Goal: Transaction & Acquisition: Book appointment/travel/reservation

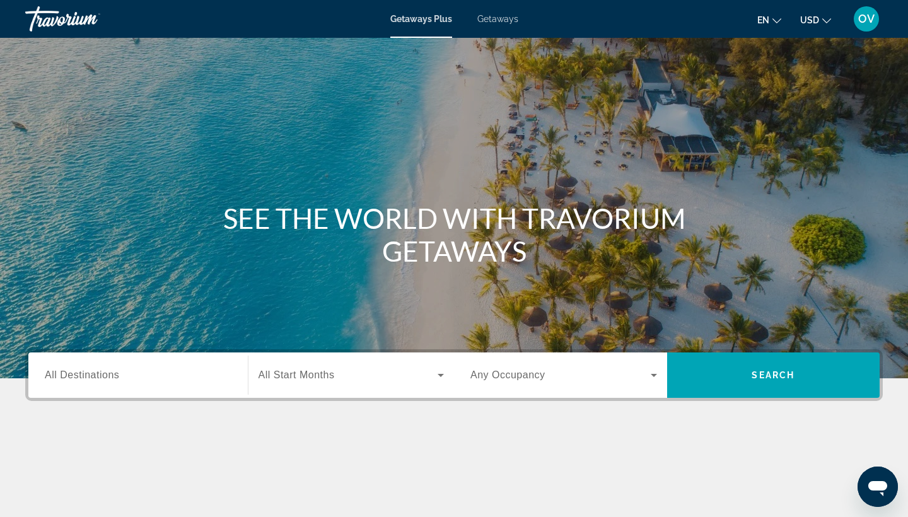
click at [775, 22] on button "en English Español Français Italiano Português русский" at bounding box center [770, 20] width 24 height 18
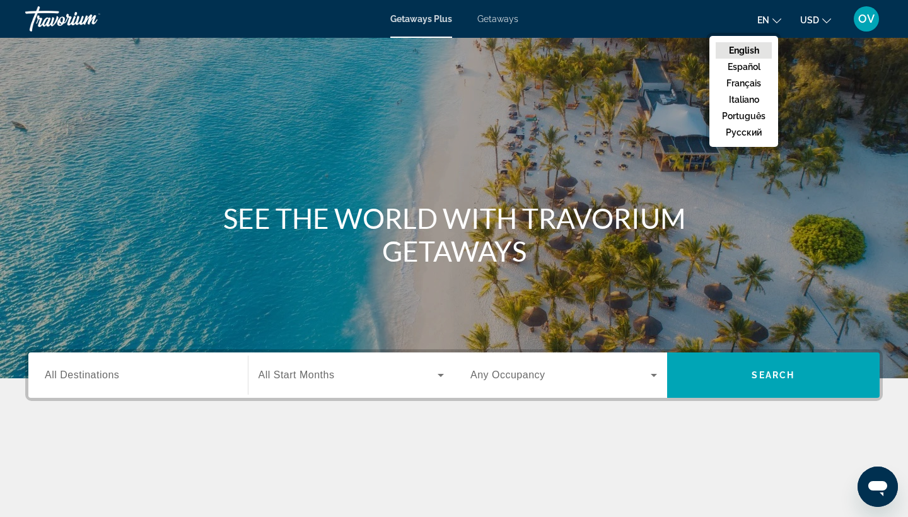
click at [94, 374] on span "All Destinations" at bounding box center [82, 375] width 74 height 11
click at [94, 374] on input "Destination All Destinations" at bounding box center [138, 375] width 187 height 15
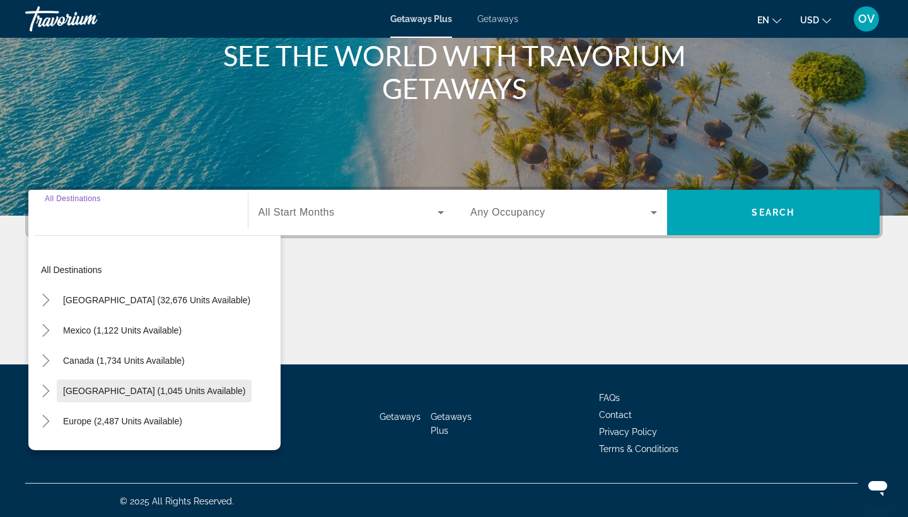
scroll to position [165, 0]
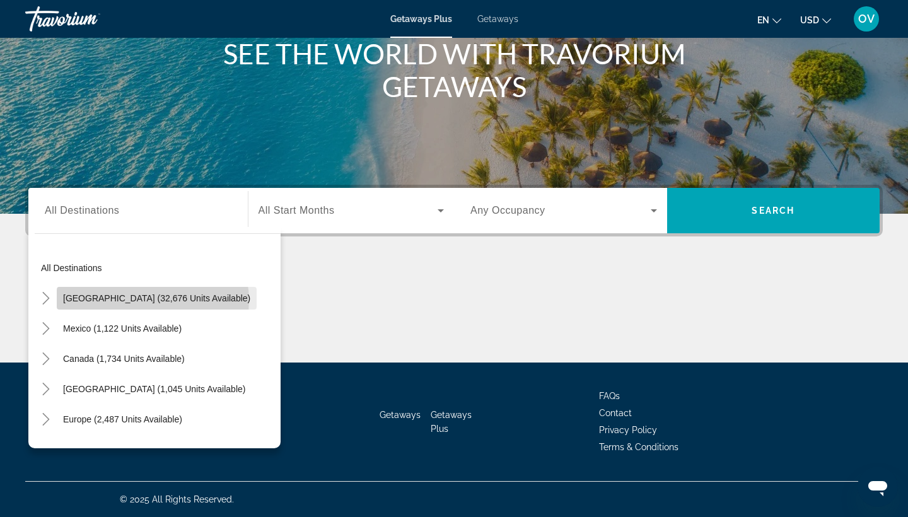
click at [153, 300] on span "United States (32,676 units available)" at bounding box center [156, 298] width 187 height 10
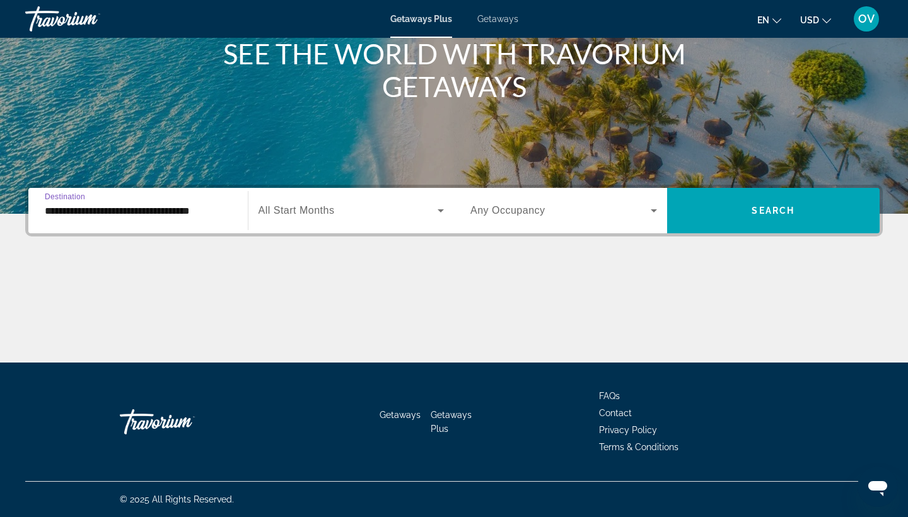
click at [213, 220] on div "**********" at bounding box center [138, 211] width 187 height 36
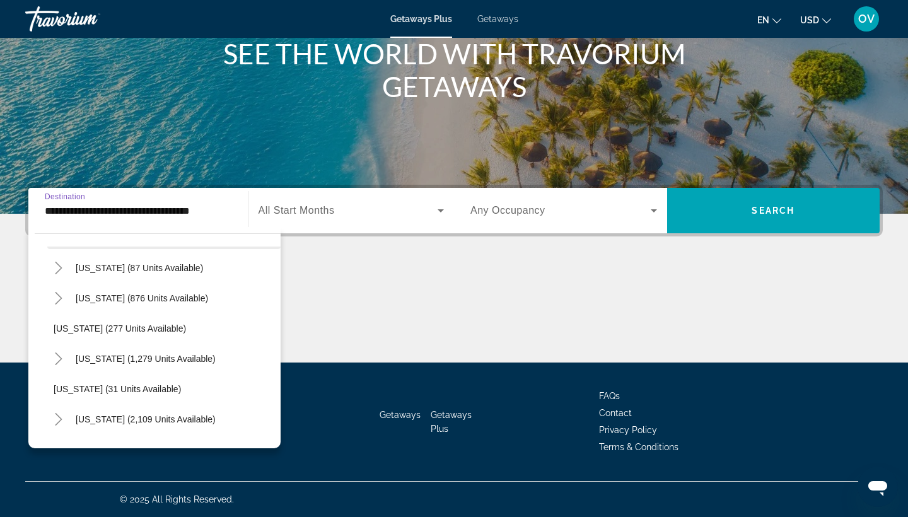
scroll to position [806, 0]
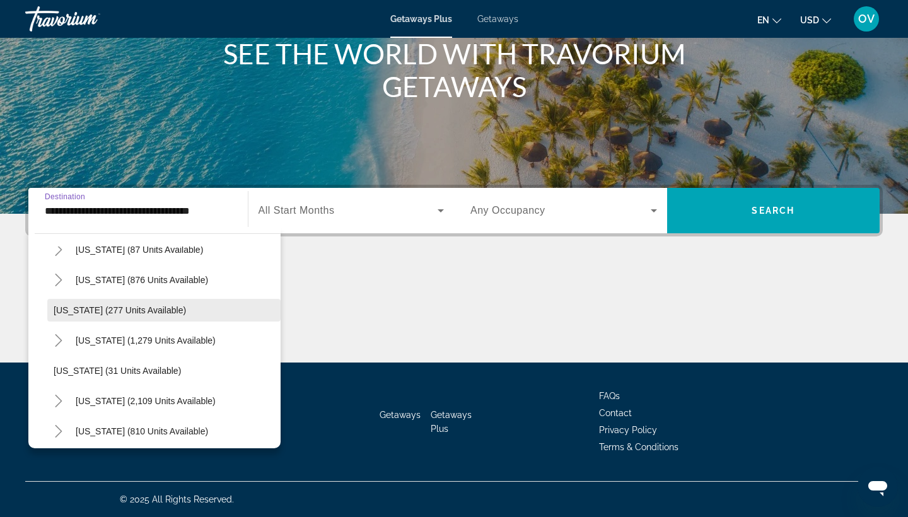
click at [162, 314] on span "[US_STATE] (277 units available)" at bounding box center [120, 310] width 132 height 10
type input "**********"
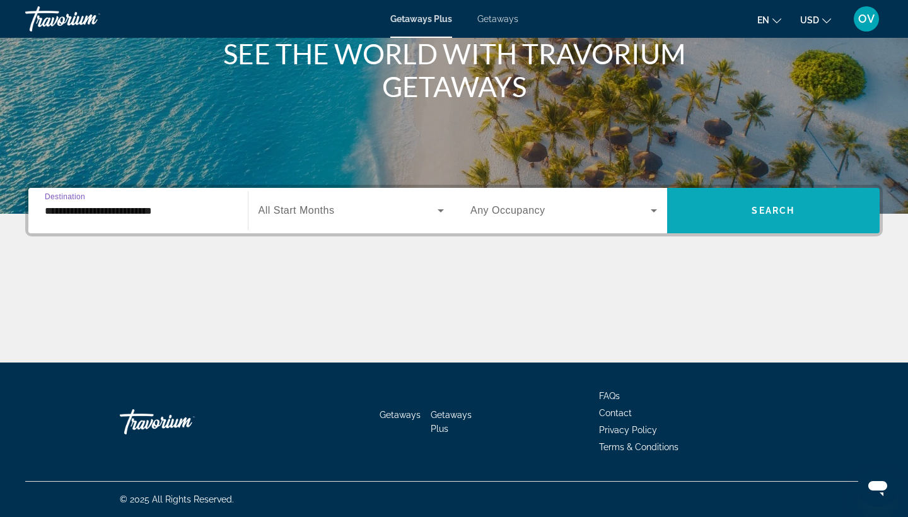
click at [739, 203] on span "Search widget" at bounding box center [773, 211] width 213 height 30
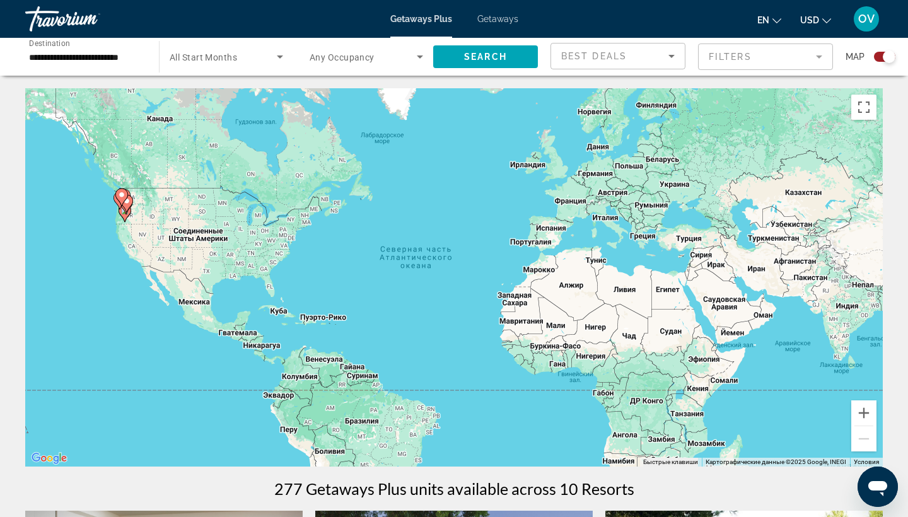
click at [505, 15] on span "Getaways" at bounding box center [498, 19] width 41 height 10
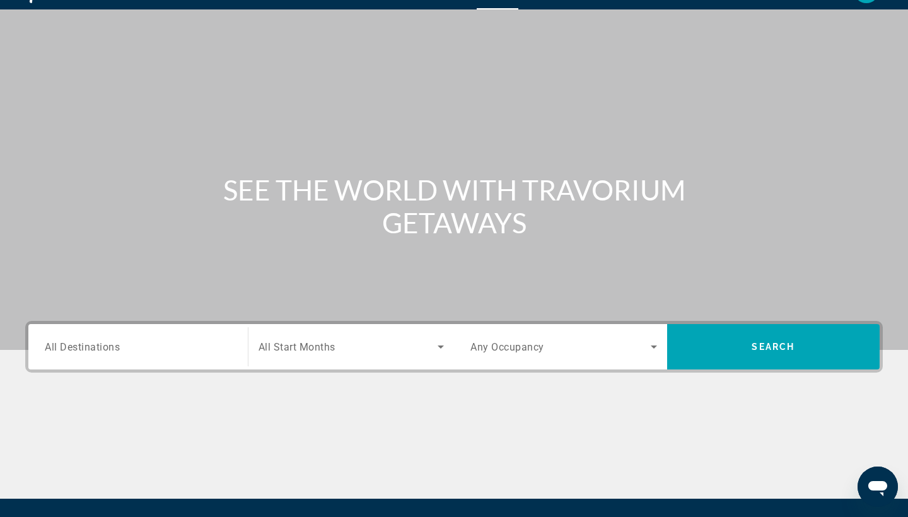
scroll to position [29, 0]
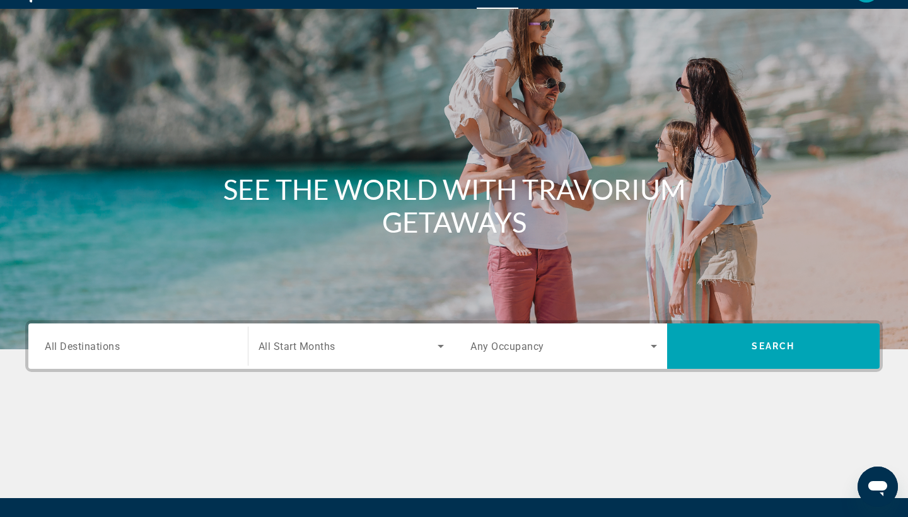
click at [90, 346] on span "All Destinations" at bounding box center [82, 346] width 75 height 12
click at [90, 346] on input "Destination All Destinations" at bounding box center [138, 346] width 187 height 15
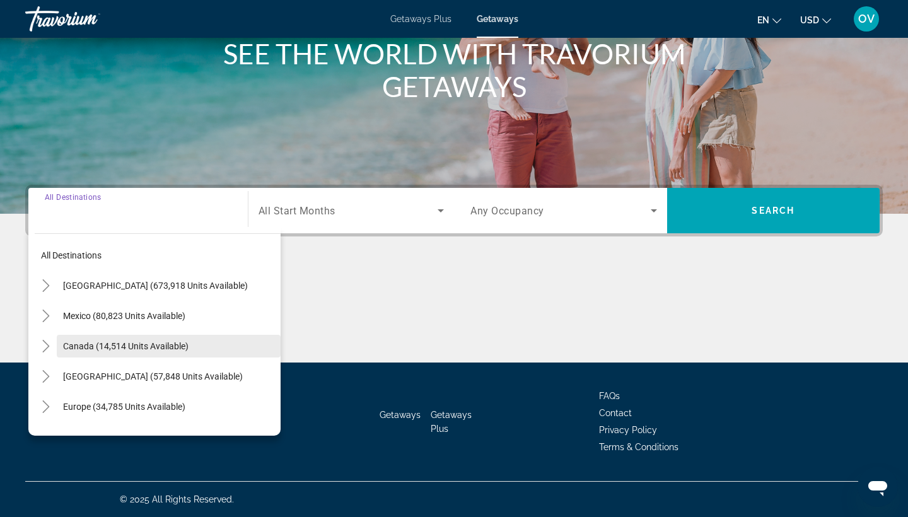
scroll to position [0, 0]
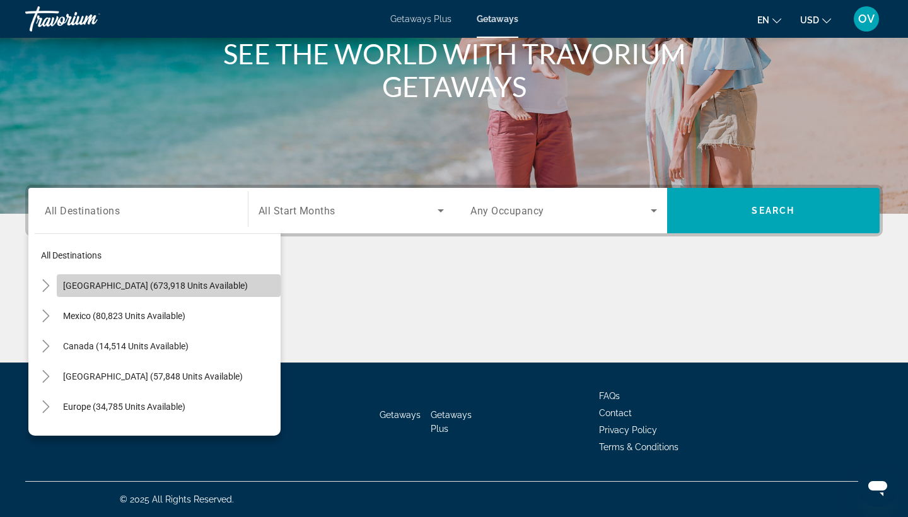
click at [143, 284] on span "United States (673,918 units available)" at bounding box center [155, 286] width 185 height 10
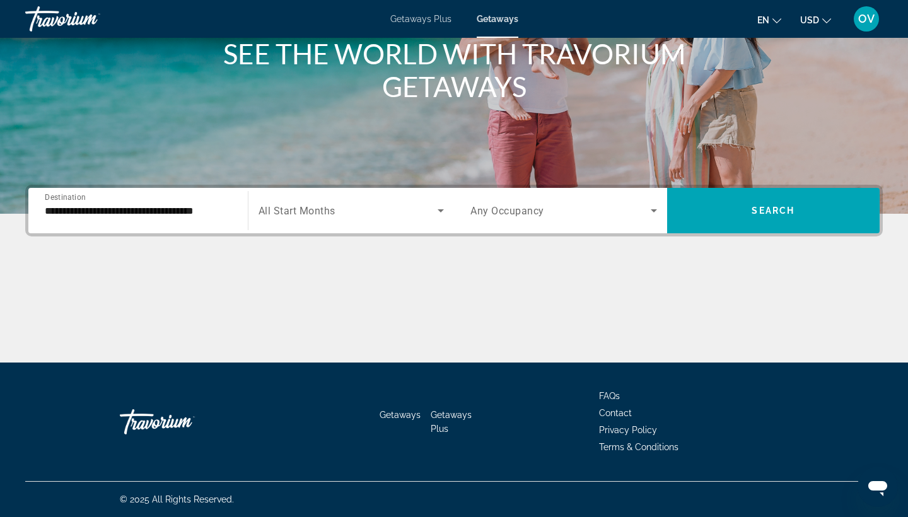
click at [227, 219] on div "**********" at bounding box center [138, 211] width 187 height 36
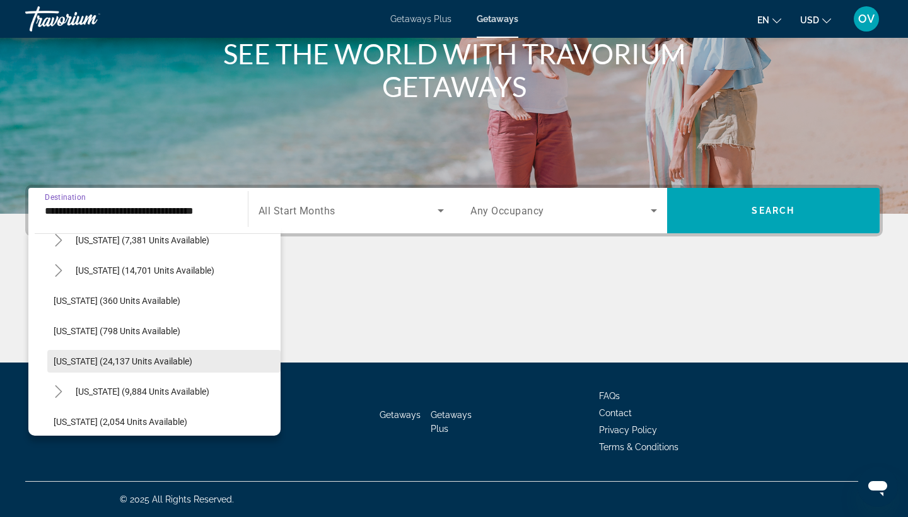
scroll to position [904, 0]
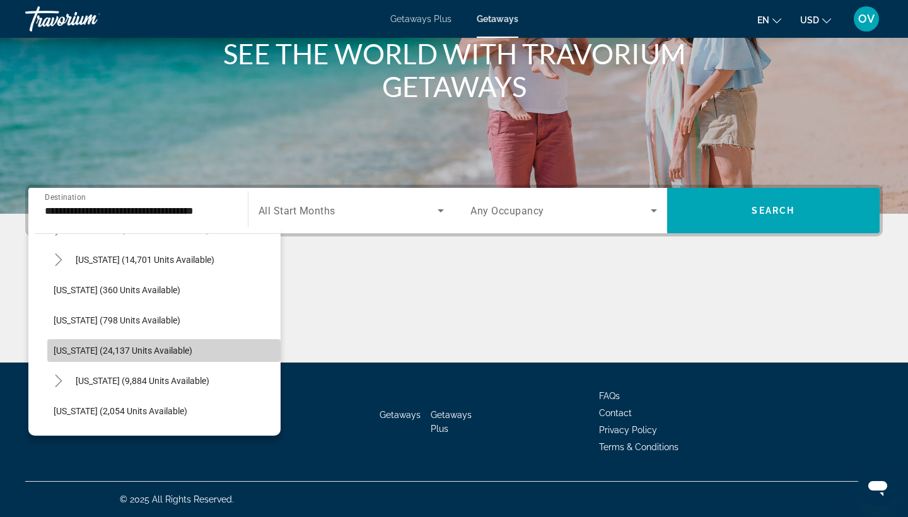
click at [185, 348] on span "Search widget" at bounding box center [163, 351] width 233 height 30
type input "**********"
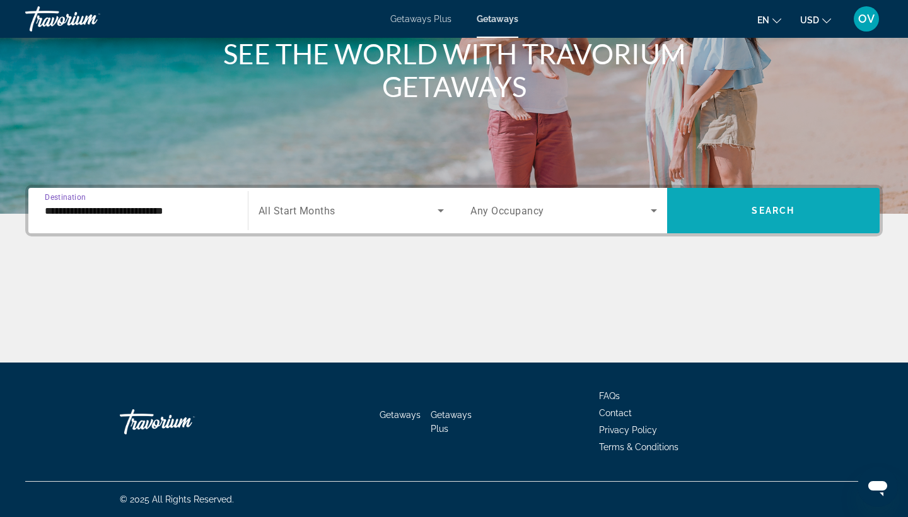
click at [761, 208] on span "Search" at bounding box center [773, 211] width 43 height 10
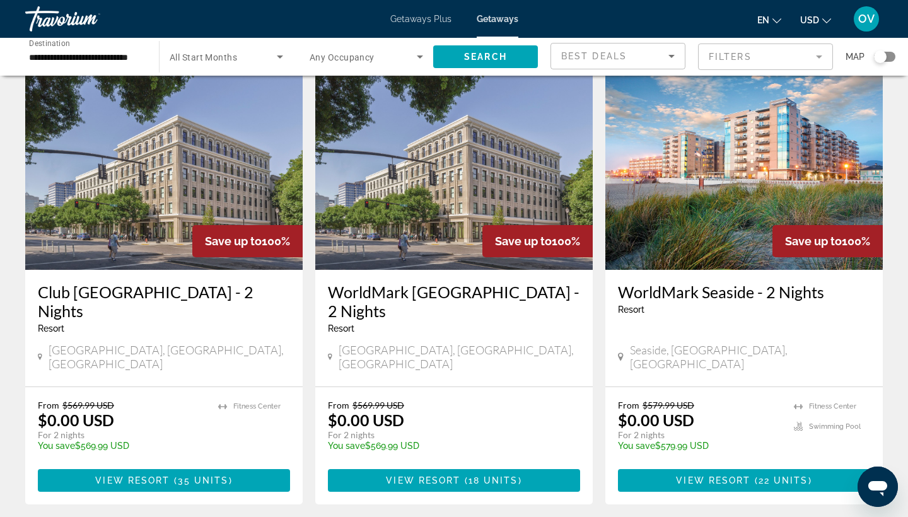
scroll to position [54, 0]
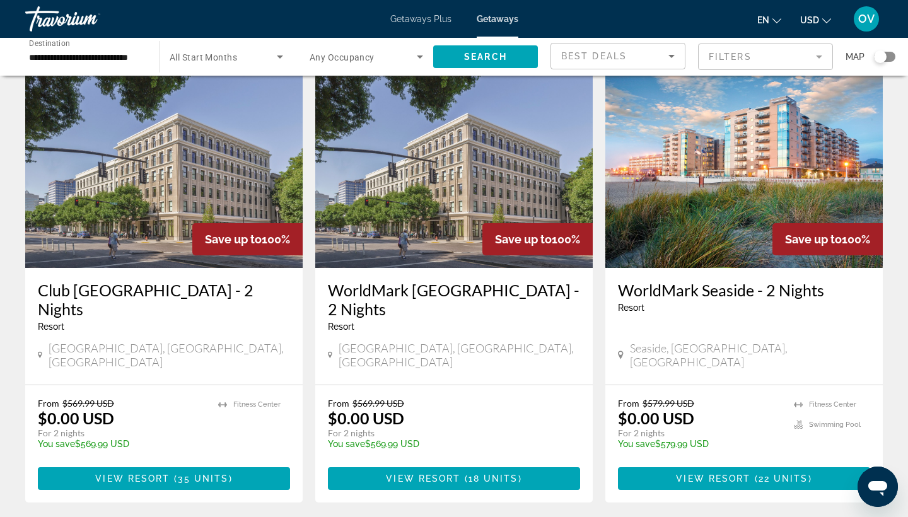
click at [730, 291] on h3 "WorldMark Seaside - 2 Nights" at bounding box center [744, 290] width 252 height 19
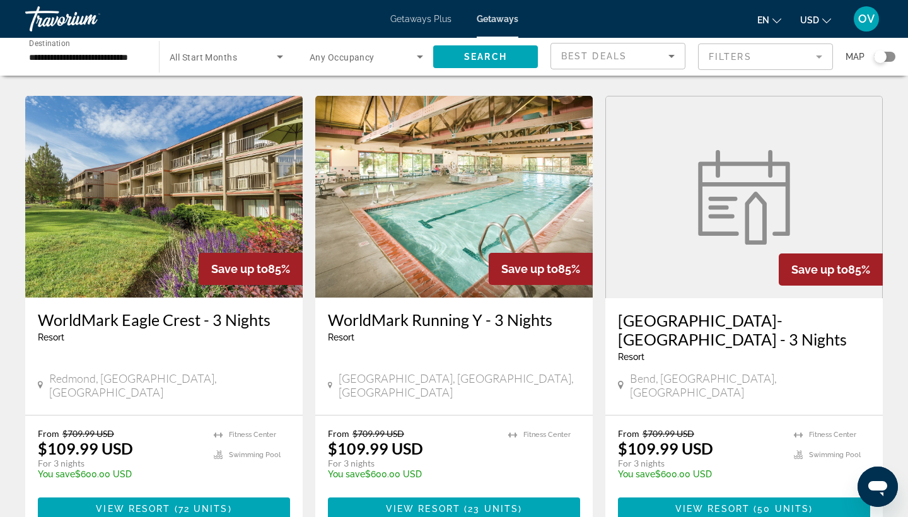
scroll to position [1476, 0]
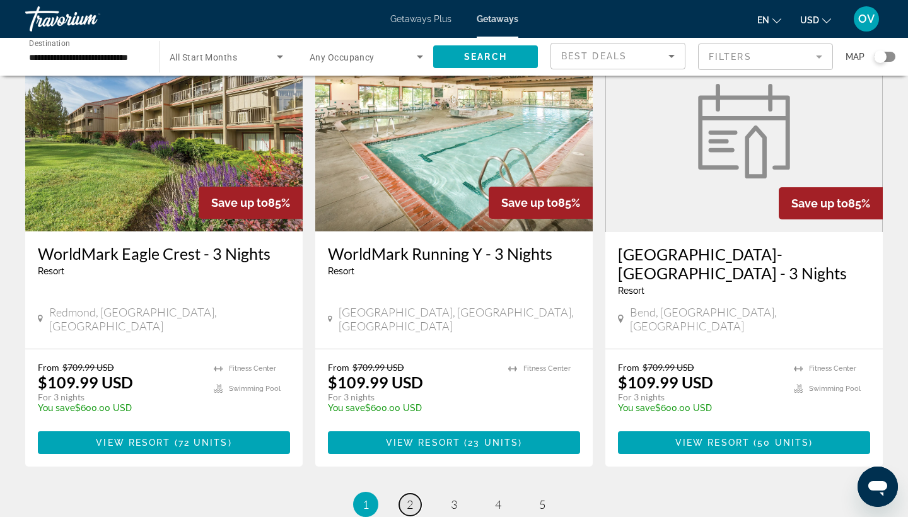
click at [411, 498] on span "2" at bounding box center [410, 505] width 6 height 14
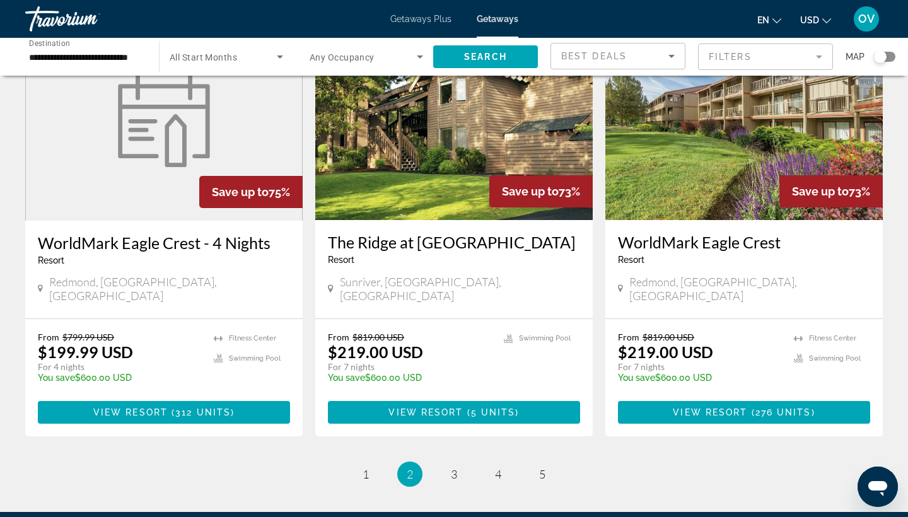
scroll to position [1517, 0]
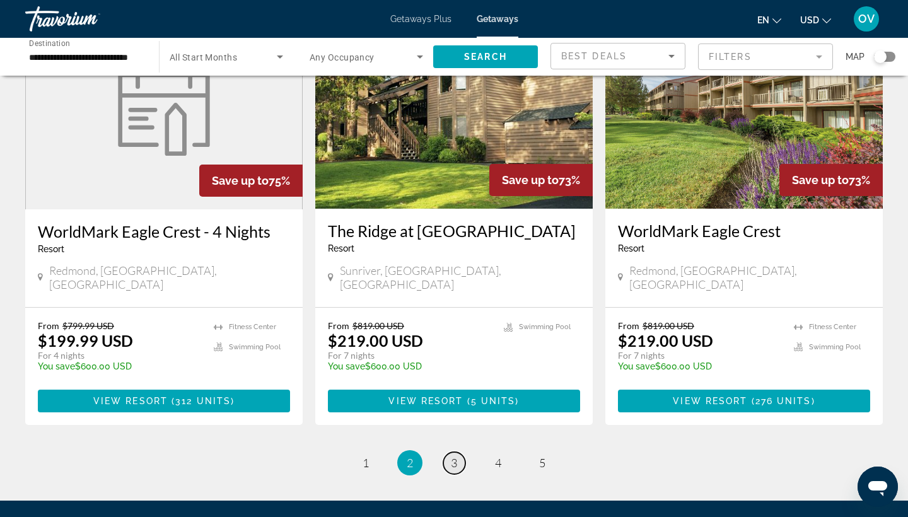
click at [456, 456] on span "3" at bounding box center [454, 463] width 6 height 14
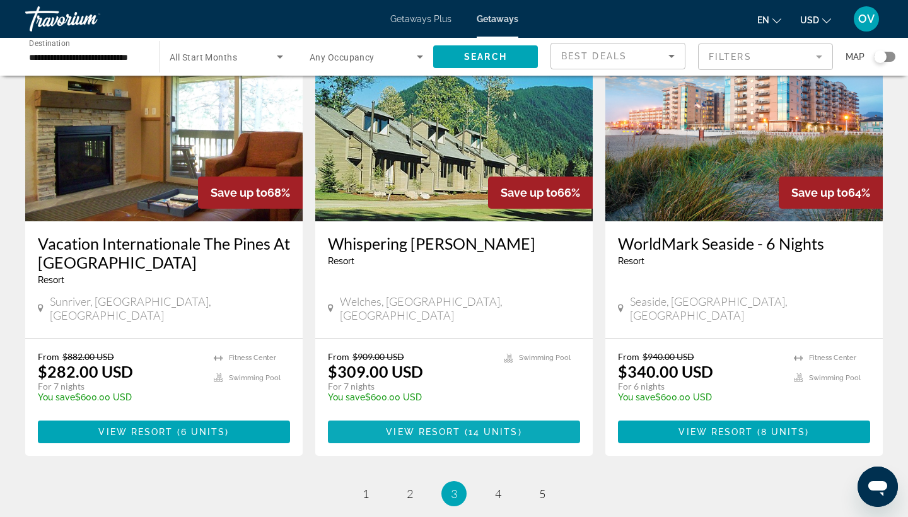
scroll to position [1488, 0]
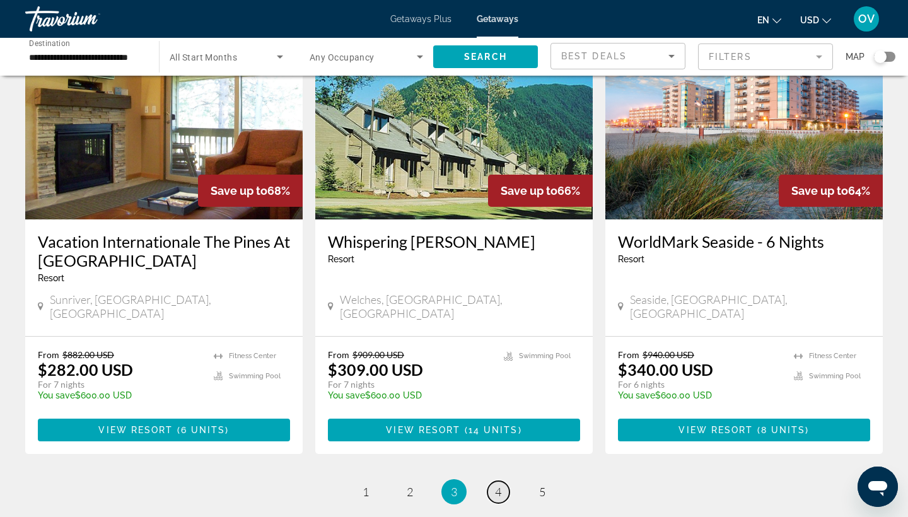
click at [497, 485] on span "4" at bounding box center [498, 492] width 6 height 14
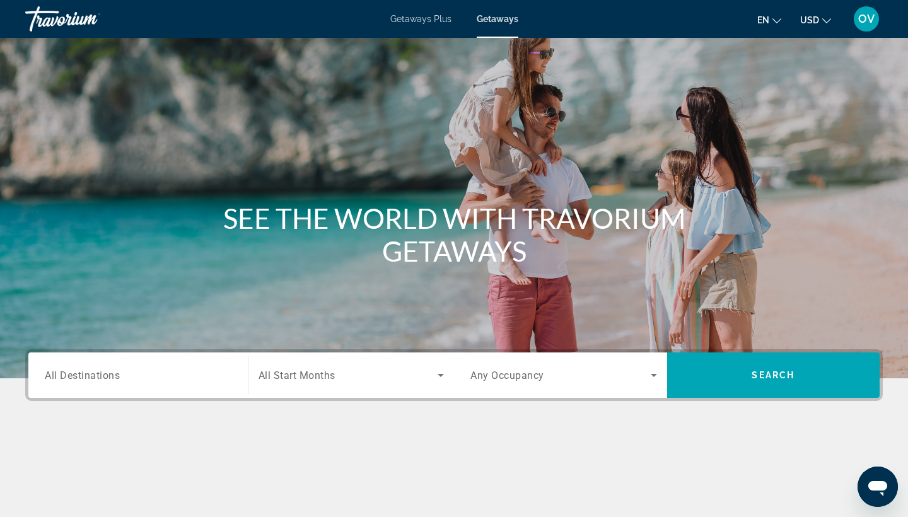
click at [120, 377] on span "All Destinations" at bounding box center [82, 375] width 75 height 12
click at [120, 377] on input "Destination All Destinations" at bounding box center [138, 375] width 187 height 15
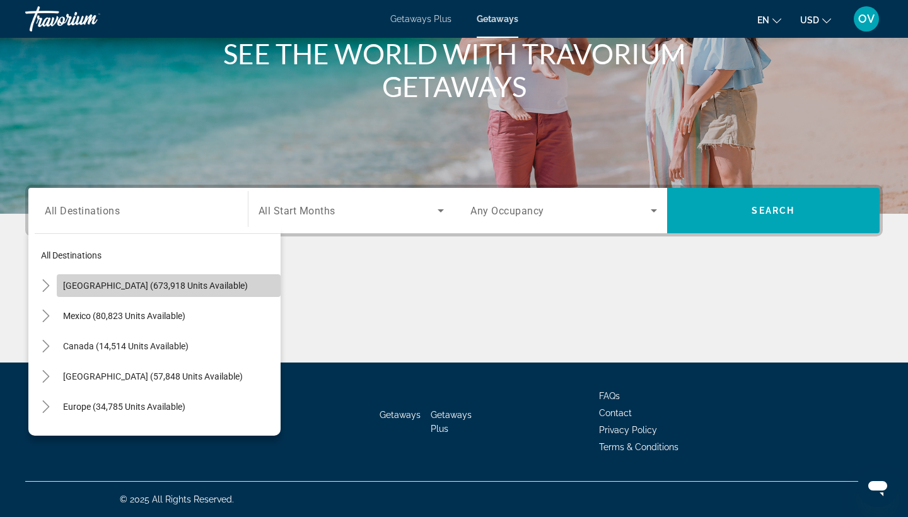
click at [198, 292] on span "Search widget" at bounding box center [169, 286] width 224 height 30
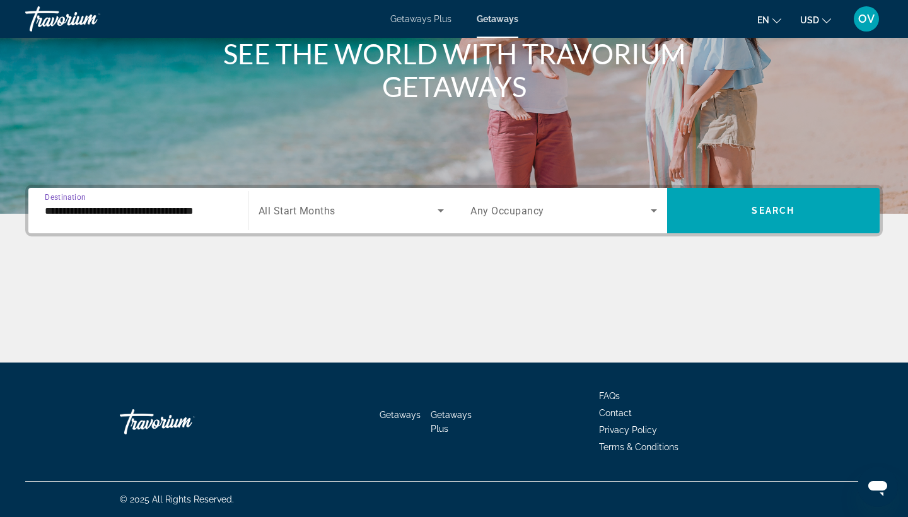
click at [201, 213] on input "**********" at bounding box center [138, 211] width 187 height 15
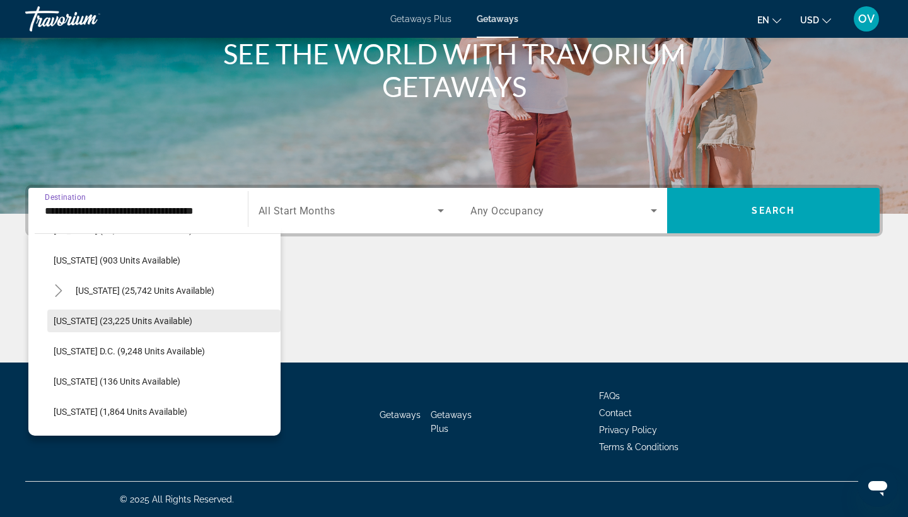
scroll to position [1212, 0]
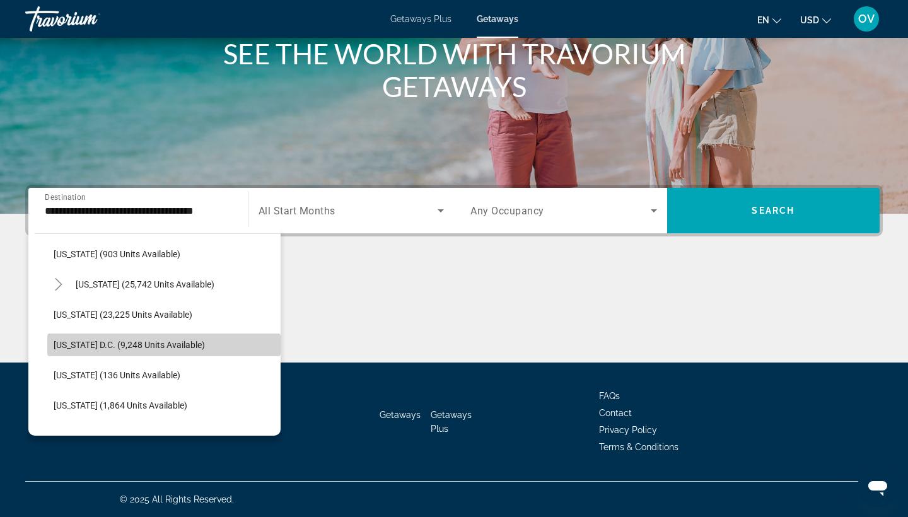
click at [129, 349] on span "[US_STATE] D.C. (9,248 units available)" at bounding box center [129, 345] width 151 height 10
type input "**********"
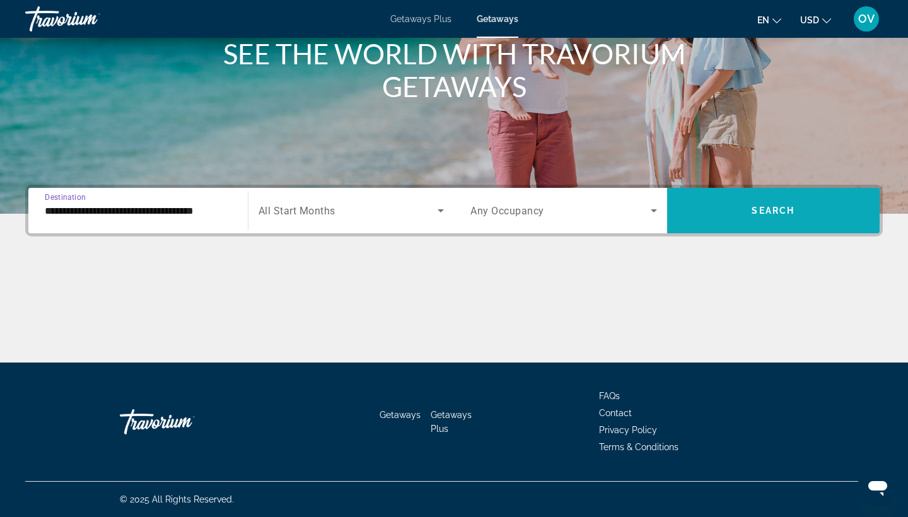
click at [756, 212] on span "Search" at bounding box center [773, 211] width 43 height 10
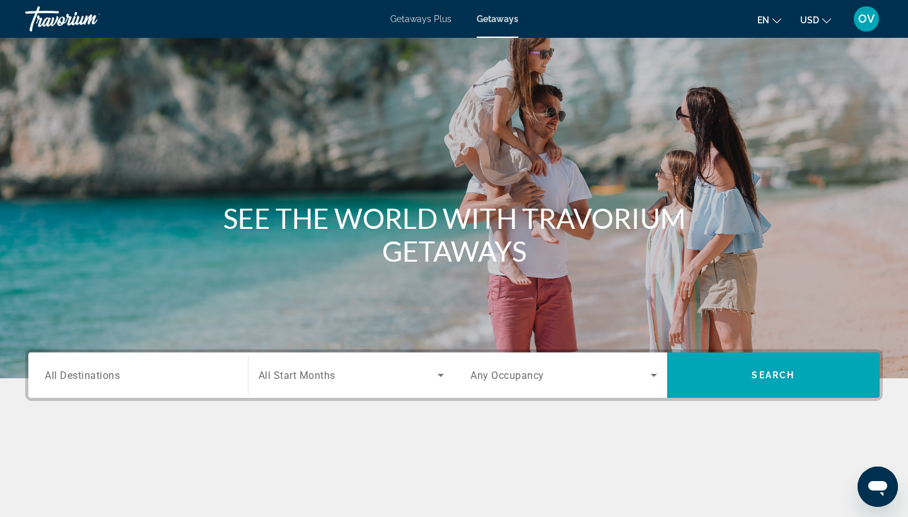
click at [186, 373] on input "Destination All Destinations" at bounding box center [138, 375] width 187 height 15
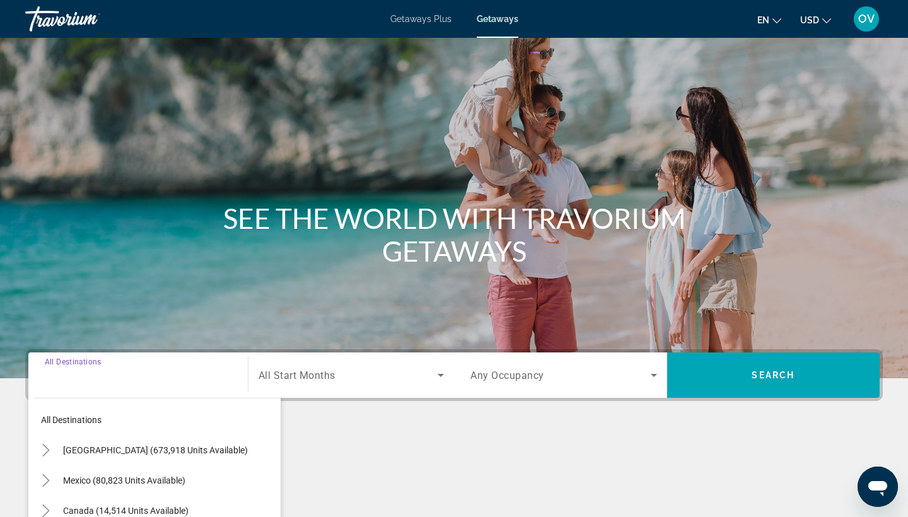
scroll to position [165, 0]
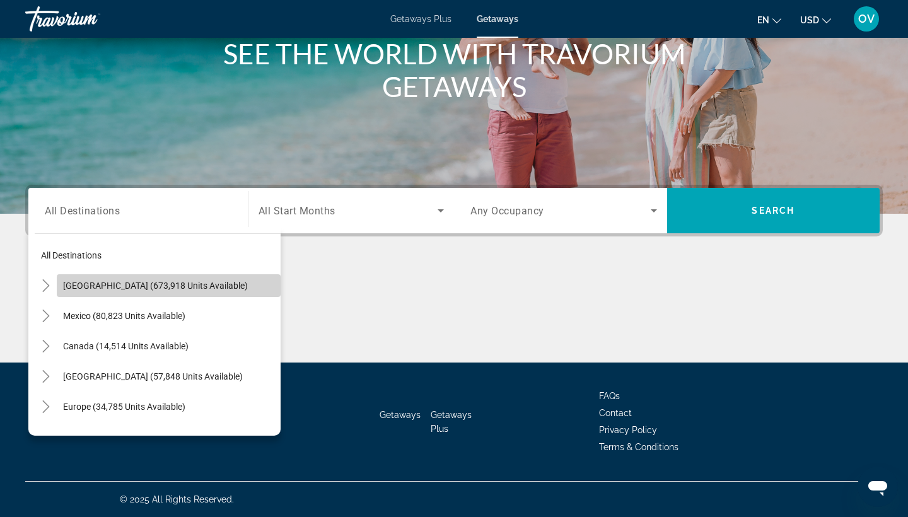
click at [189, 290] on span "United States (673,918 units available)" at bounding box center [155, 286] width 185 height 10
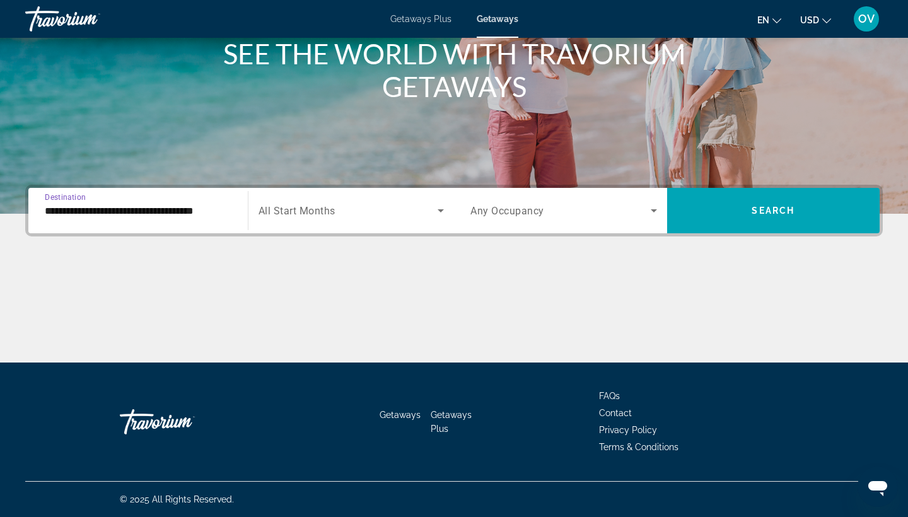
click at [190, 208] on input "**********" at bounding box center [138, 211] width 187 height 15
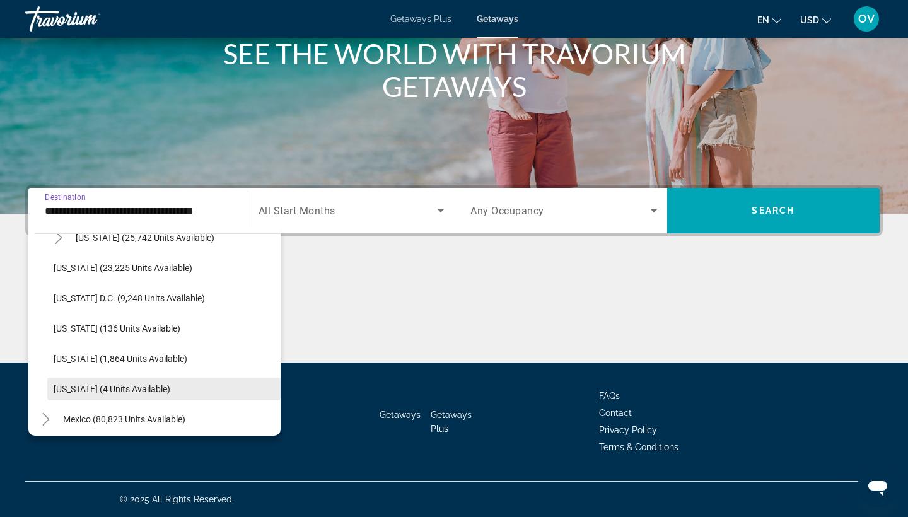
scroll to position [1257, 0]
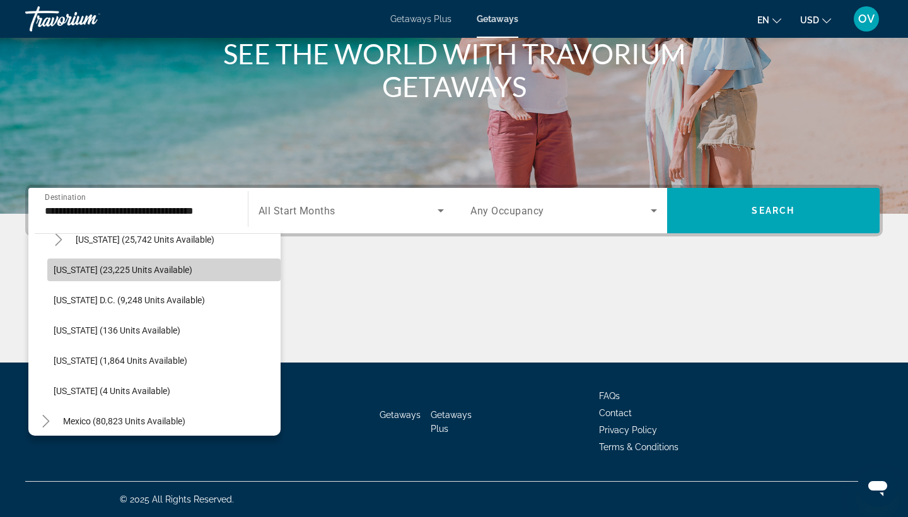
click at [175, 273] on span "Washington (23,225 units available)" at bounding box center [123, 270] width 139 height 10
type input "**********"
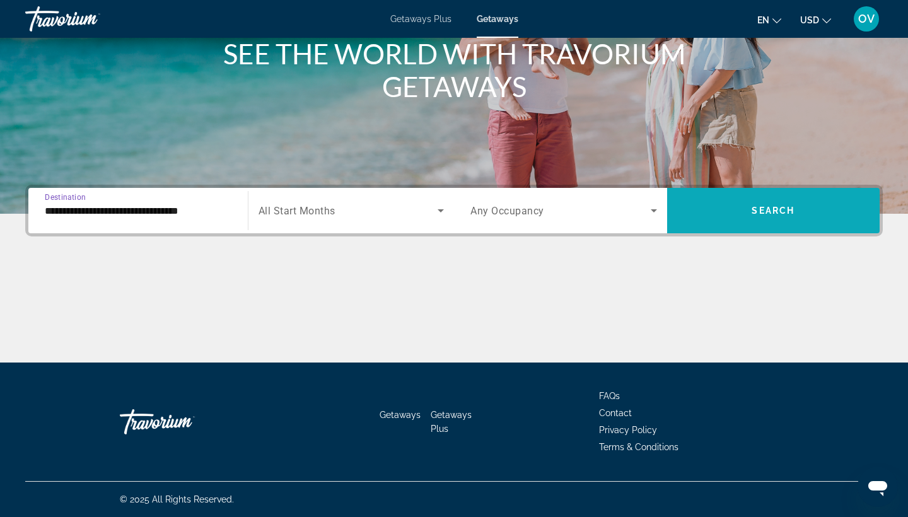
click at [771, 208] on span "Search" at bounding box center [773, 211] width 43 height 10
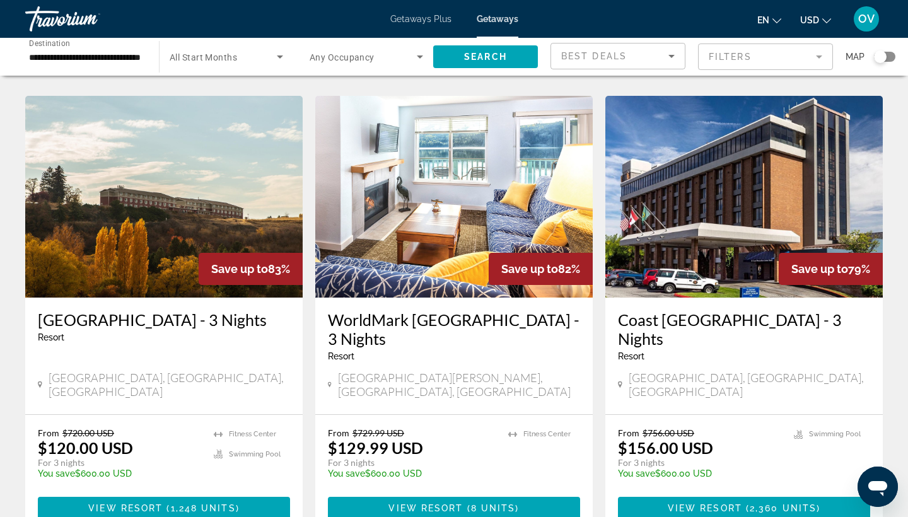
scroll to position [1411, 0]
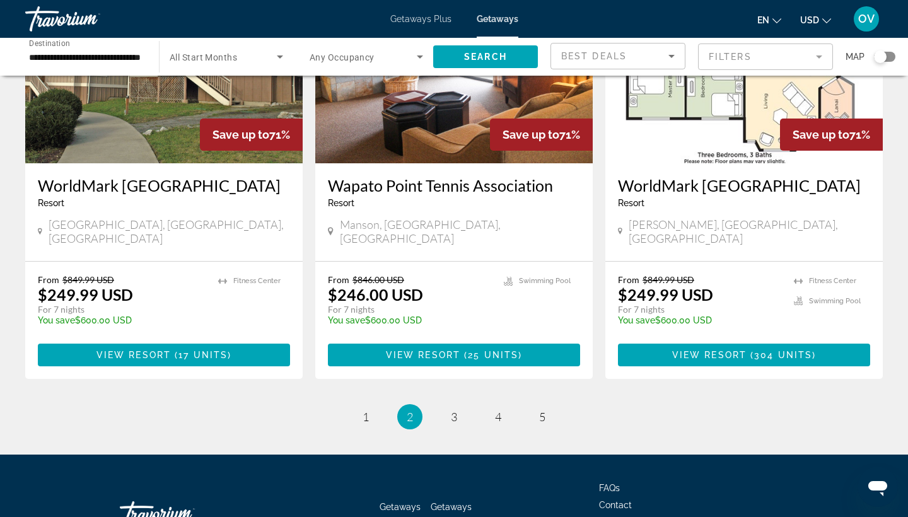
scroll to position [1525, 0]
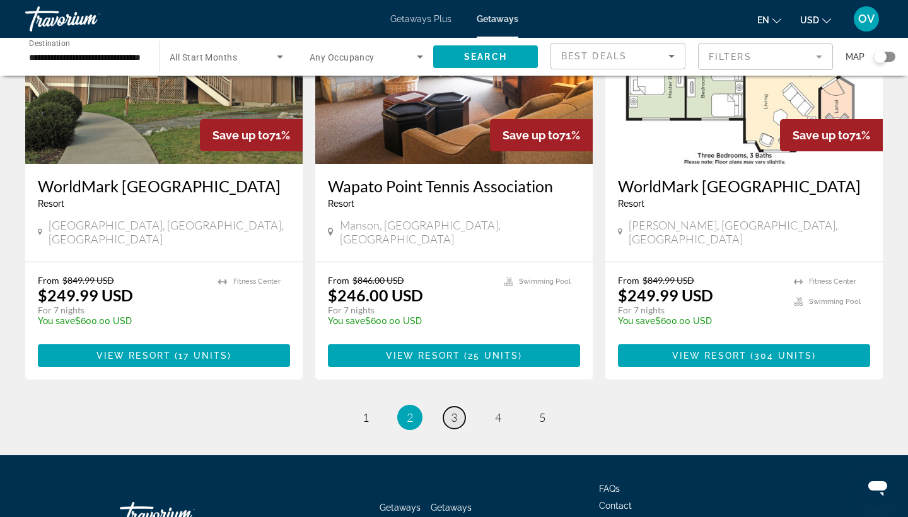
click at [451, 411] on span "3" at bounding box center [454, 418] width 6 height 14
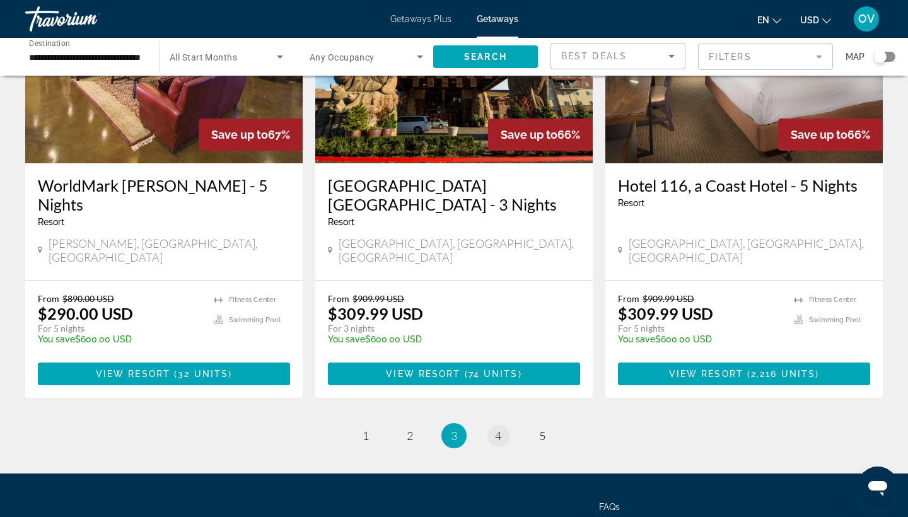
scroll to position [1544, 0]
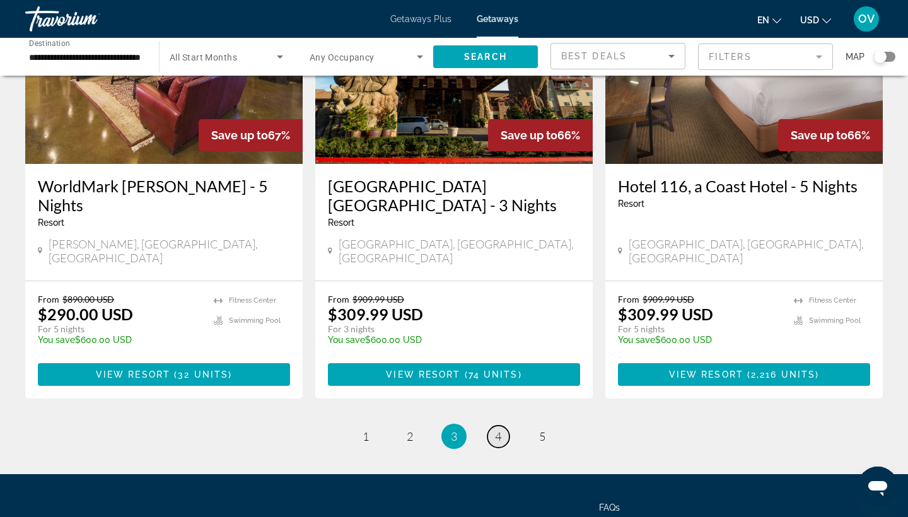
click at [500, 430] on span "4" at bounding box center [498, 437] width 6 height 14
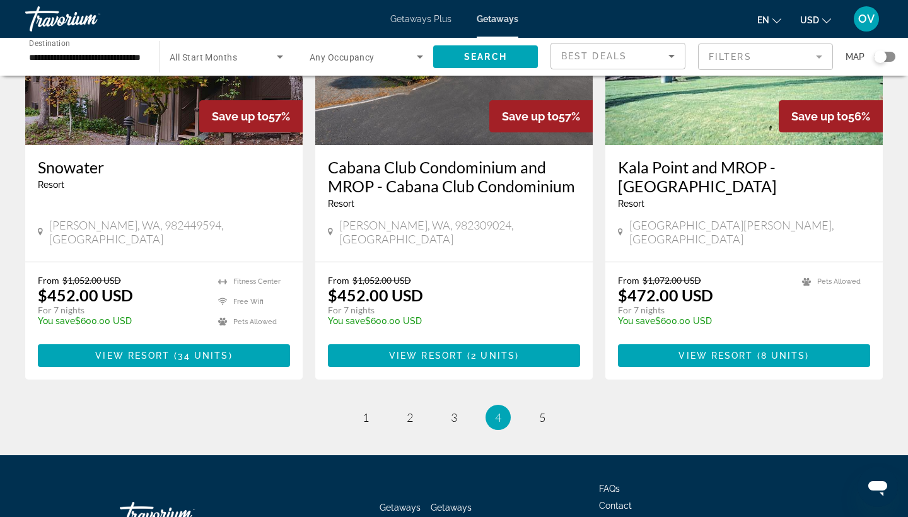
scroll to position [1563, 0]
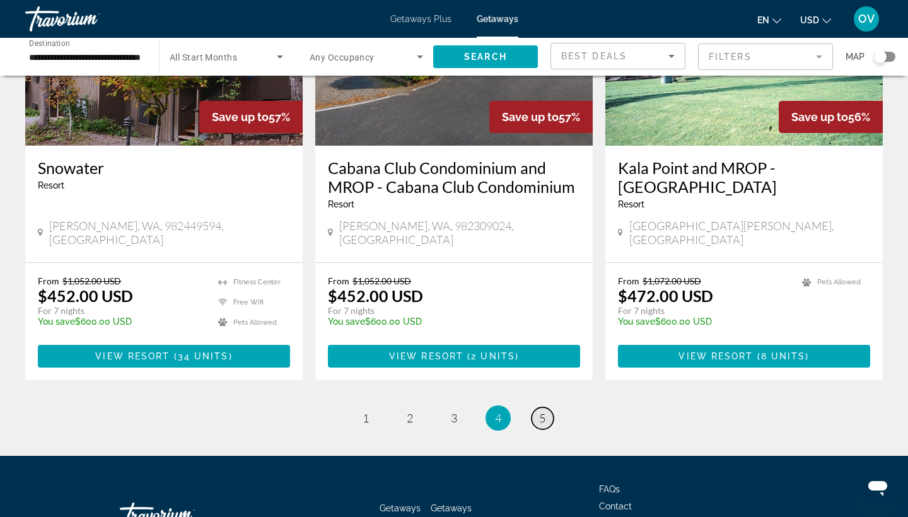
click at [542, 411] on span "5" at bounding box center [542, 418] width 6 height 14
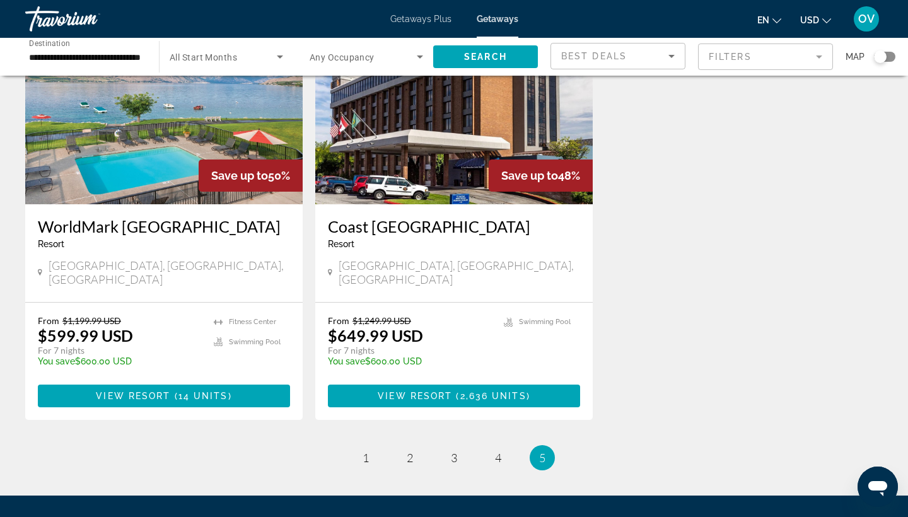
scroll to position [1507, 0]
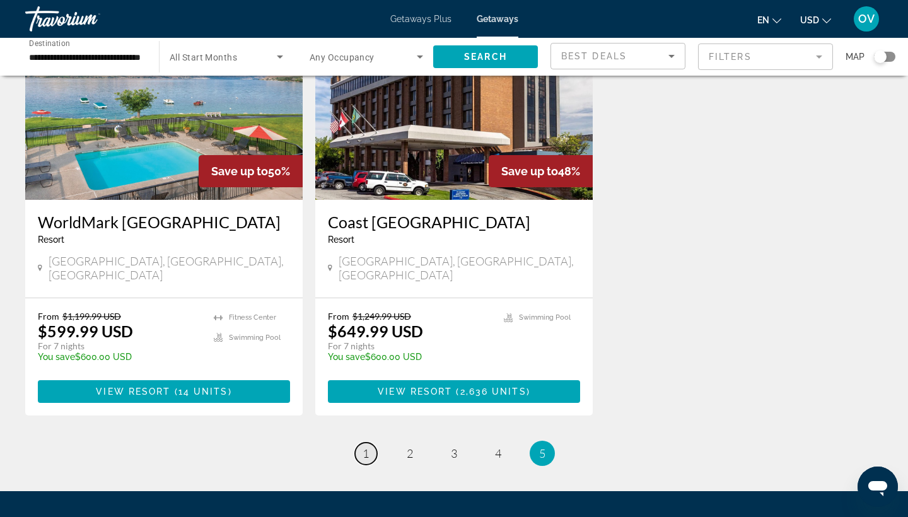
click at [368, 447] on span "1" at bounding box center [366, 454] width 6 height 14
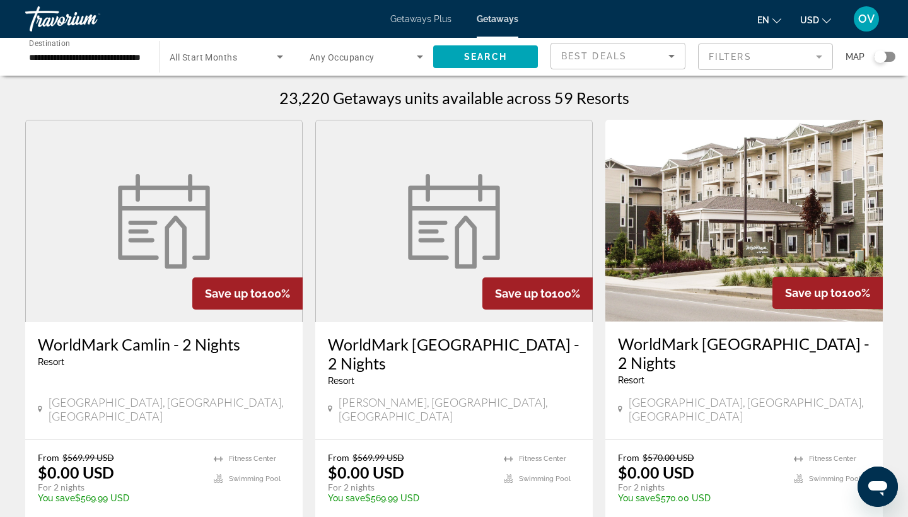
click at [808, 54] on mat-form-field "Filters" at bounding box center [765, 57] width 135 height 26
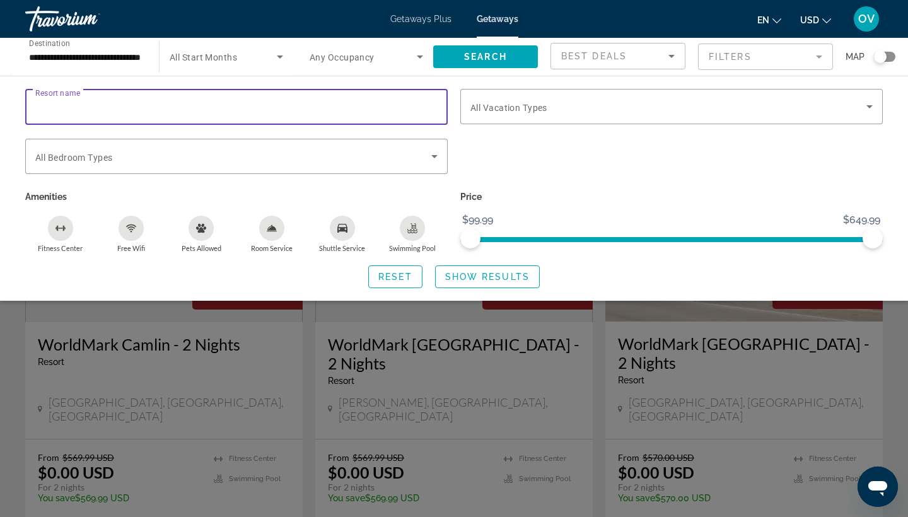
click at [204, 102] on input "Resort name" at bounding box center [236, 107] width 402 height 15
click at [86, 103] on input "*****" at bounding box center [236, 107] width 402 height 15
type input "**********"
click at [389, 280] on span "Reset" at bounding box center [396, 277] width 34 height 10
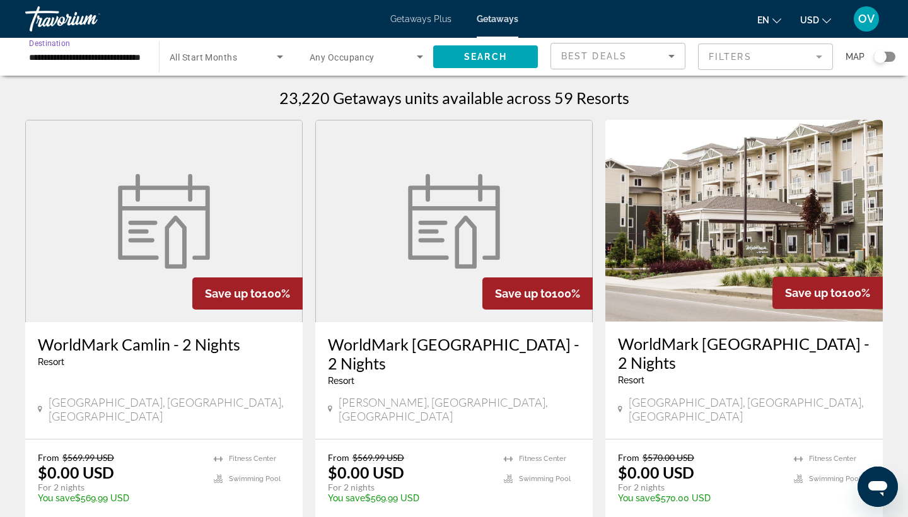
click at [138, 61] on input "**********" at bounding box center [86, 57] width 114 height 15
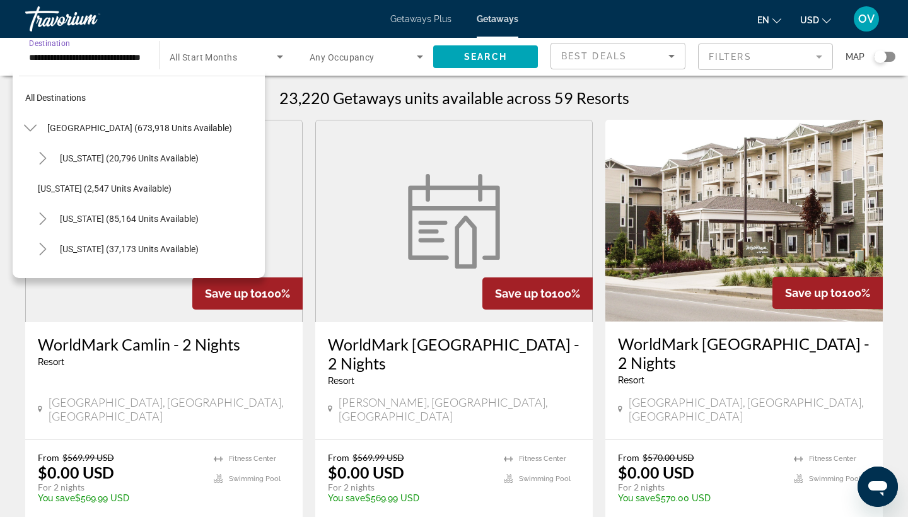
scroll to position [1195, 0]
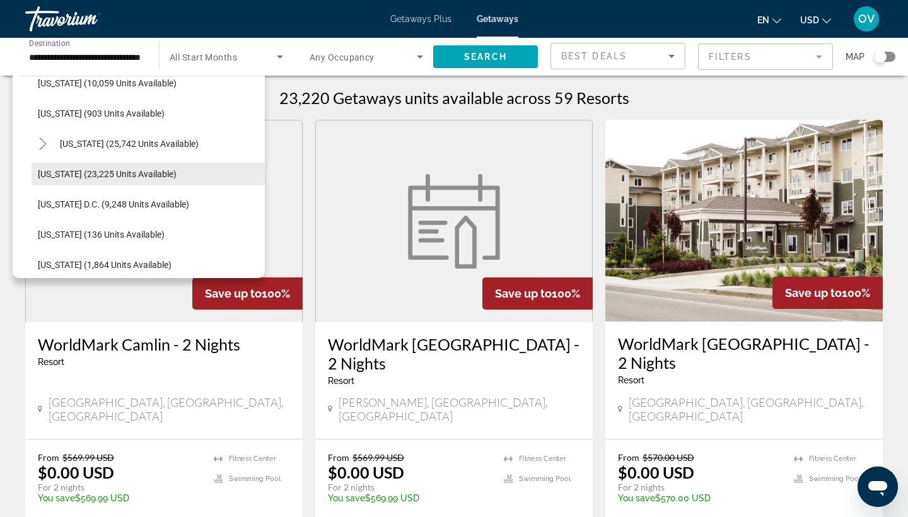
click at [85, 172] on span "Washington (23,225 units available)" at bounding box center [107, 174] width 139 height 10
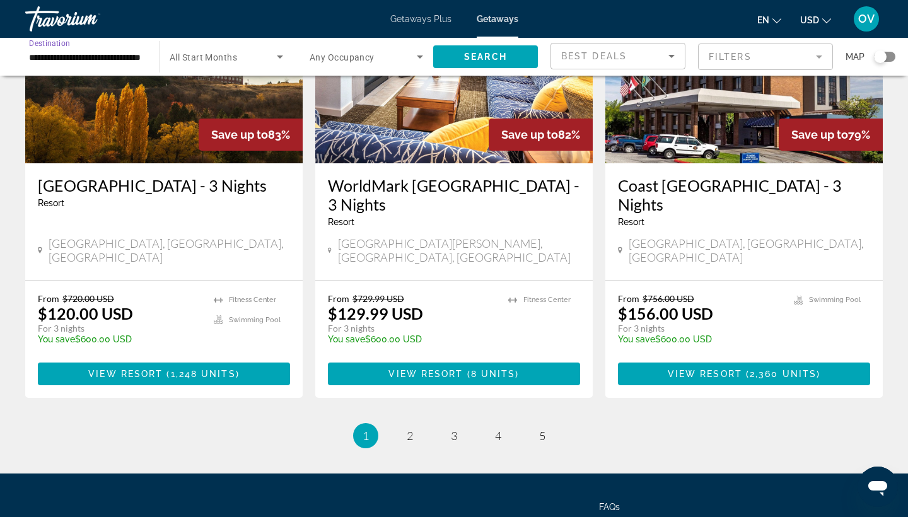
scroll to position [1544, 0]
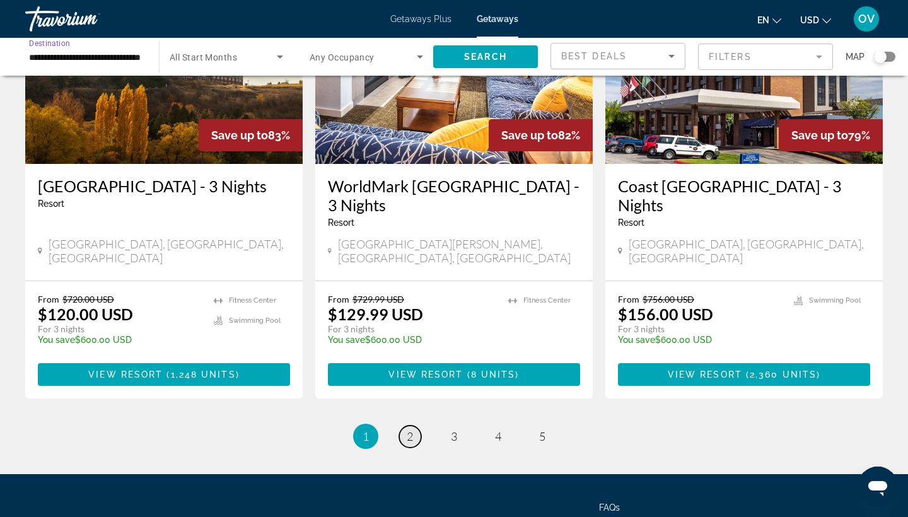
click at [413, 430] on span "2" at bounding box center [410, 437] width 6 height 14
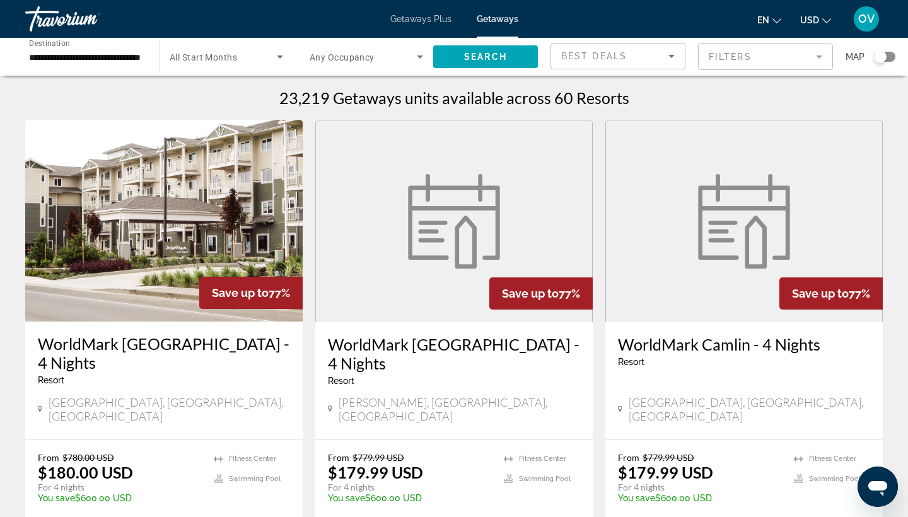
click at [808, 57] on mat-form-field "Filters" at bounding box center [765, 57] width 135 height 26
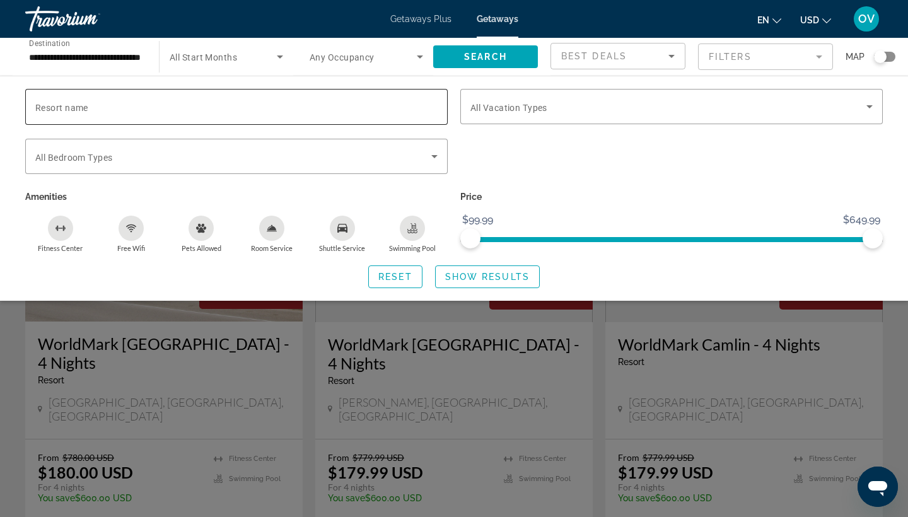
click at [185, 91] on div "Search widget" at bounding box center [236, 107] width 402 height 36
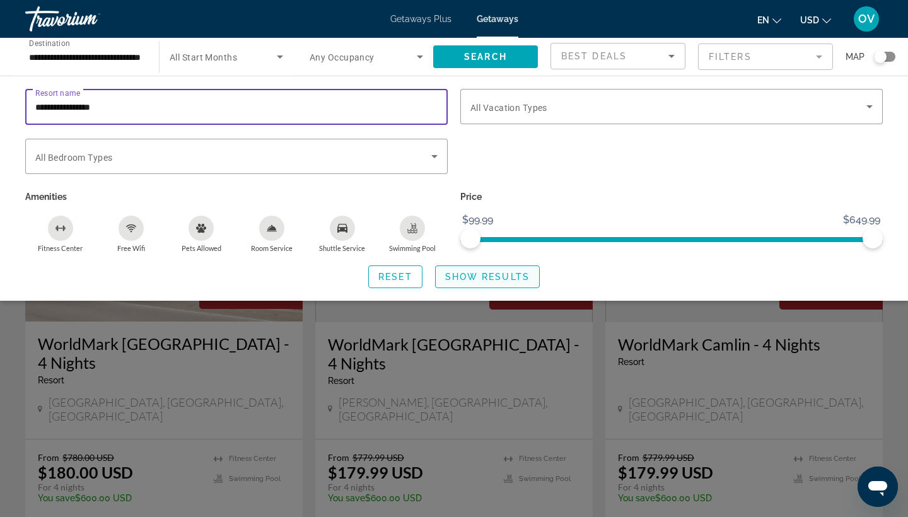
type input "**********"
click at [503, 282] on span "Show Results" at bounding box center [487, 277] width 85 height 10
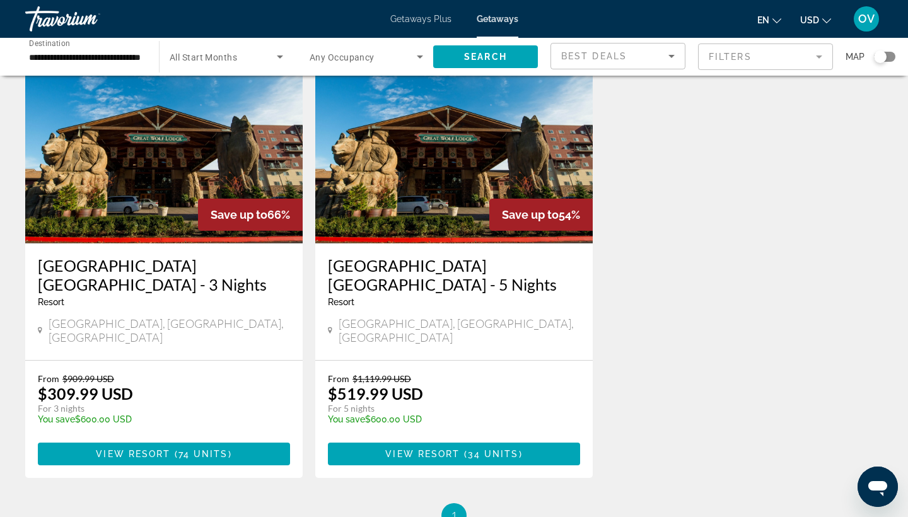
scroll to position [86, 0]
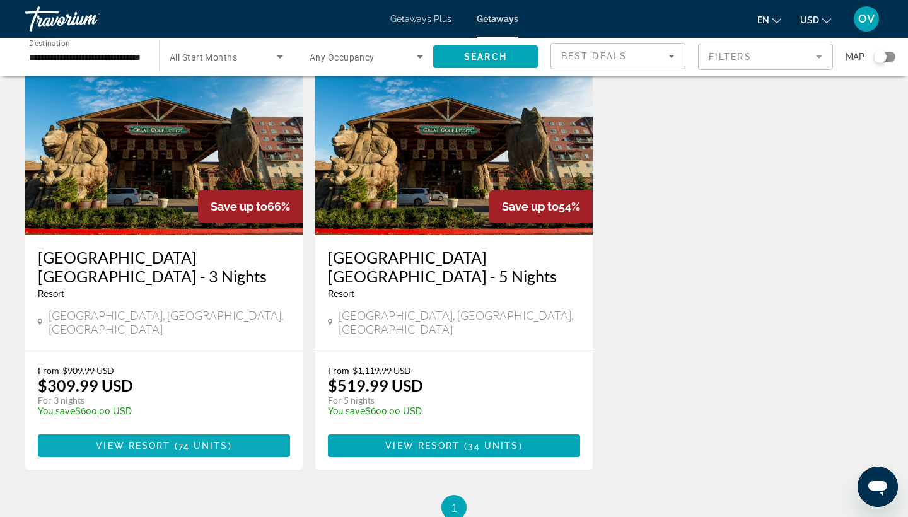
click at [129, 441] on span "View Resort" at bounding box center [133, 446] width 74 height 10
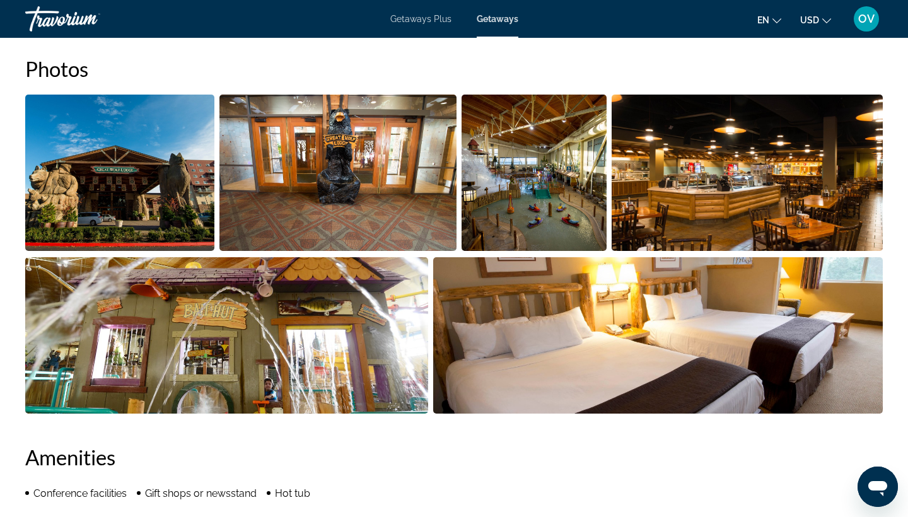
scroll to position [582, 0]
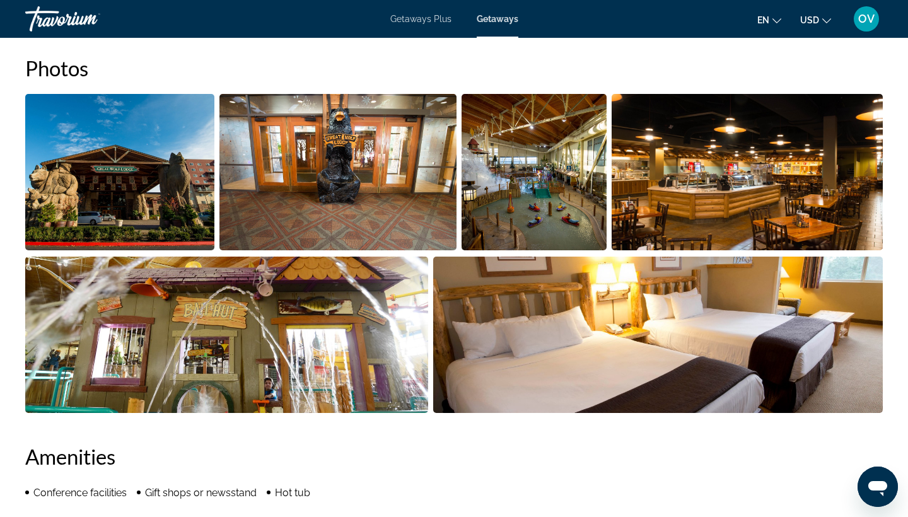
click at [143, 191] on img "Open full-screen image slider" at bounding box center [119, 172] width 189 height 156
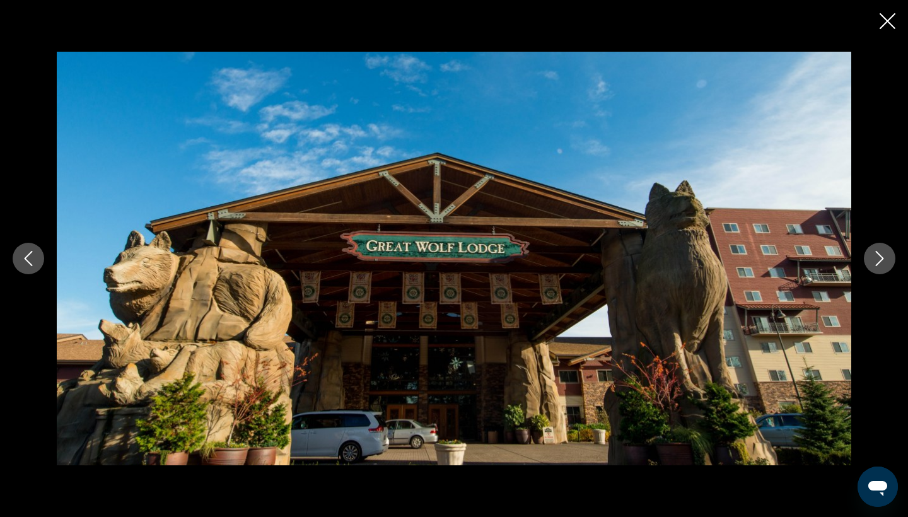
click at [880, 251] on icon "Next image" at bounding box center [879, 258] width 15 height 15
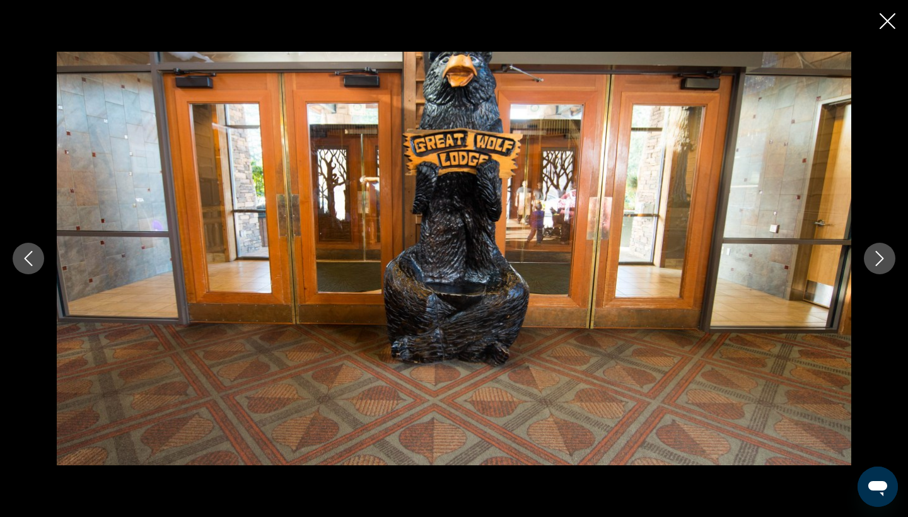
click at [880, 250] on button "Next image" at bounding box center [880, 259] width 32 height 32
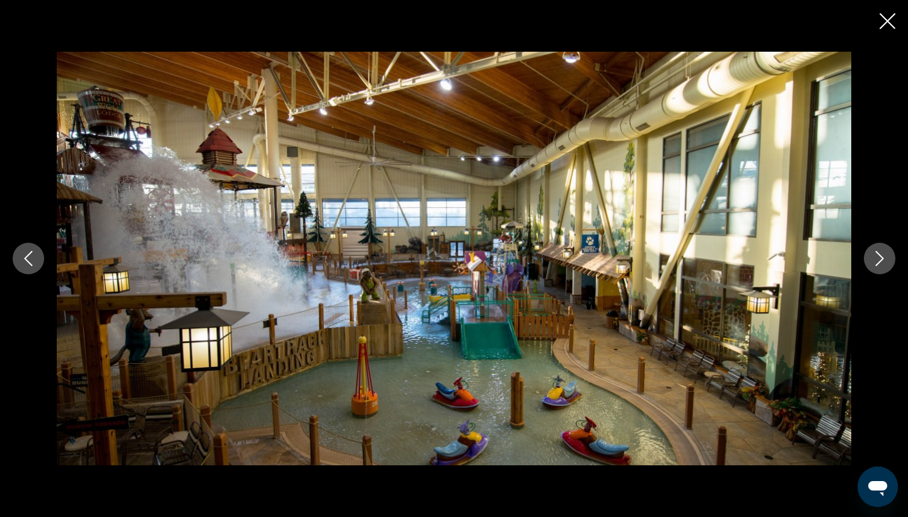
click at [880, 250] on button "Next image" at bounding box center [880, 259] width 32 height 32
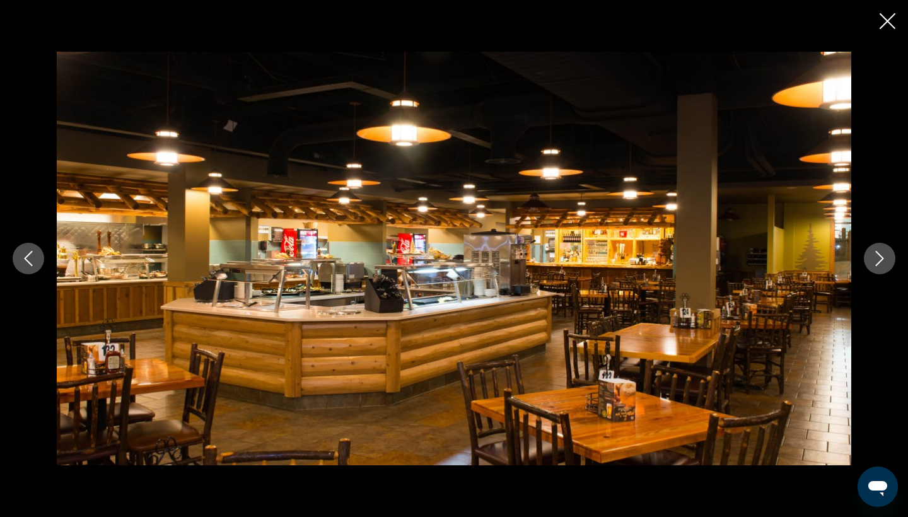
click at [880, 250] on button "Next image" at bounding box center [880, 259] width 32 height 32
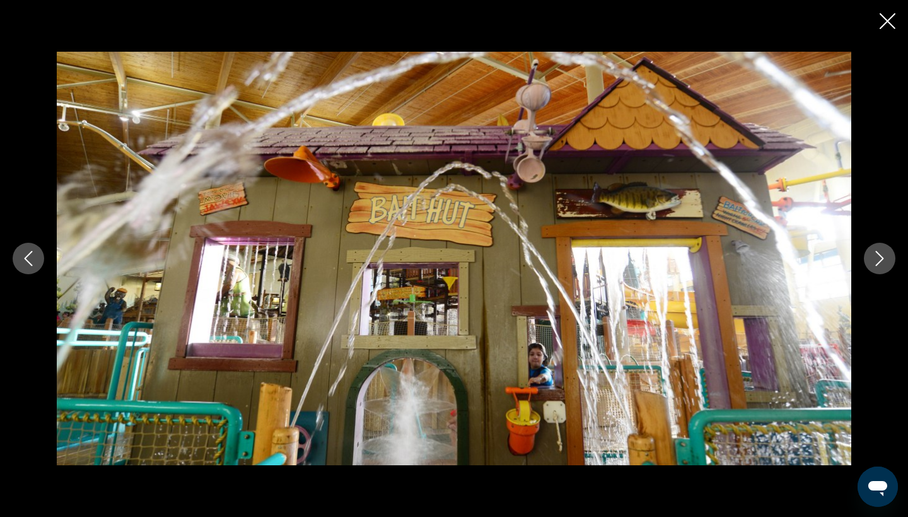
click at [880, 250] on button "Next image" at bounding box center [880, 259] width 32 height 32
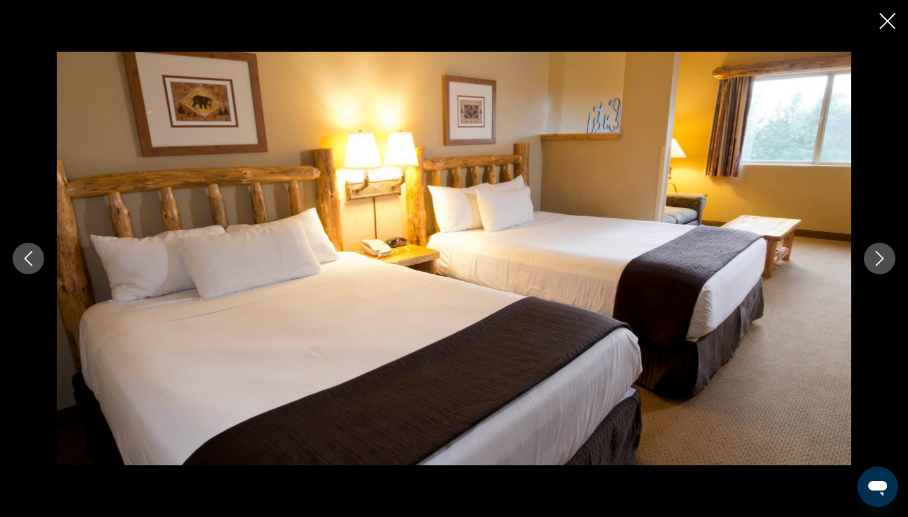
click at [880, 250] on button "Next image" at bounding box center [880, 259] width 32 height 32
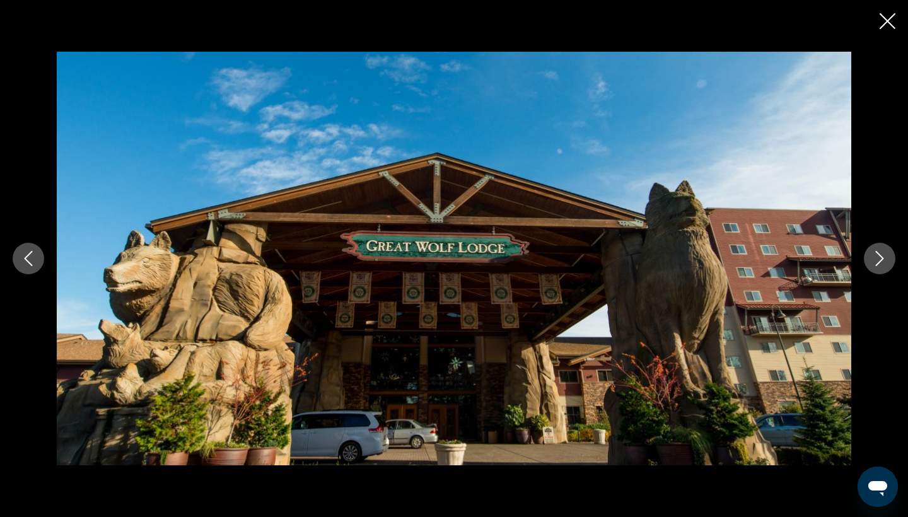
click at [880, 250] on button "Next image" at bounding box center [880, 259] width 32 height 32
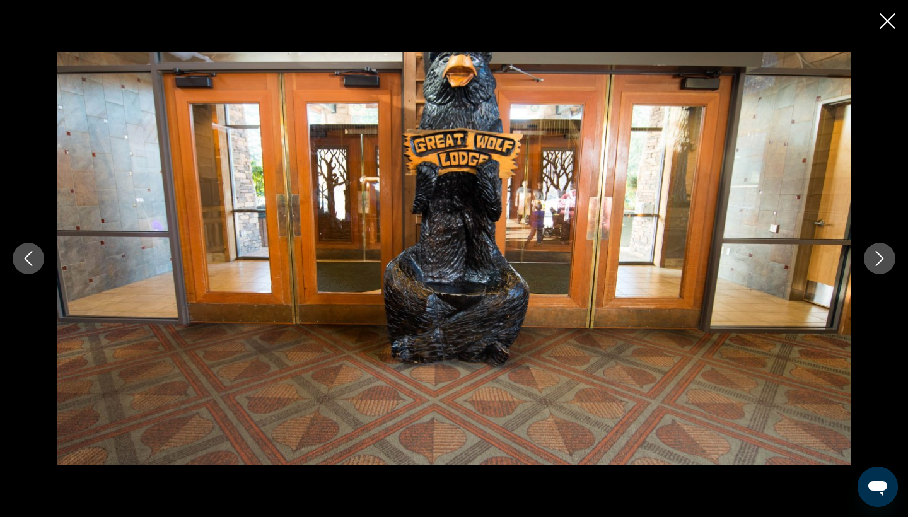
click at [880, 250] on button "Next image" at bounding box center [880, 259] width 32 height 32
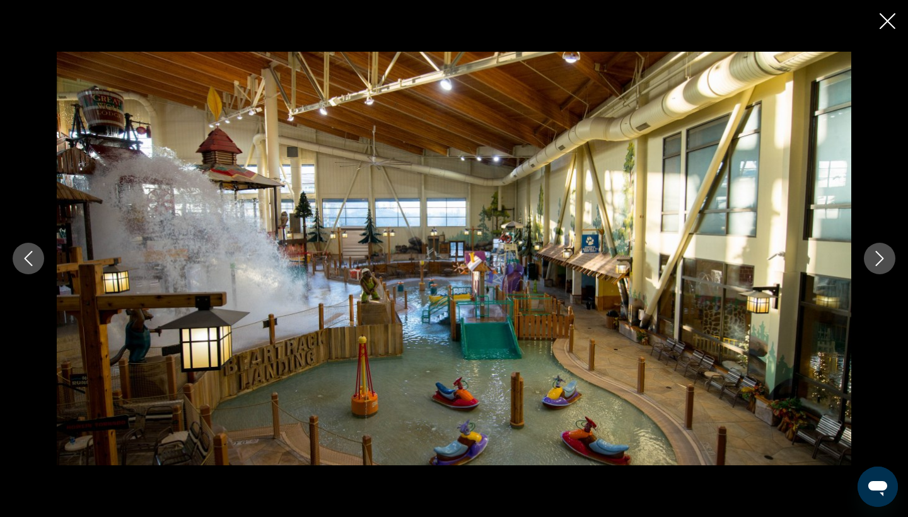
click at [880, 250] on button "Next image" at bounding box center [880, 259] width 32 height 32
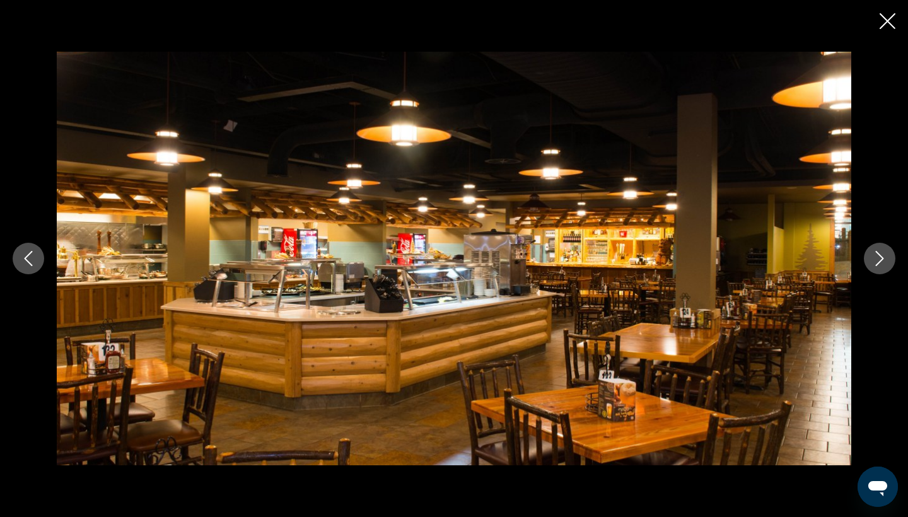
click at [880, 250] on button "Next image" at bounding box center [880, 259] width 32 height 32
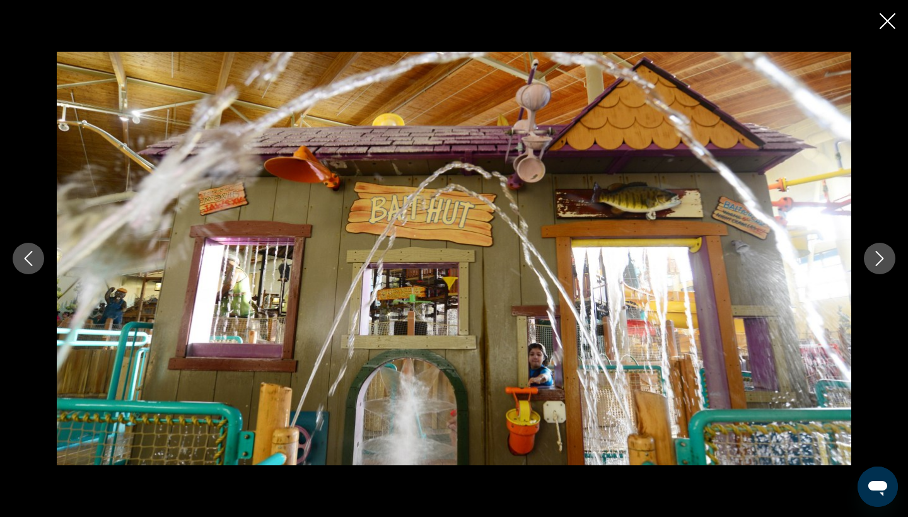
click at [880, 250] on button "Next image" at bounding box center [880, 259] width 32 height 32
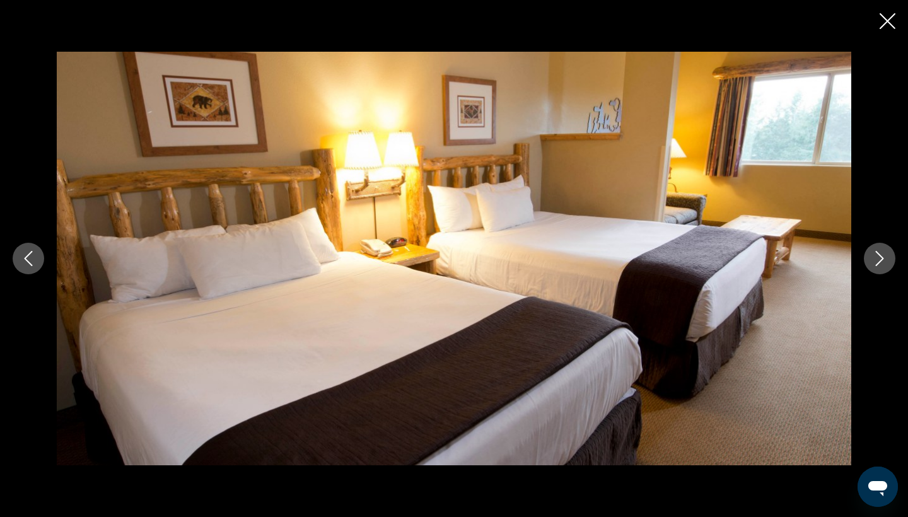
click at [880, 250] on button "Next image" at bounding box center [880, 259] width 32 height 32
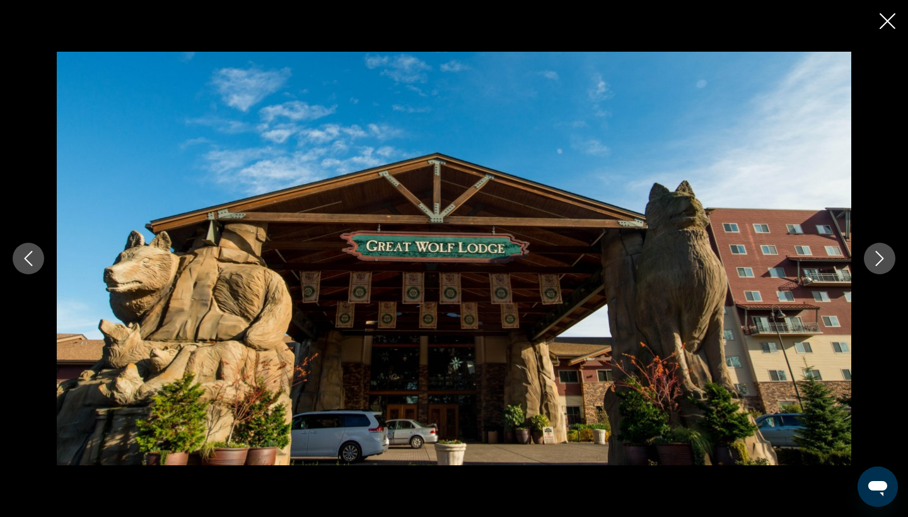
click at [880, 250] on button "Next image" at bounding box center [880, 259] width 32 height 32
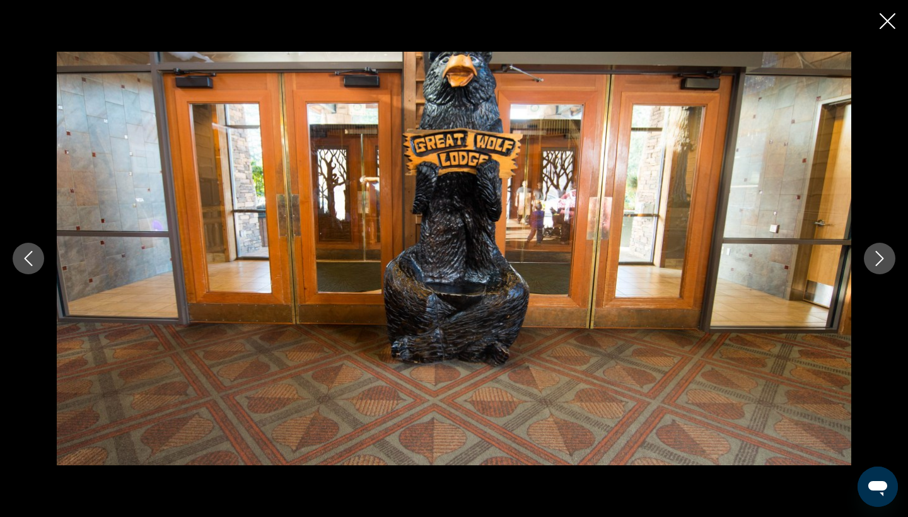
click at [880, 250] on button "Next image" at bounding box center [880, 259] width 32 height 32
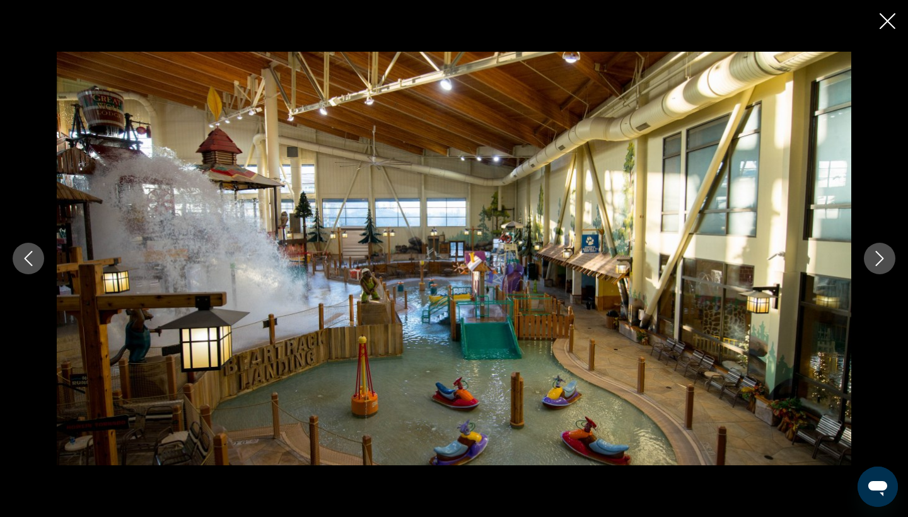
click at [881, 251] on icon "Next image" at bounding box center [879, 258] width 15 height 15
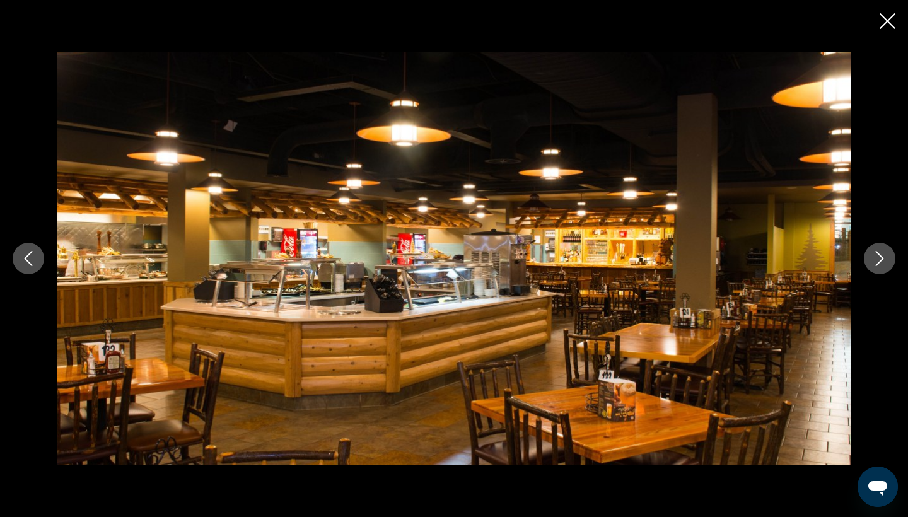
click at [881, 251] on icon "Next image" at bounding box center [879, 258] width 15 height 15
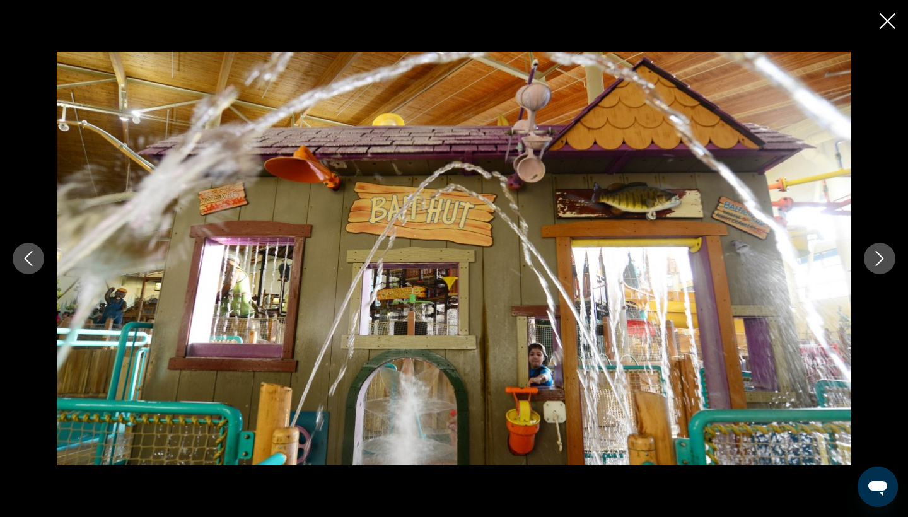
click at [883, 255] on icon "Next image" at bounding box center [879, 258] width 15 height 15
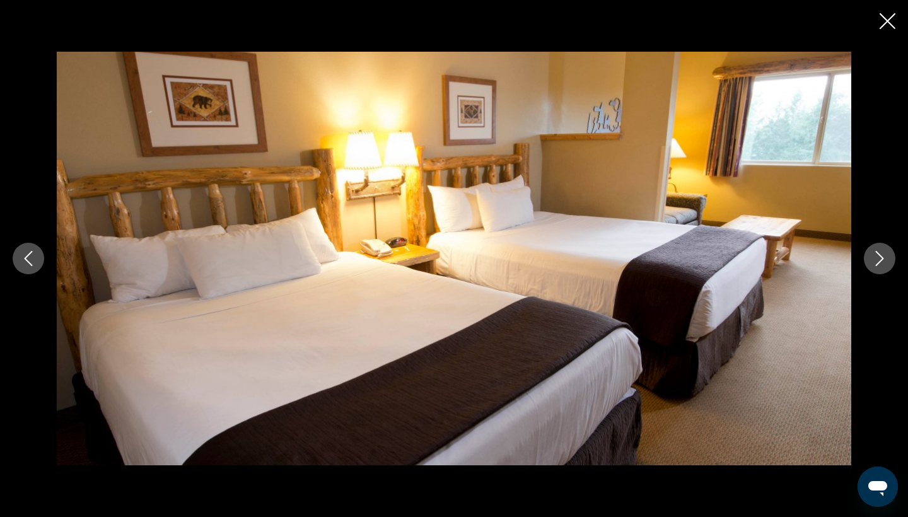
click at [883, 255] on icon "Next image" at bounding box center [879, 258] width 15 height 15
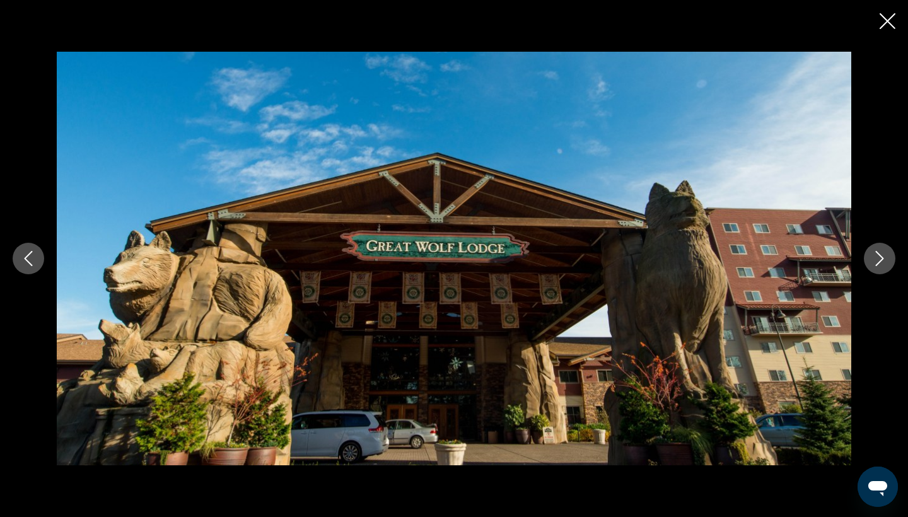
click at [884, 31] on button "Close slideshow" at bounding box center [888, 23] width 16 height 20
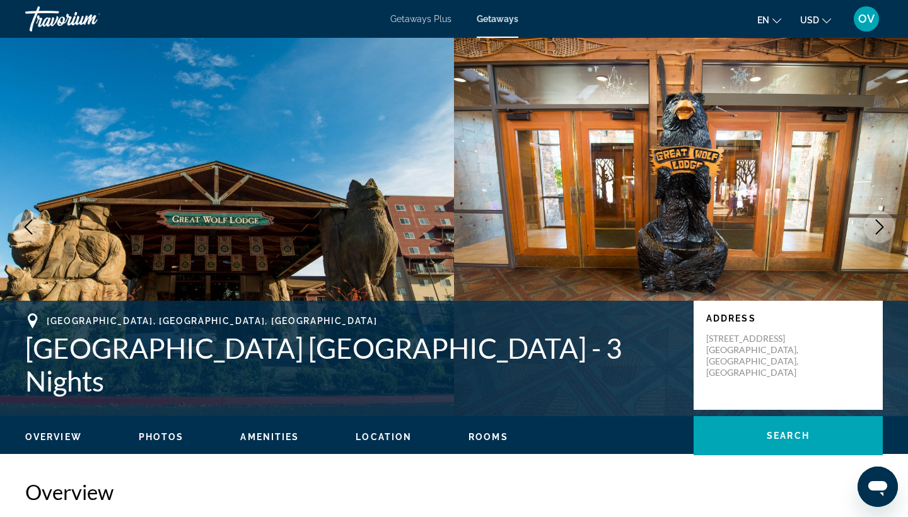
scroll to position [0, 0]
click at [778, 20] on icon "Change language" at bounding box center [777, 20] width 9 height 9
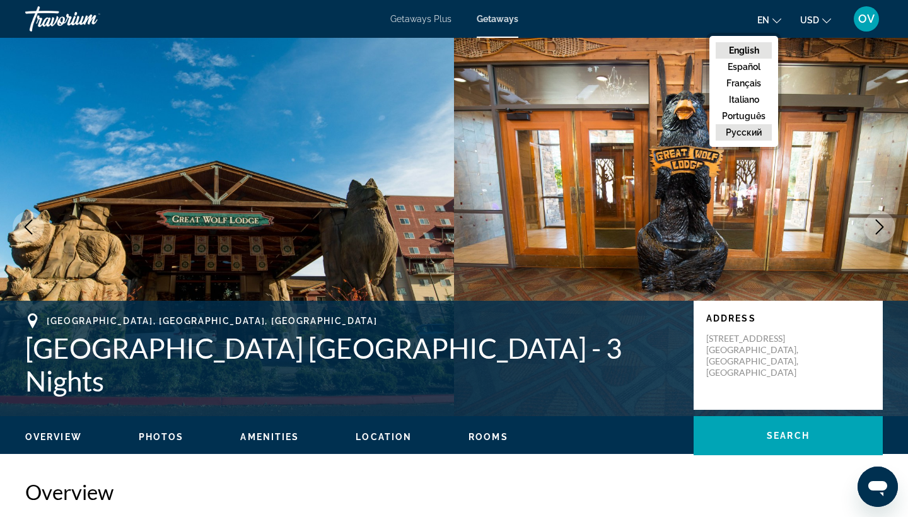
click at [756, 141] on button "русский" at bounding box center [744, 132] width 56 height 16
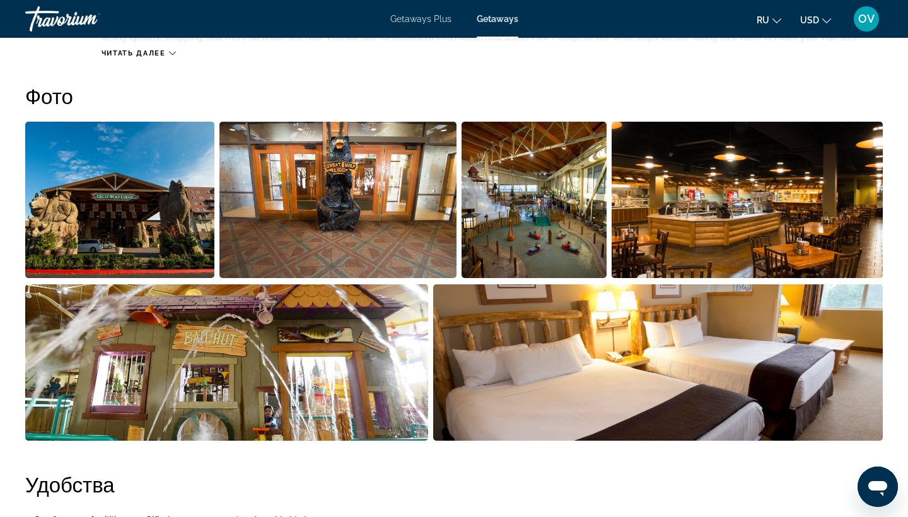
scroll to position [546, 0]
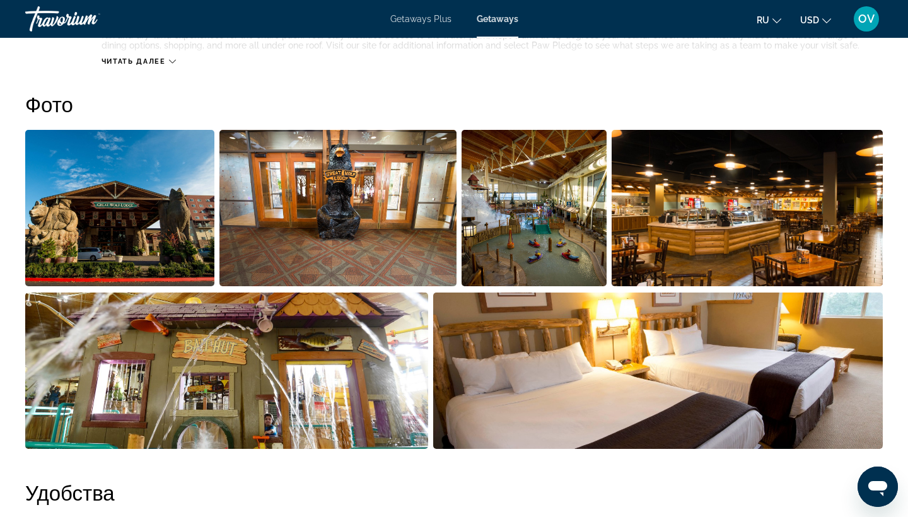
click at [185, 216] on img "Open full-screen image slider" at bounding box center [119, 208] width 189 height 156
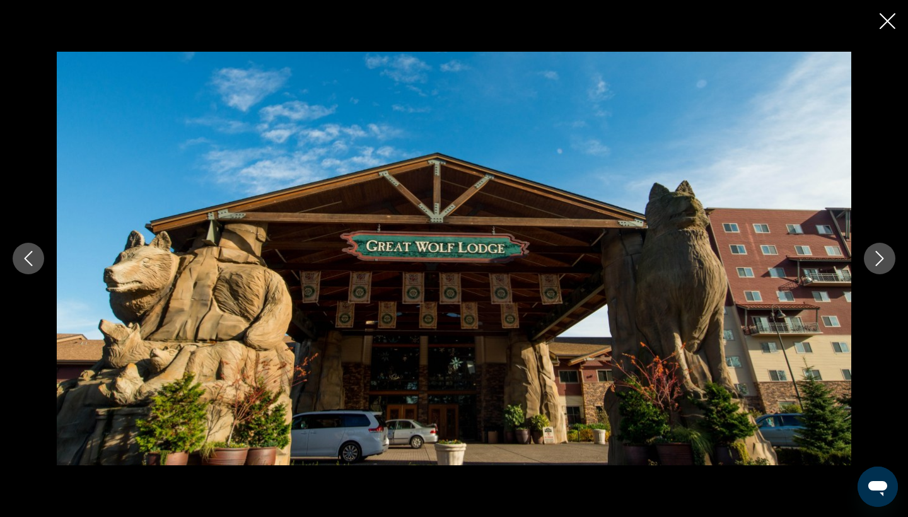
click at [878, 266] on button "Next image" at bounding box center [880, 259] width 32 height 32
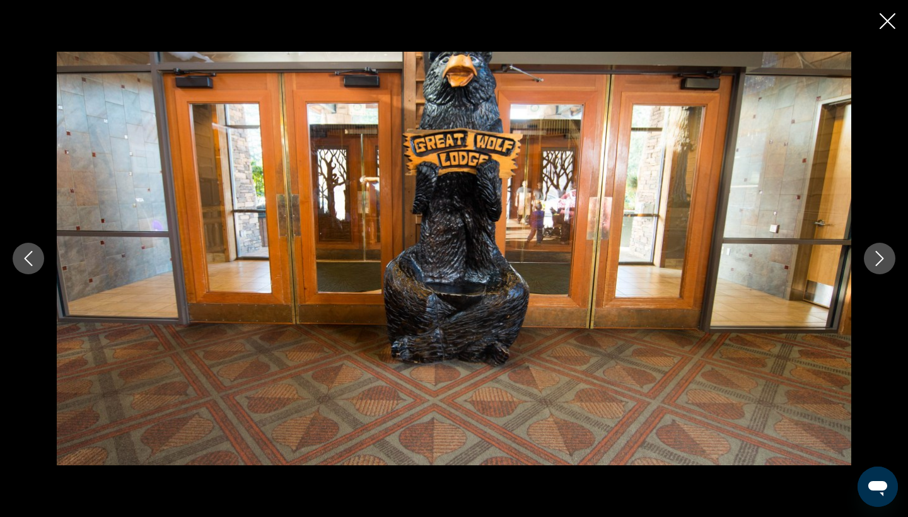
click at [878, 266] on button "Next image" at bounding box center [880, 259] width 32 height 32
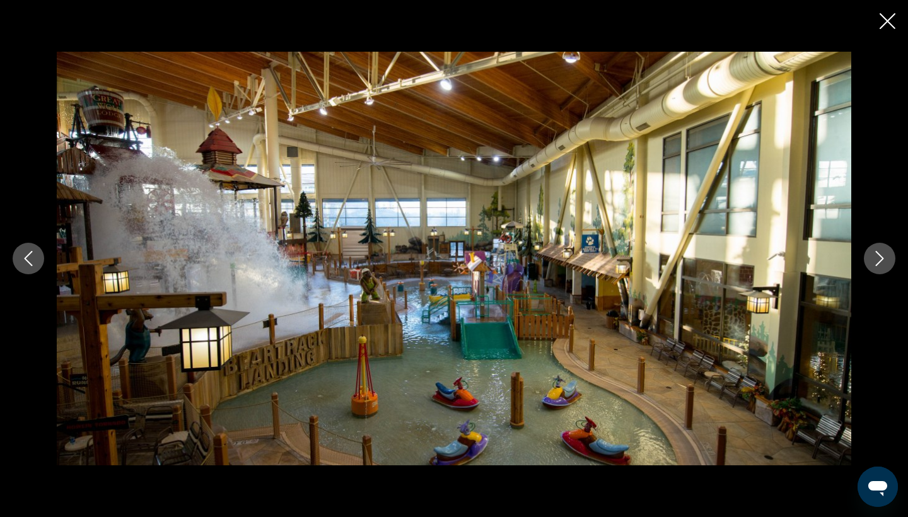
click at [878, 266] on button "Next image" at bounding box center [880, 259] width 32 height 32
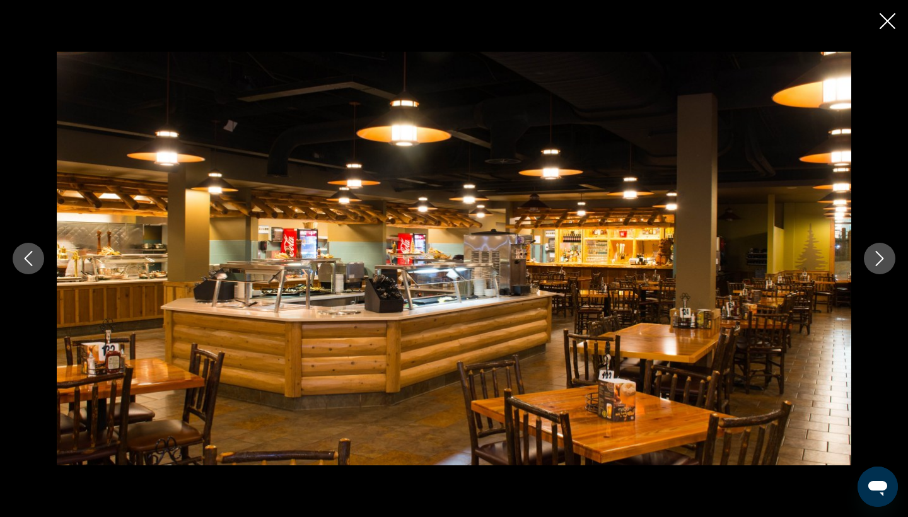
click at [878, 266] on button "Next image" at bounding box center [880, 259] width 32 height 32
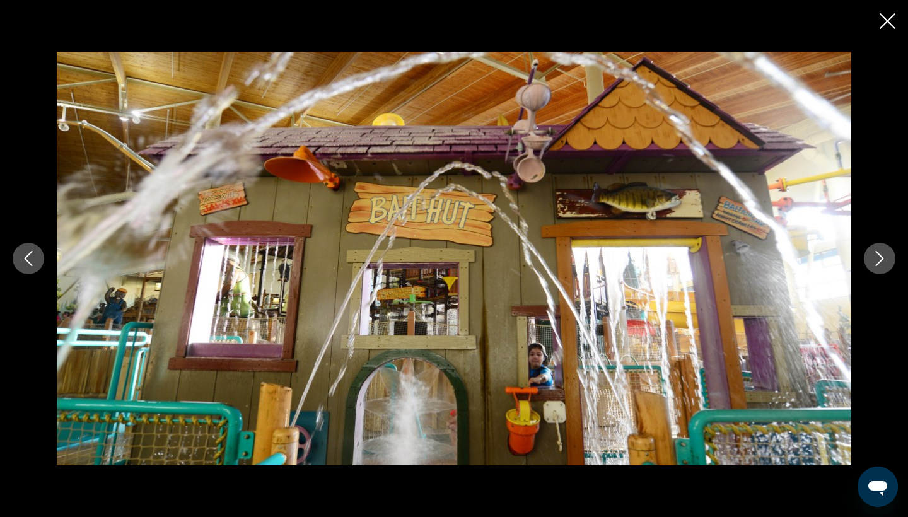
click at [878, 266] on button "Next image" at bounding box center [880, 259] width 32 height 32
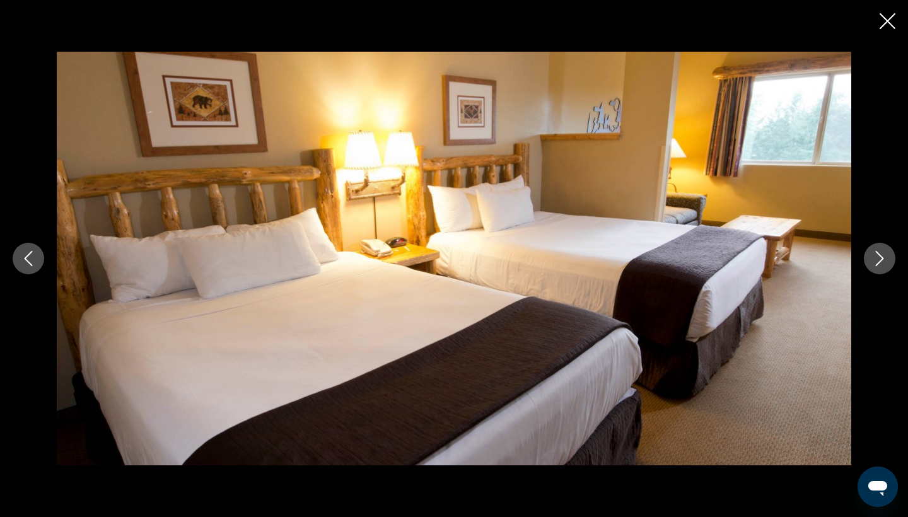
click at [889, 29] on icon "Close slideshow" at bounding box center [888, 21] width 16 height 16
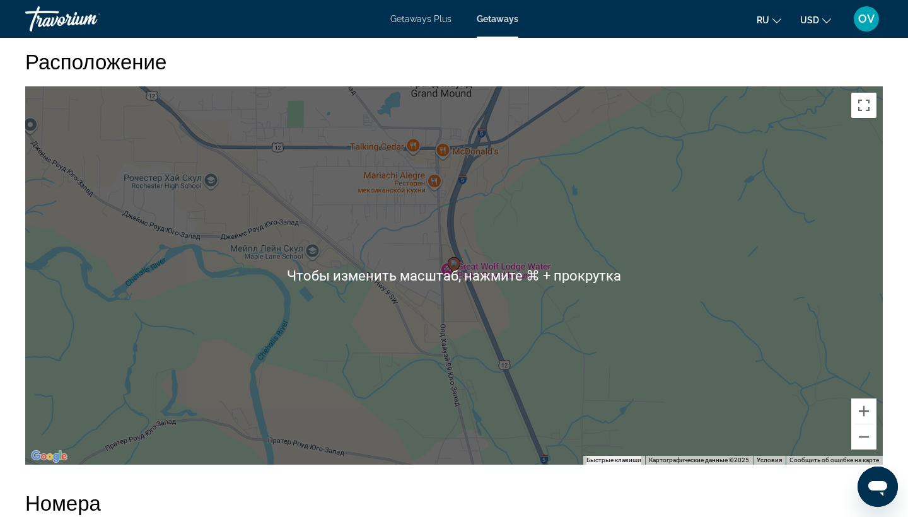
scroll to position [1367, 0]
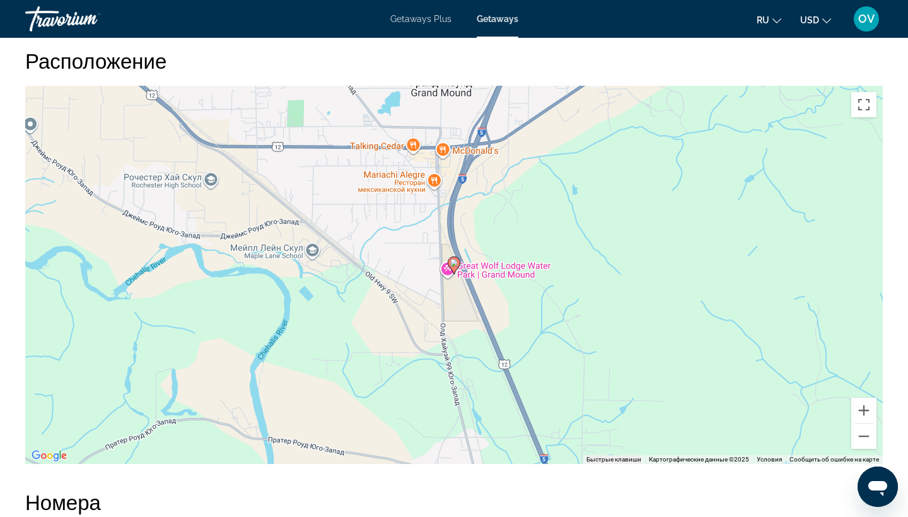
click at [630, 176] on div "Чтобы активировать перетаскивание с помощью клавиатуры, нажмите Alt + Ввод. Пос…" at bounding box center [454, 275] width 858 height 379
click at [455, 267] on icon "Main content" at bounding box center [454, 265] width 11 height 16
click at [453, 271] on gmp-advanced-marker "Main content" at bounding box center [454, 265] width 13 height 19
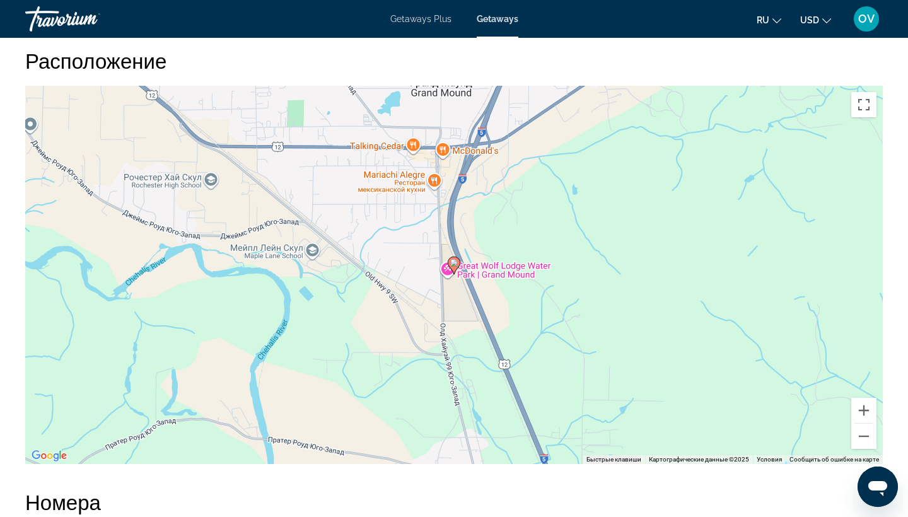
click at [453, 266] on icon "Main content" at bounding box center [454, 265] width 11 height 16
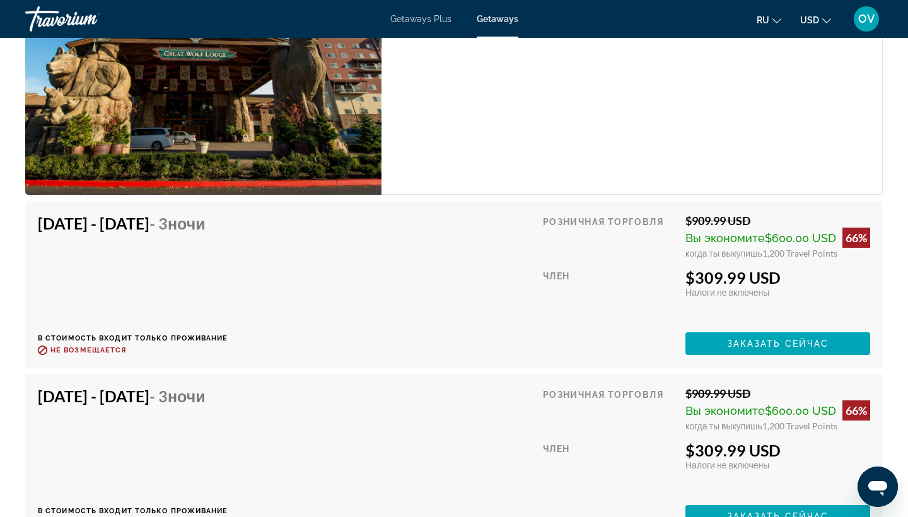
scroll to position [1993, 0]
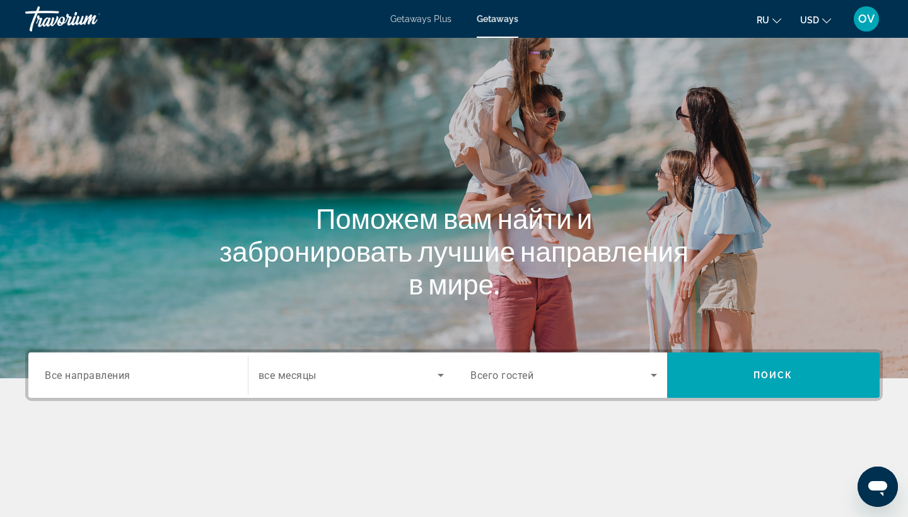
click at [107, 373] on span "Все направления" at bounding box center [88, 375] width 86 height 12
click at [107, 373] on input "Destination Все направления" at bounding box center [138, 375] width 187 height 15
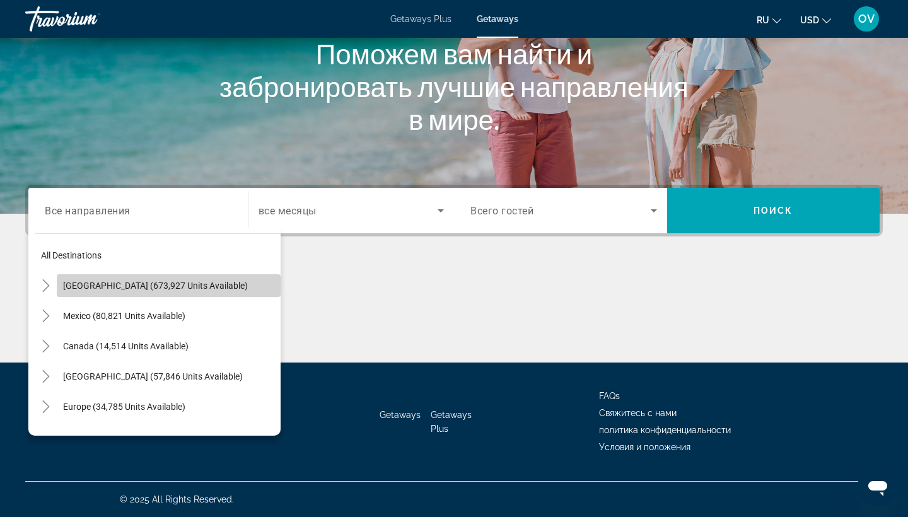
click at [134, 286] on span "[GEOGRAPHIC_DATA] (673,927 units available)" at bounding box center [155, 286] width 185 height 10
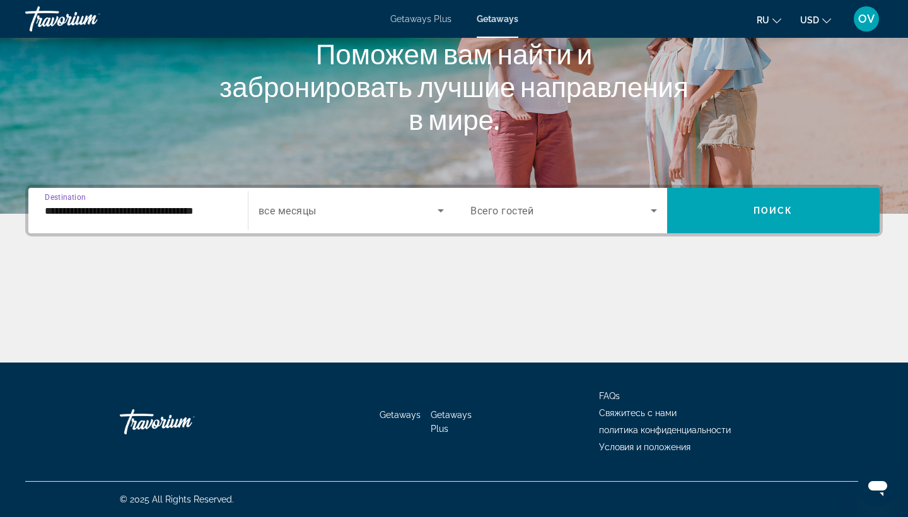
click at [196, 216] on input "**********" at bounding box center [138, 211] width 187 height 15
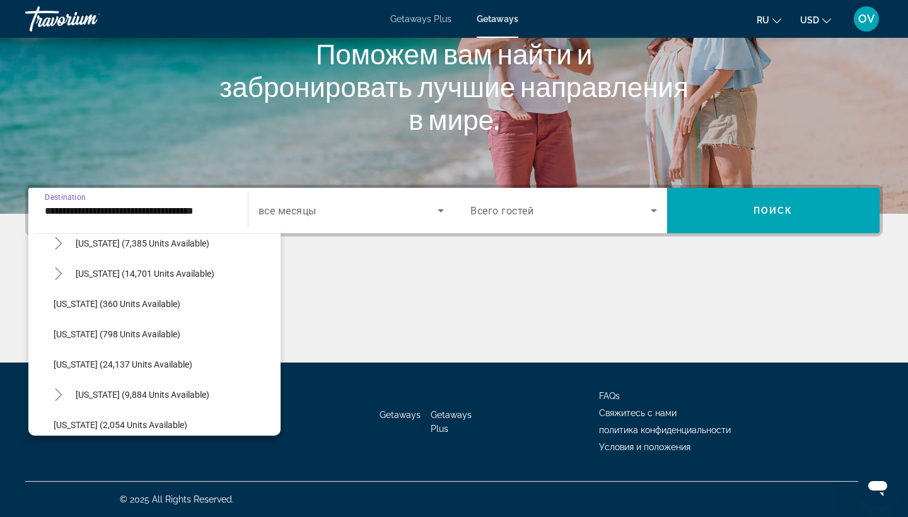
scroll to position [889, 0]
click at [143, 367] on span "[US_STATE] (24,137 units available)" at bounding box center [123, 365] width 139 height 10
type input "**********"
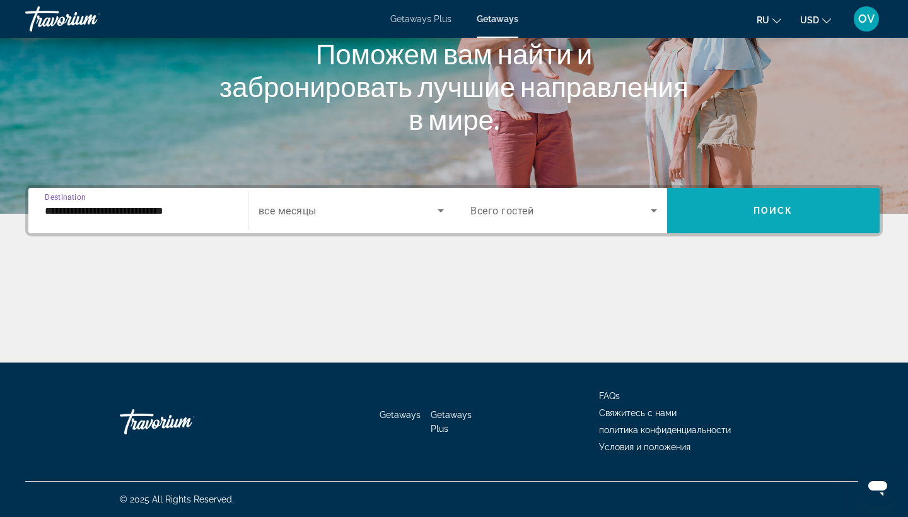
click at [817, 210] on span "Search widget" at bounding box center [773, 211] width 213 height 30
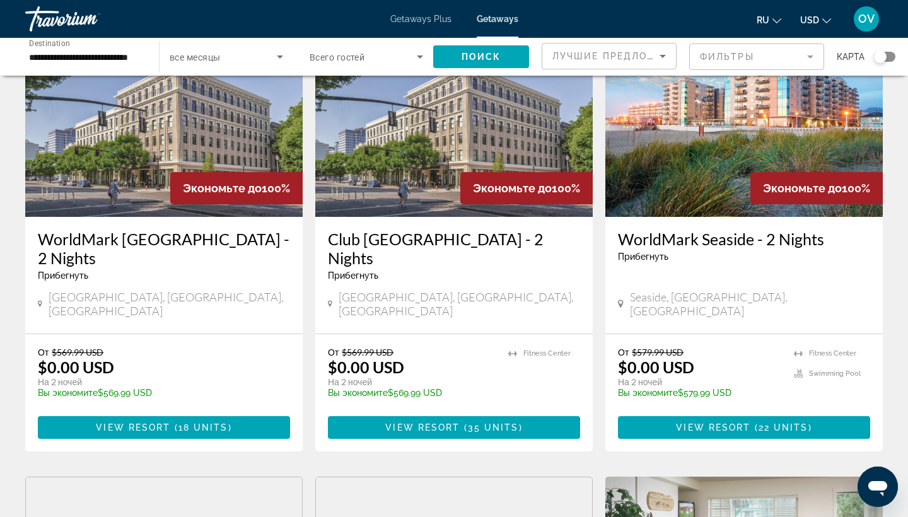
scroll to position [109, 0]
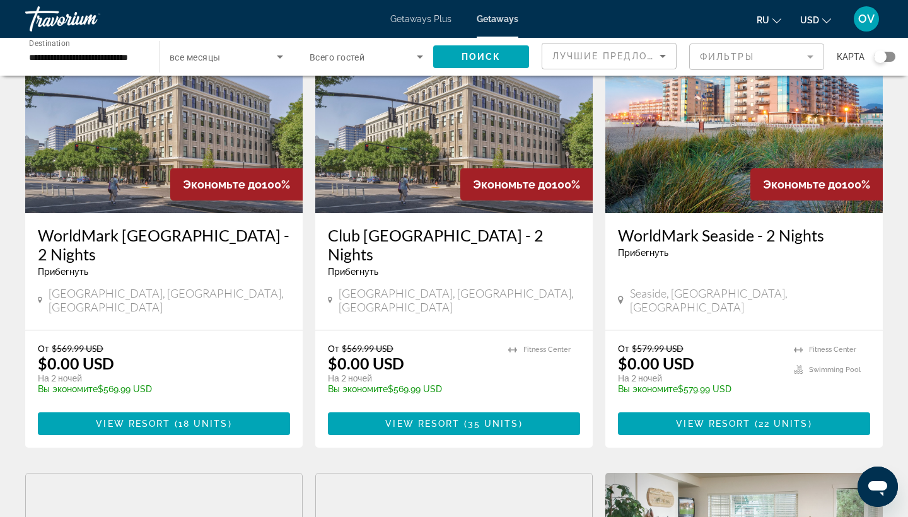
click at [767, 160] on img "Main content" at bounding box center [745, 112] width 278 height 202
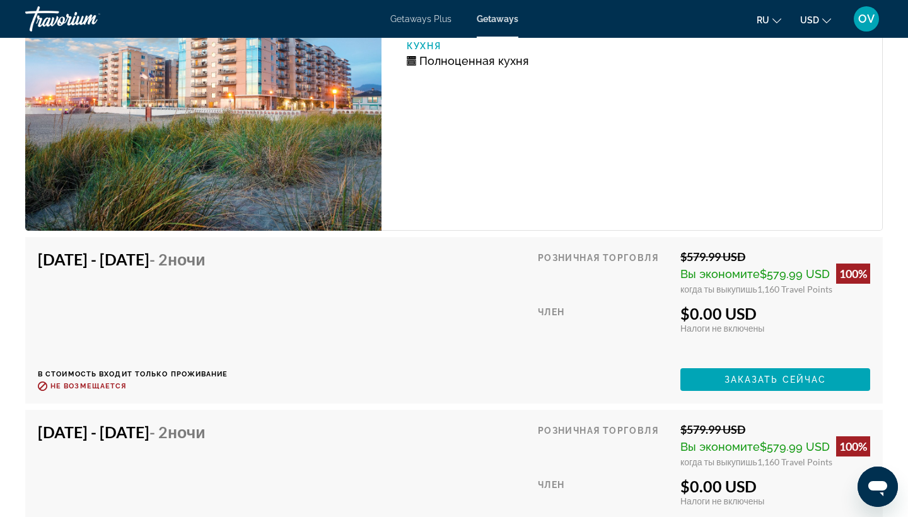
scroll to position [2603, 0]
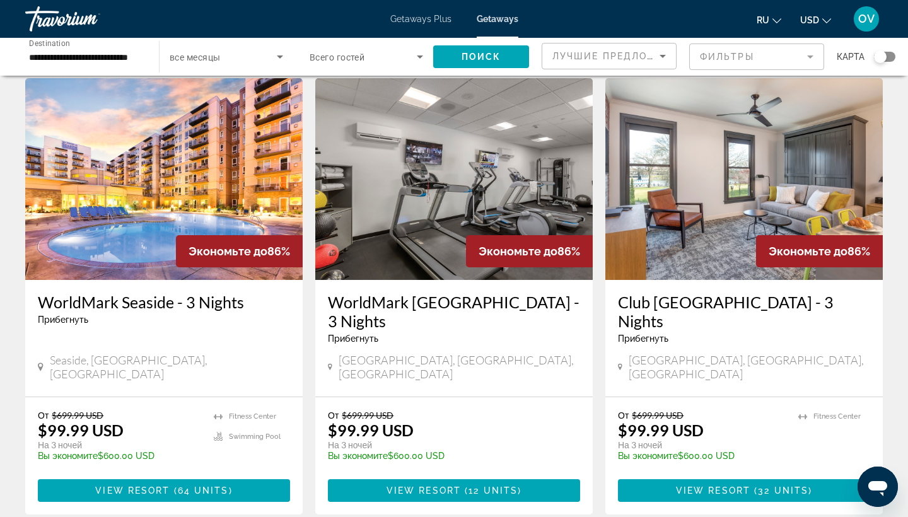
scroll to position [966, 0]
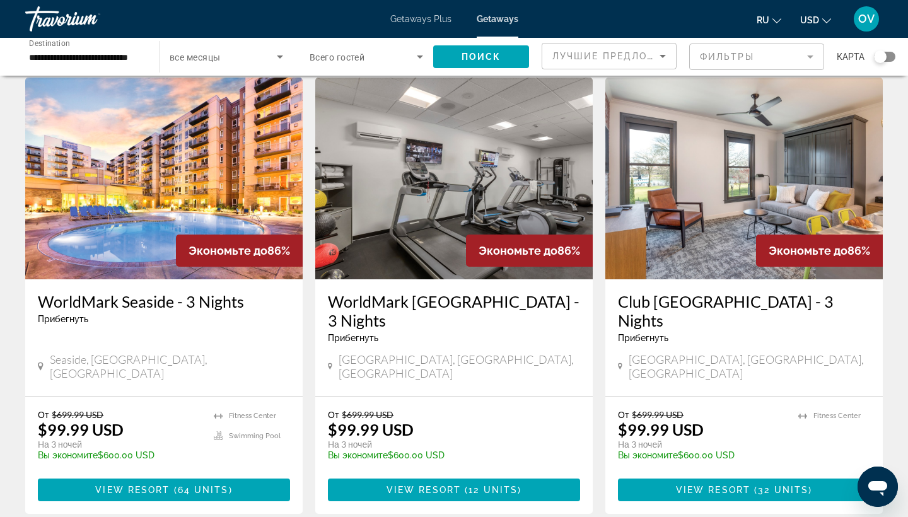
click at [219, 172] on img "Main content" at bounding box center [164, 179] width 278 height 202
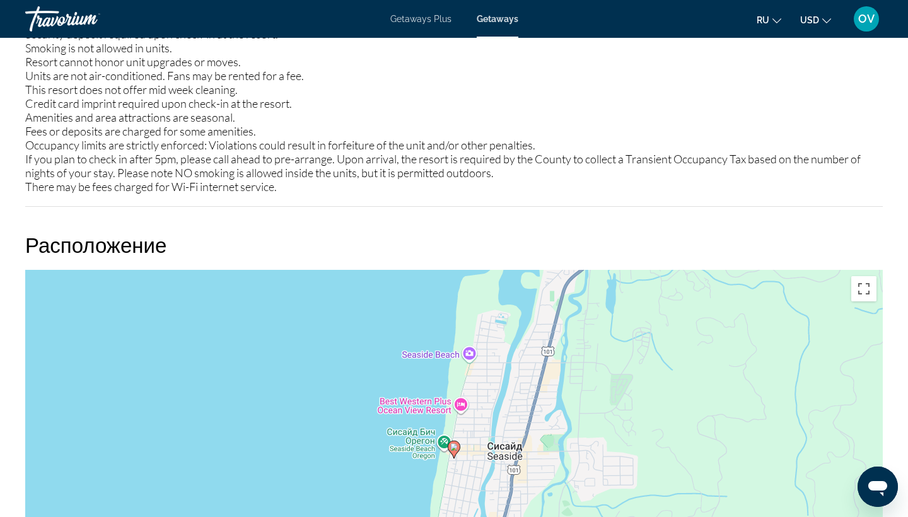
scroll to position [1831, 0]
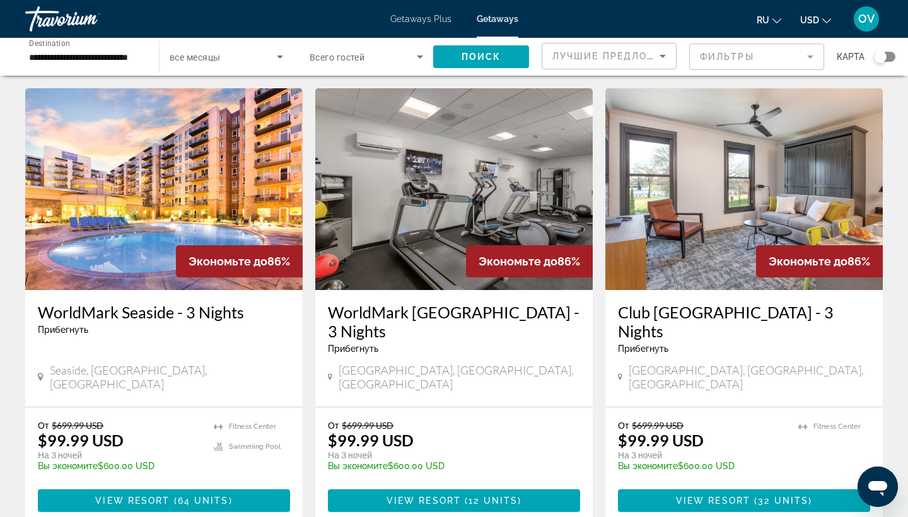
scroll to position [956, 0]
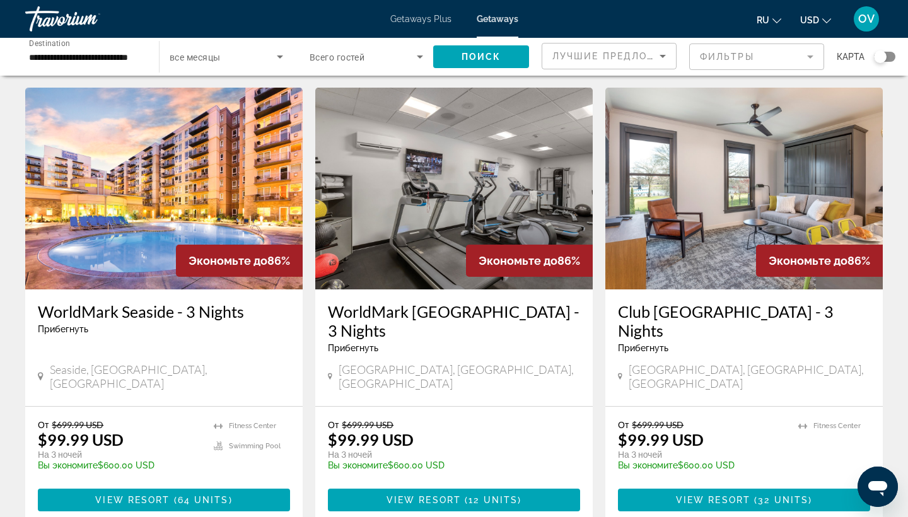
click at [208, 180] on img "Main content" at bounding box center [164, 189] width 278 height 202
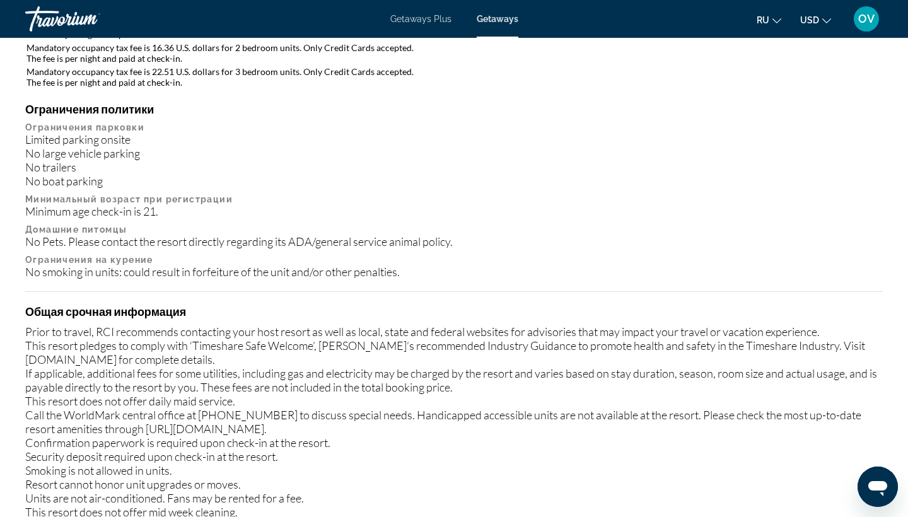
scroll to position [1421, 0]
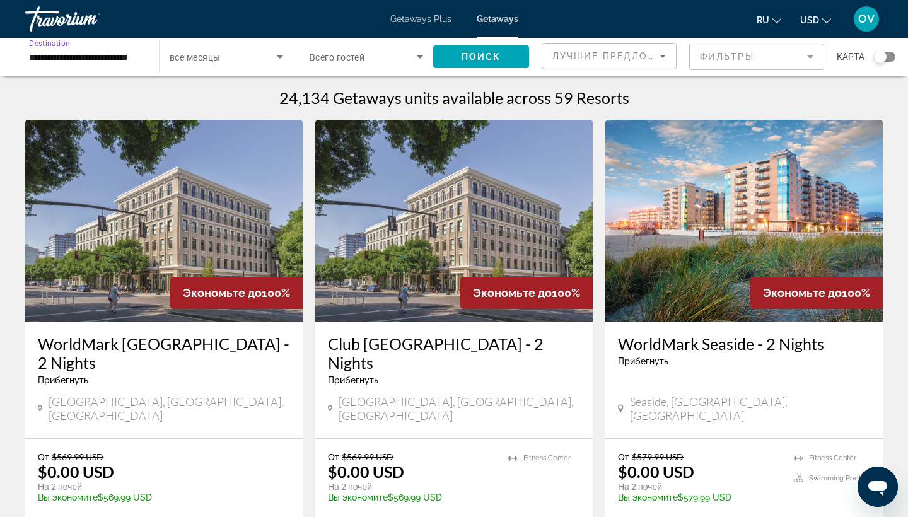
click at [99, 54] on input "**********" at bounding box center [86, 57] width 114 height 15
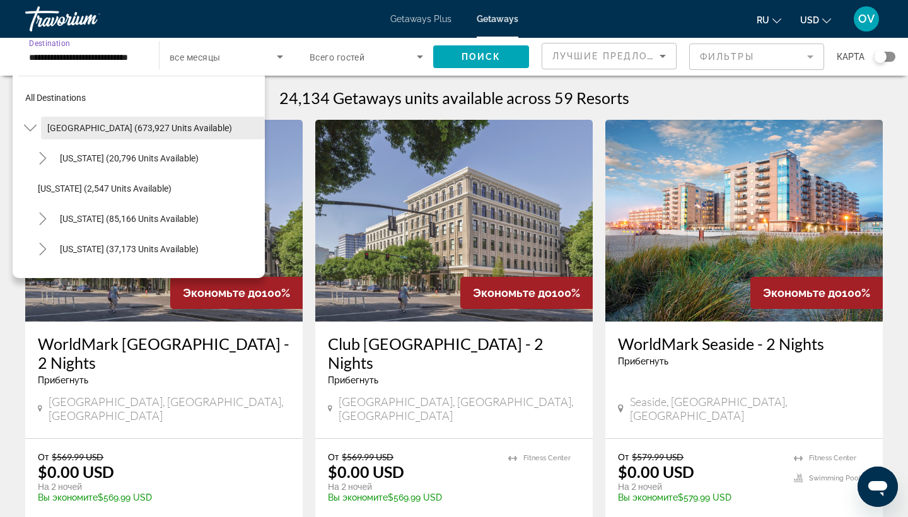
click at [146, 121] on span "Search widget" at bounding box center [153, 128] width 224 height 30
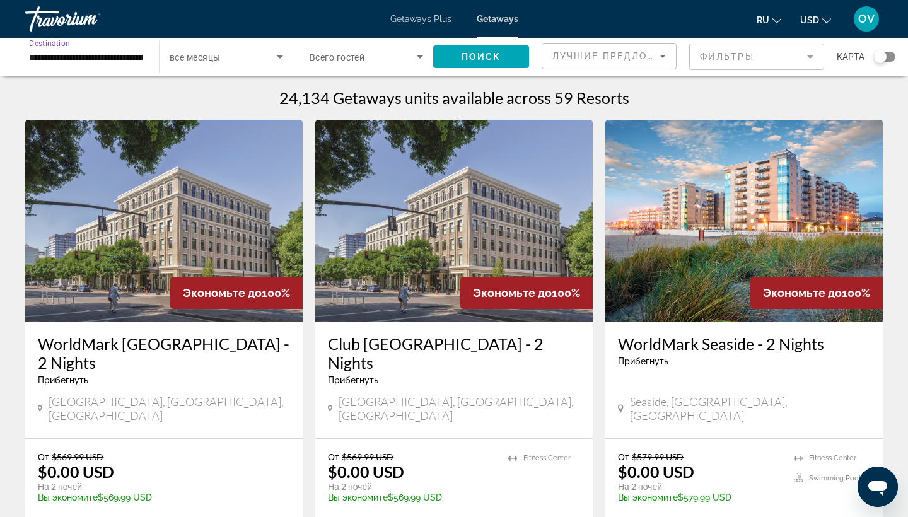
click at [138, 54] on input "**********" at bounding box center [86, 57] width 114 height 15
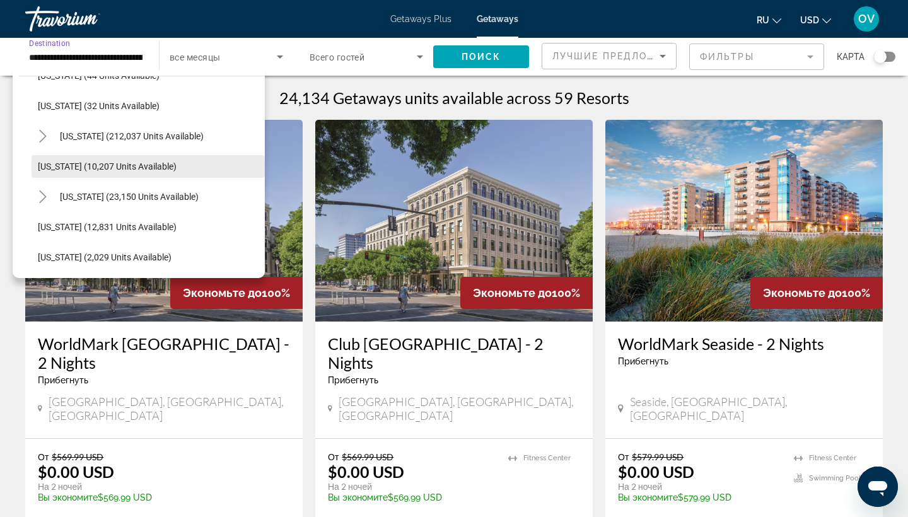
scroll to position [209, 0]
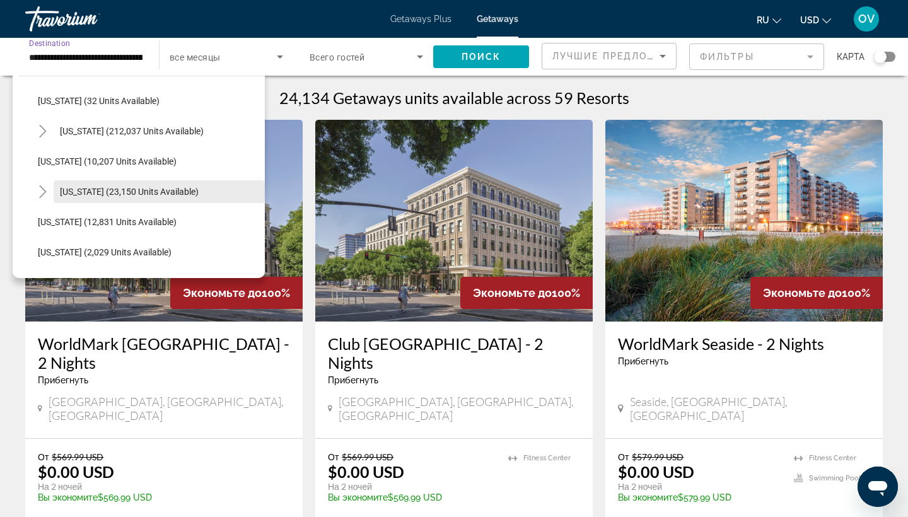
click at [103, 186] on span "Search widget" at bounding box center [159, 192] width 211 height 30
type input "**********"
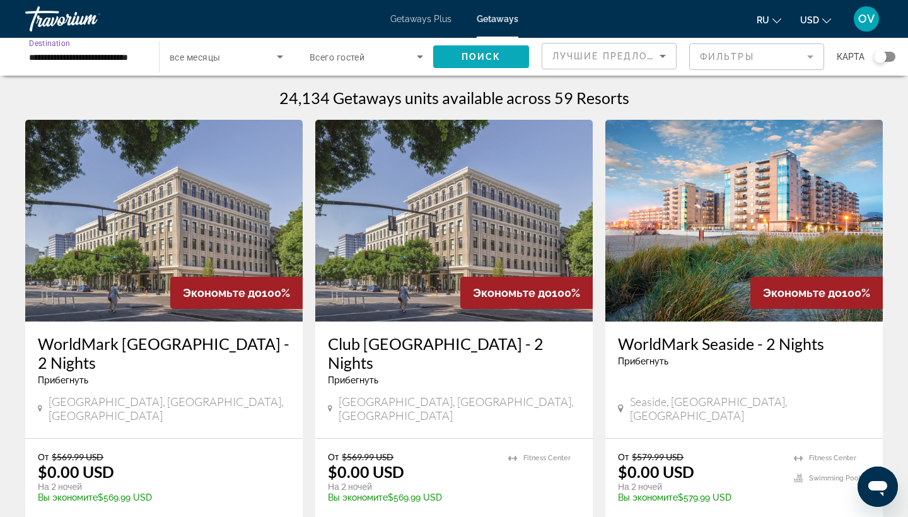
click at [493, 60] on span "Поиск" at bounding box center [482, 57] width 40 height 10
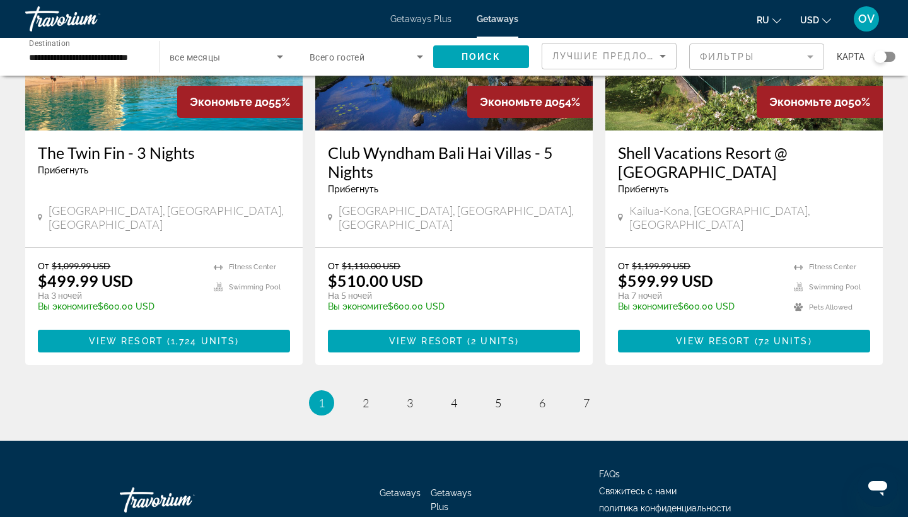
scroll to position [1616, 0]
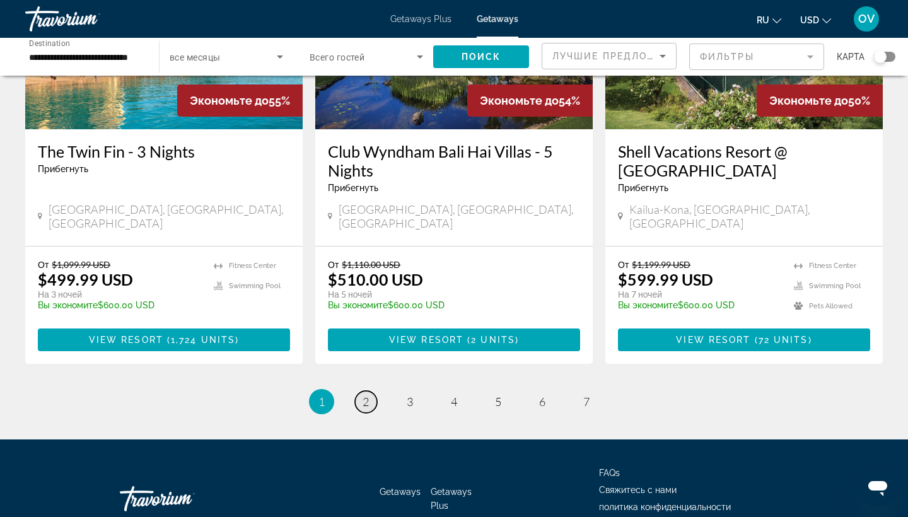
click at [366, 395] on span "2" at bounding box center [366, 402] width 6 height 14
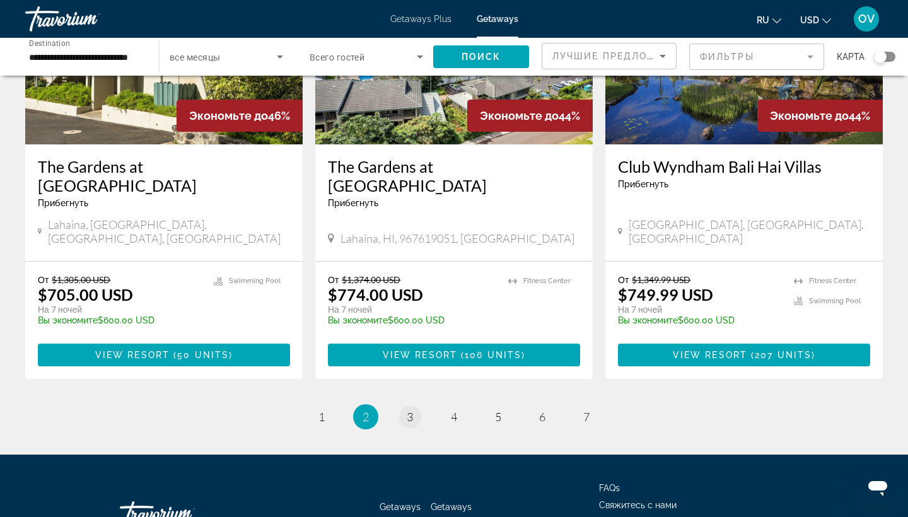
scroll to position [1600, 0]
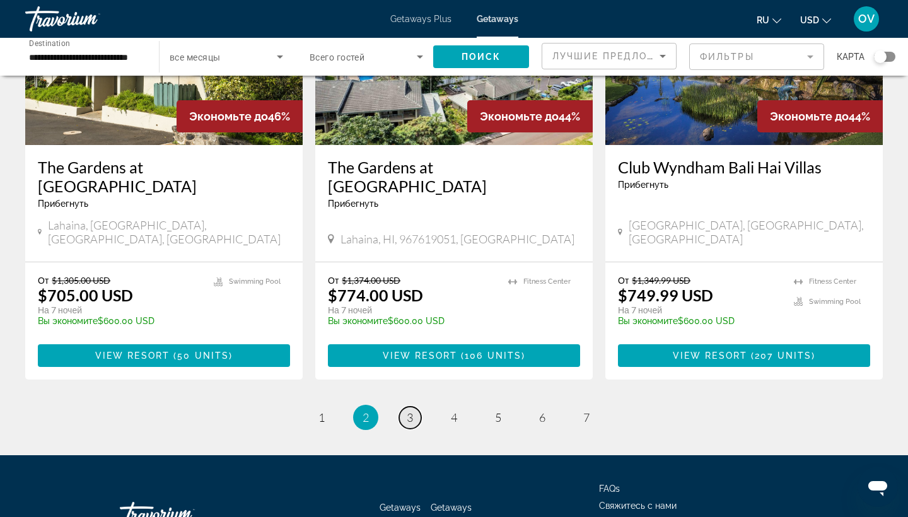
click at [414, 407] on link "page 3" at bounding box center [410, 418] width 22 height 22
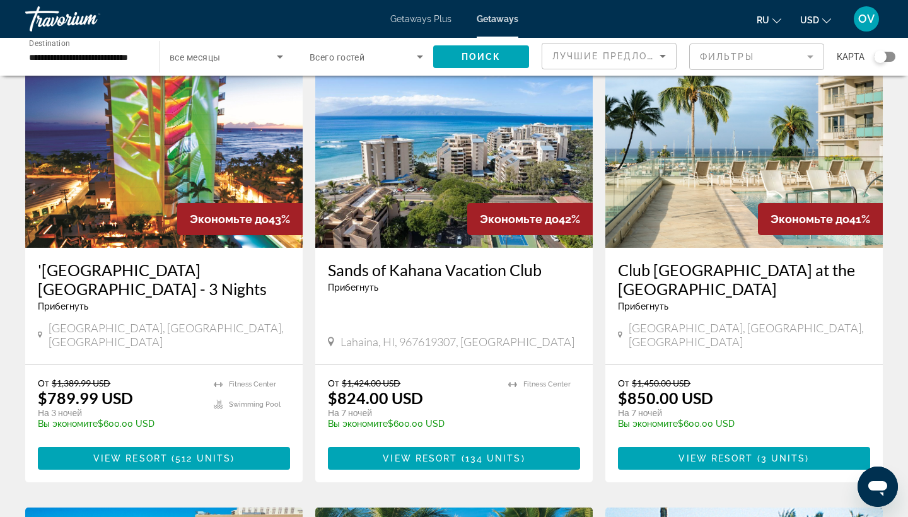
scroll to position [76, 0]
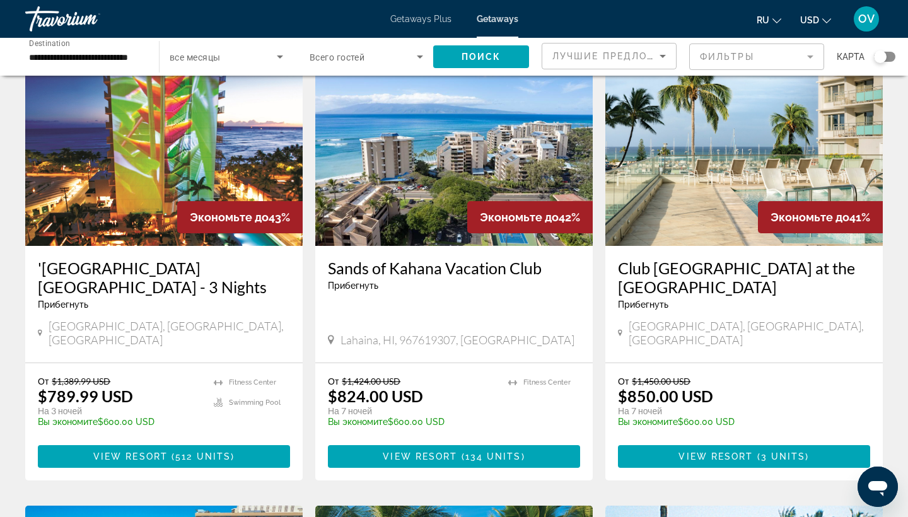
click at [784, 182] on img "Main content" at bounding box center [745, 145] width 278 height 202
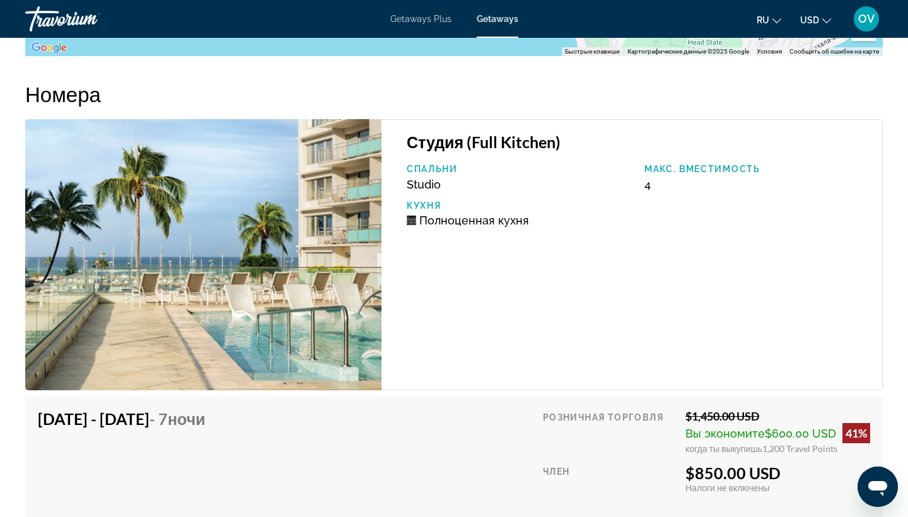
scroll to position [1953, 0]
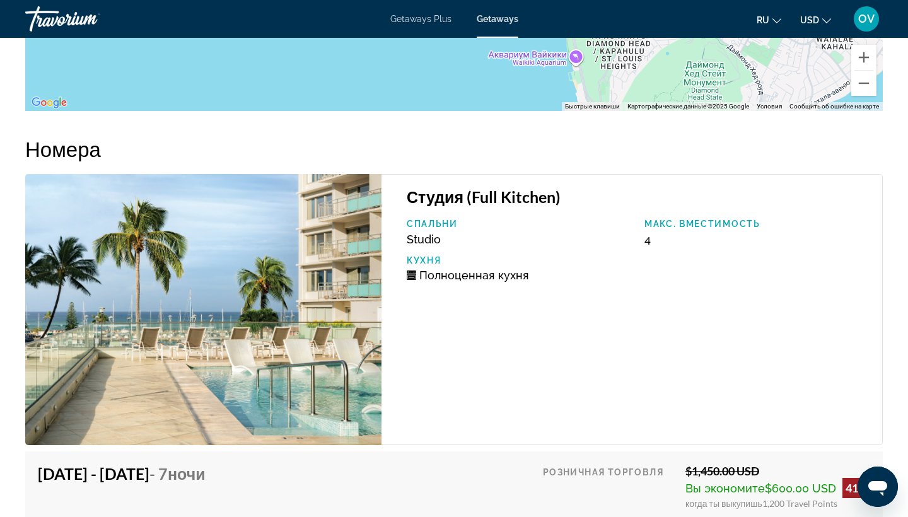
click at [285, 257] on img "Main content" at bounding box center [203, 309] width 356 height 271
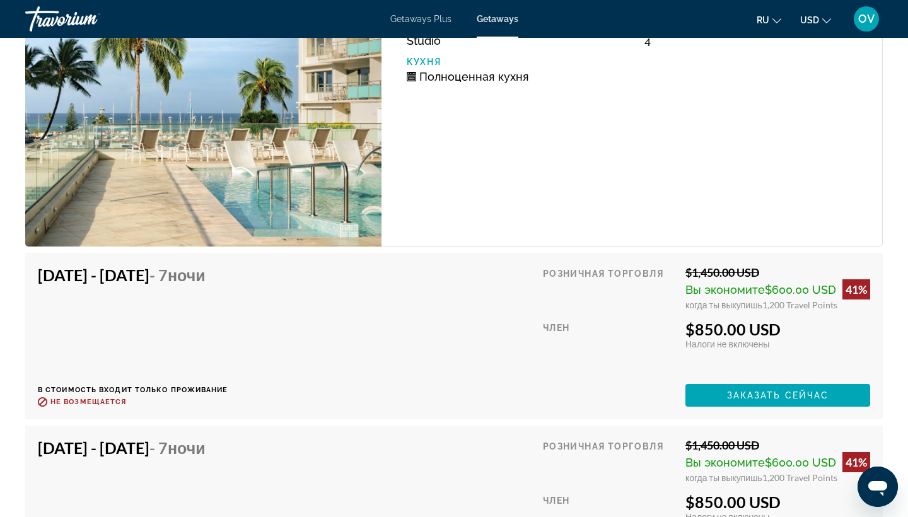
scroll to position [2169, 0]
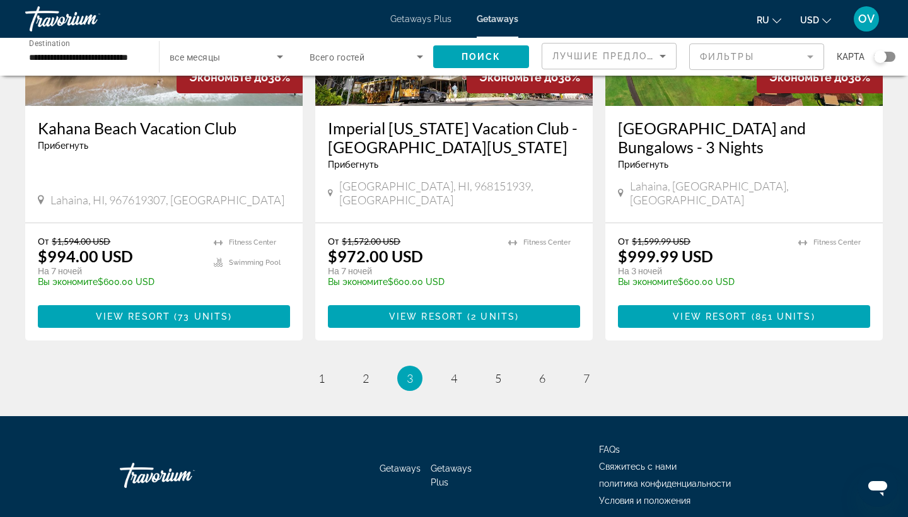
scroll to position [1563, 0]
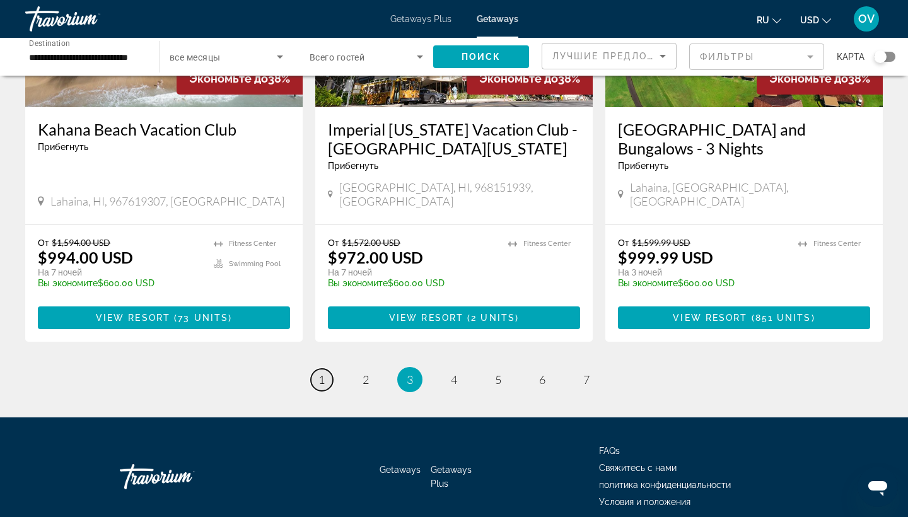
click at [319, 373] on span "1" at bounding box center [322, 380] width 6 height 14
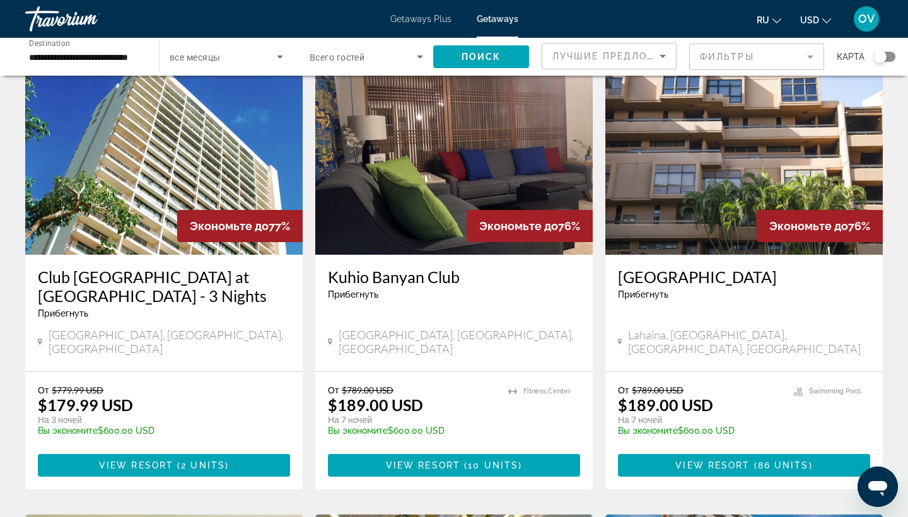
scroll to position [68, 0]
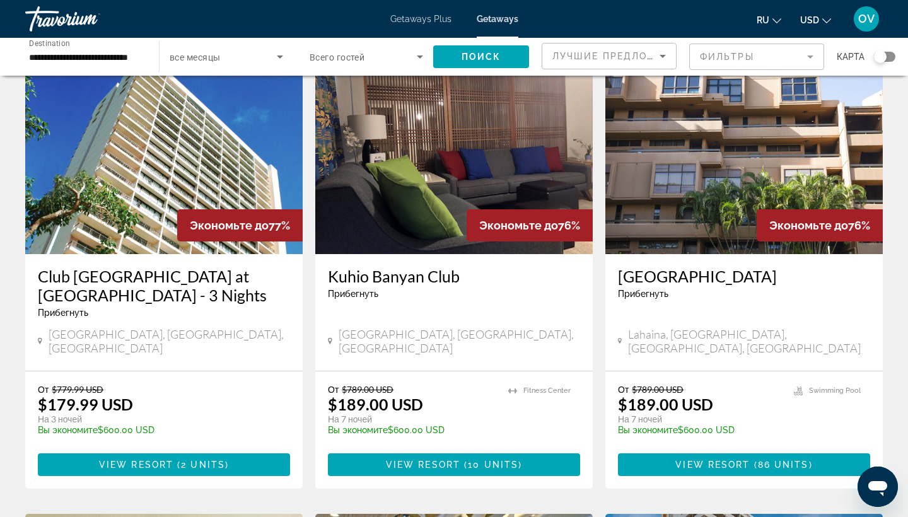
click at [427, 214] on img "Main content" at bounding box center [454, 153] width 278 height 202
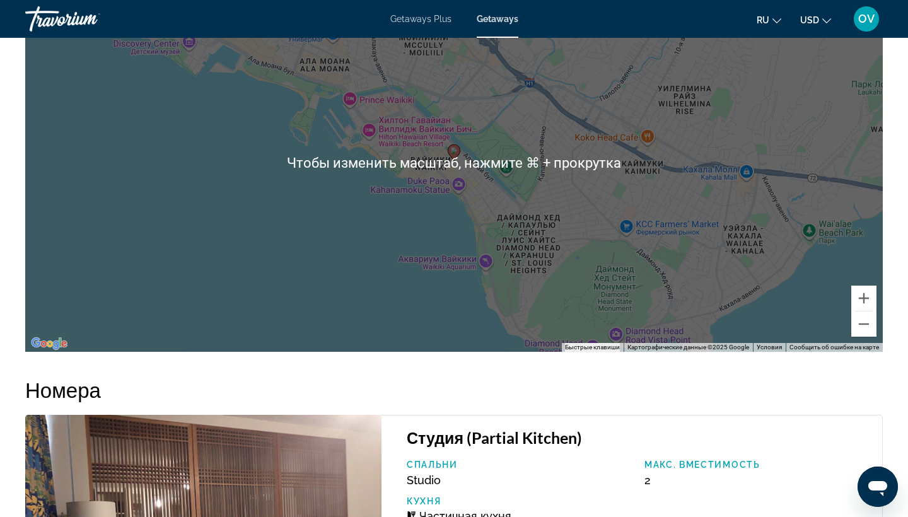
scroll to position [1755, 0]
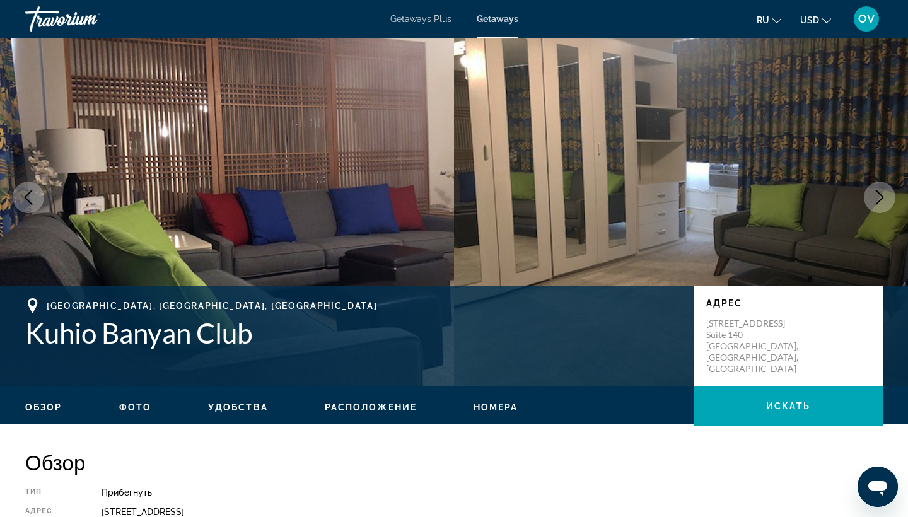
scroll to position [38, 0]
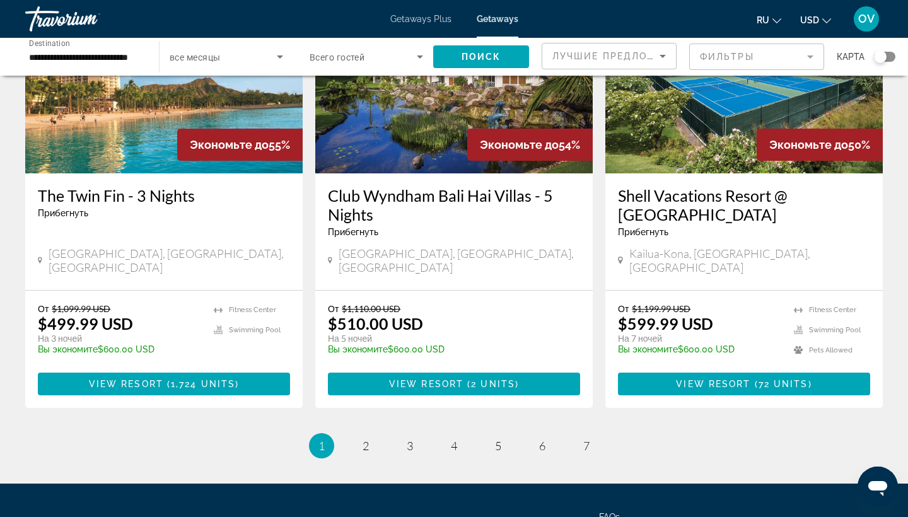
scroll to position [1608, 0]
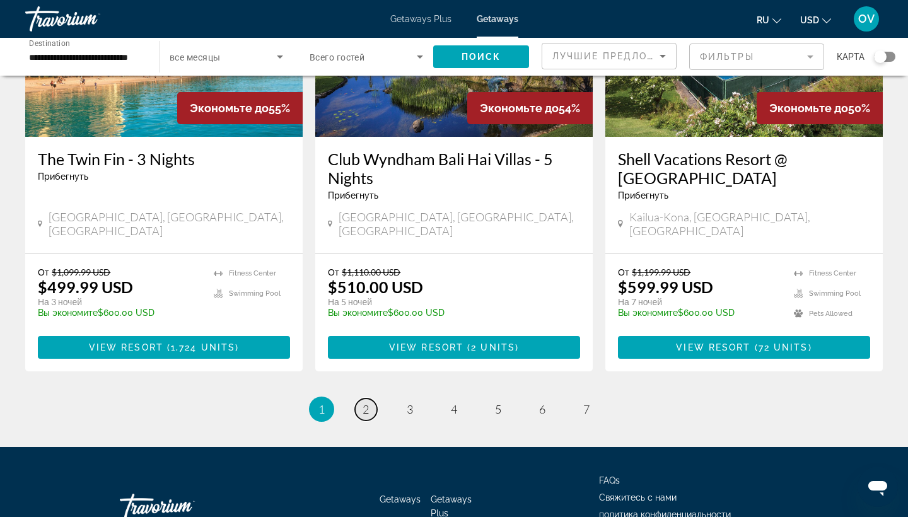
click at [361, 399] on link "page 2" at bounding box center [366, 410] width 22 height 22
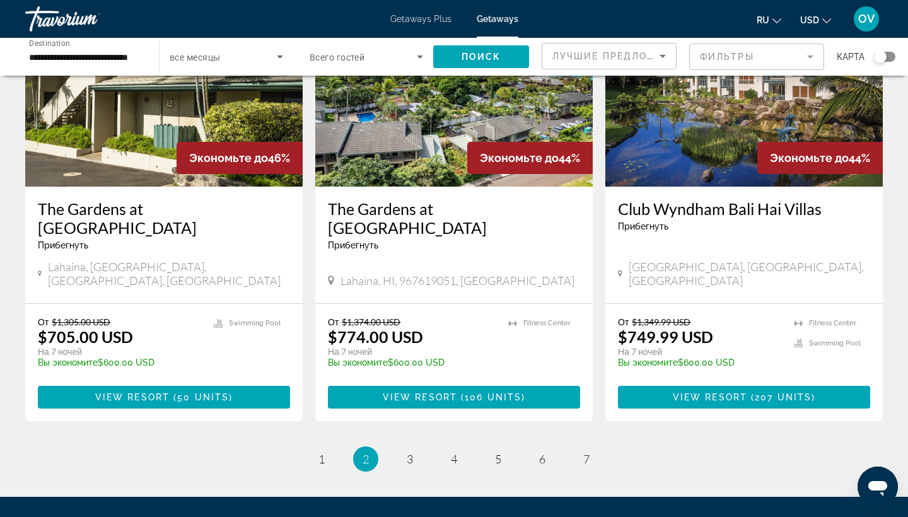
scroll to position [1559, 0]
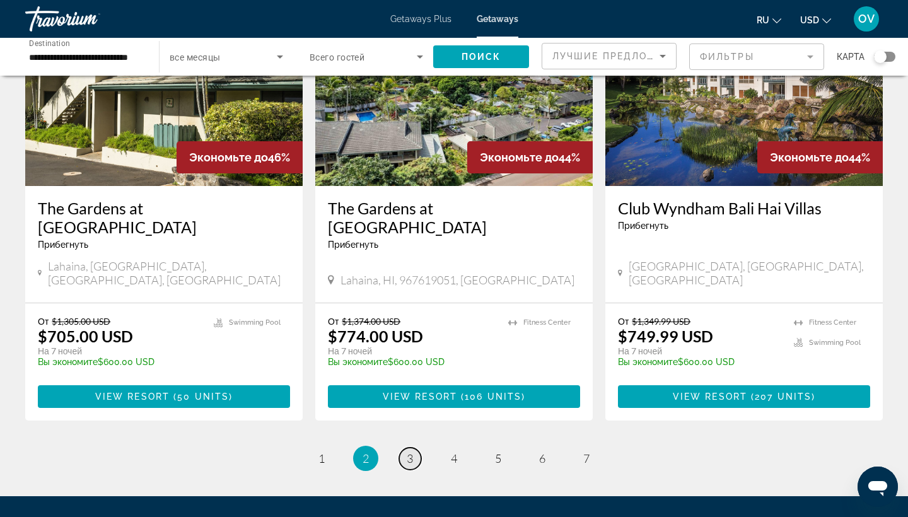
click at [408, 452] on span "3" at bounding box center [410, 459] width 6 height 14
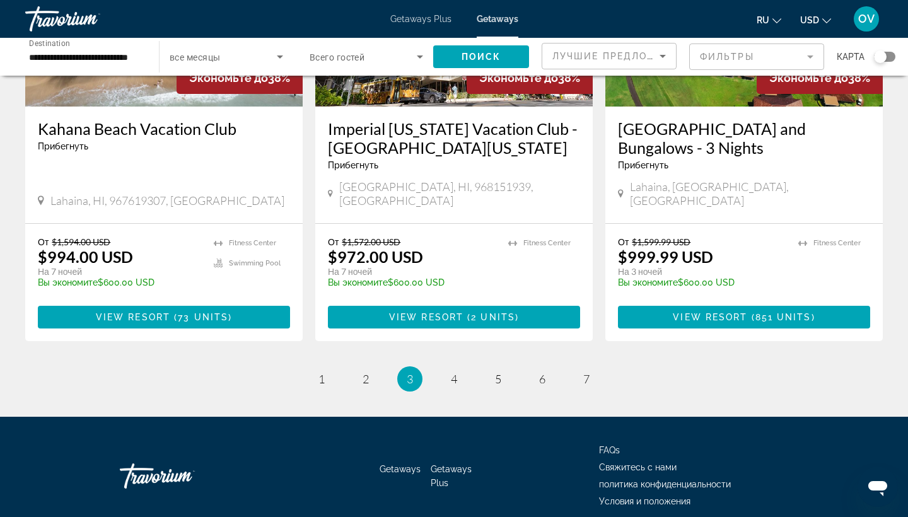
scroll to position [1563, 0]
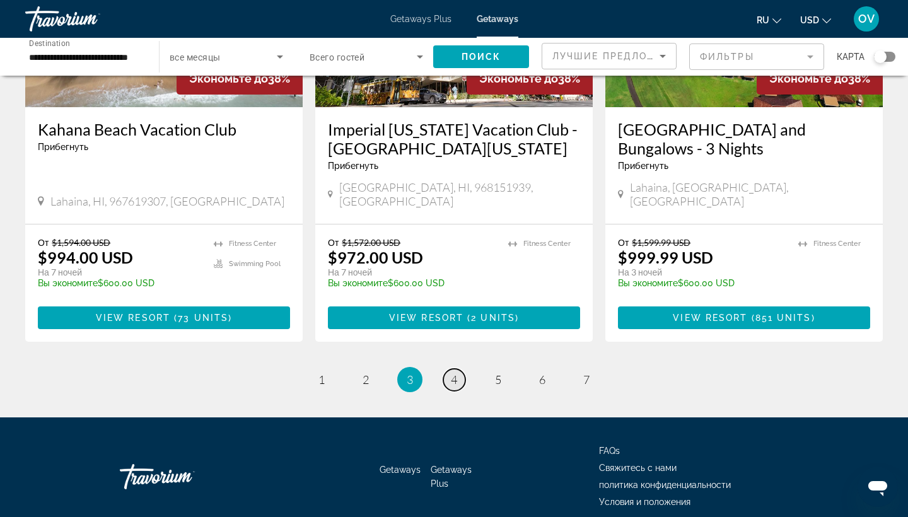
click at [456, 373] on span "4" at bounding box center [454, 380] width 6 height 14
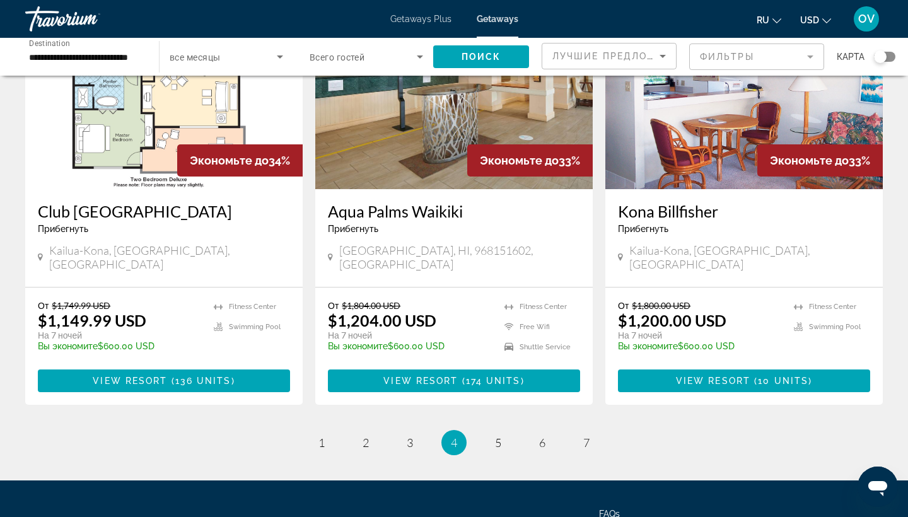
scroll to position [1556, 0]
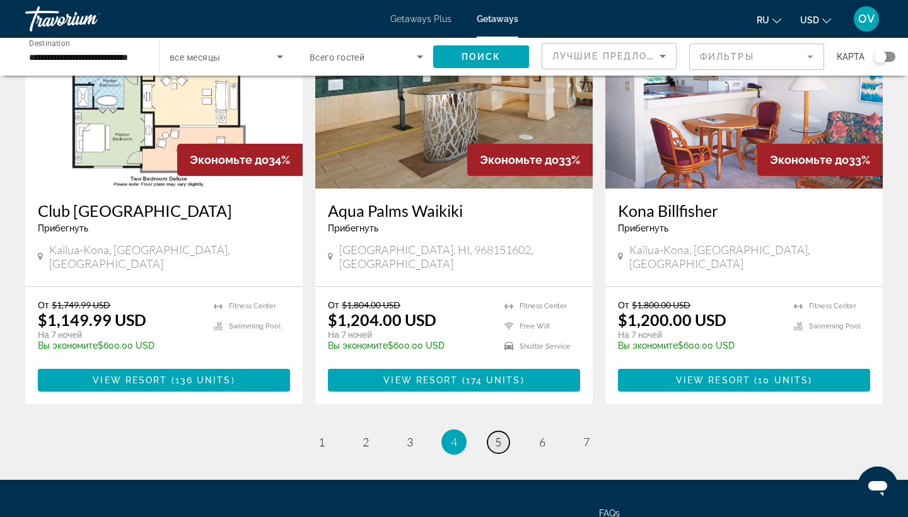
click at [498, 435] on span "5" at bounding box center [498, 442] width 6 height 14
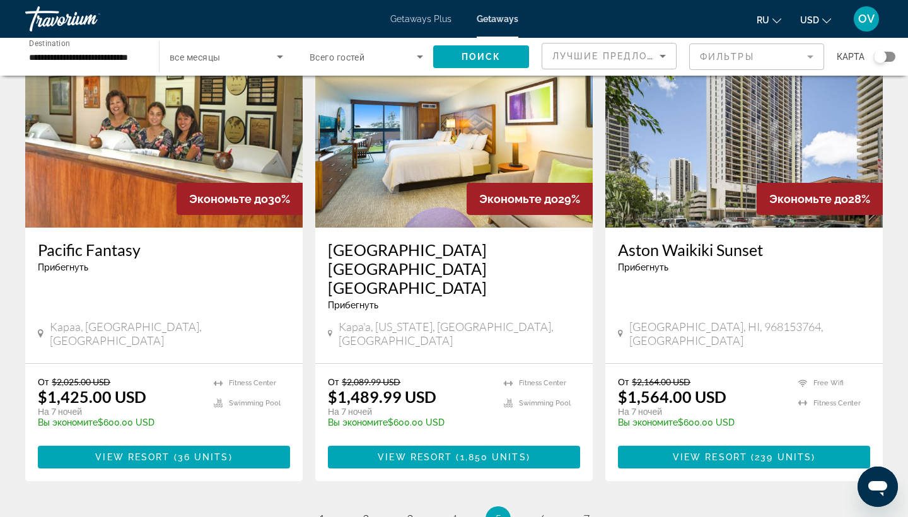
scroll to position [1464, 0]
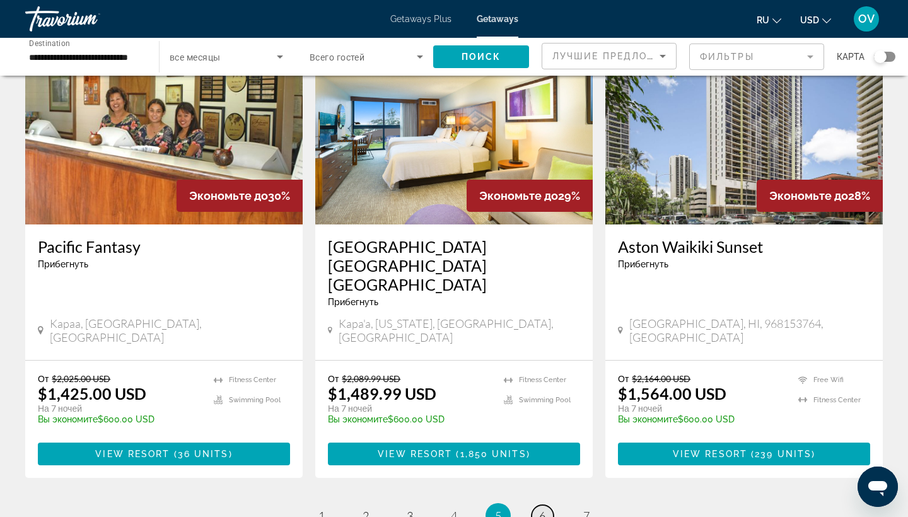
click at [543, 509] on span "6" at bounding box center [542, 516] width 6 height 14
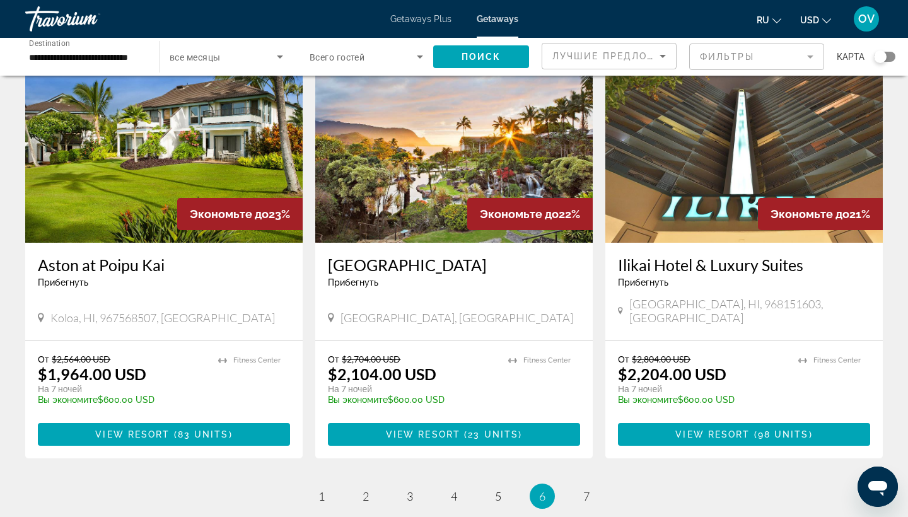
scroll to position [1491, 0]
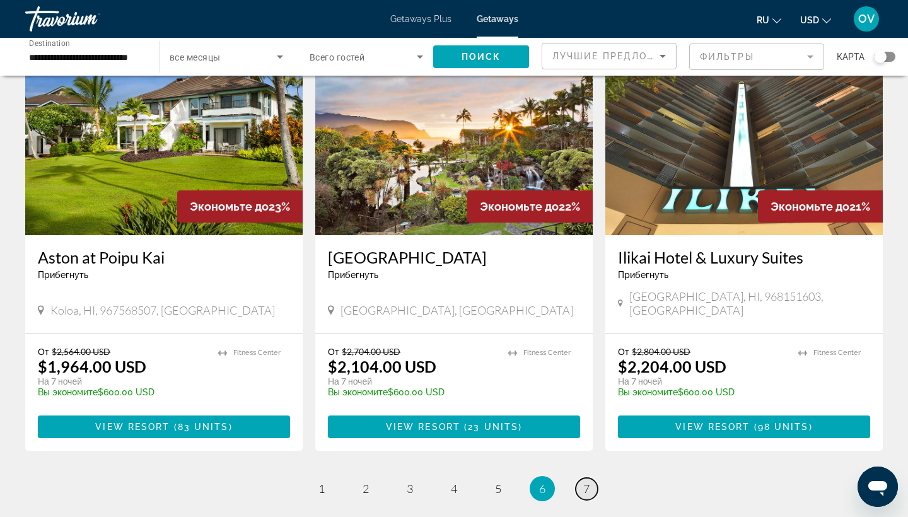
click at [587, 482] on span "7" at bounding box center [587, 489] width 6 height 14
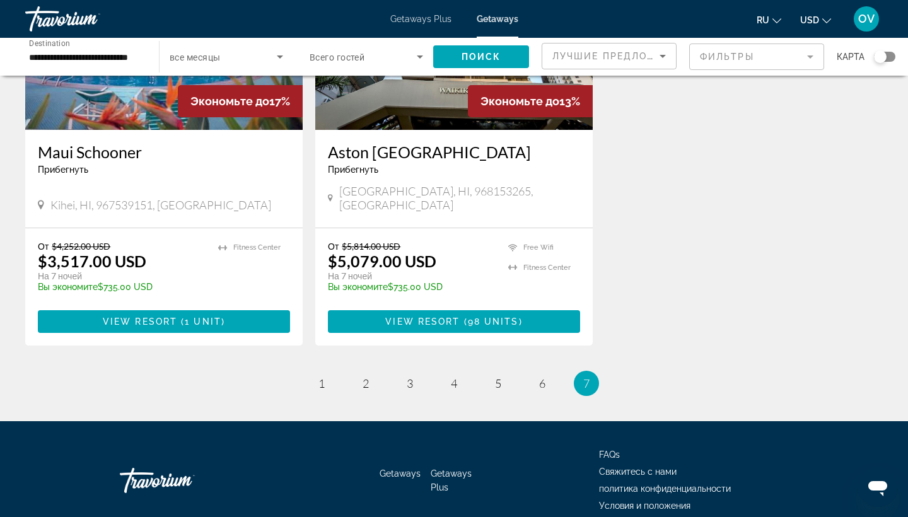
scroll to position [1095, 0]
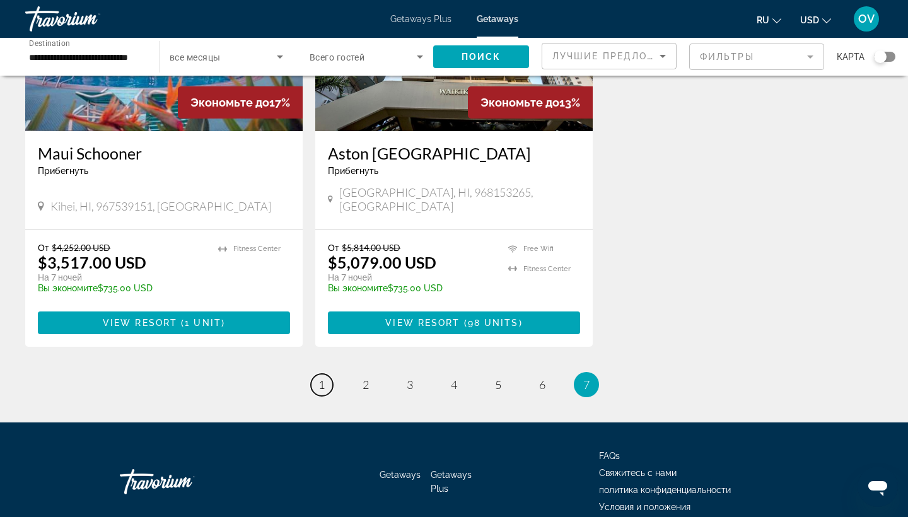
click at [320, 378] on span "1" at bounding box center [322, 385] width 6 height 14
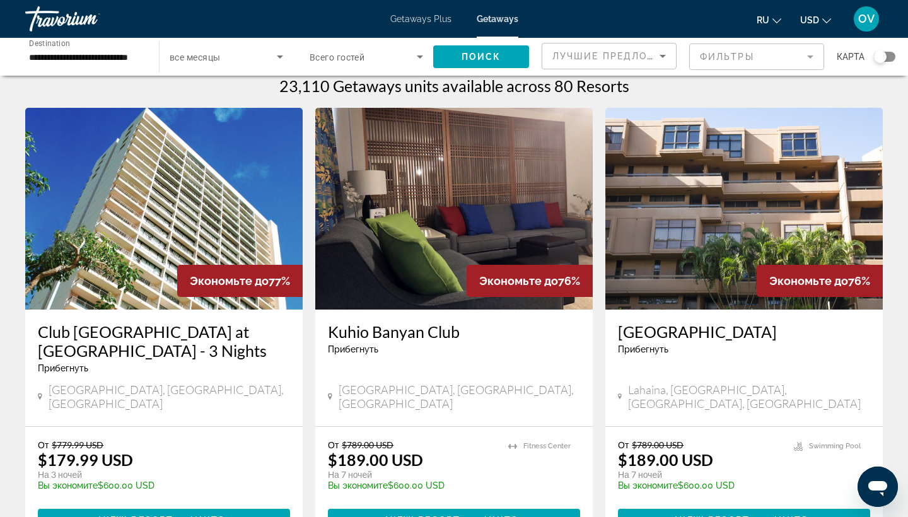
scroll to position [10, 0]
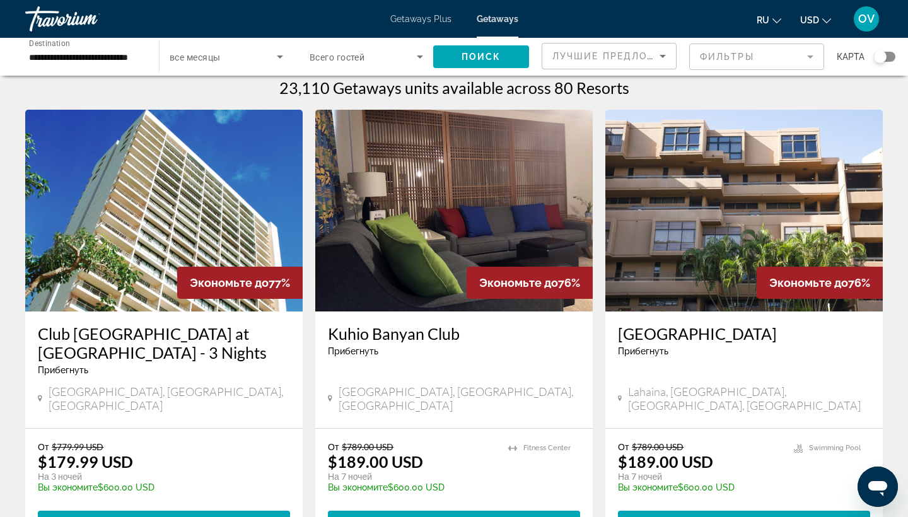
click at [693, 247] on img "Main content" at bounding box center [745, 211] width 278 height 202
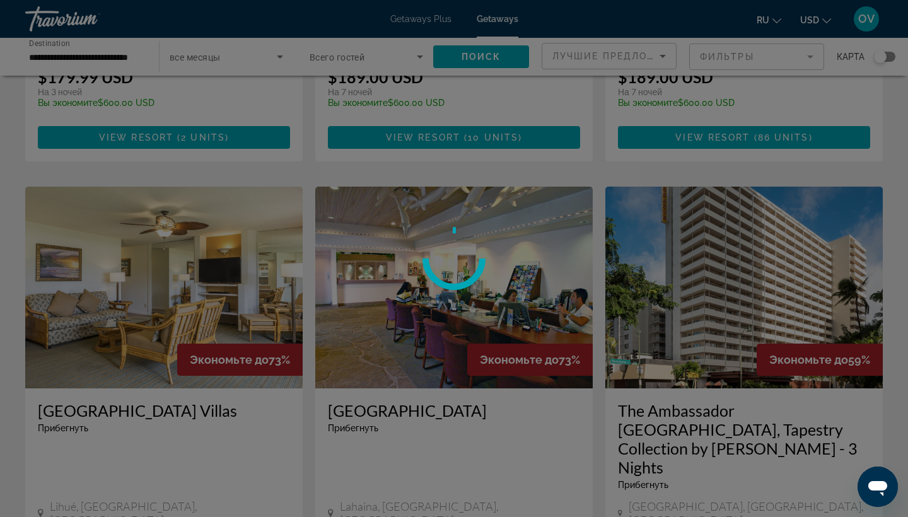
scroll to position [396, 0]
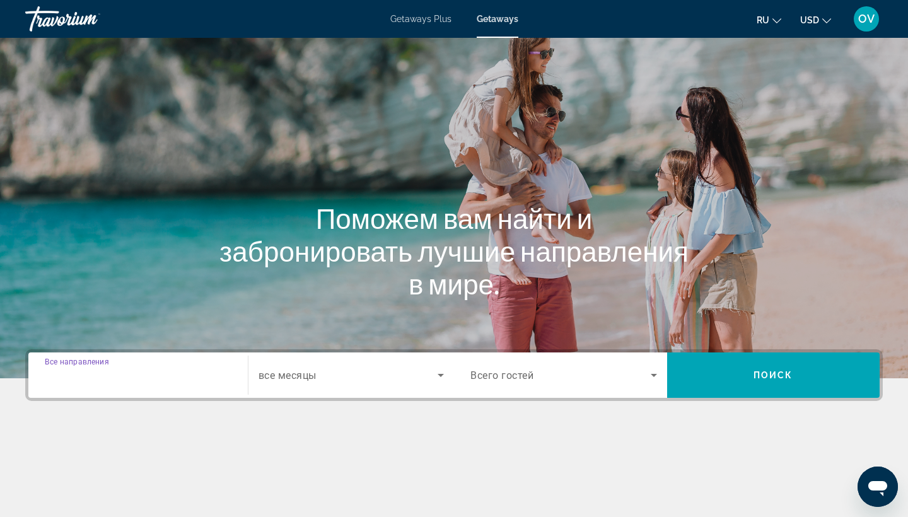
click at [156, 375] on input "Destination Все направления" at bounding box center [138, 375] width 187 height 15
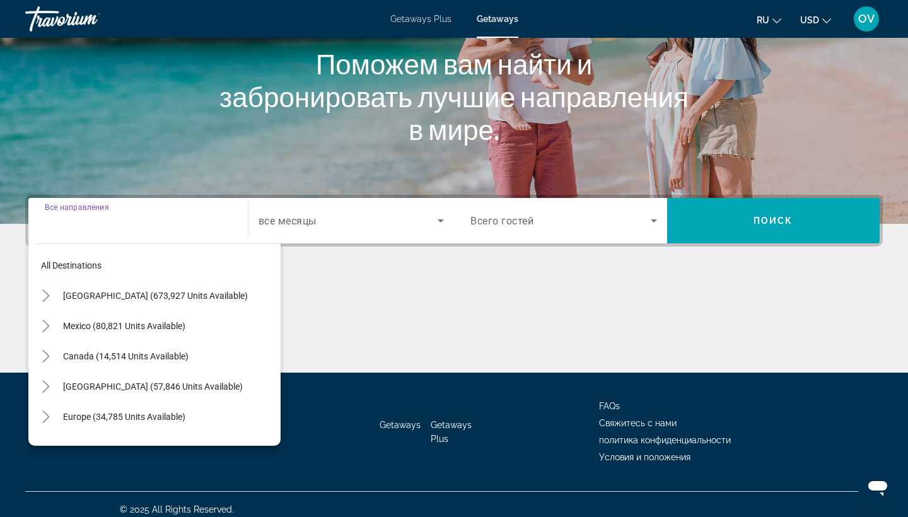
scroll to position [165, 0]
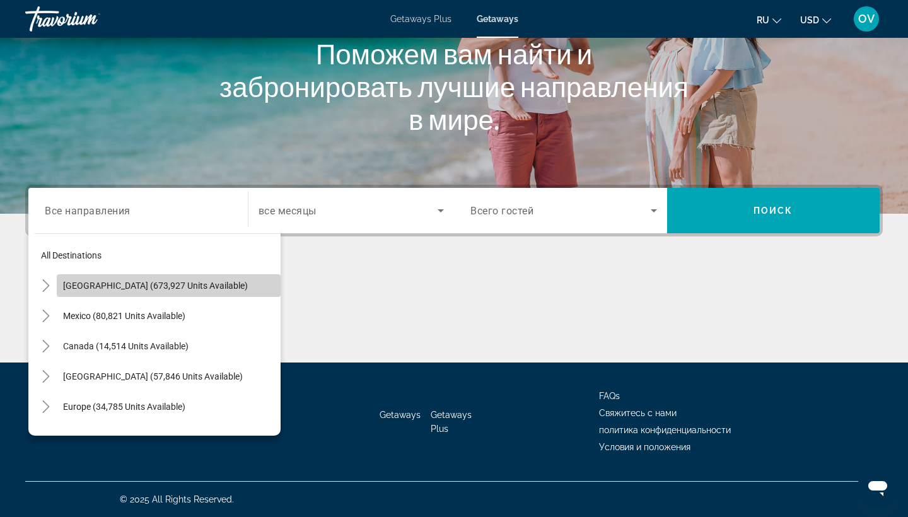
click at [184, 285] on span "[GEOGRAPHIC_DATA] (673,927 units available)" at bounding box center [155, 286] width 185 height 10
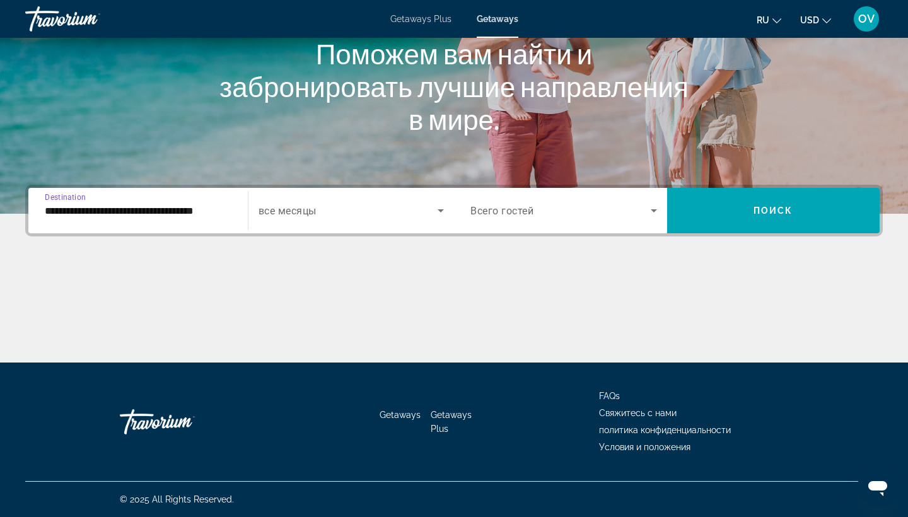
click at [211, 209] on input "**********" at bounding box center [138, 211] width 187 height 15
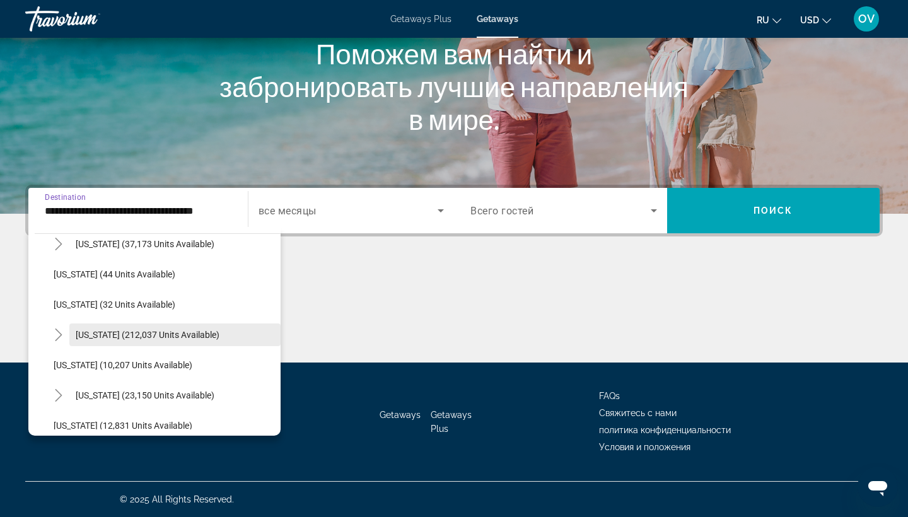
scroll to position [165, 0]
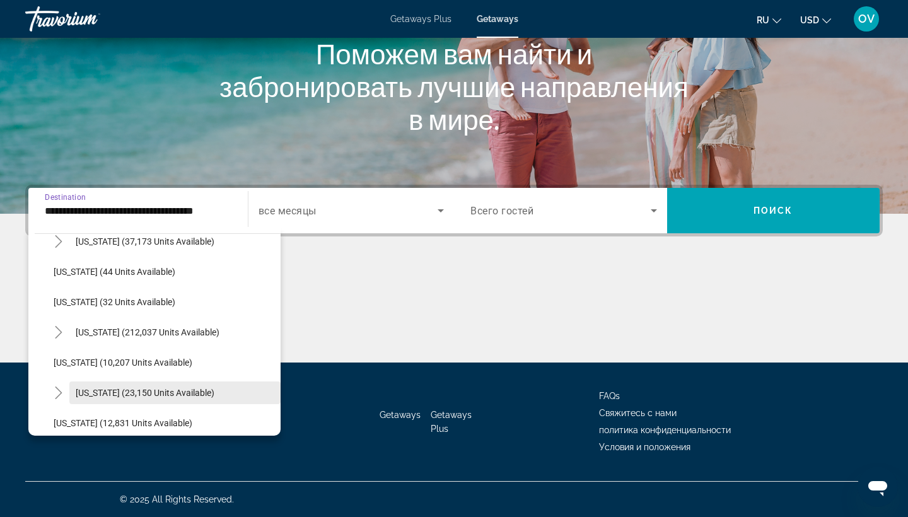
click at [160, 393] on span "[US_STATE] (23,150 units available)" at bounding box center [145, 393] width 139 height 10
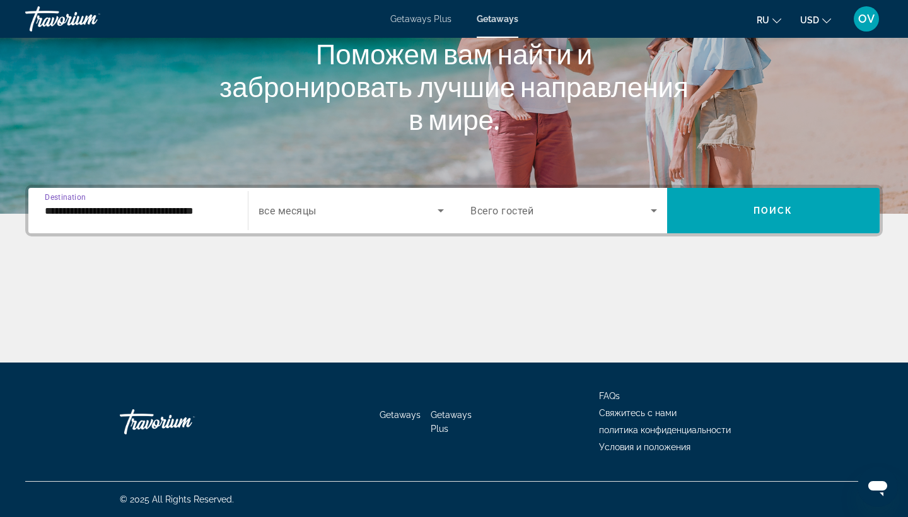
type input "**********"
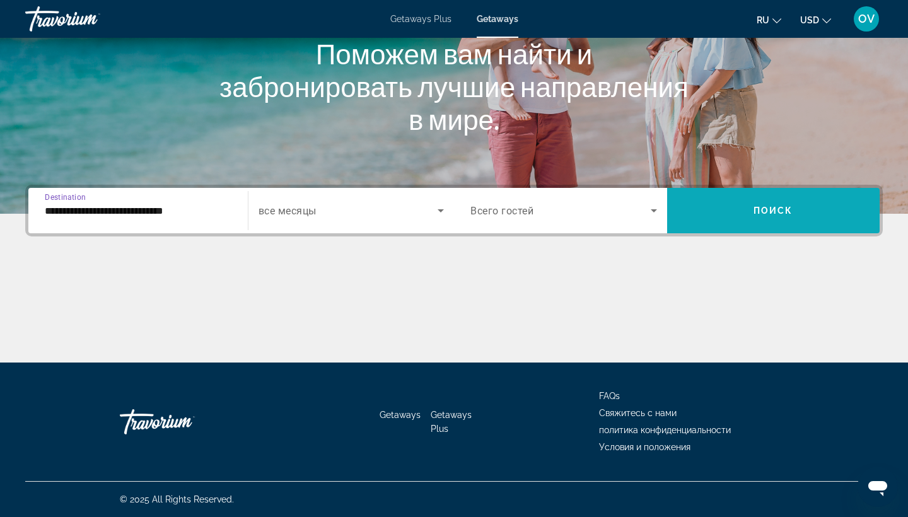
click at [764, 222] on span "Search widget" at bounding box center [773, 211] width 213 height 30
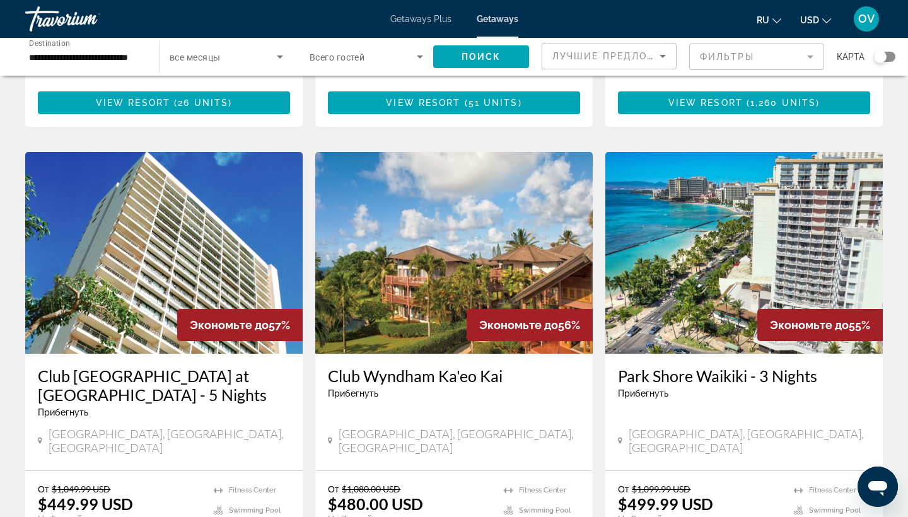
scroll to position [896, 0]
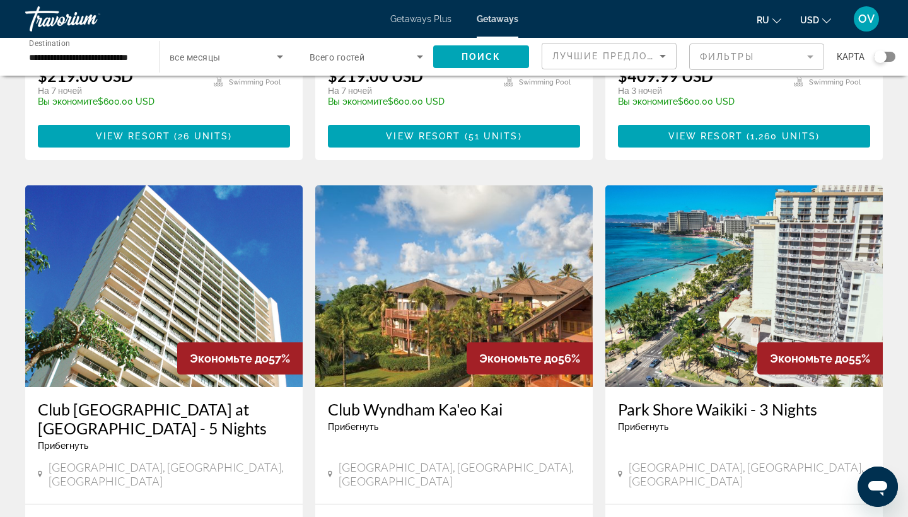
click at [739, 231] on img "Main content" at bounding box center [745, 286] width 278 height 202
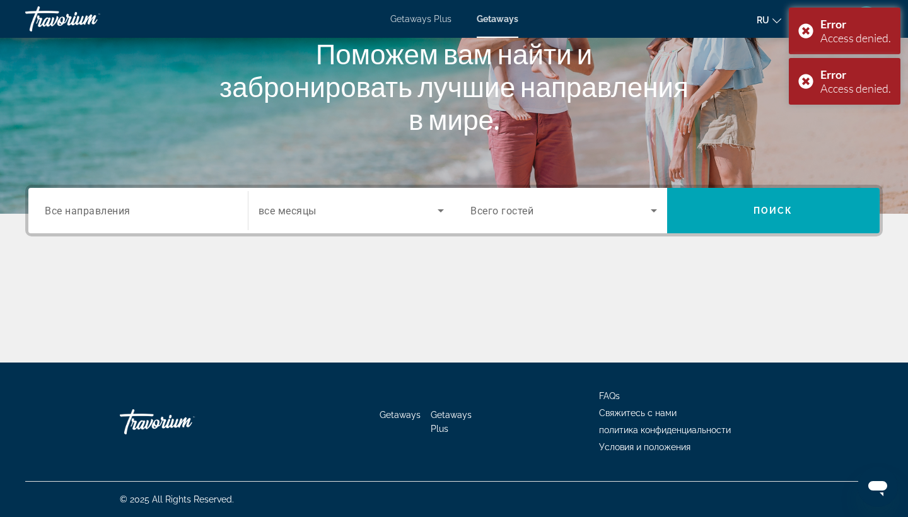
scroll to position [165, 0]
click at [808, 28] on div "Error Access denied." at bounding box center [845, 31] width 112 height 47
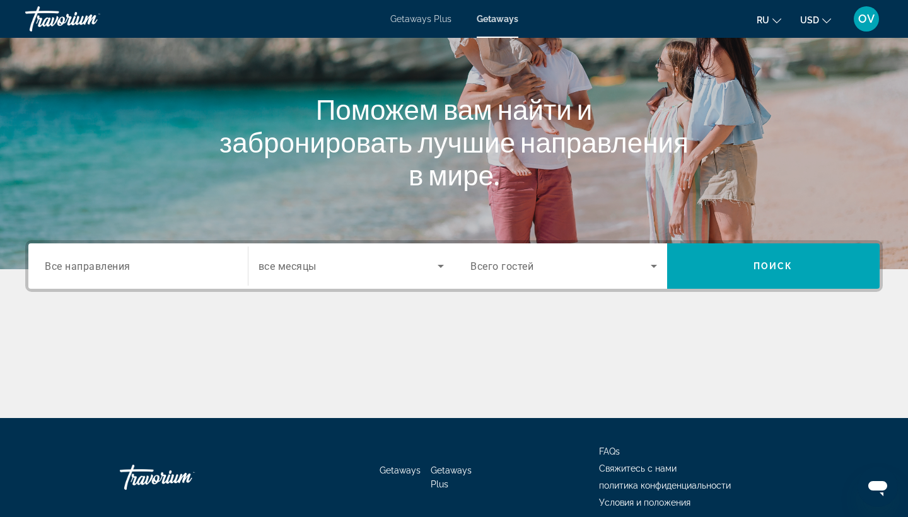
scroll to position [97, 0]
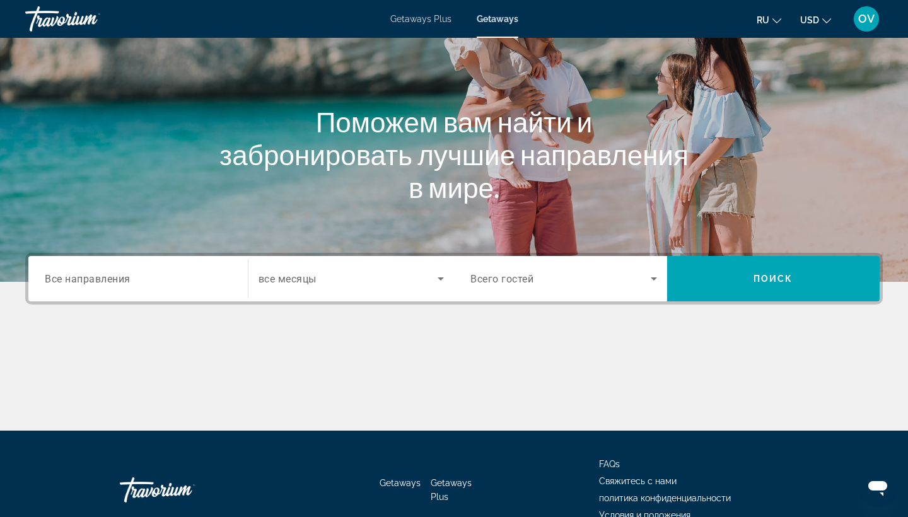
click at [88, 282] on span "Все направления" at bounding box center [88, 279] width 86 height 12
click at [88, 282] on input "Destination Все направления" at bounding box center [138, 279] width 187 height 15
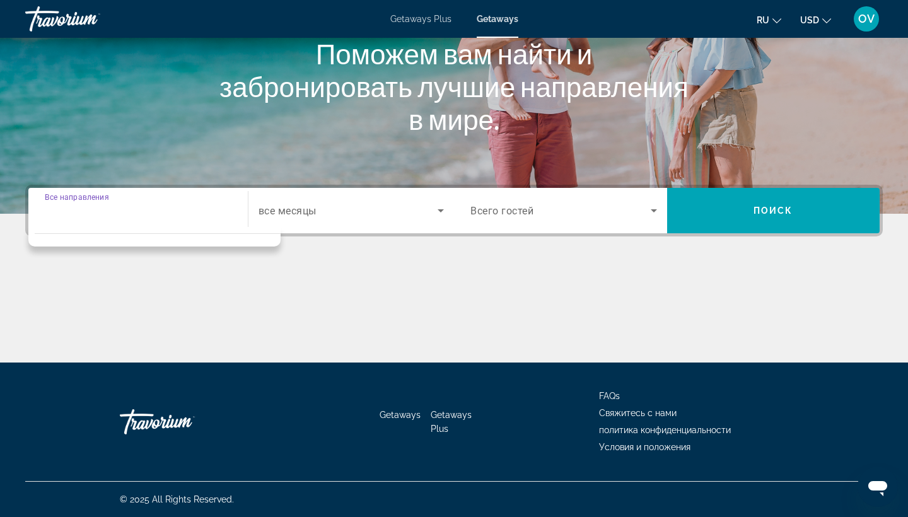
click at [186, 214] on input "Destination Все направления" at bounding box center [138, 211] width 187 height 15
click at [151, 197] on div "Search widget" at bounding box center [138, 211] width 187 height 36
click at [219, 317] on div "Main content" at bounding box center [454, 315] width 858 height 95
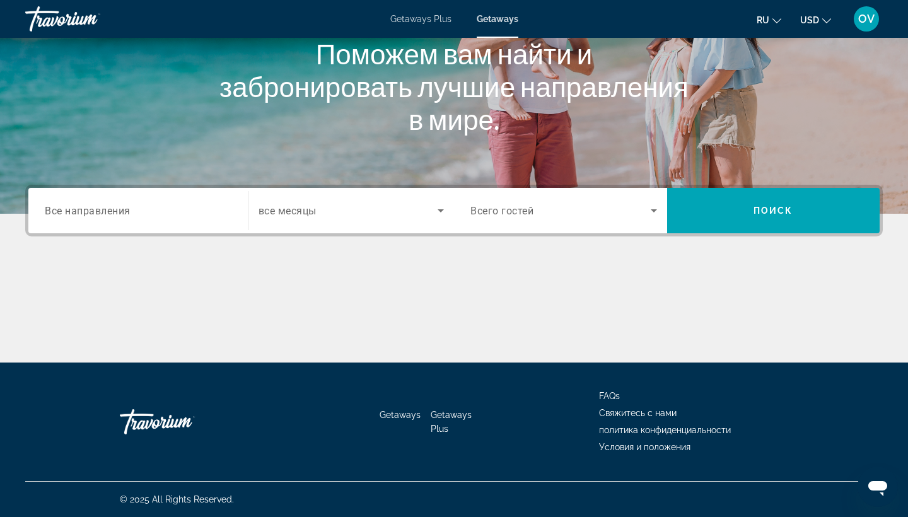
click at [119, 211] on span "Все направления" at bounding box center [88, 210] width 86 height 12
click at [119, 211] on input "Destination Все направления" at bounding box center [138, 211] width 187 height 15
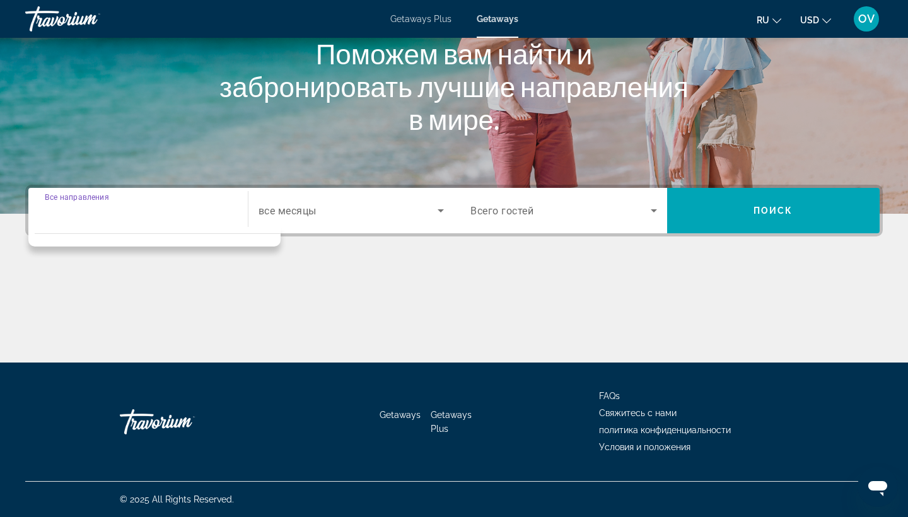
click at [438, 292] on div "Main content" at bounding box center [454, 315] width 858 height 95
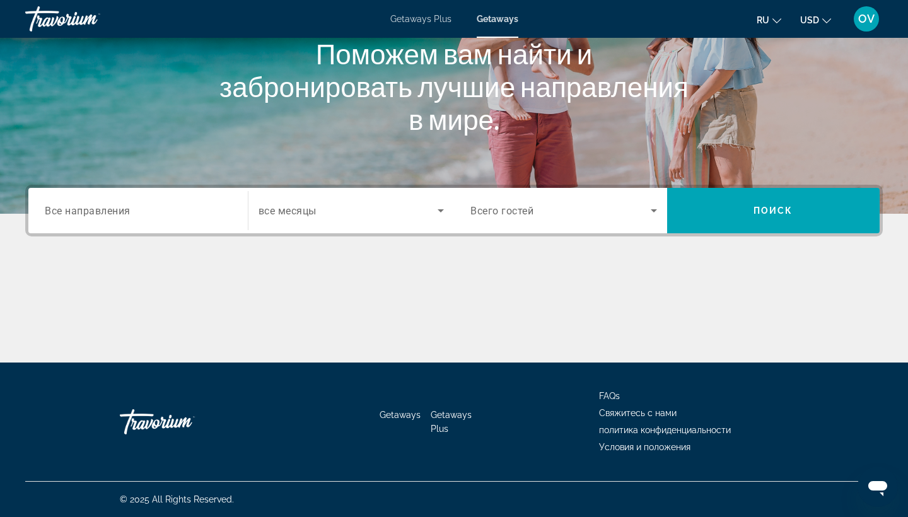
click at [872, 18] on span "OV" at bounding box center [867, 19] width 16 height 13
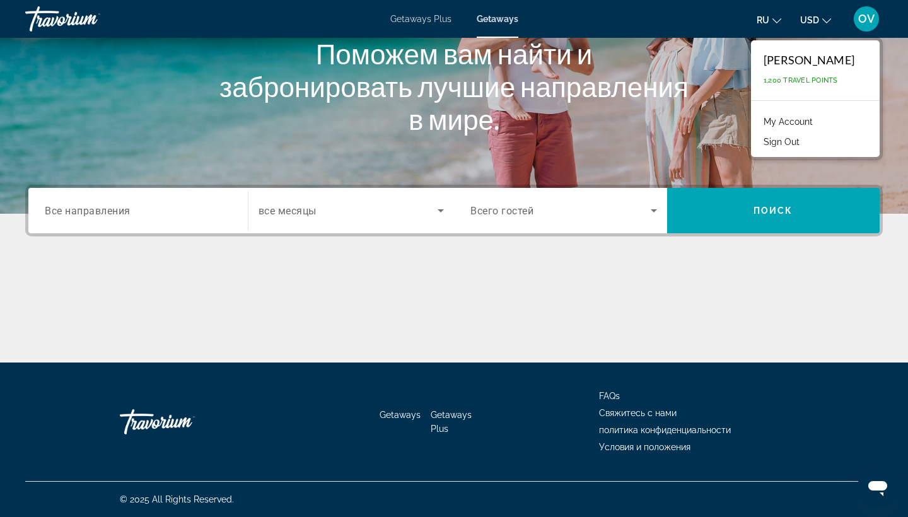
click at [894, 149] on div "Main content" at bounding box center [454, 24] width 908 height 379
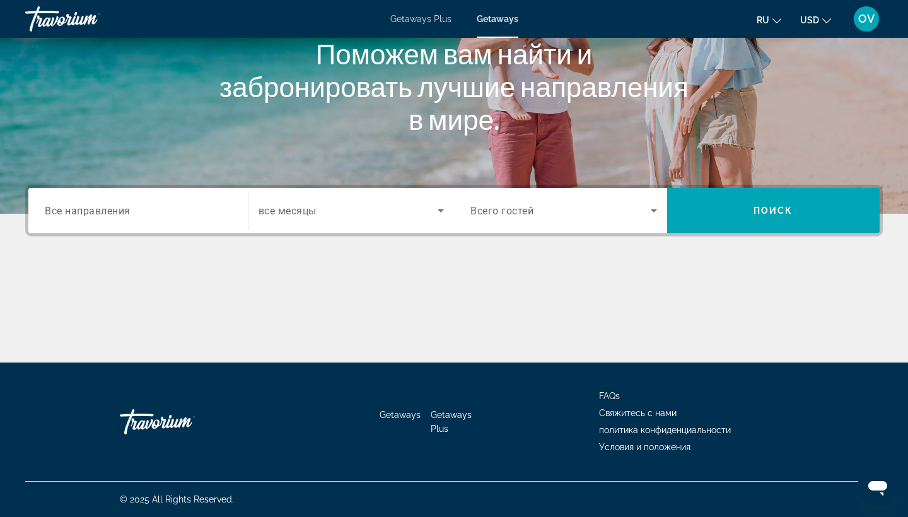
click at [512, 17] on span "Getaways" at bounding box center [498, 19] width 42 height 10
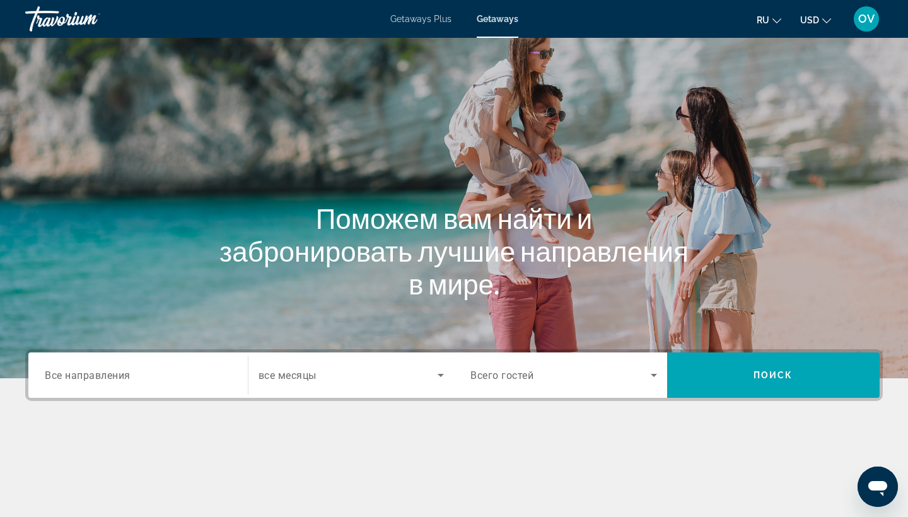
click at [112, 373] on span "Все направления" at bounding box center [88, 375] width 86 height 12
click at [112, 373] on input "Destination Все направления" at bounding box center [138, 375] width 187 height 15
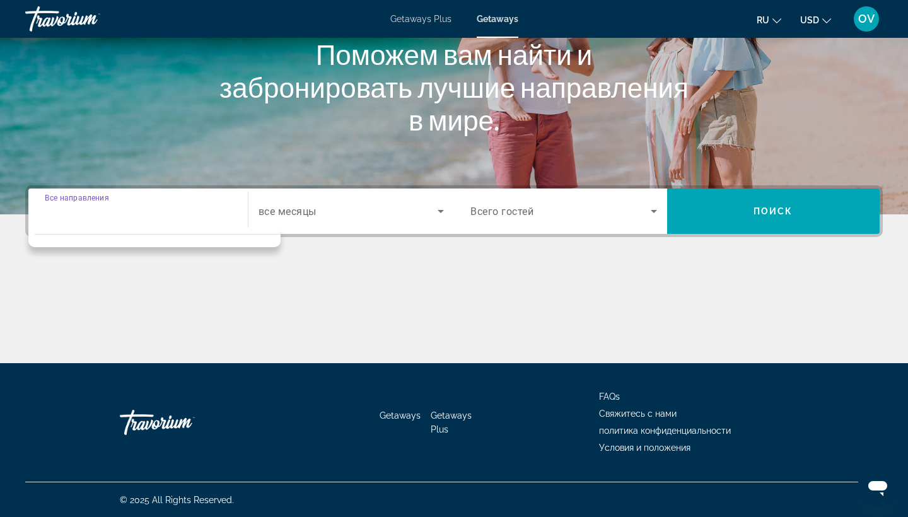
scroll to position [165, 0]
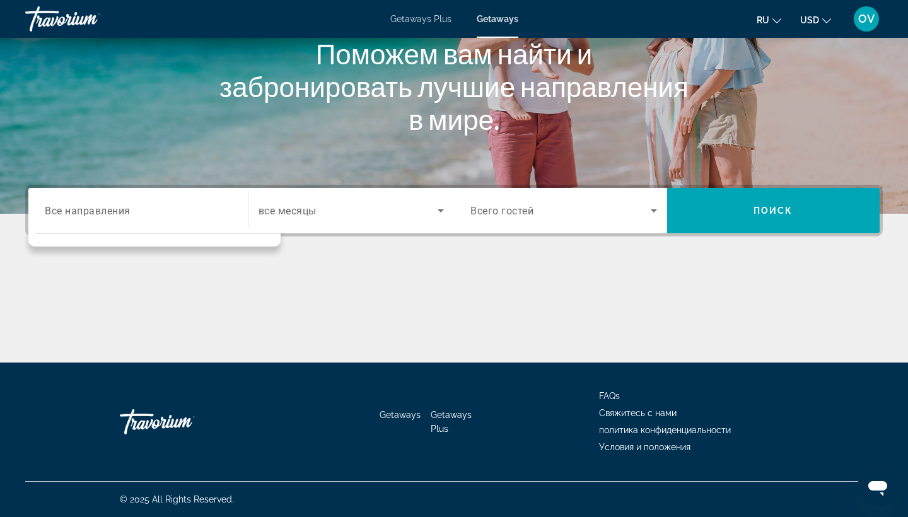
click at [199, 219] on div "Search widget" at bounding box center [138, 211] width 187 height 36
click at [199, 218] on div "Search widget" at bounding box center [138, 211] width 187 height 36
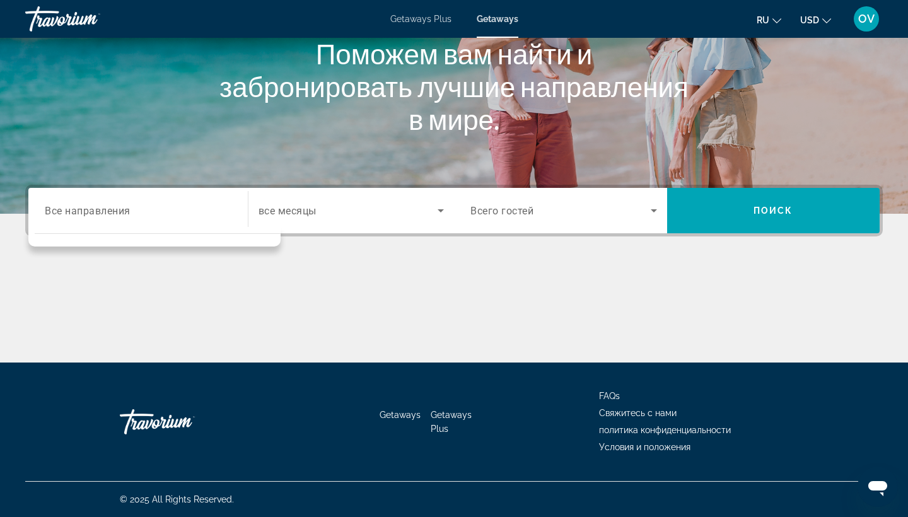
click at [199, 218] on div "Search widget" at bounding box center [138, 211] width 187 height 36
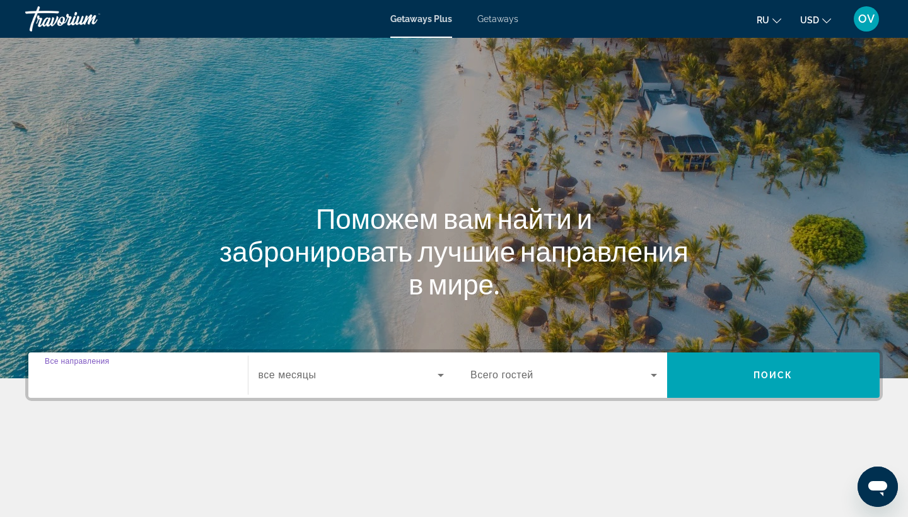
click at [139, 377] on input "Destination Все направления" at bounding box center [138, 375] width 187 height 15
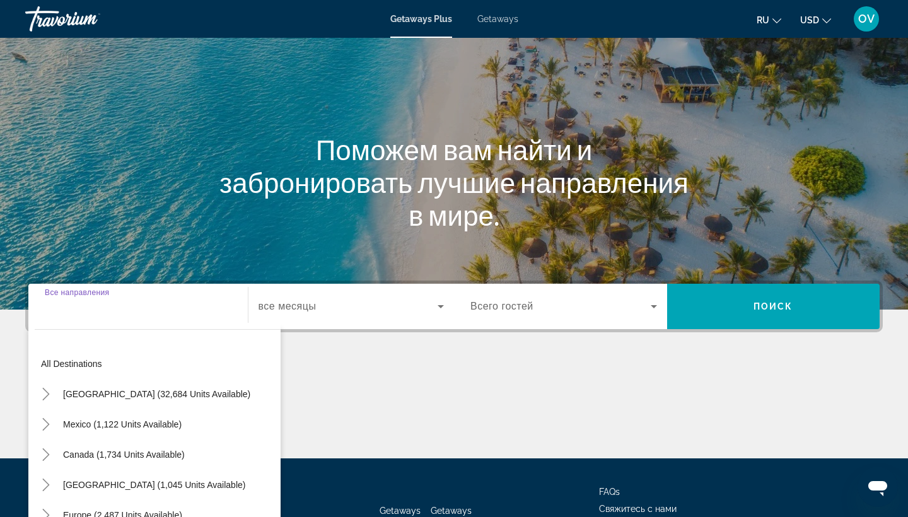
scroll to position [165, 0]
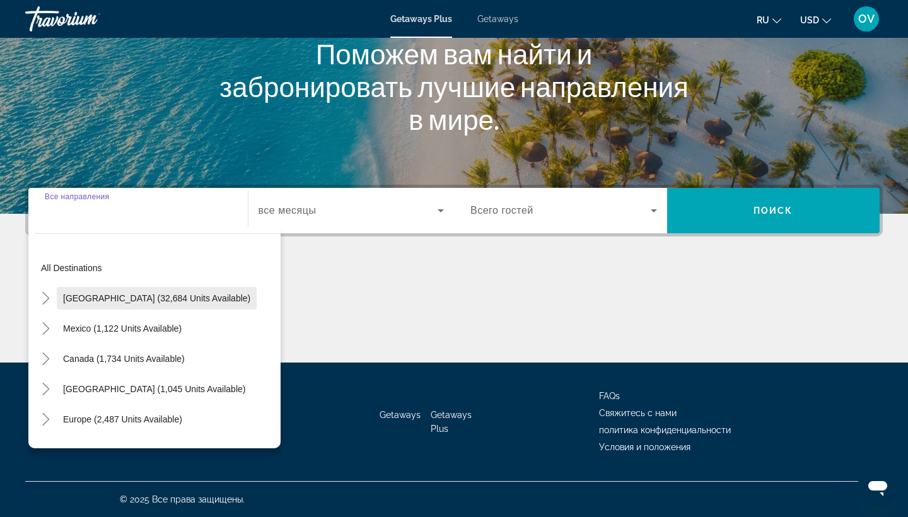
click at [196, 301] on span "[GEOGRAPHIC_DATA] (32,684 units available)" at bounding box center [156, 298] width 187 height 10
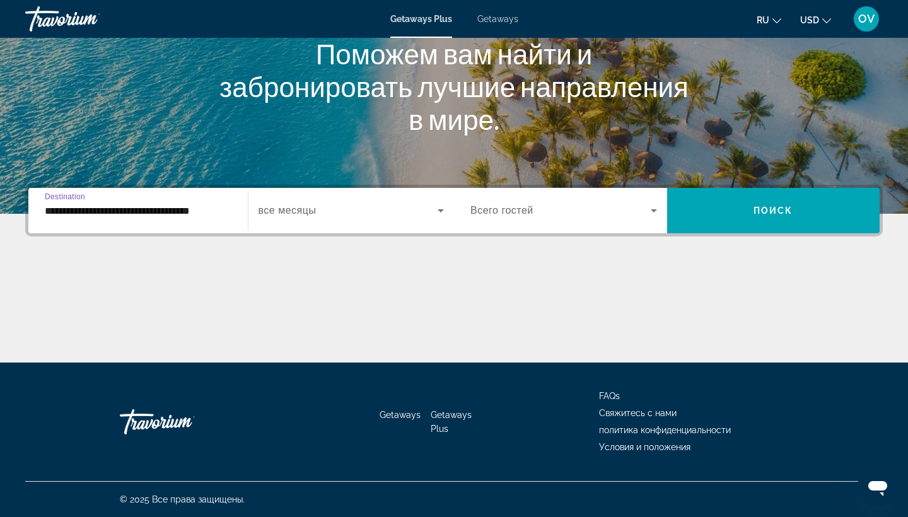
click at [209, 212] on input "**********" at bounding box center [138, 211] width 187 height 15
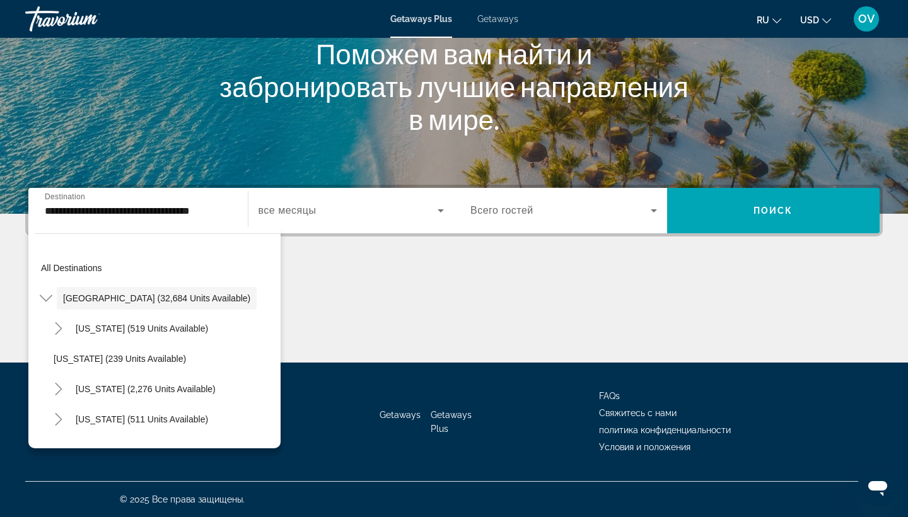
click at [367, 329] on div "Main content" at bounding box center [454, 315] width 858 height 95
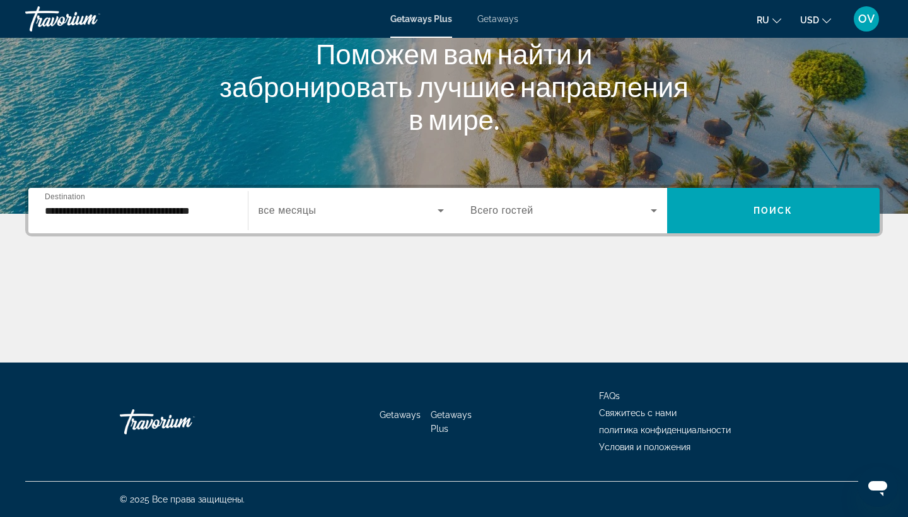
click at [222, 214] on input "**********" at bounding box center [138, 211] width 187 height 15
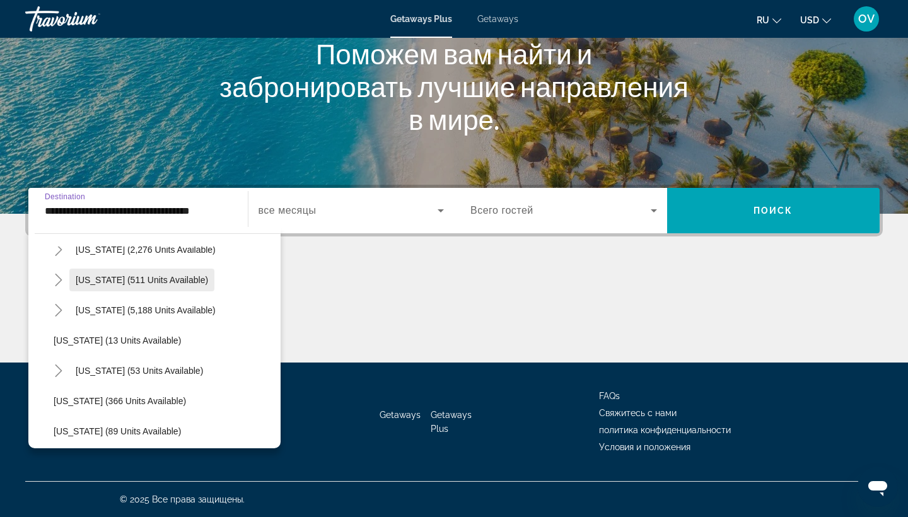
scroll to position [141, 0]
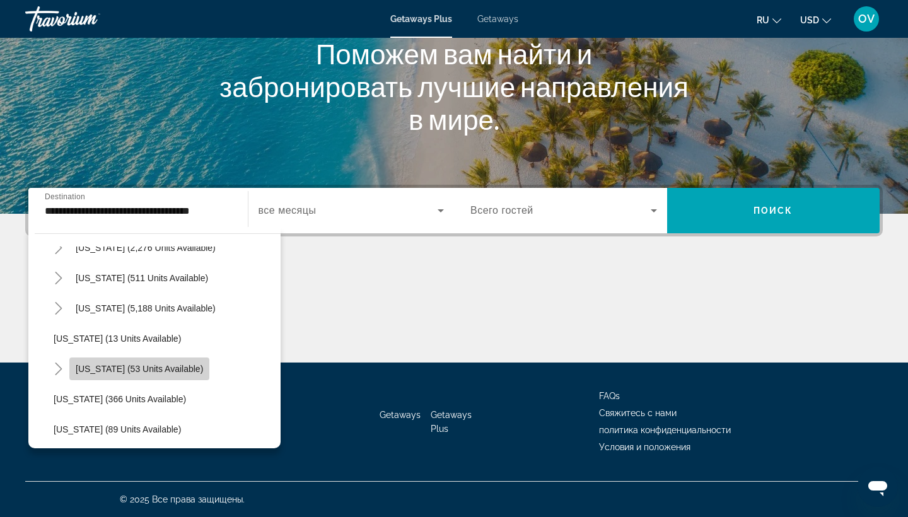
click at [171, 370] on span "[US_STATE] (53 units available)" at bounding box center [139, 369] width 127 height 10
type input "**********"
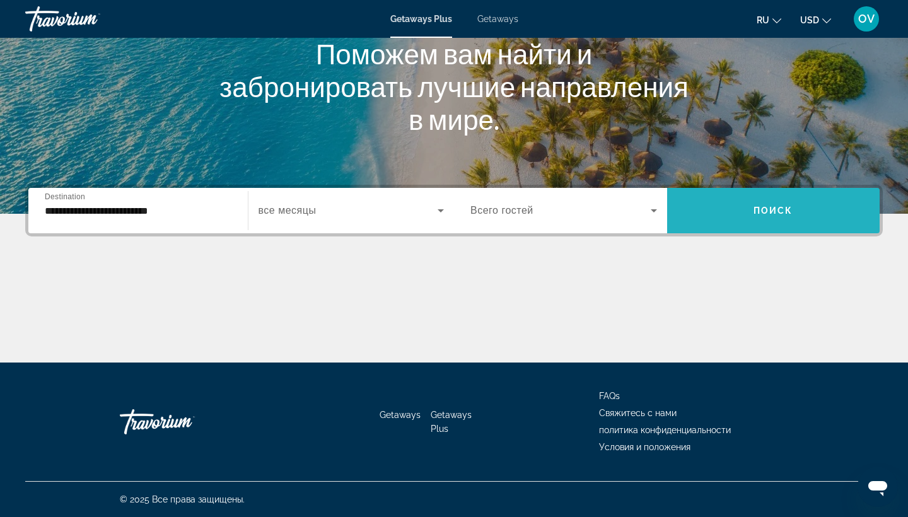
click at [749, 218] on span "Search widget" at bounding box center [773, 211] width 213 height 30
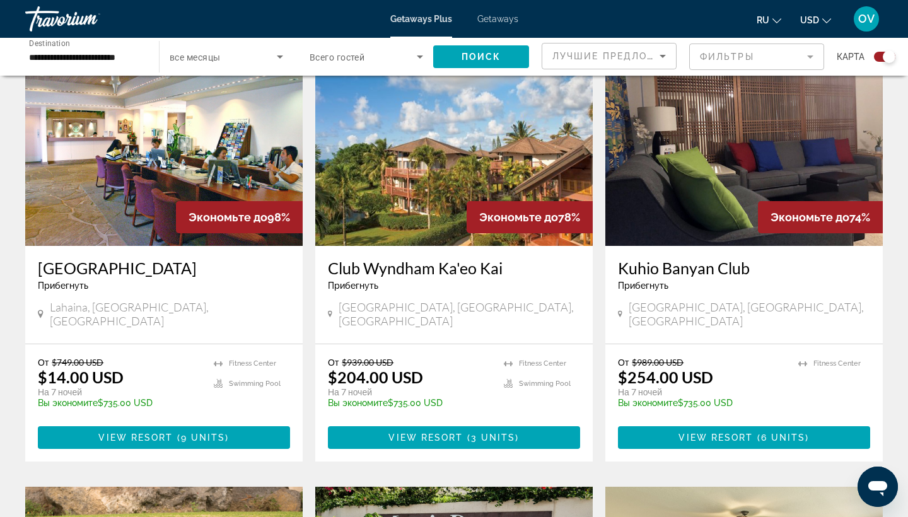
scroll to position [466, 0]
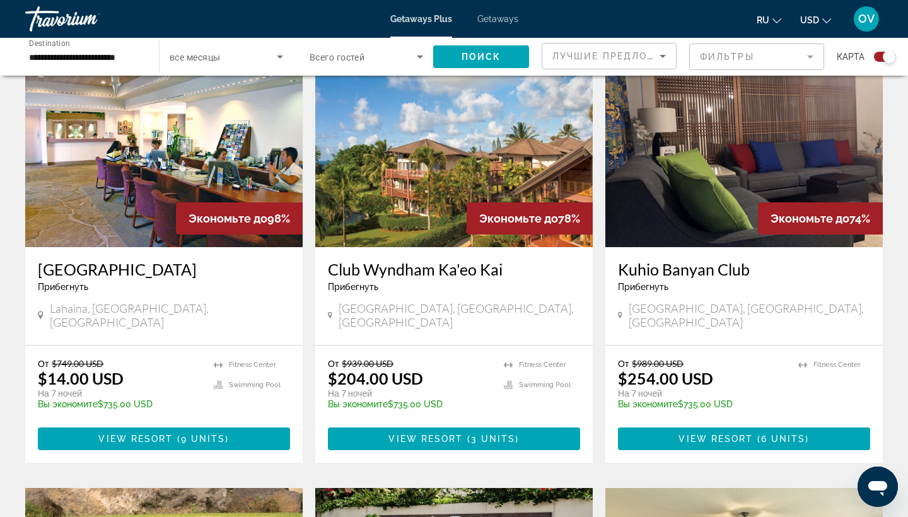
click at [199, 180] on img "Main content" at bounding box center [164, 146] width 278 height 202
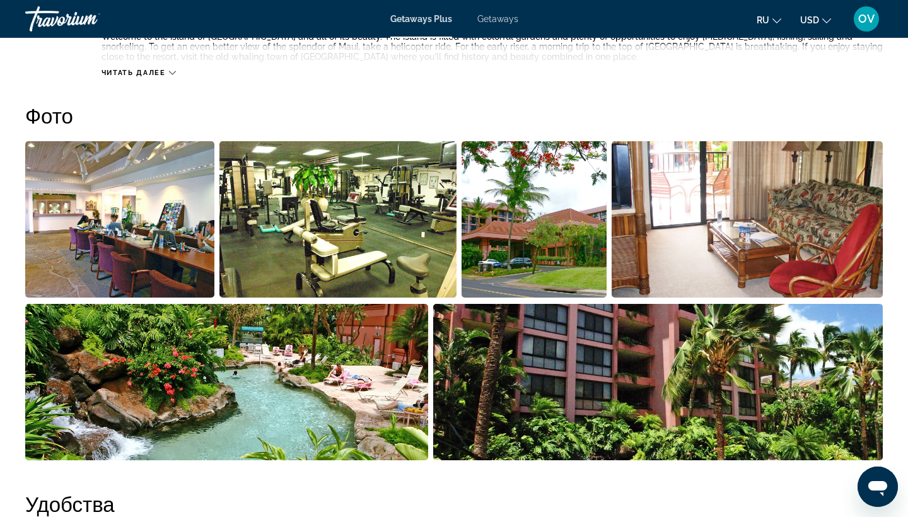
scroll to position [530, 0]
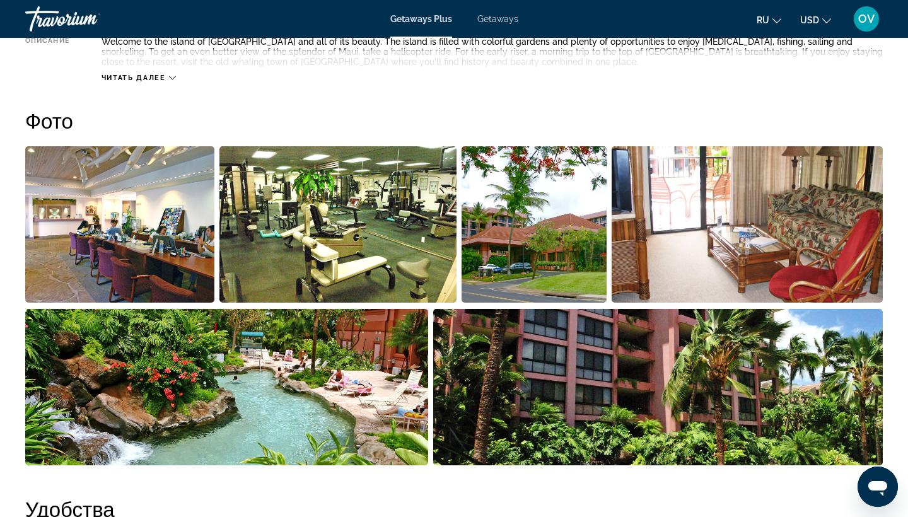
click at [354, 249] on img "Open full-screen image slider" at bounding box center [338, 224] width 237 height 156
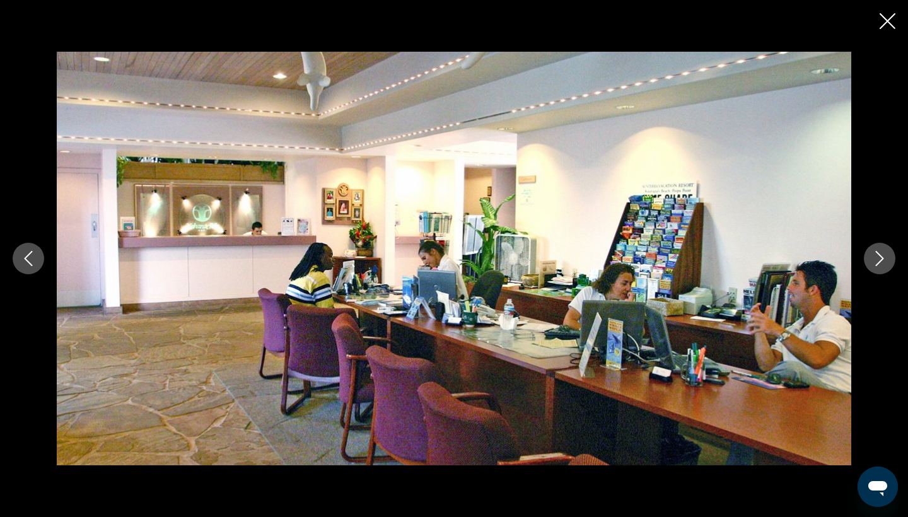
scroll to position [580, 0]
click at [881, 264] on icon "Next image" at bounding box center [879, 258] width 15 height 15
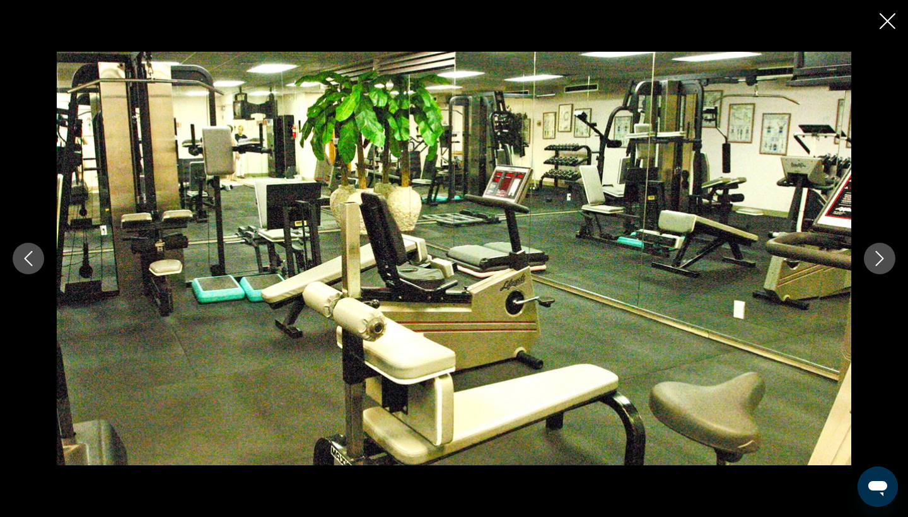
click at [881, 264] on icon "Next image" at bounding box center [879, 258] width 15 height 15
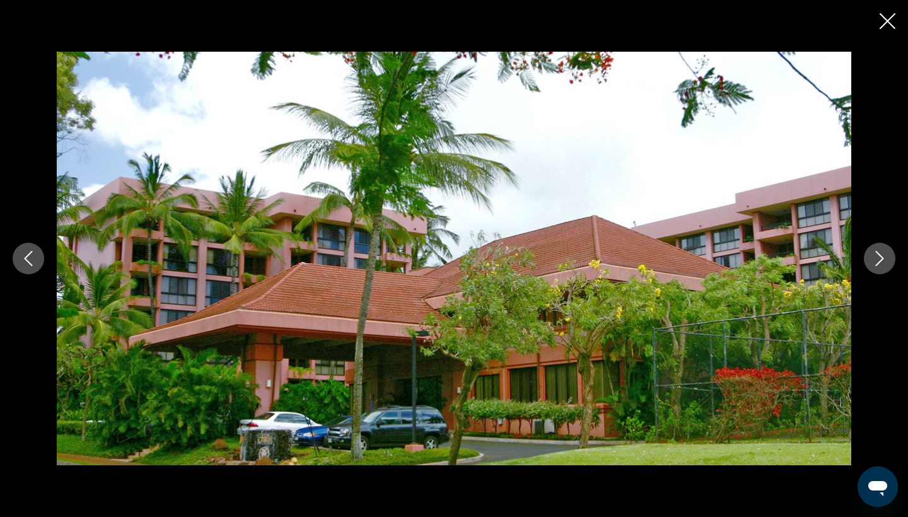
click at [881, 264] on icon "Next image" at bounding box center [879, 258] width 15 height 15
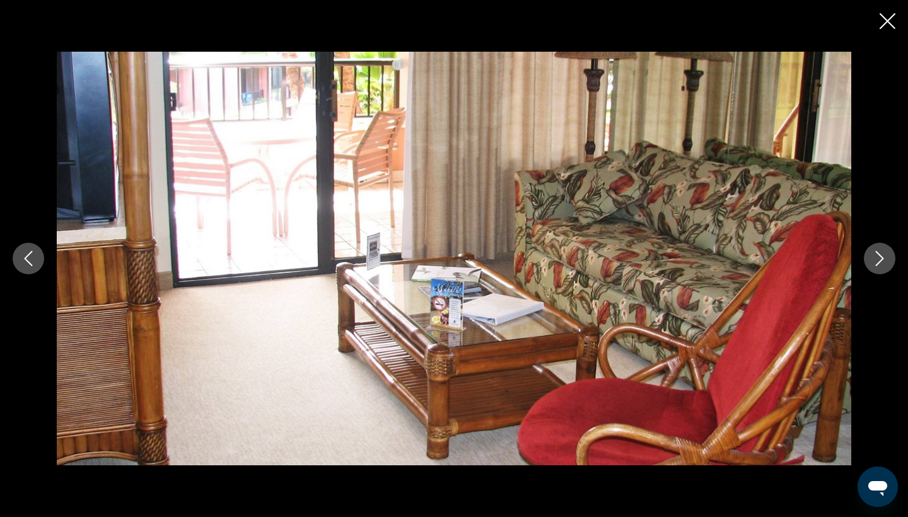
click at [881, 264] on icon "Next image" at bounding box center [879, 258] width 15 height 15
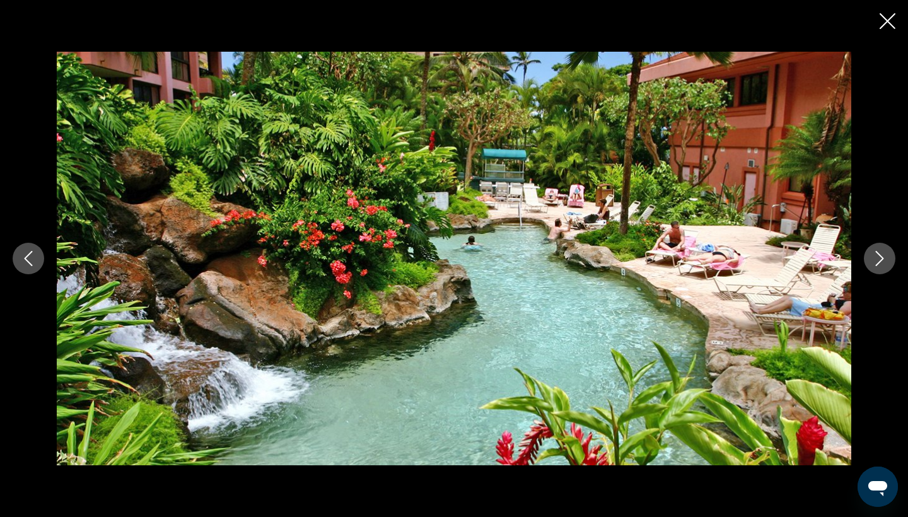
click at [881, 264] on icon "Next image" at bounding box center [879, 258] width 15 height 15
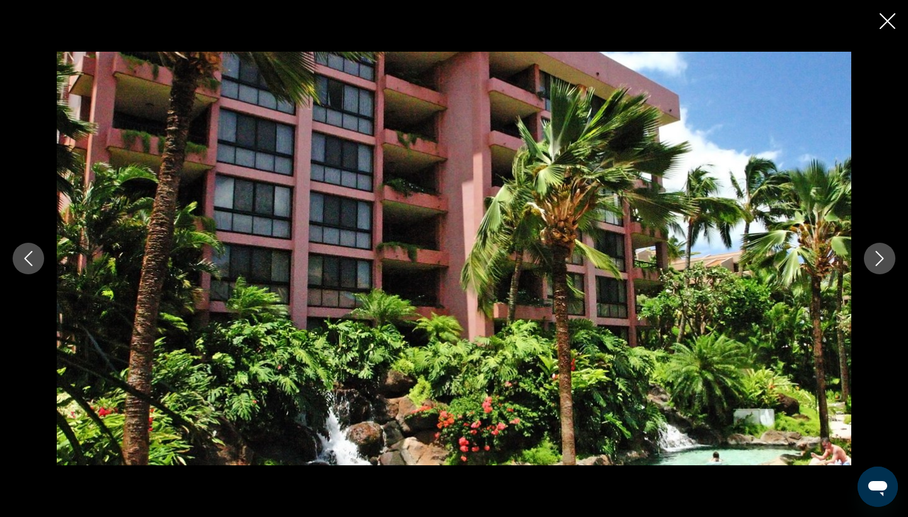
click at [881, 264] on icon "Next image" at bounding box center [879, 258] width 15 height 15
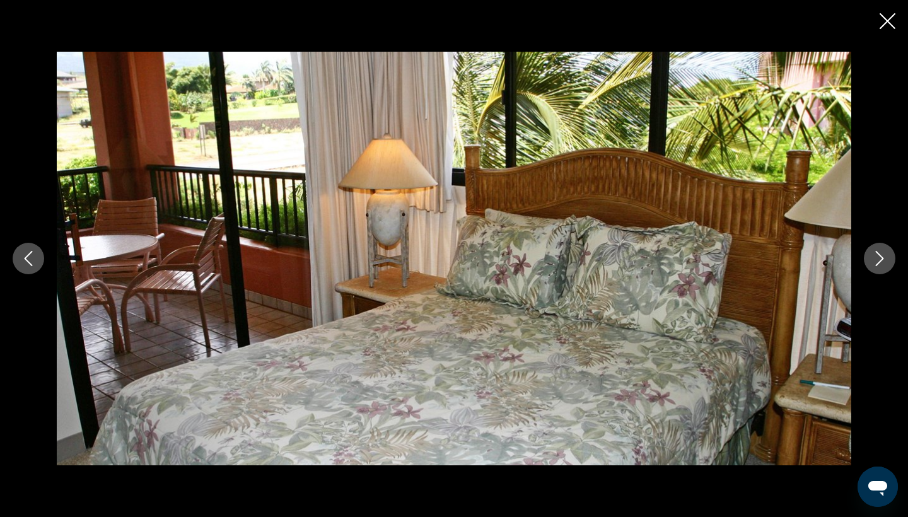
click at [881, 264] on icon "Next image" at bounding box center [879, 258] width 15 height 15
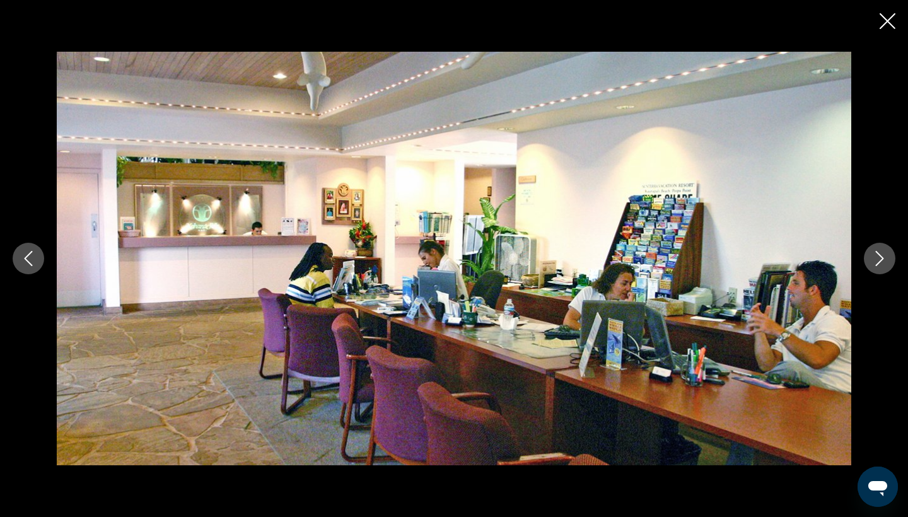
click at [881, 264] on icon "Next image" at bounding box center [879, 258] width 15 height 15
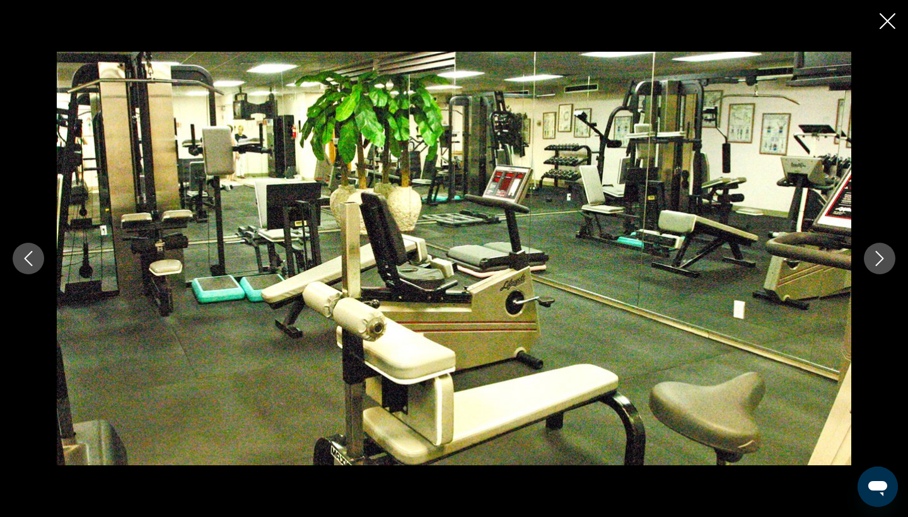
click at [881, 264] on icon "Next image" at bounding box center [879, 258] width 15 height 15
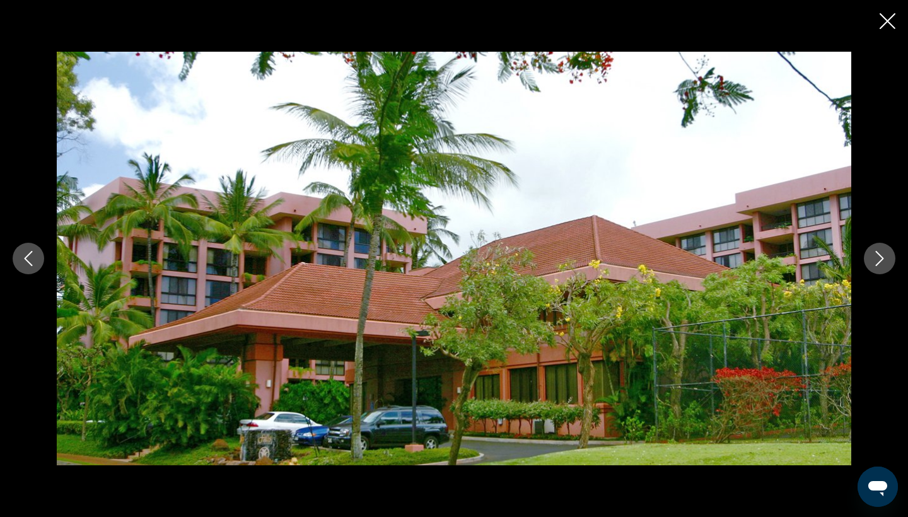
click at [881, 264] on icon "Next image" at bounding box center [879, 258] width 15 height 15
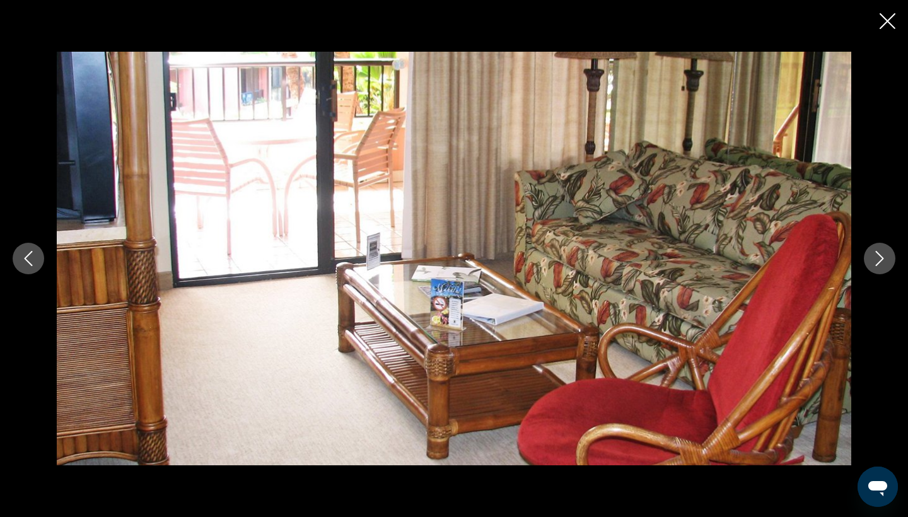
click at [896, 29] on div "prev next" at bounding box center [454, 258] width 908 height 517
click at [895, 29] on div "prev next" at bounding box center [454, 258] width 908 height 517
click at [893, 23] on icon "Close slideshow" at bounding box center [888, 21] width 16 height 16
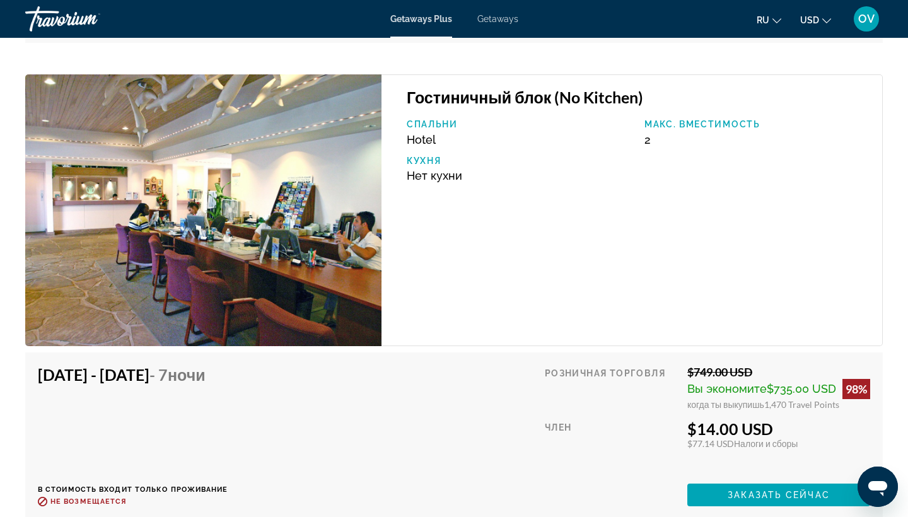
scroll to position [2658, 0]
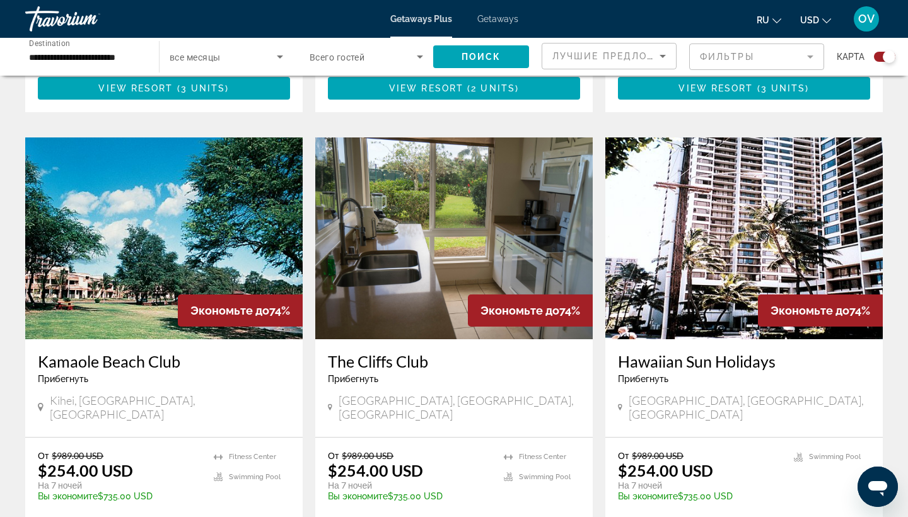
scroll to position [1279, 0]
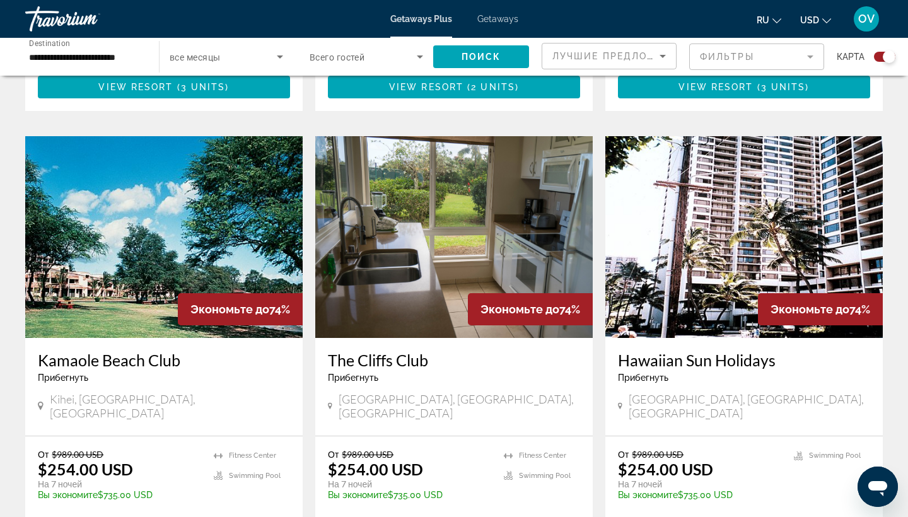
click at [511, 209] on img "Main content" at bounding box center [454, 237] width 278 height 202
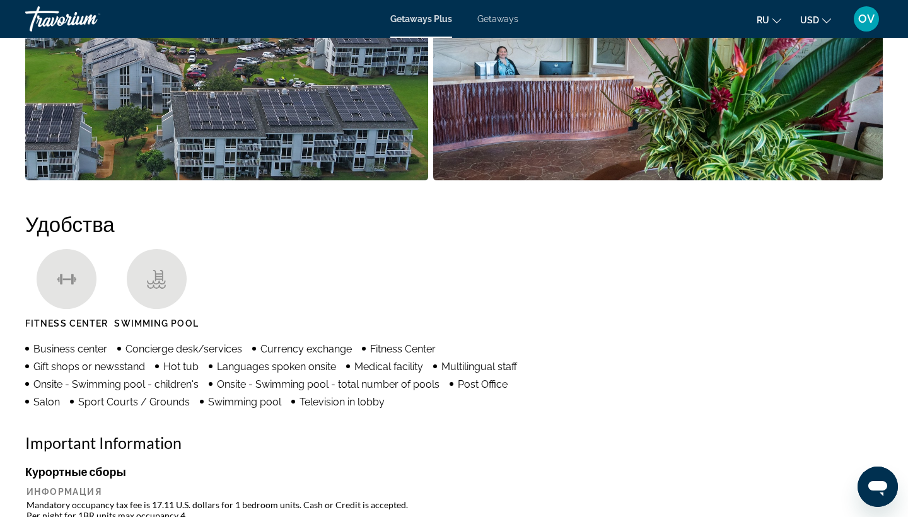
scroll to position [831, 0]
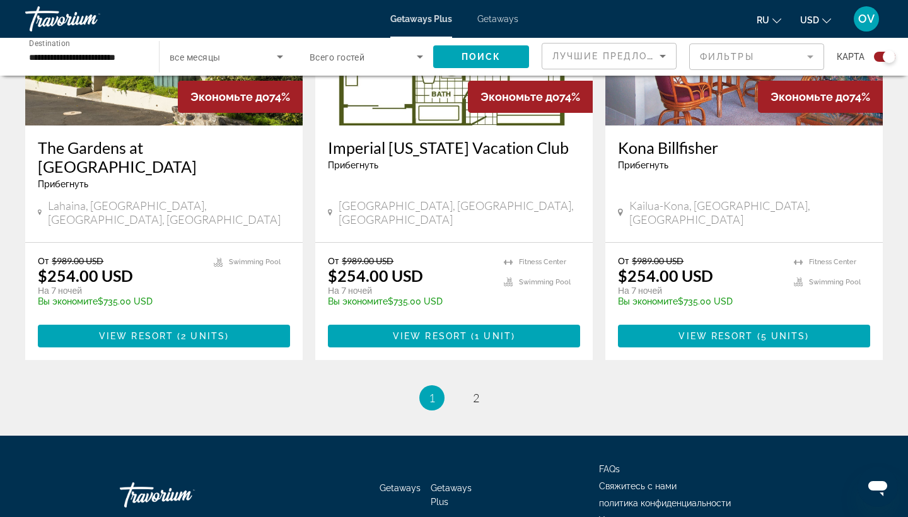
scroll to position [1934, 0]
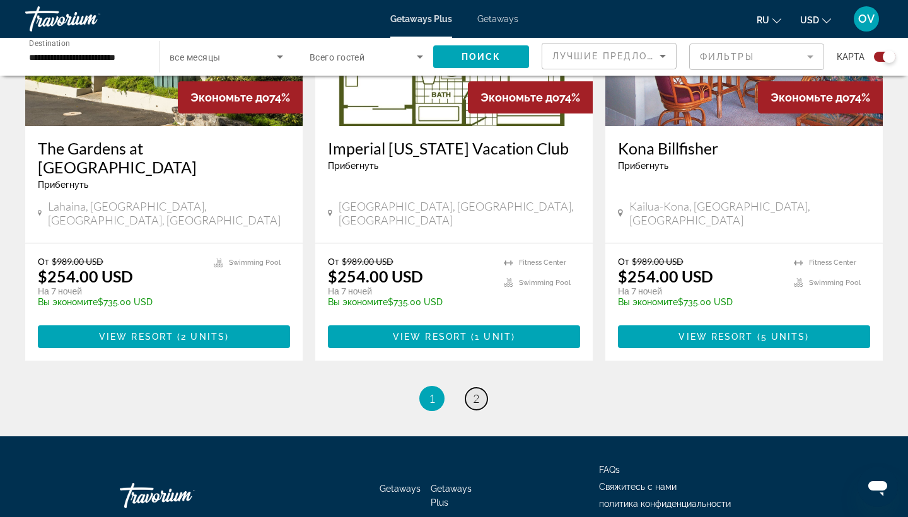
click at [475, 392] on span "2" at bounding box center [476, 399] width 6 height 14
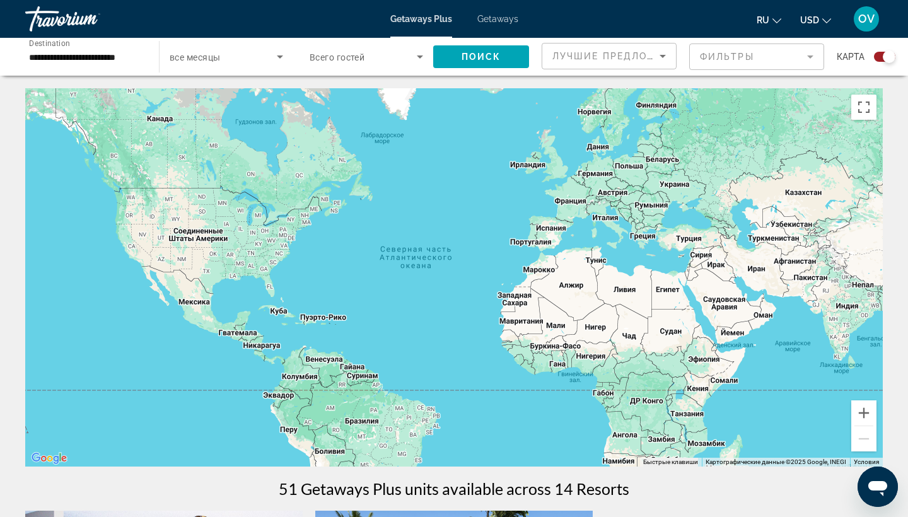
click at [504, 15] on span "Getaways" at bounding box center [498, 19] width 41 height 10
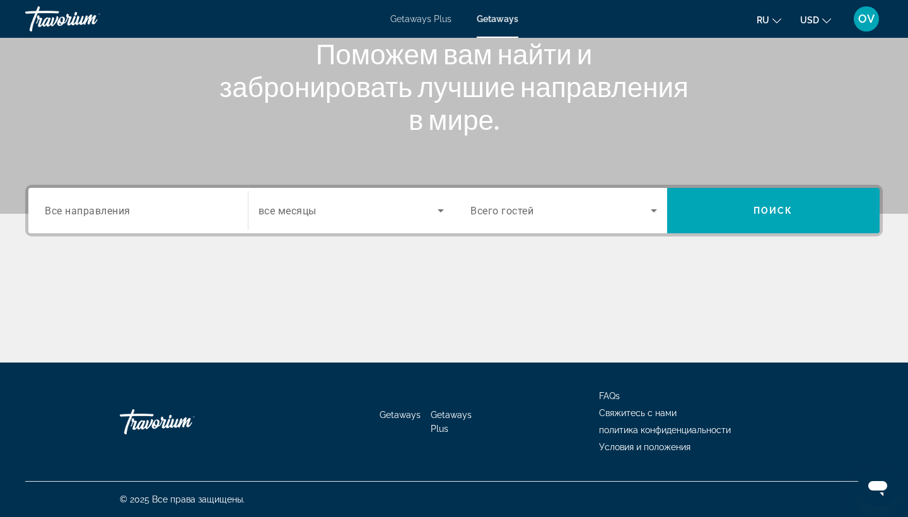
scroll to position [165, 0]
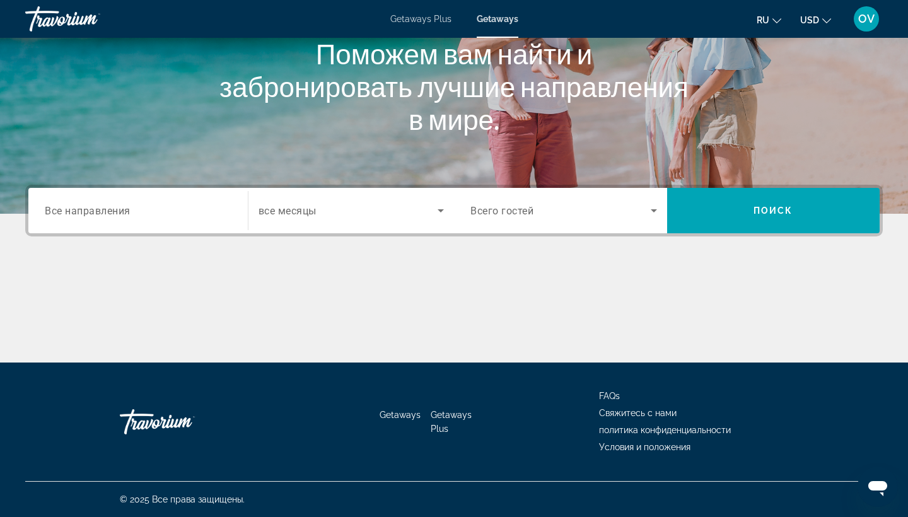
click at [161, 213] on input "Destination Все направления" at bounding box center [138, 211] width 187 height 15
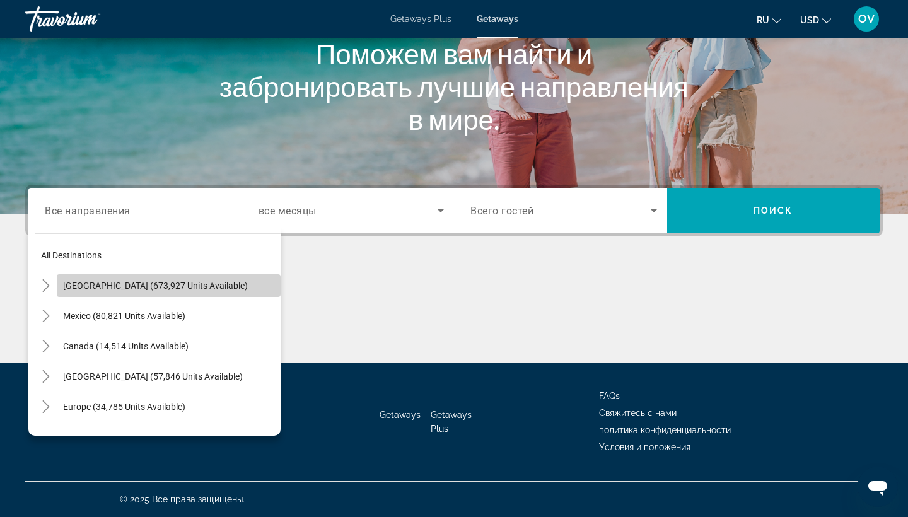
click at [153, 283] on span "[GEOGRAPHIC_DATA] (673,927 units available)" at bounding box center [155, 286] width 185 height 10
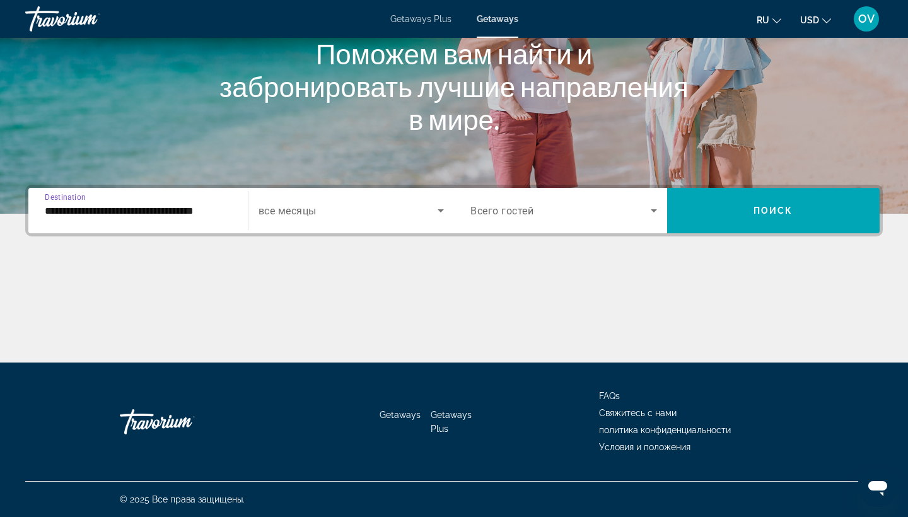
click at [212, 214] on input "**********" at bounding box center [138, 211] width 187 height 15
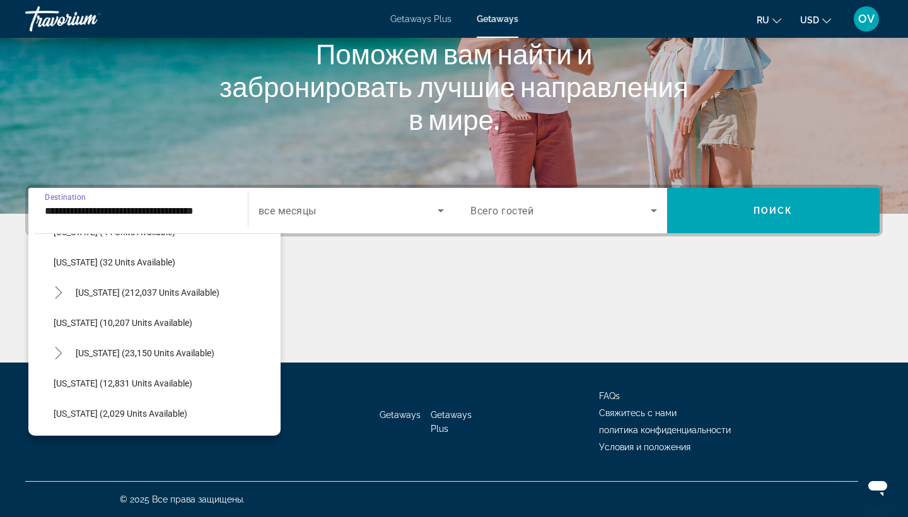
scroll to position [206, 0]
click at [180, 351] on span "[US_STATE] (23,150 units available)" at bounding box center [145, 353] width 139 height 10
type input "**********"
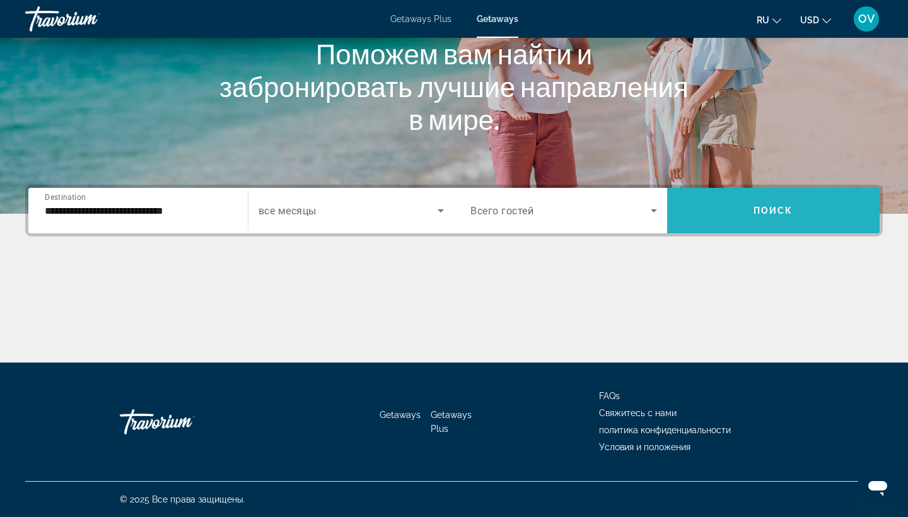
click at [748, 216] on span "Search widget" at bounding box center [773, 211] width 213 height 30
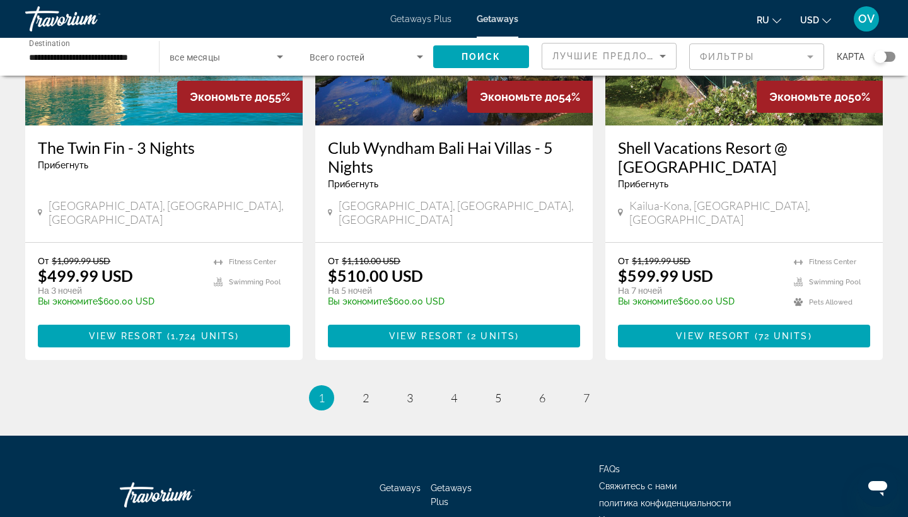
scroll to position [1619, 0]
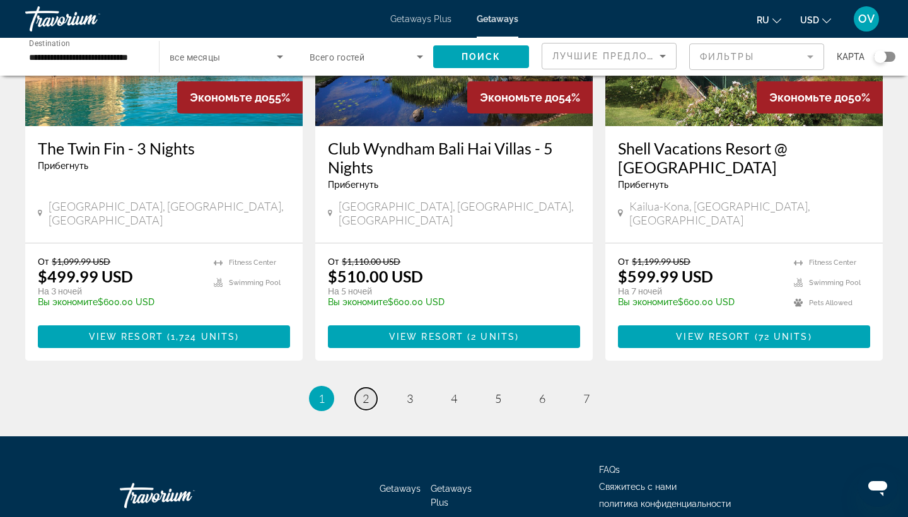
click at [367, 392] on span "2" at bounding box center [366, 399] width 6 height 14
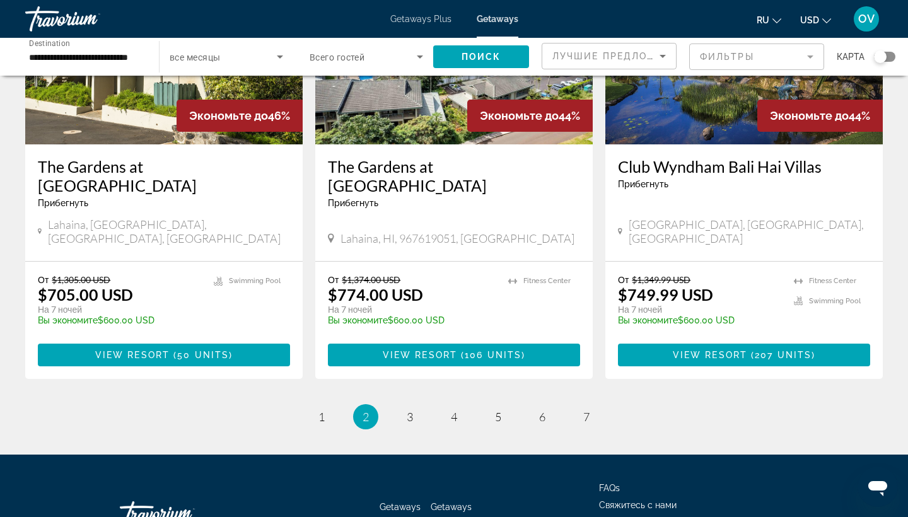
scroll to position [1600, 0]
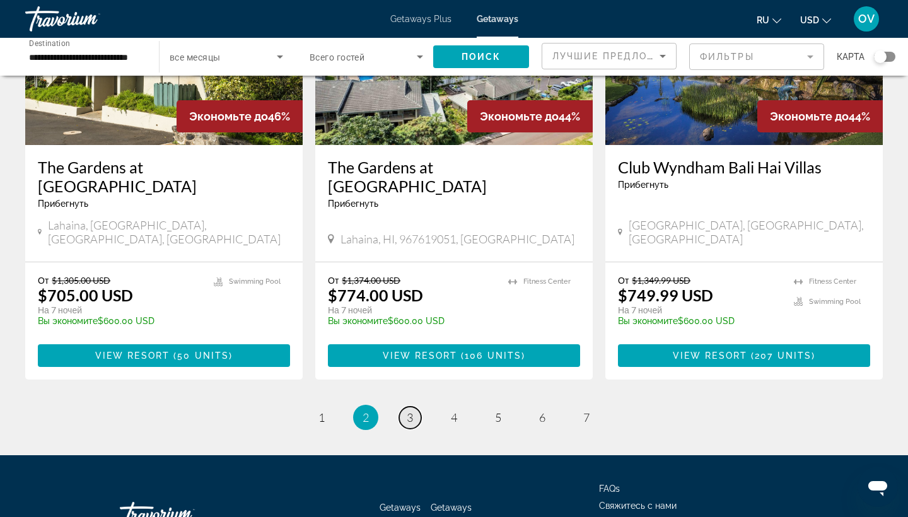
click at [409, 411] on span "3" at bounding box center [410, 418] width 6 height 14
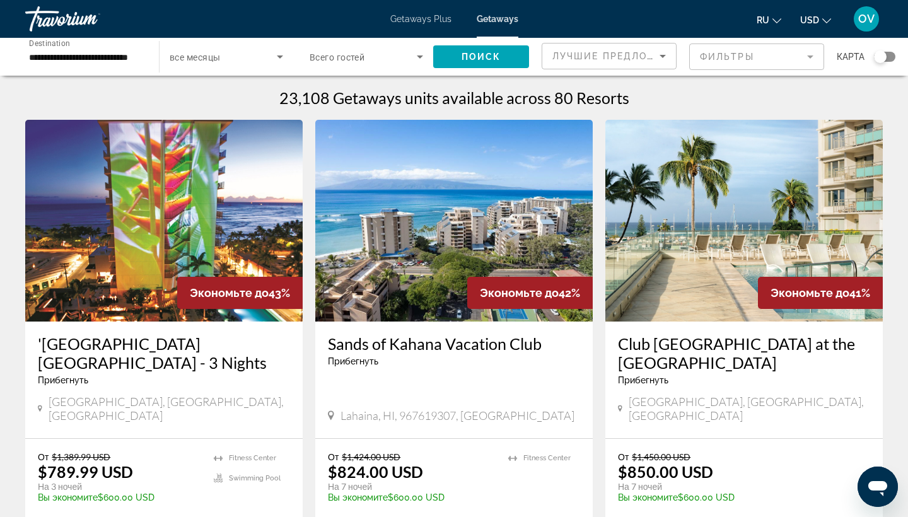
scroll to position [1, 0]
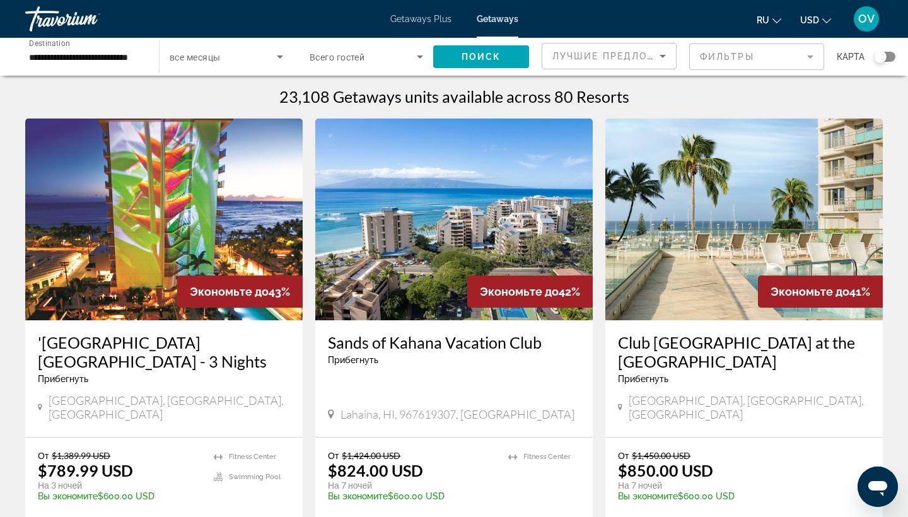
click at [474, 225] on img "Main content" at bounding box center [454, 220] width 278 height 202
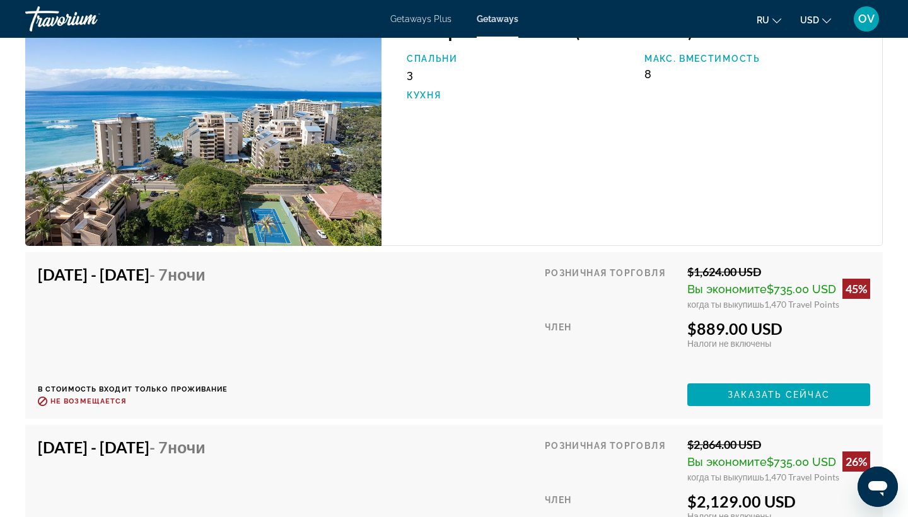
scroll to position [2184, 0]
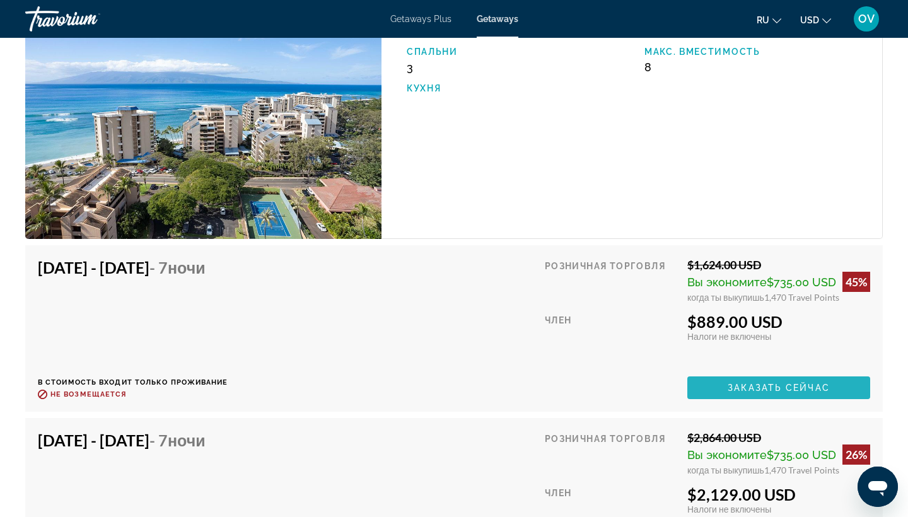
click at [725, 373] on span "Main content" at bounding box center [779, 388] width 183 height 30
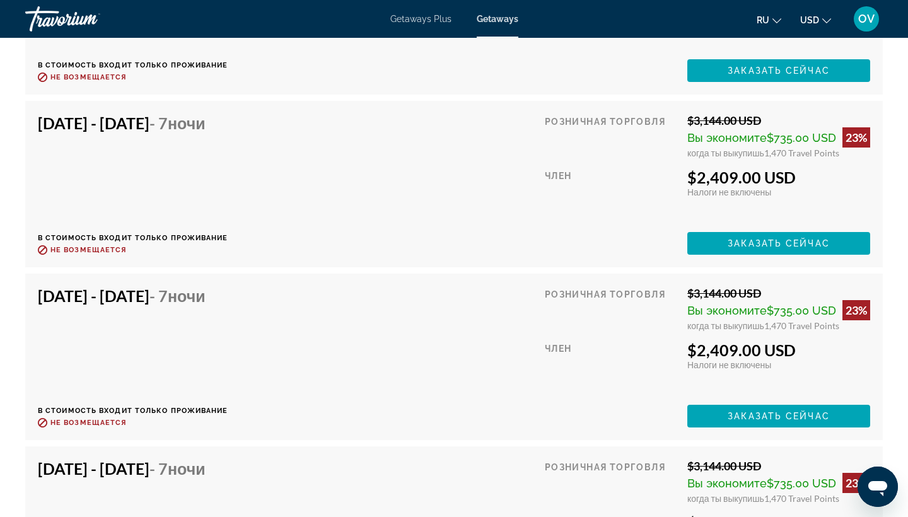
scroll to position [3365, 0]
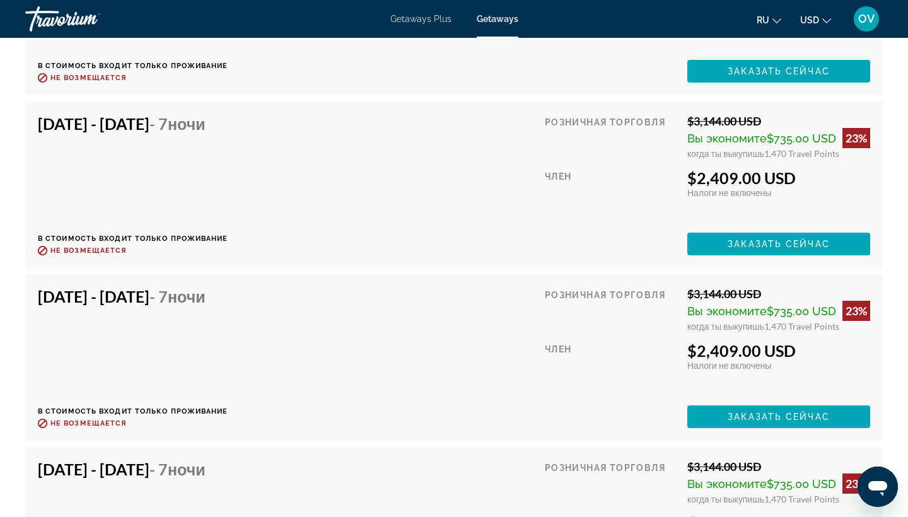
click at [416, 15] on span "Getaways Plus" at bounding box center [420, 19] width 61 height 10
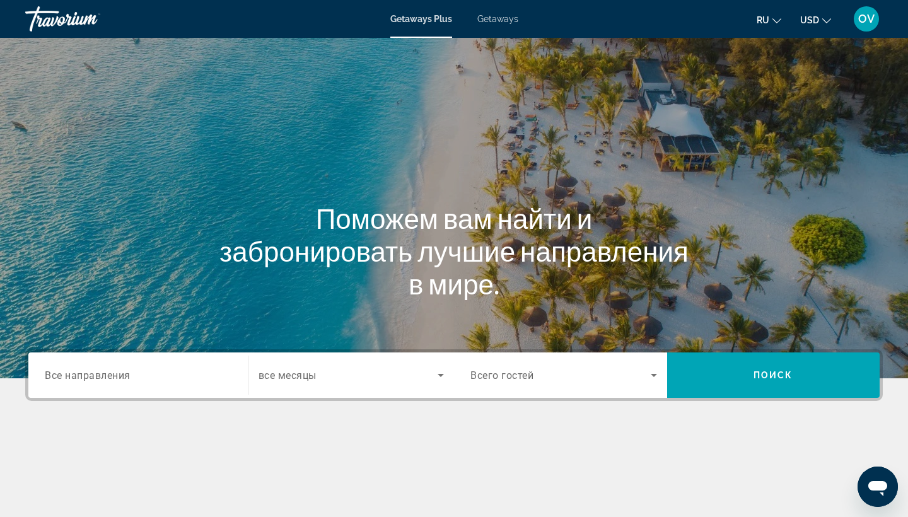
click at [128, 375] on span "Все направления" at bounding box center [88, 375] width 86 height 12
click at [128, 375] on input "Destination Все направления" at bounding box center [138, 375] width 187 height 15
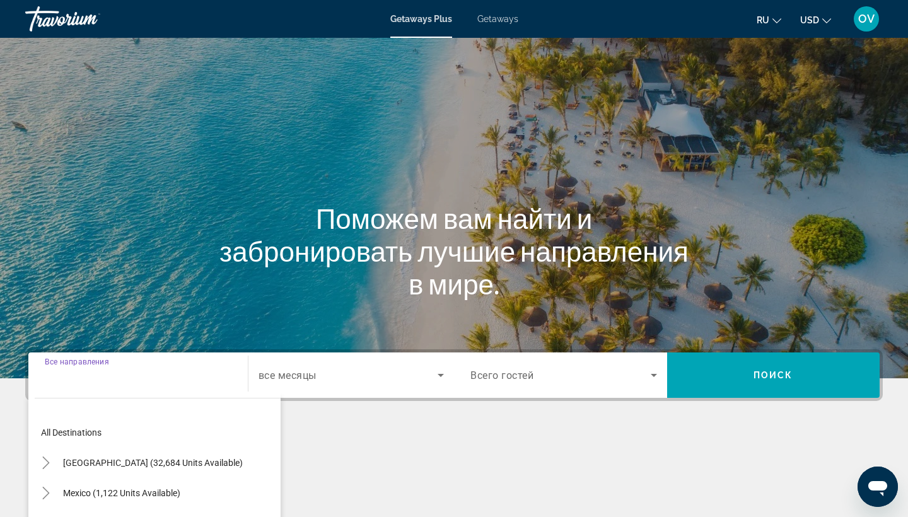
scroll to position [165, 0]
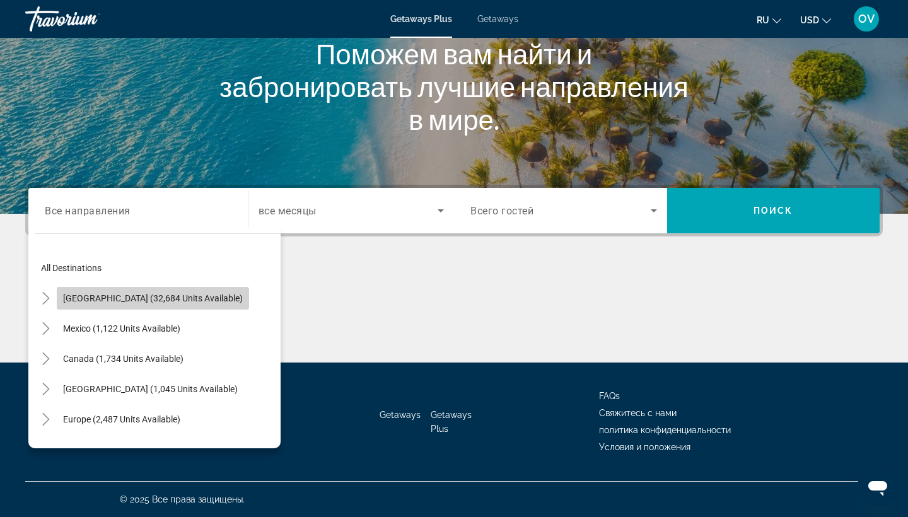
click at [173, 302] on span "[GEOGRAPHIC_DATA] (32,684 units available)" at bounding box center [153, 298] width 180 height 10
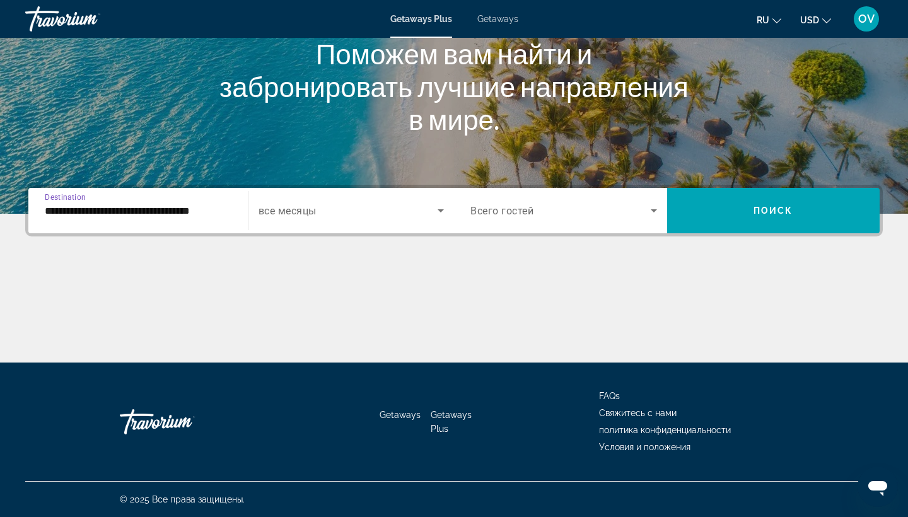
click at [209, 219] on div "**********" at bounding box center [138, 211] width 187 height 36
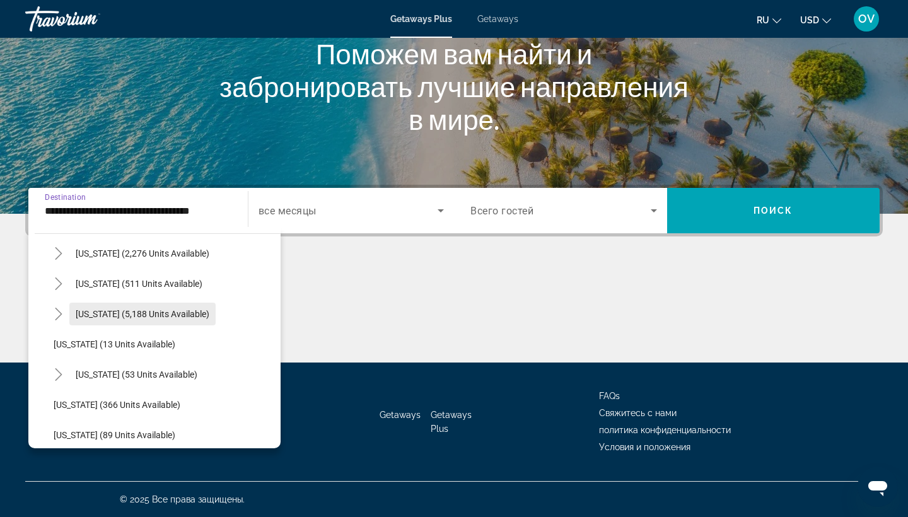
scroll to position [141, 0]
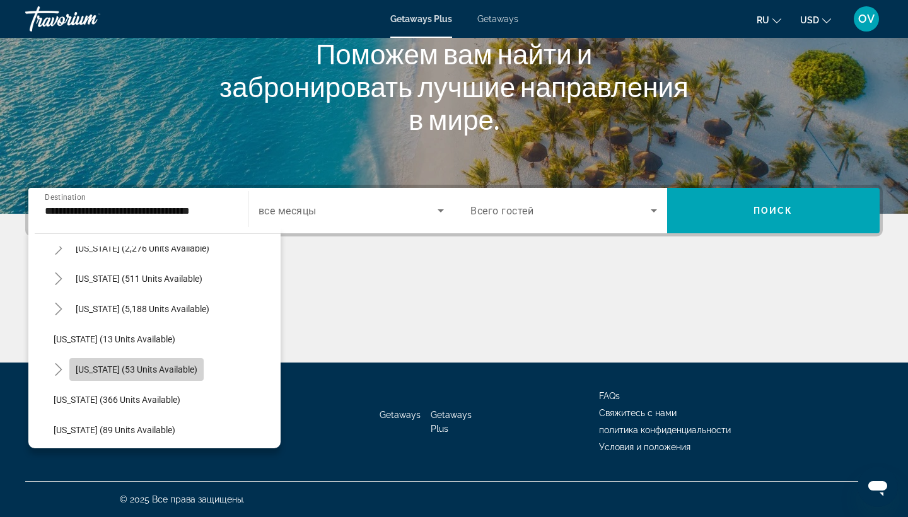
click at [175, 368] on span "[US_STATE] (53 units available)" at bounding box center [137, 370] width 122 height 10
type input "**********"
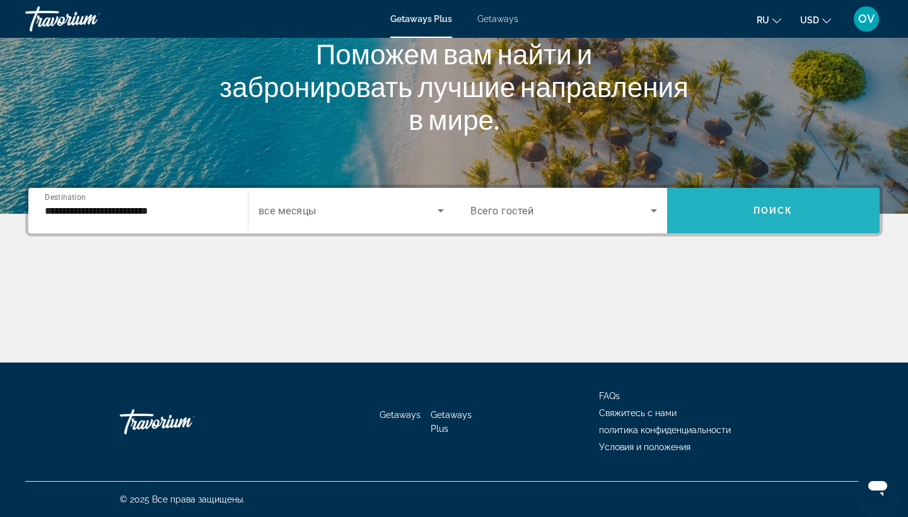
click at [784, 213] on span "Поиск" at bounding box center [774, 211] width 40 height 10
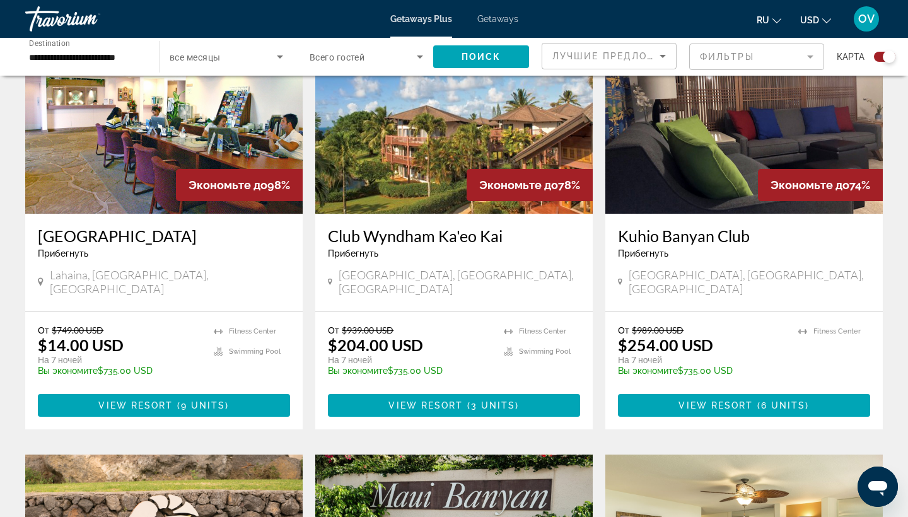
scroll to position [495, 0]
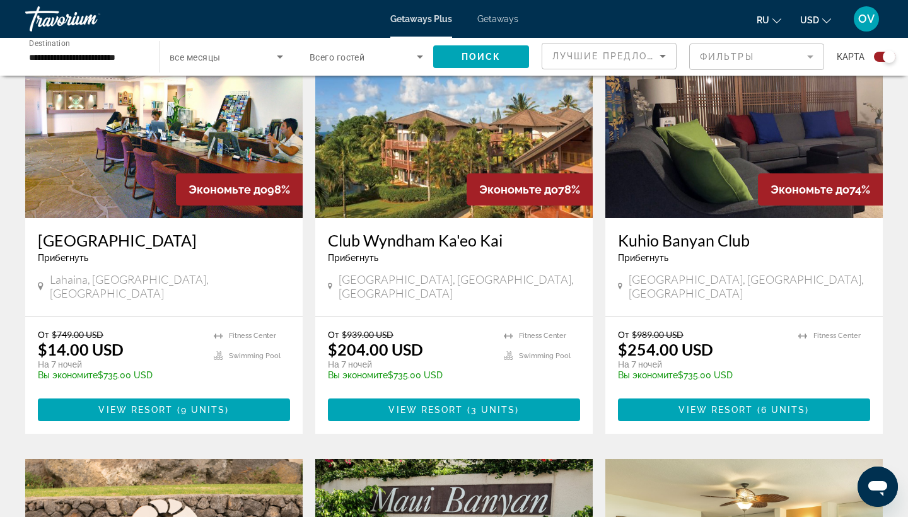
click at [206, 150] on img "Main content" at bounding box center [164, 117] width 278 height 202
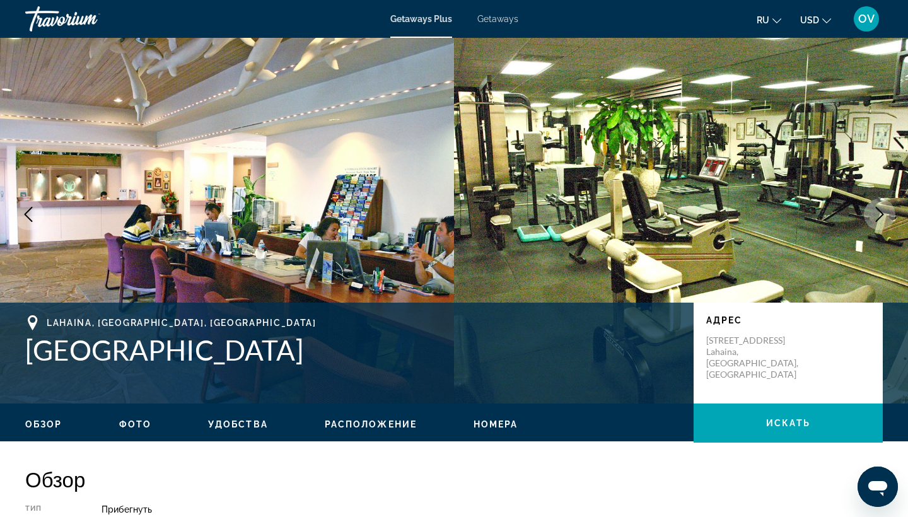
scroll to position [12, 0]
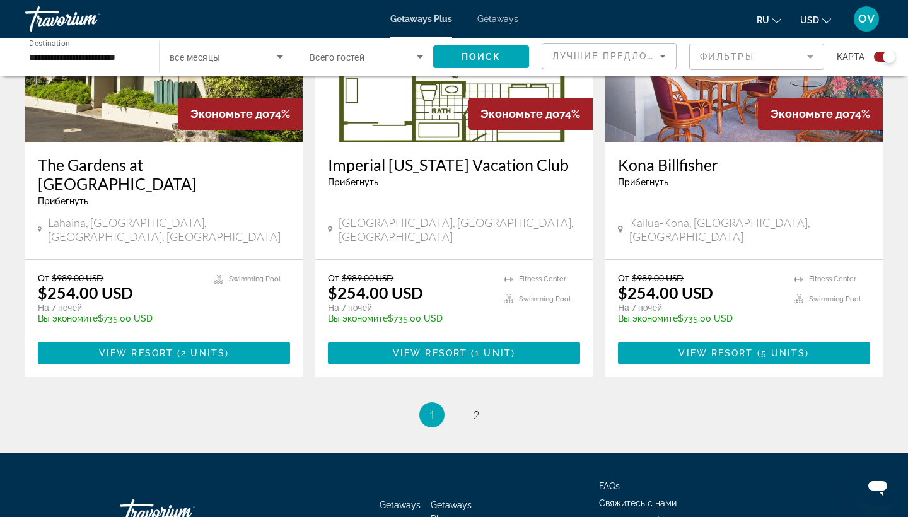
scroll to position [1908, 0]
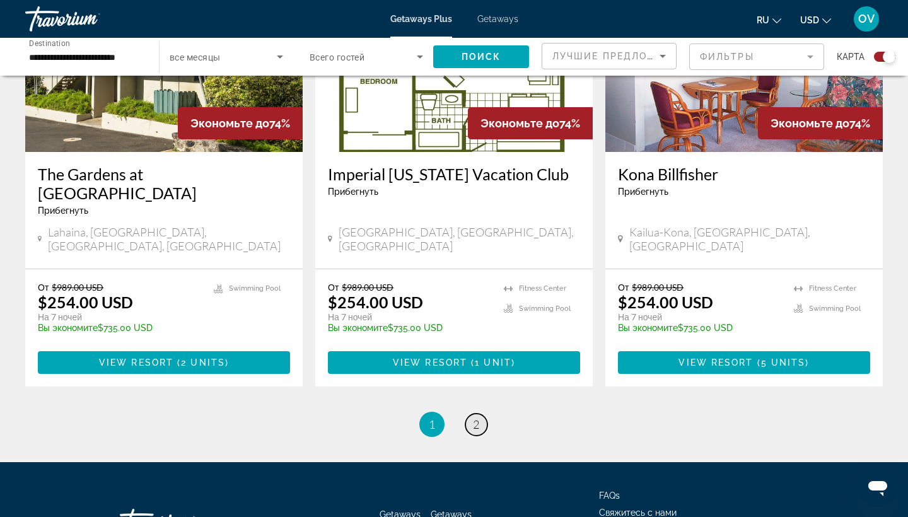
click at [471, 414] on link "page 2" at bounding box center [477, 425] width 22 height 22
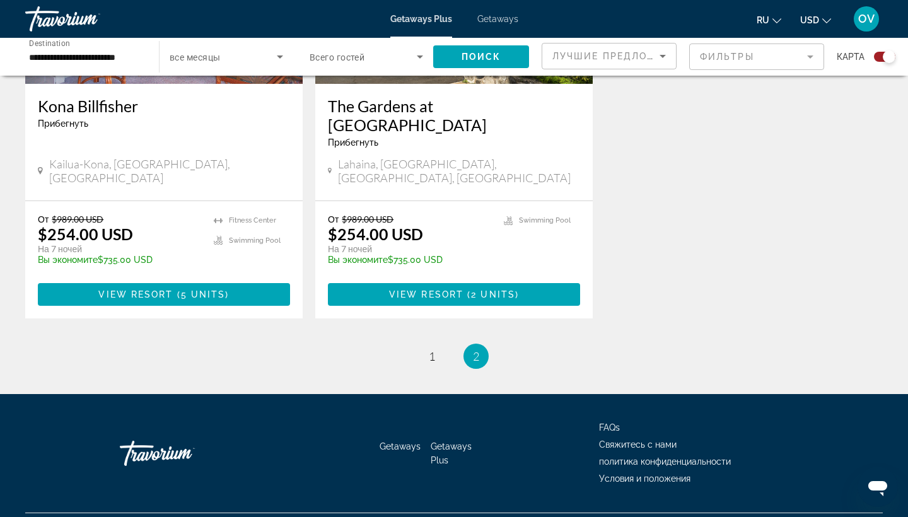
scroll to position [628, 0]
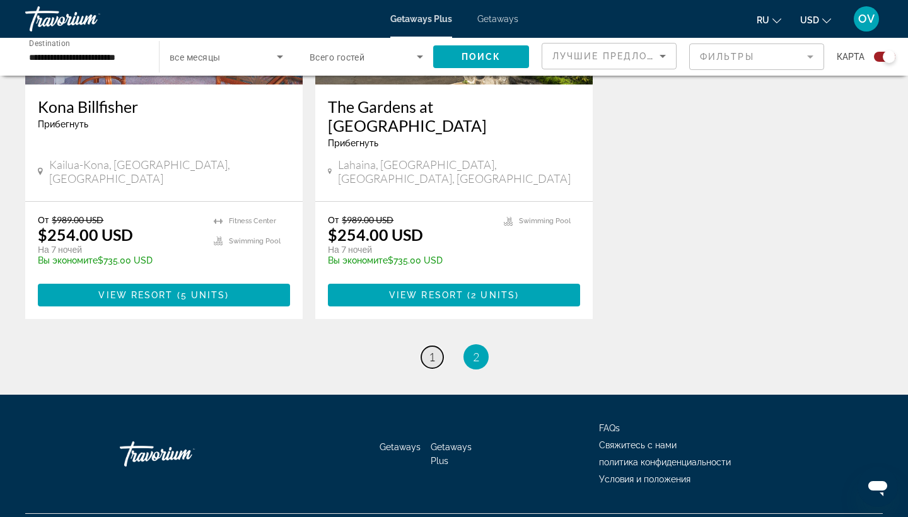
click at [432, 350] on span "1" at bounding box center [432, 357] width 6 height 14
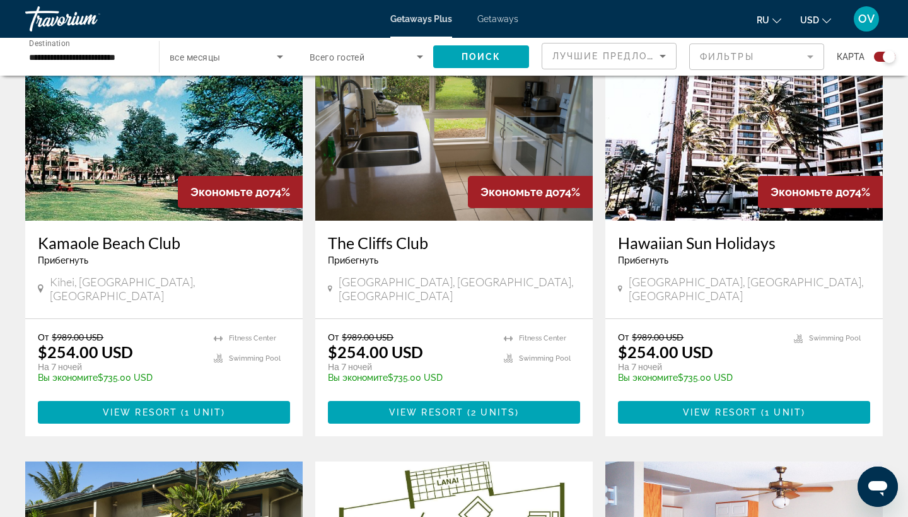
scroll to position [1348, 0]
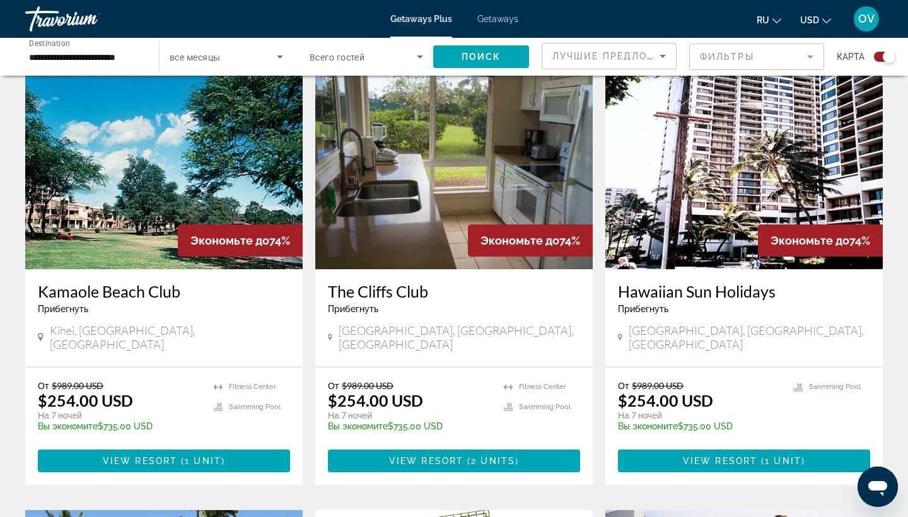
click at [492, 17] on span "Getaways" at bounding box center [498, 19] width 41 height 10
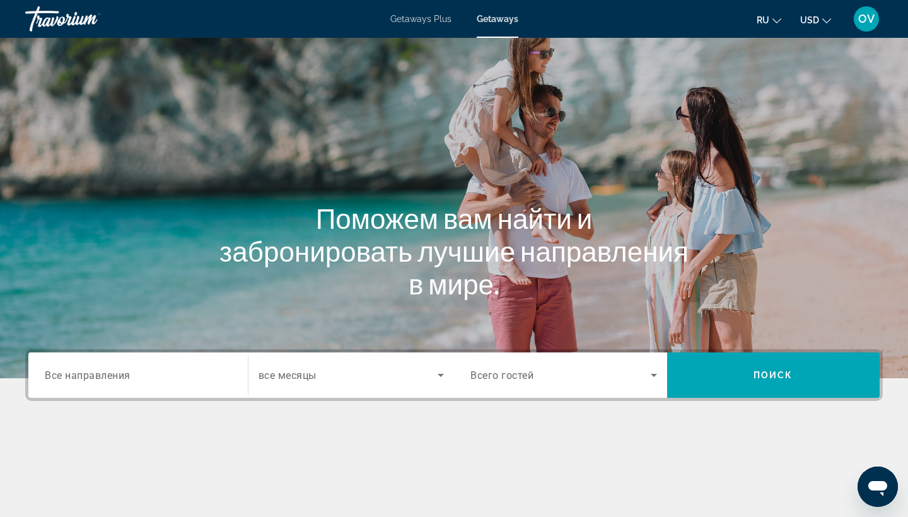
click at [119, 382] on input "Destination Все направления" at bounding box center [138, 375] width 187 height 15
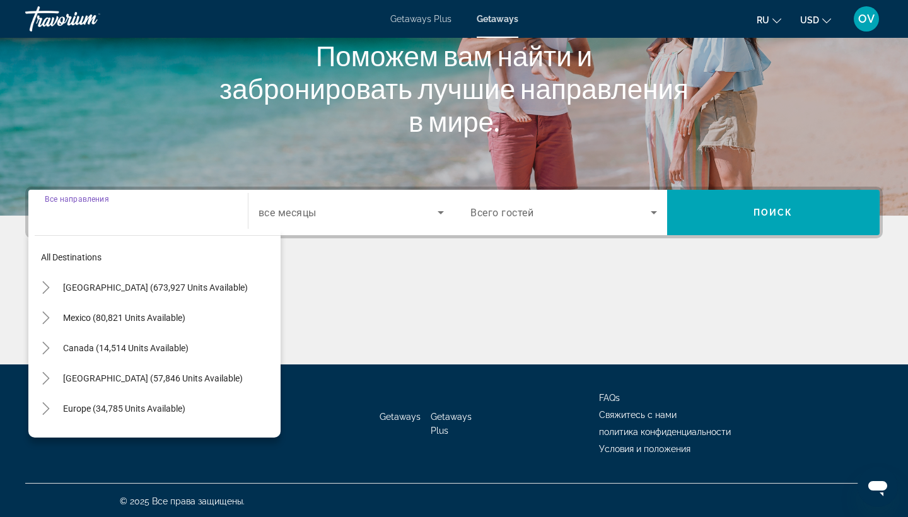
scroll to position [165, 0]
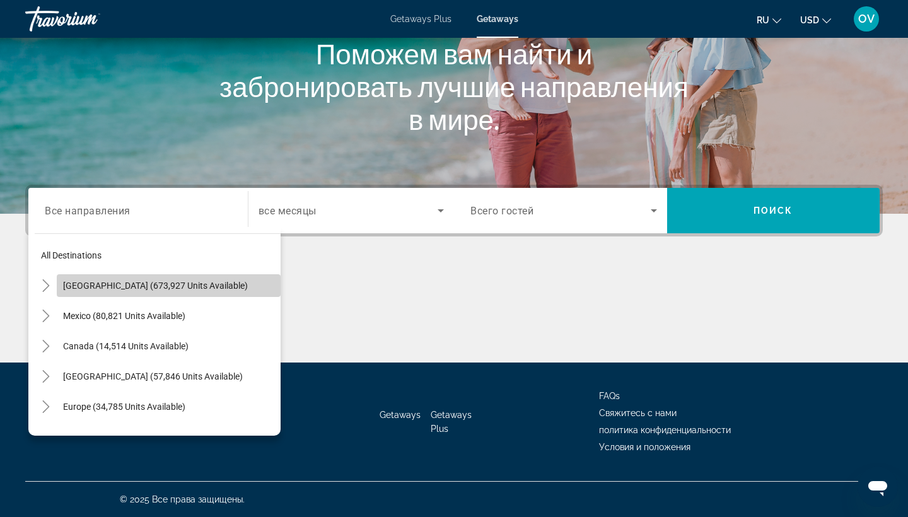
click at [170, 278] on span "Search widget" at bounding box center [169, 286] width 224 height 30
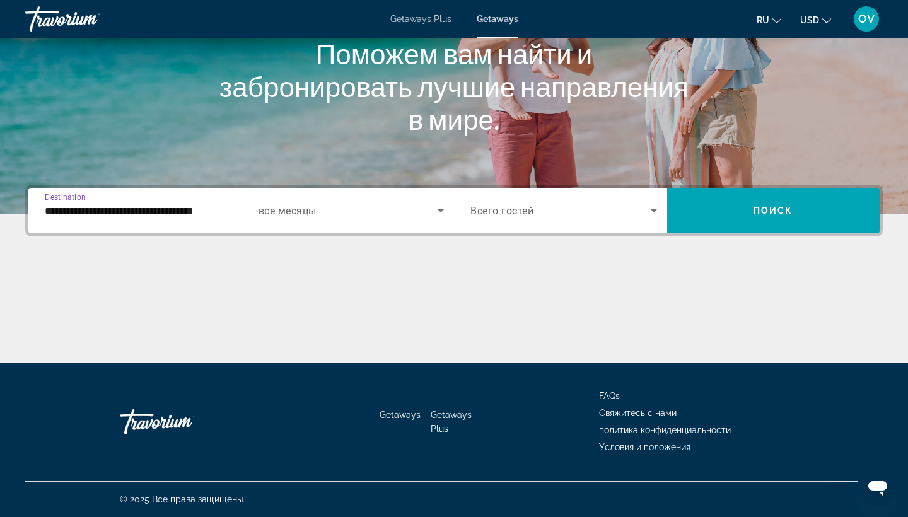
click at [203, 214] on input "**********" at bounding box center [138, 211] width 187 height 15
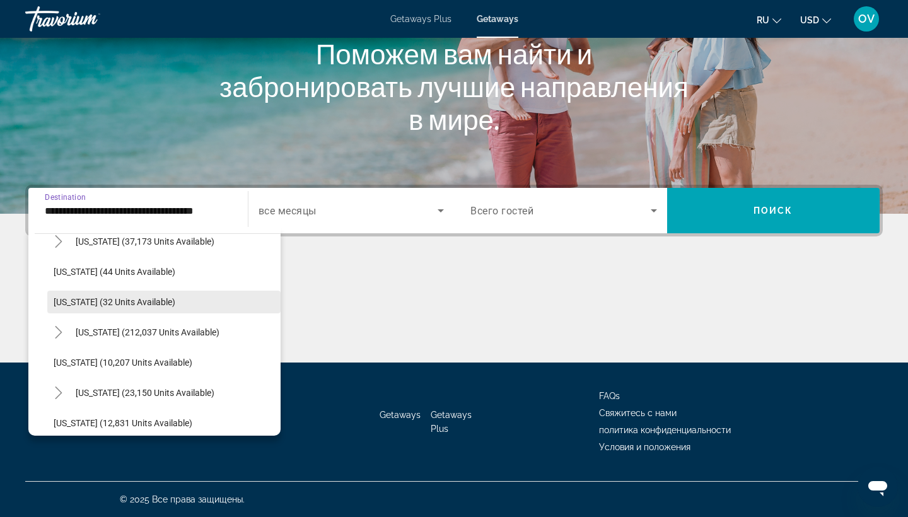
scroll to position [167, 0]
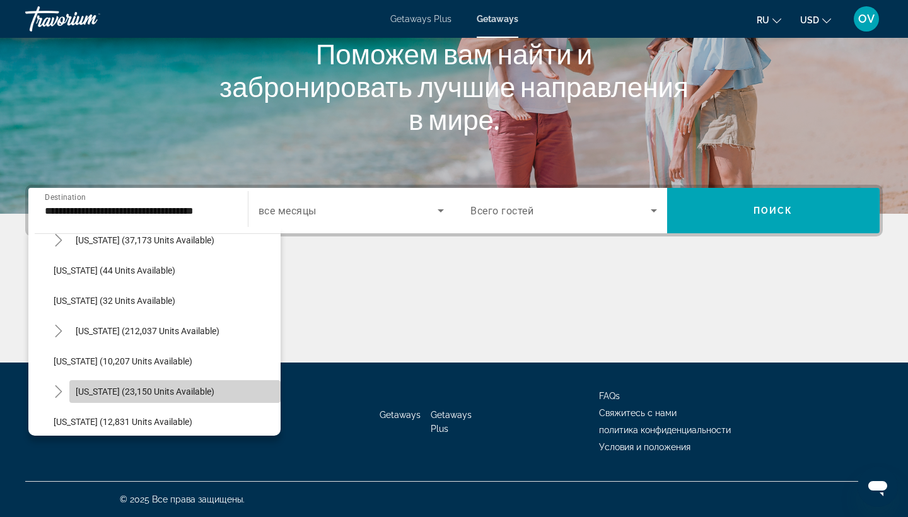
click at [155, 390] on span "[US_STATE] (23,150 units available)" at bounding box center [145, 392] width 139 height 10
type input "**********"
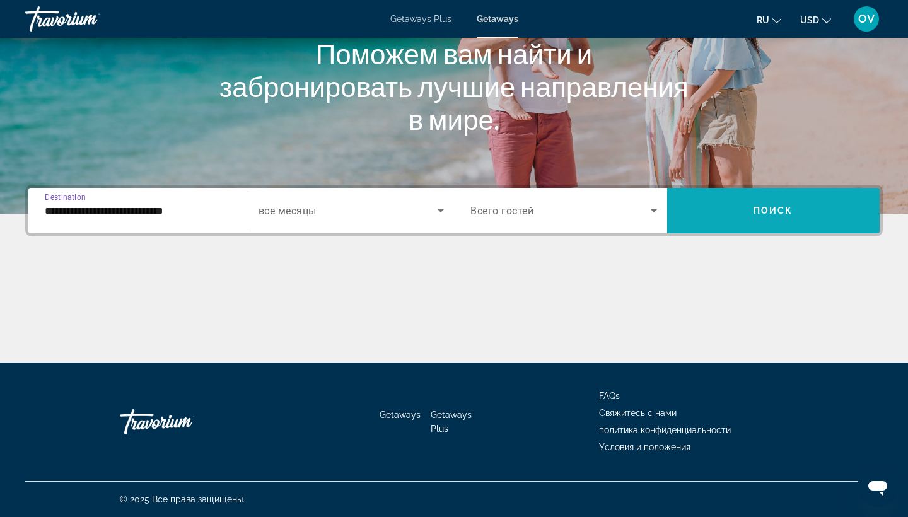
click at [783, 216] on span "Search widget" at bounding box center [773, 211] width 213 height 30
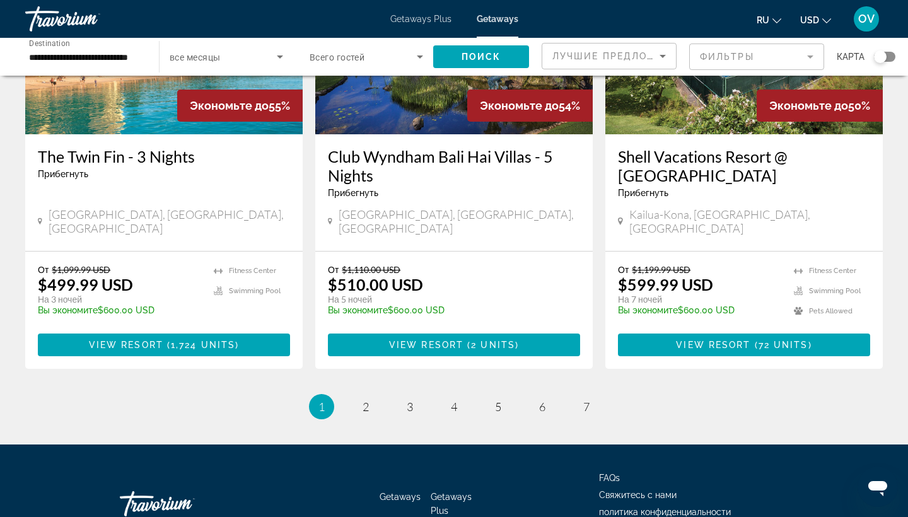
scroll to position [1613, 0]
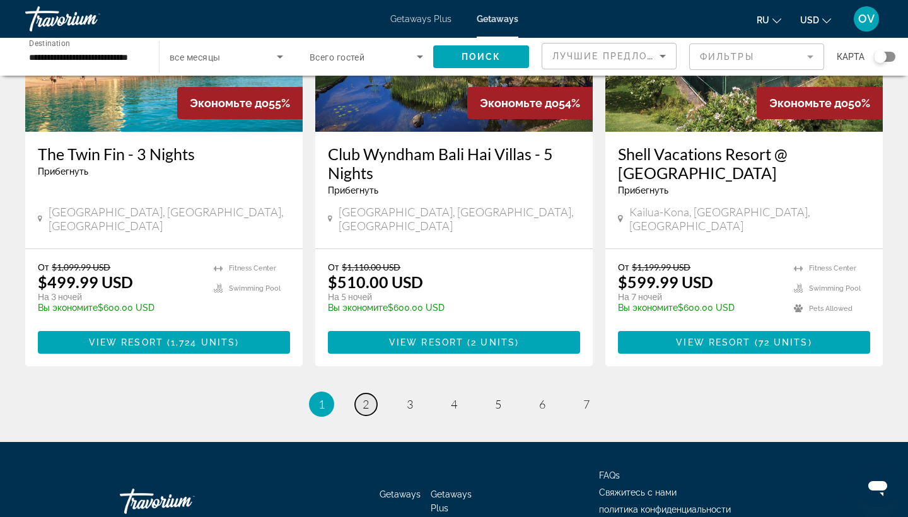
click at [367, 397] on span "2" at bounding box center [366, 404] width 6 height 14
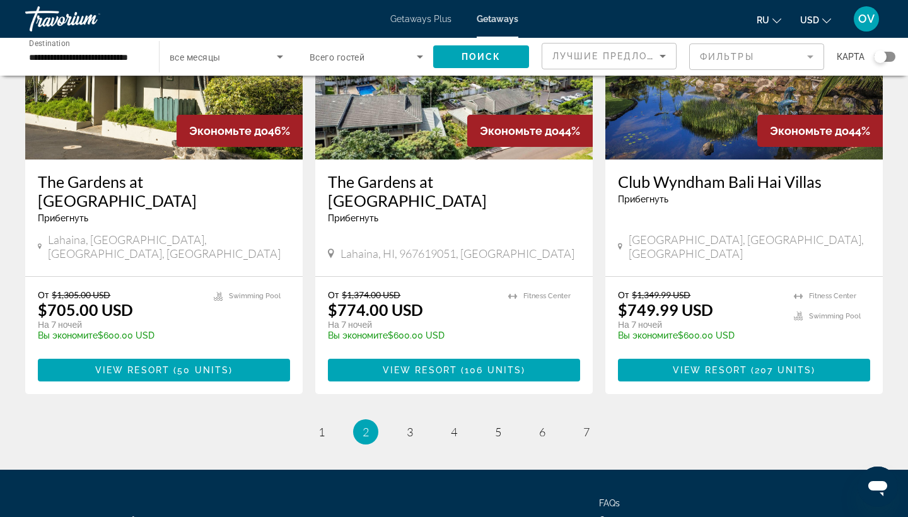
scroll to position [1587, 0]
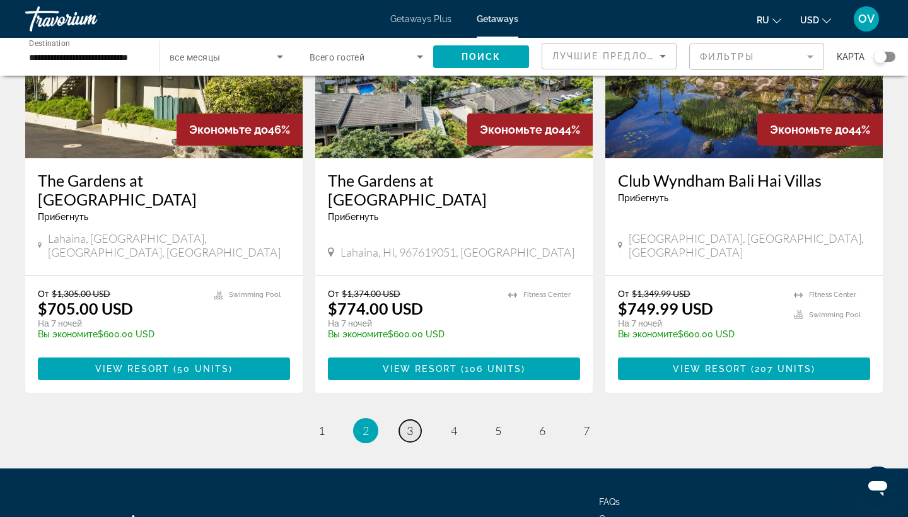
click at [407, 424] on span "3" at bounding box center [410, 431] width 6 height 14
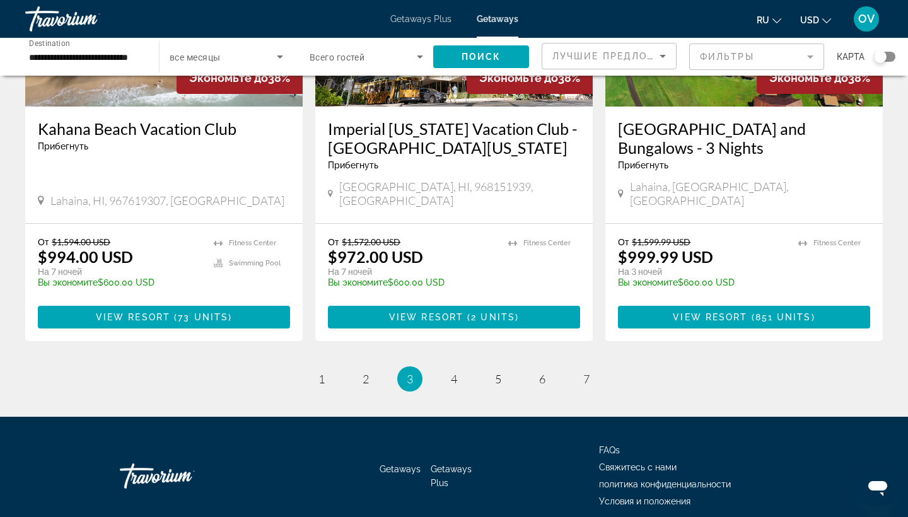
scroll to position [1563, 0]
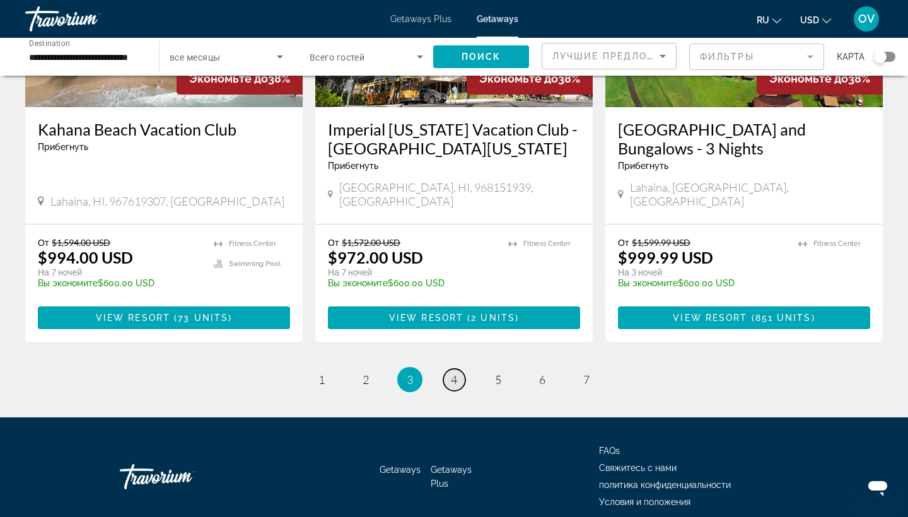
click at [459, 369] on link "page 4" at bounding box center [454, 380] width 22 height 22
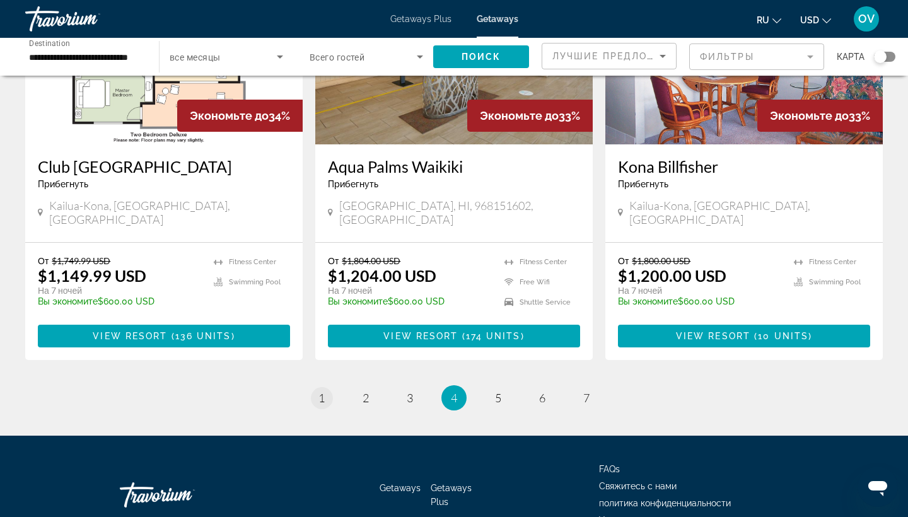
scroll to position [1600, 0]
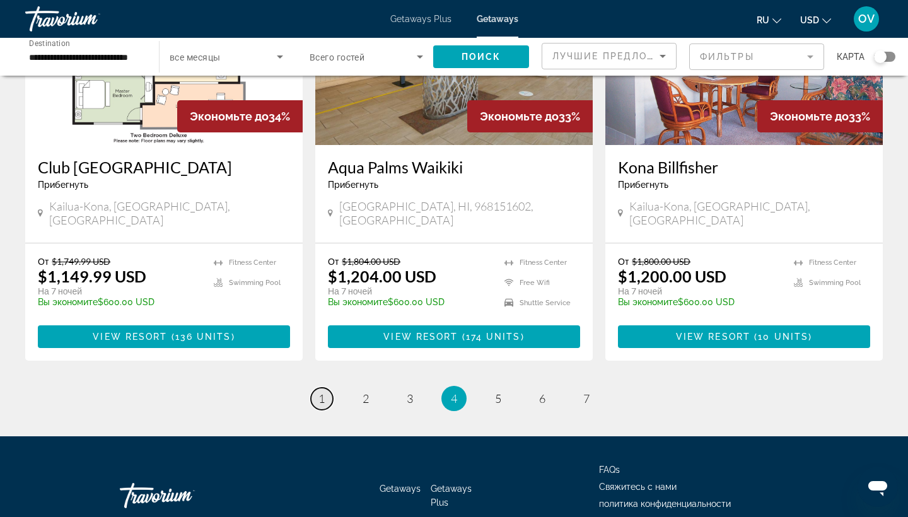
click at [320, 392] on span "1" at bounding box center [322, 399] width 6 height 14
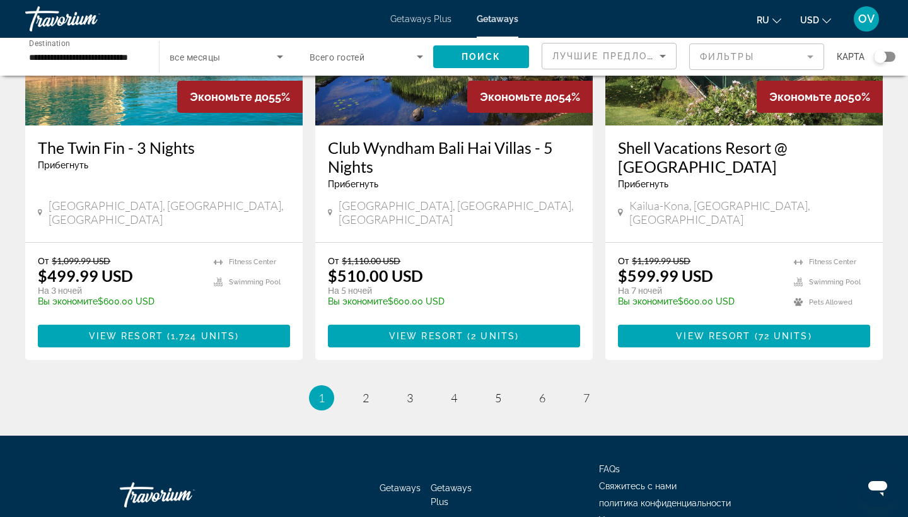
scroll to position [1619, 0]
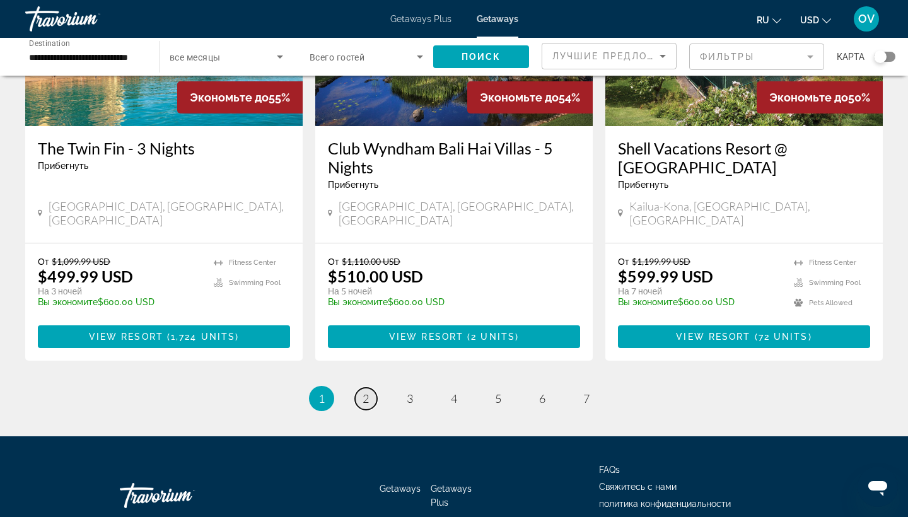
click at [367, 392] on span "2" at bounding box center [366, 399] width 6 height 14
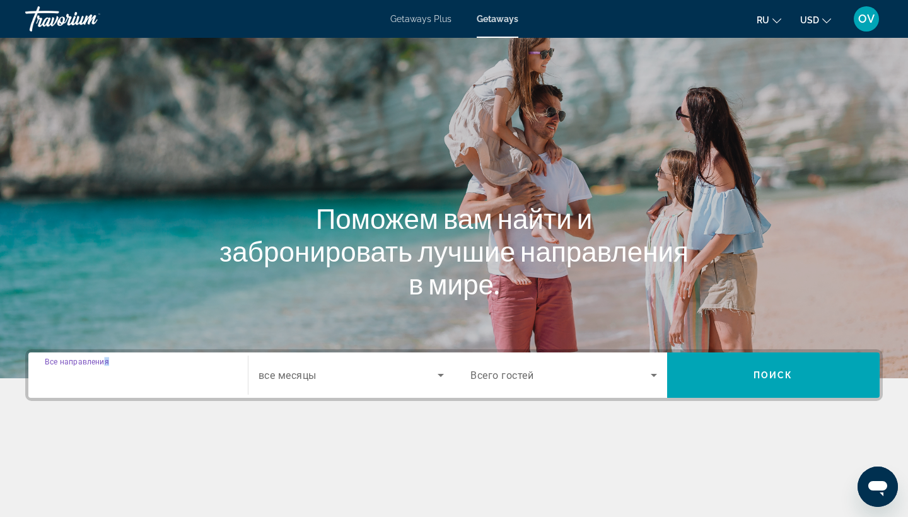
click at [126, 382] on input "Destination Все направления" at bounding box center [138, 375] width 187 height 15
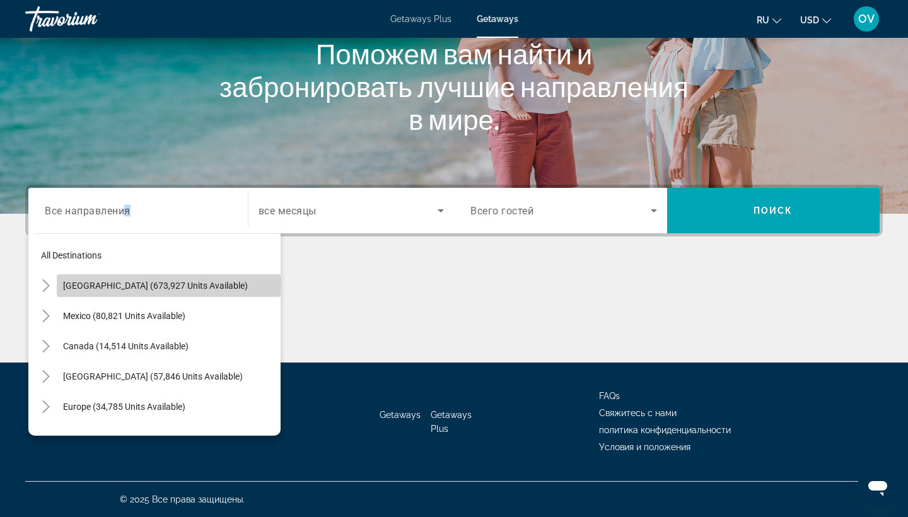
click at [153, 285] on span "[GEOGRAPHIC_DATA] (673,927 units available)" at bounding box center [155, 286] width 185 height 10
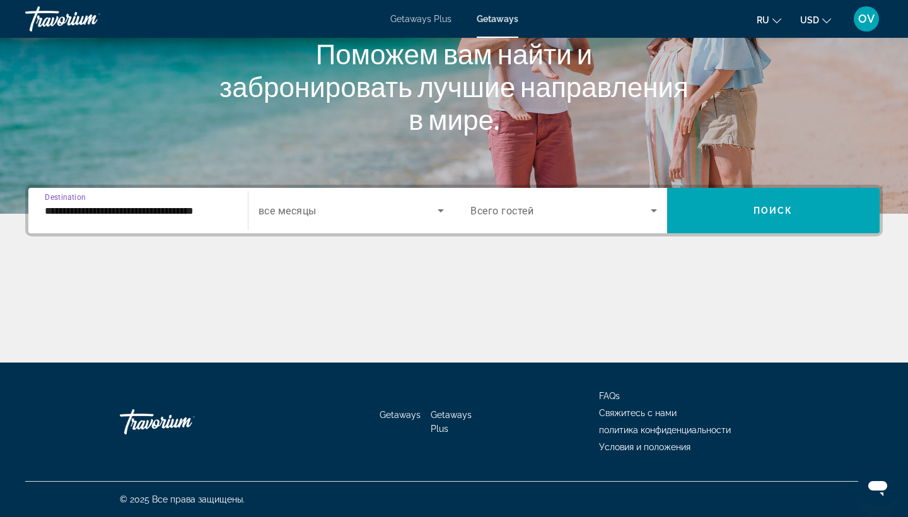
click at [189, 204] on input "**********" at bounding box center [138, 211] width 187 height 15
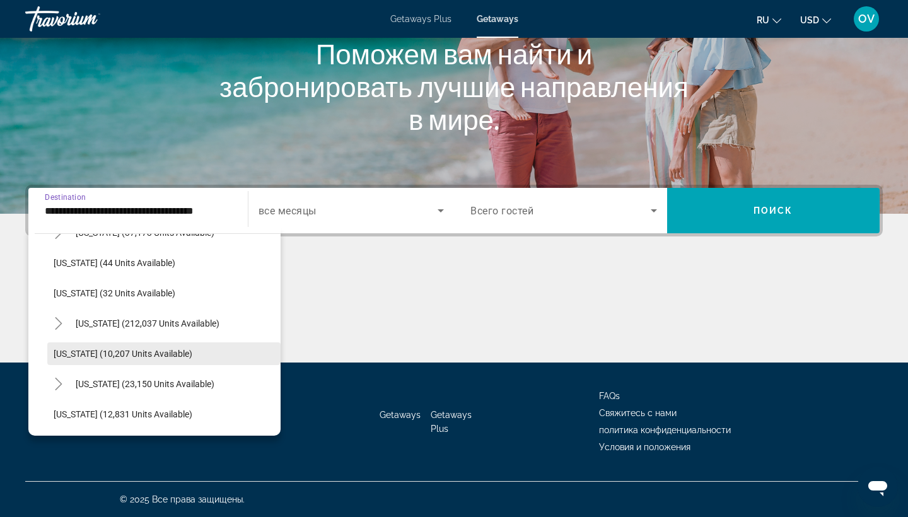
scroll to position [175, 0]
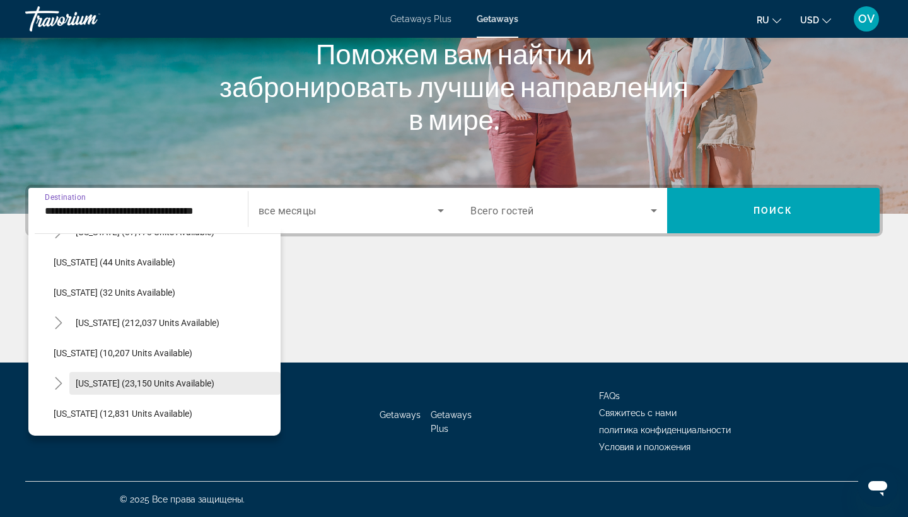
click at [163, 385] on span "[US_STATE] (23,150 units available)" at bounding box center [145, 384] width 139 height 10
type input "**********"
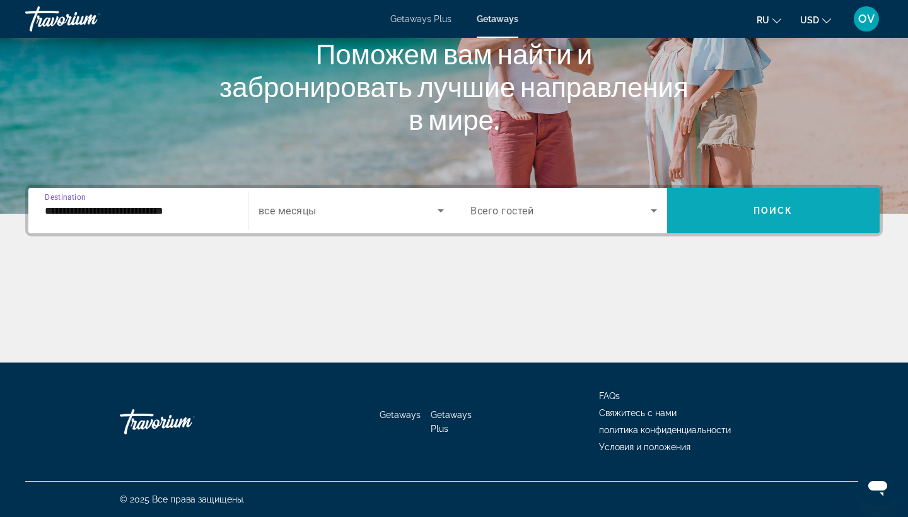
click at [815, 208] on span "Search widget" at bounding box center [773, 211] width 213 height 30
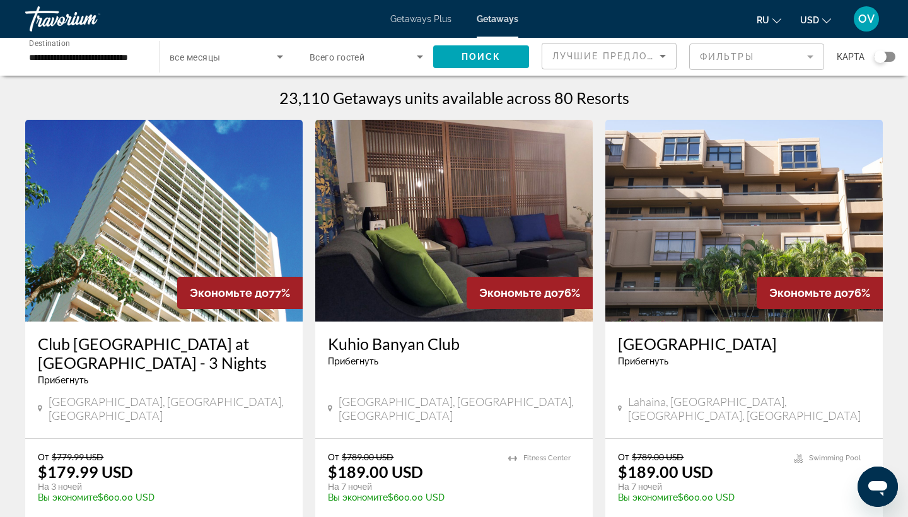
click at [95, 23] on div "Travorium" at bounding box center [88, 19] width 126 height 33
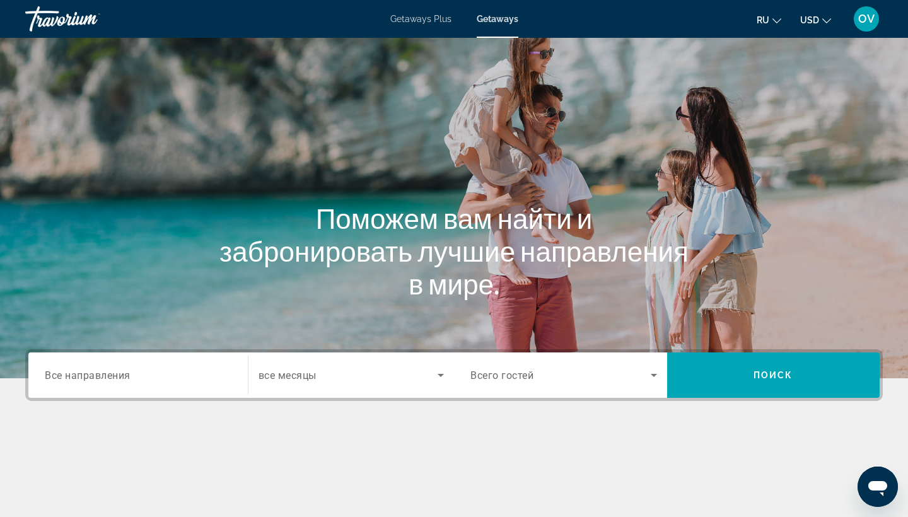
click at [126, 374] on span "Все направления" at bounding box center [88, 375] width 86 height 12
click at [126, 374] on input "Destination Все направления" at bounding box center [138, 375] width 187 height 15
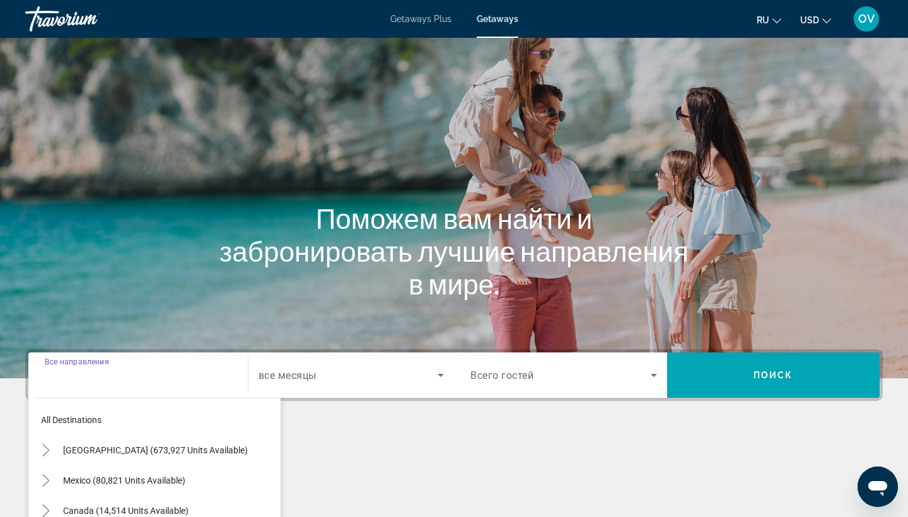
scroll to position [165, 0]
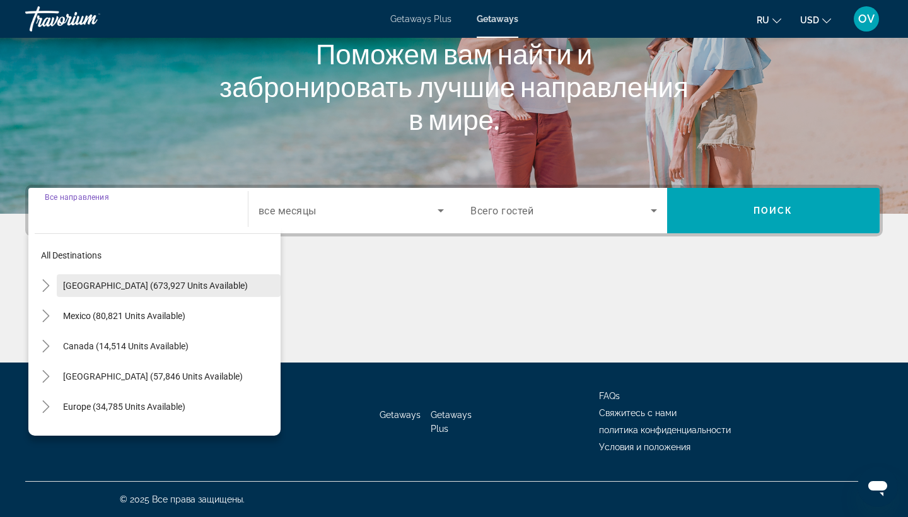
click at [186, 292] on span "Search widget" at bounding box center [169, 286] width 224 height 30
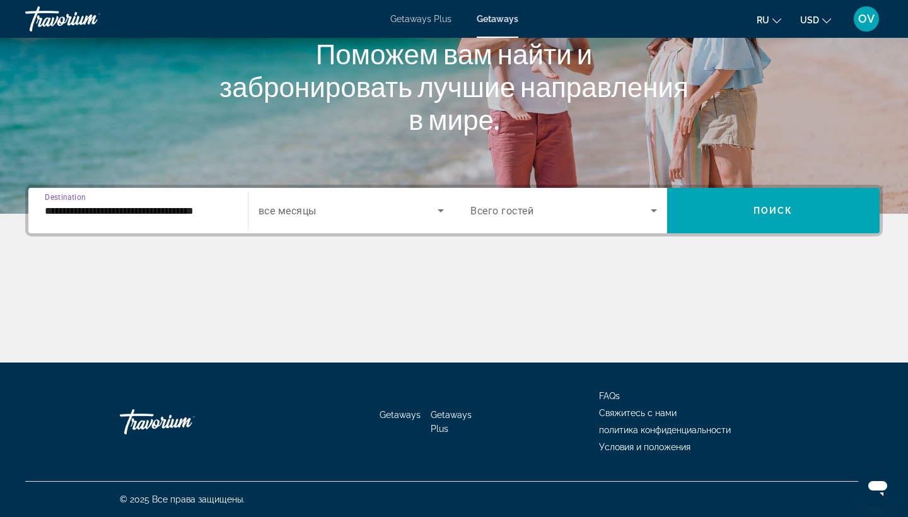
click at [175, 204] on input "**********" at bounding box center [138, 211] width 187 height 15
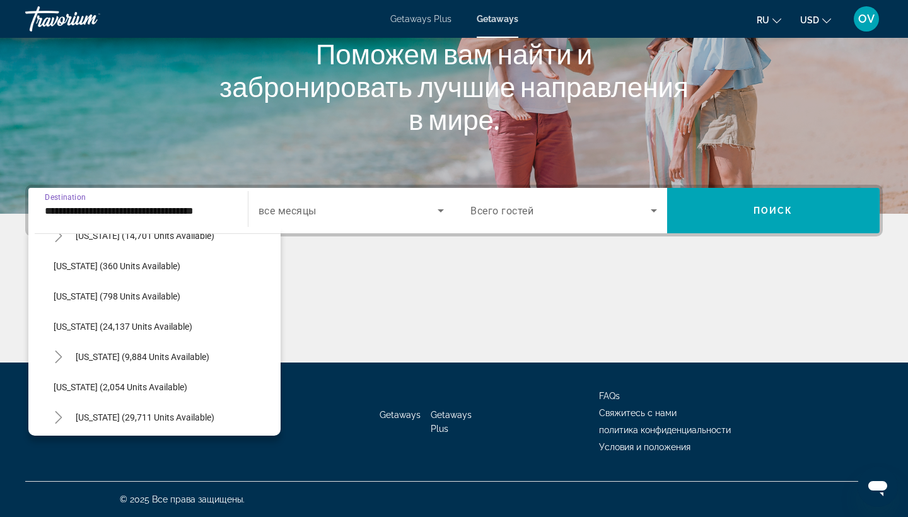
scroll to position [931, 0]
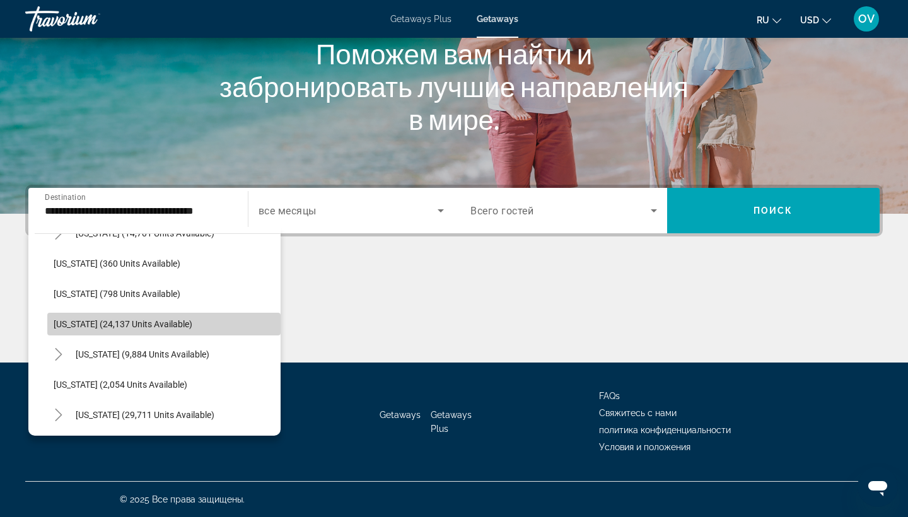
click at [119, 322] on span "[US_STATE] (24,137 units available)" at bounding box center [123, 324] width 139 height 10
type input "**********"
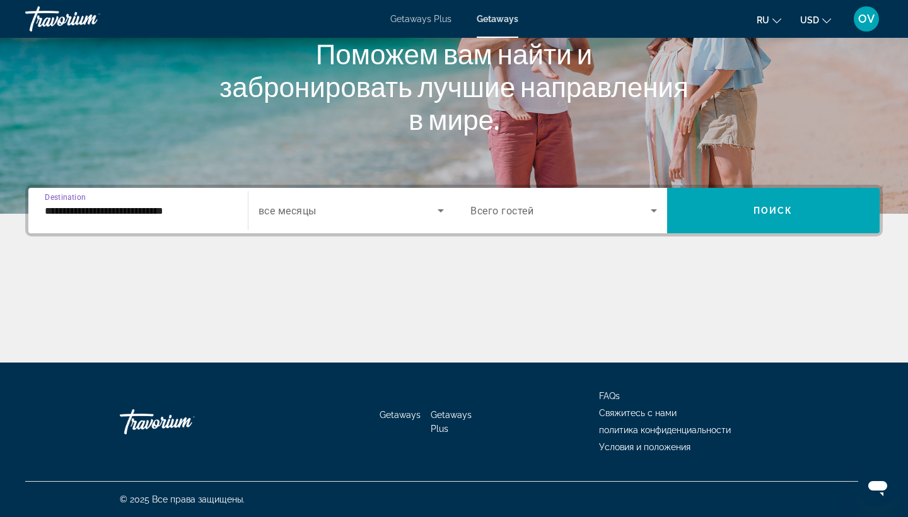
scroll to position [165, 0]
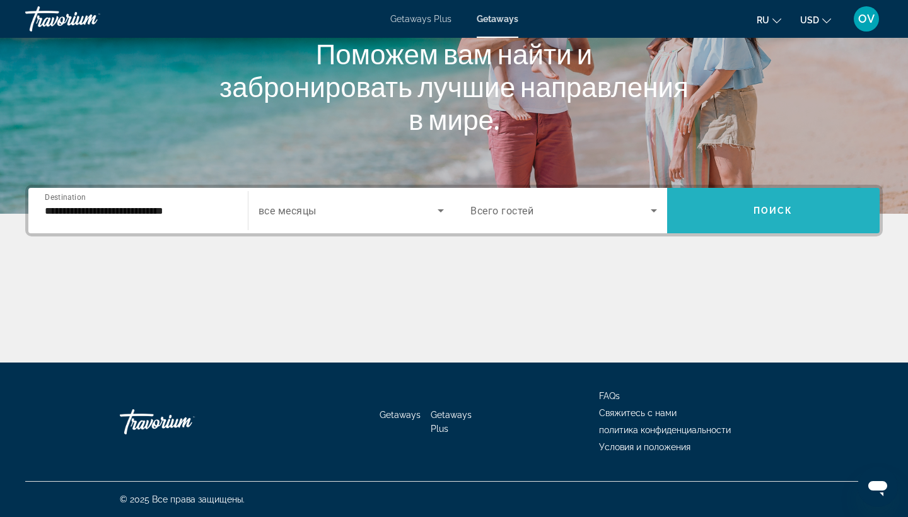
click at [753, 214] on span "Search widget" at bounding box center [773, 211] width 213 height 30
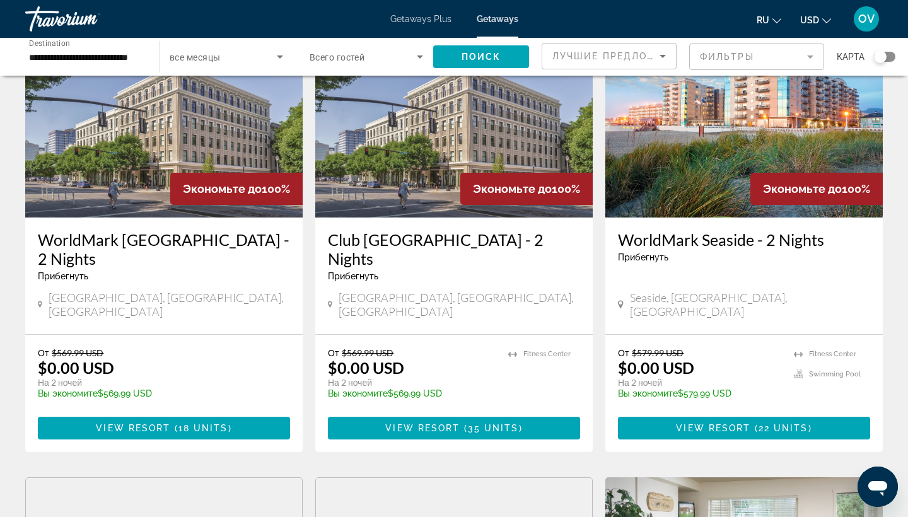
scroll to position [108, 0]
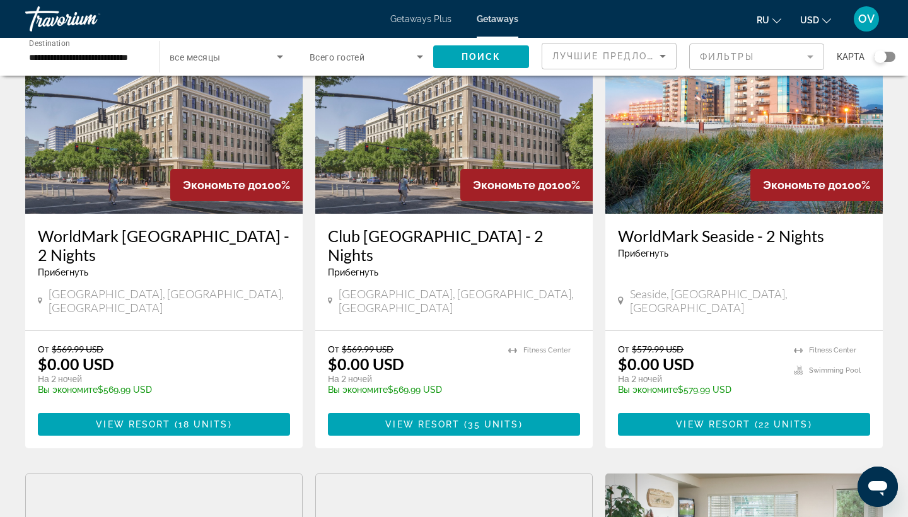
click at [775, 138] on img "Main content" at bounding box center [745, 113] width 278 height 202
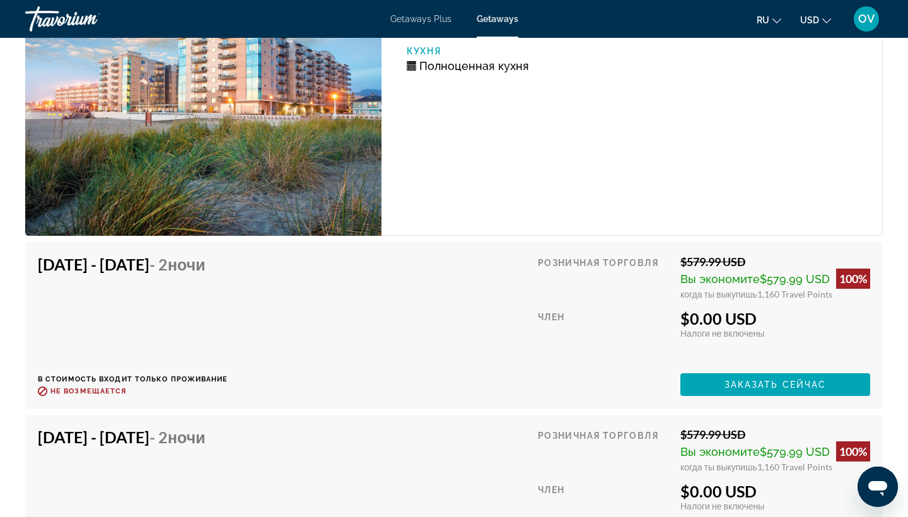
scroll to position [2597, 0]
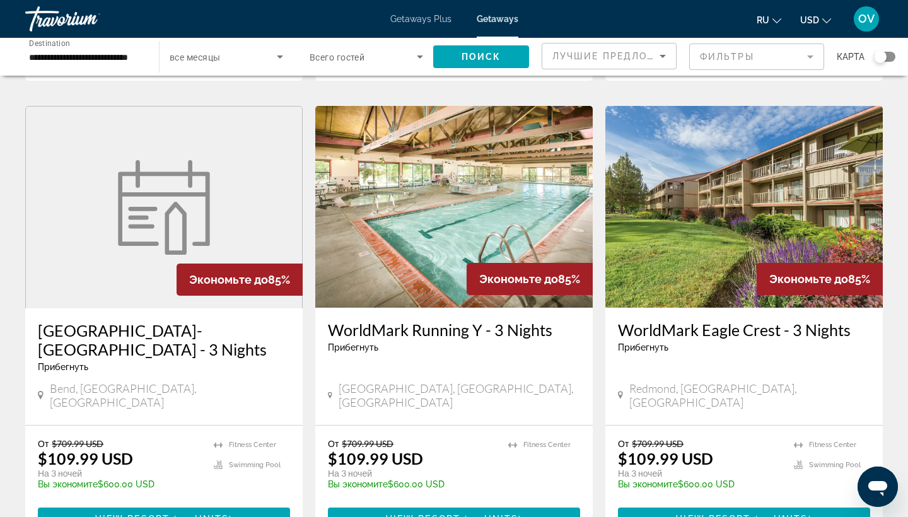
scroll to position [1403, 0]
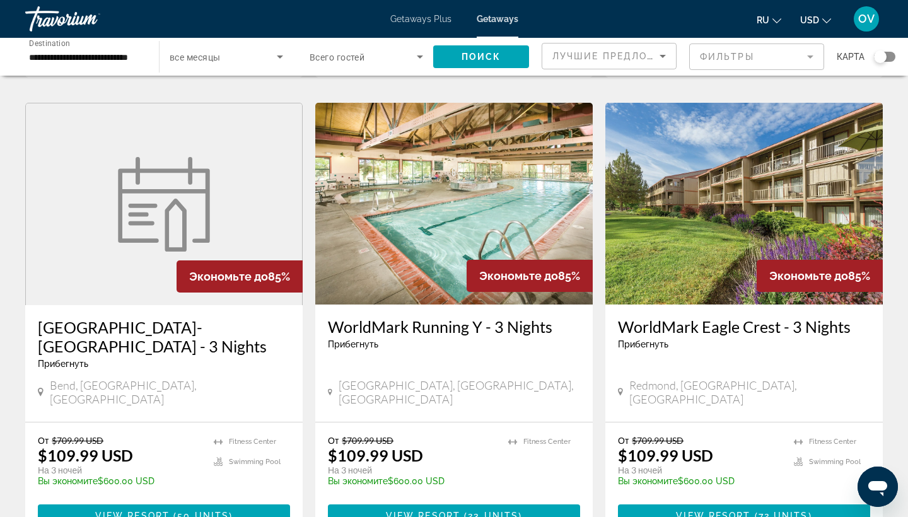
click at [432, 176] on img "Main content" at bounding box center [454, 204] width 278 height 202
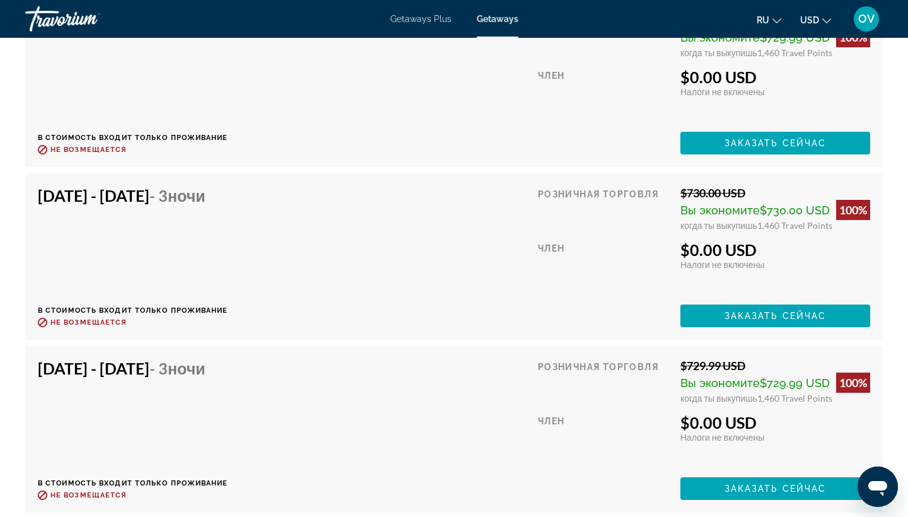
scroll to position [2945, 0]
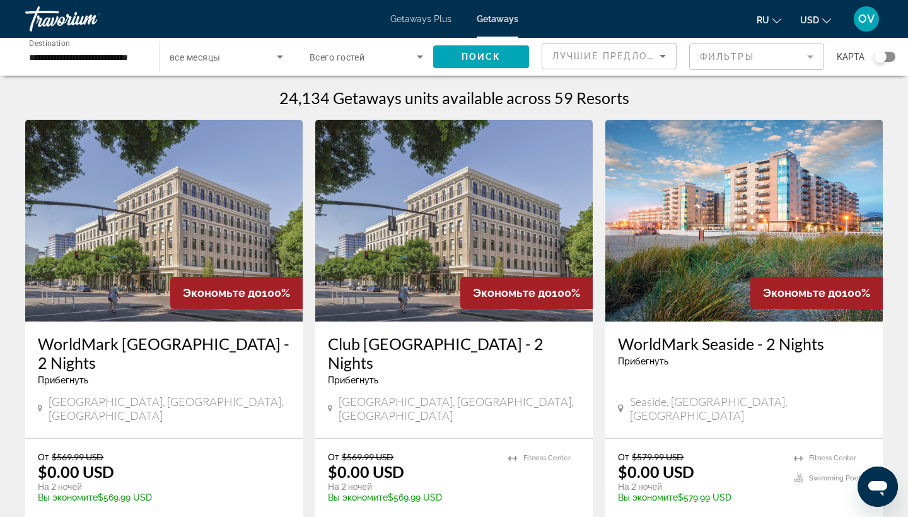
click at [282, 55] on icon "Search widget" at bounding box center [280, 56] width 15 height 15
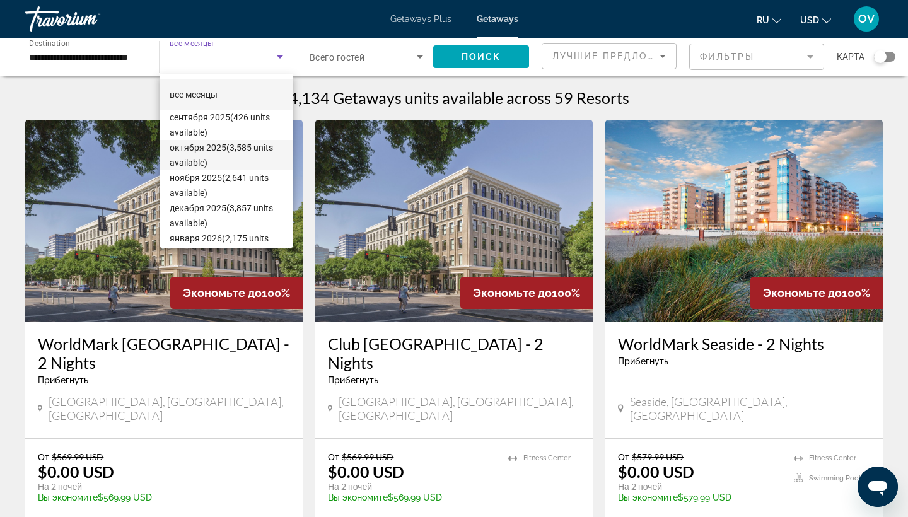
click at [232, 153] on span "октября 2025 (3,585 units available)" at bounding box center [227, 155] width 114 height 30
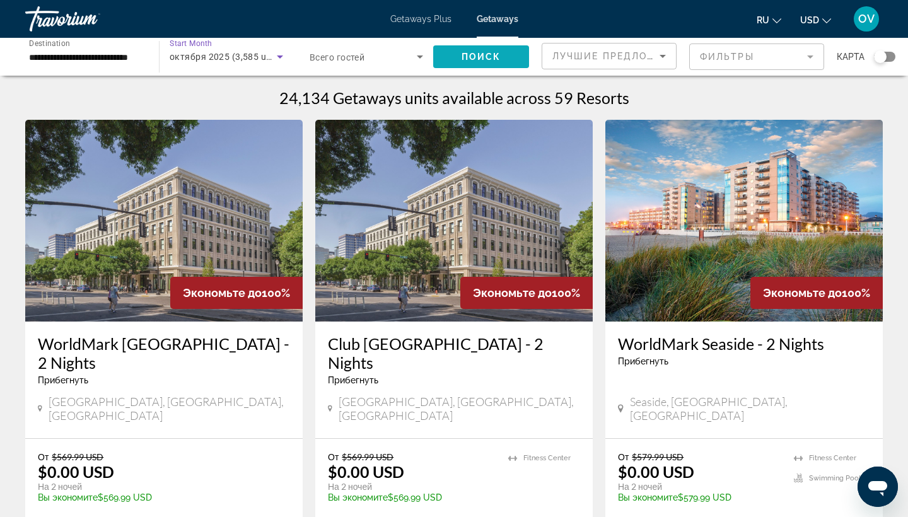
click at [464, 54] on span "Поиск" at bounding box center [482, 57] width 40 height 10
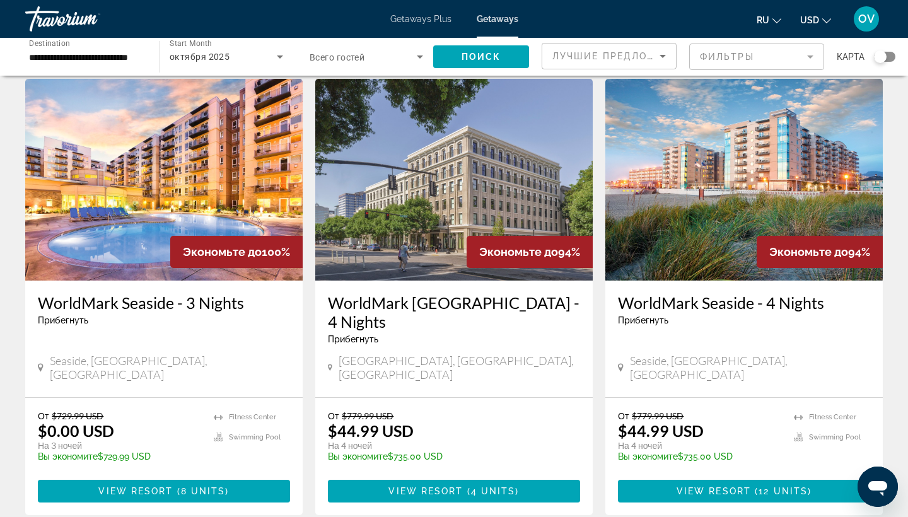
scroll to position [965, 0]
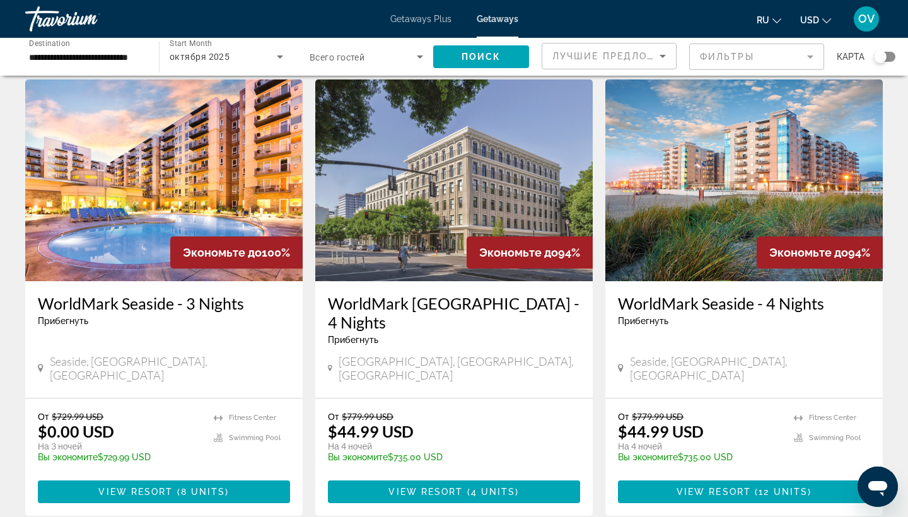
click at [744, 159] on img "Main content" at bounding box center [745, 180] width 278 height 202
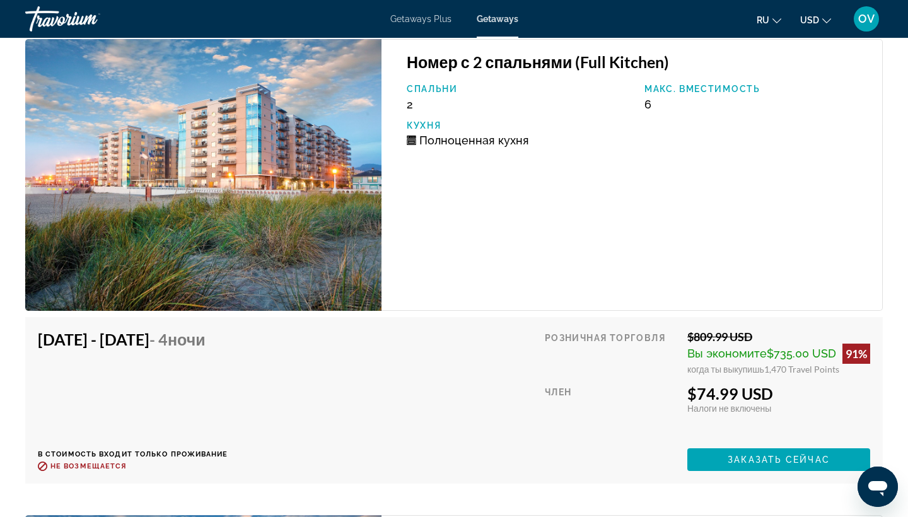
scroll to position [2986, 0]
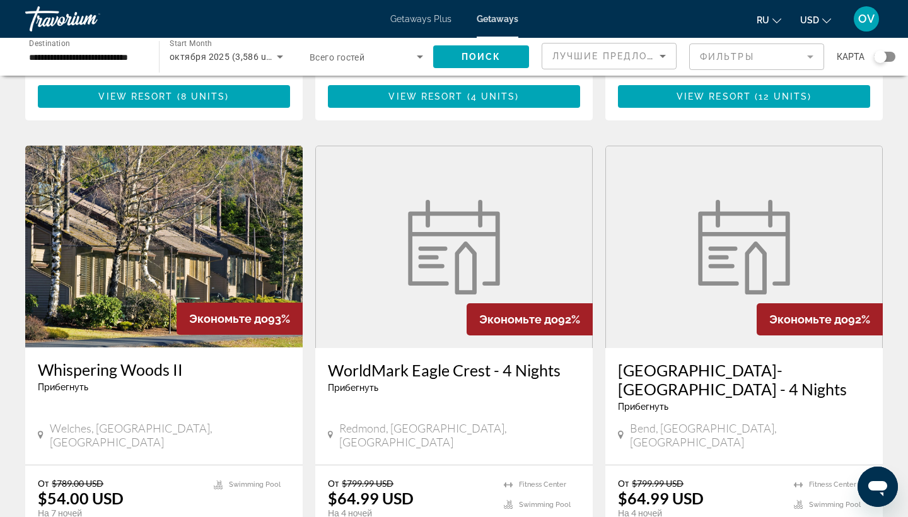
scroll to position [1359, 0]
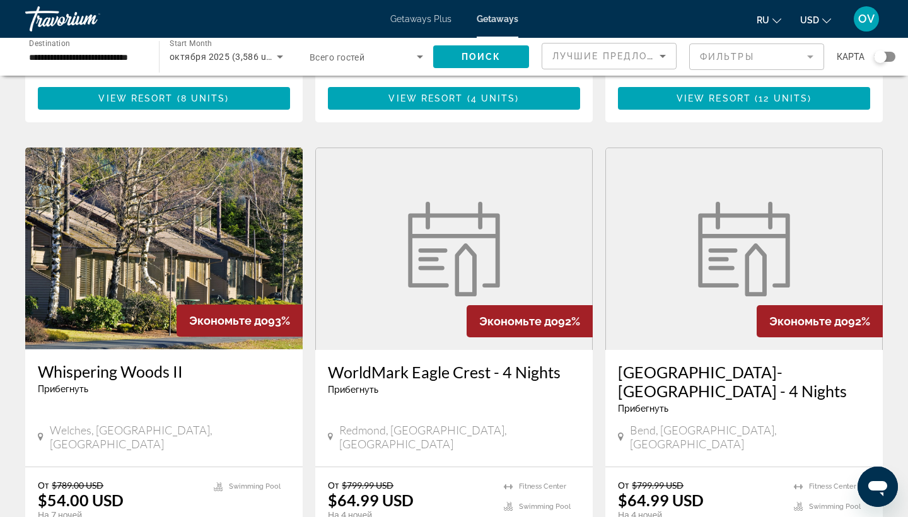
click at [478, 211] on img "Main content" at bounding box center [454, 249] width 107 height 95
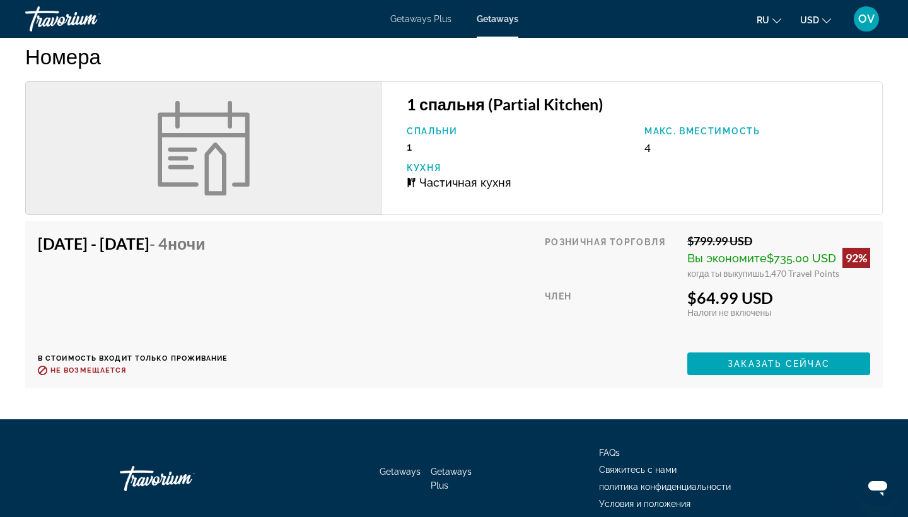
scroll to position [1601, 0]
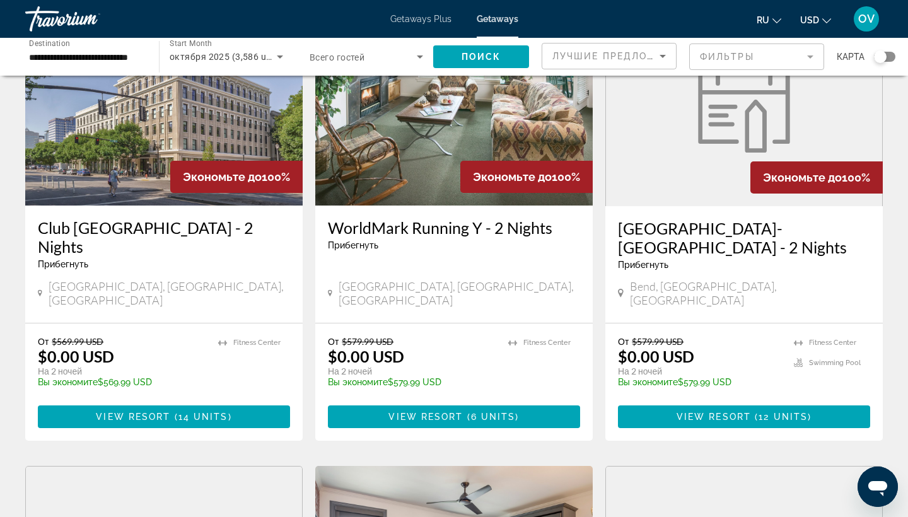
scroll to position [98, 0]
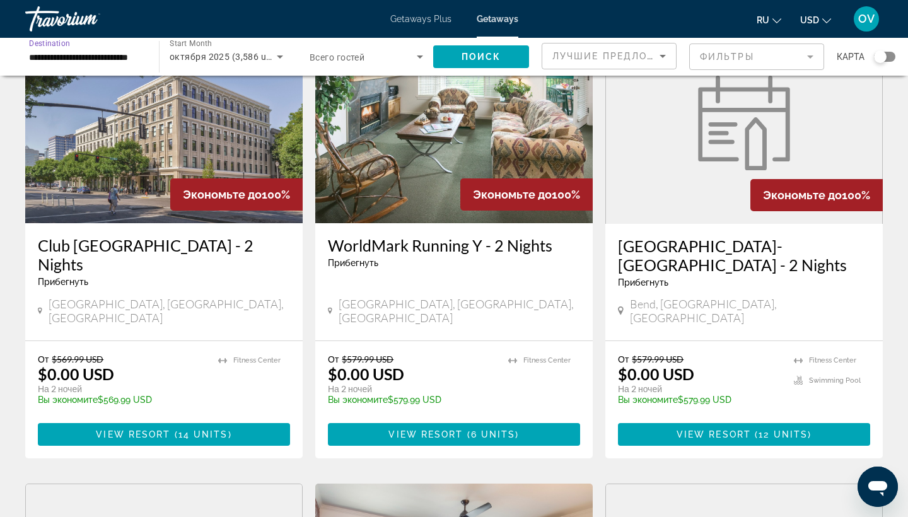
click at [130, 52] on input "**********" at bounding box center [86, 57] width 114 height 15
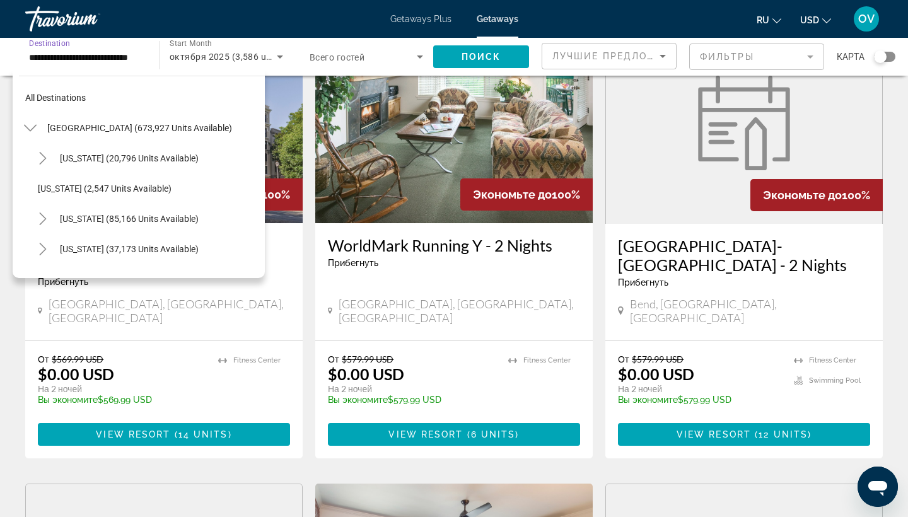
scroll to position [923, 0]
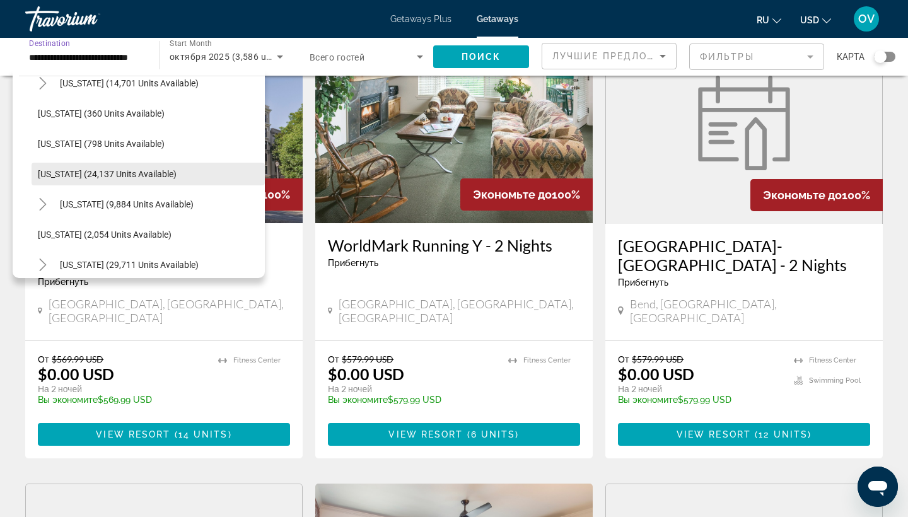
click at [134, 172] on span "[US_STATE] (24,137 units available)" at bounding box center [107, 174] width 139 height 10
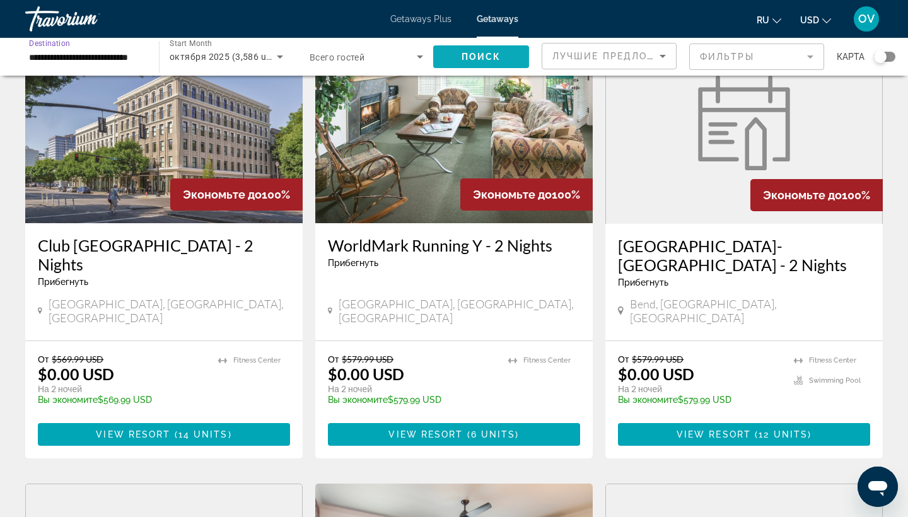
click at [505, 56] on span "Search widget" at bounding box center [481, 57] width 96 height 30
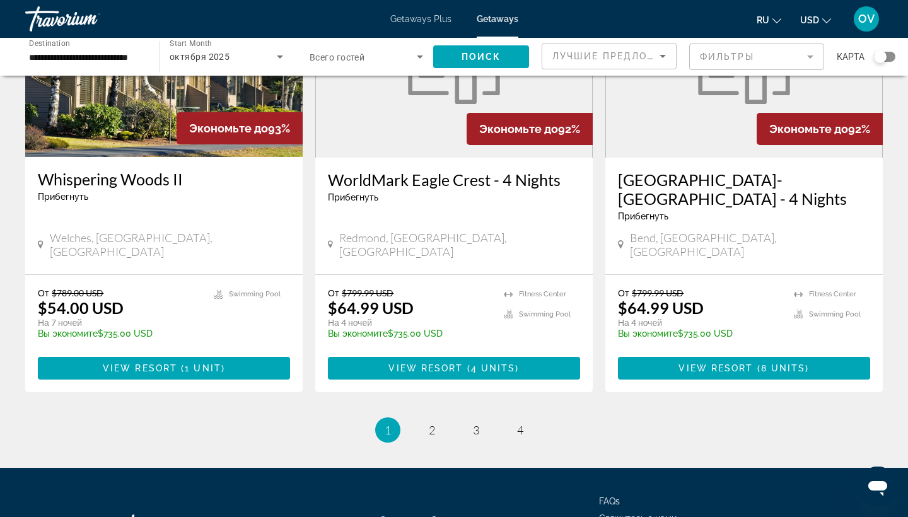
scroll to position [1602, 0]
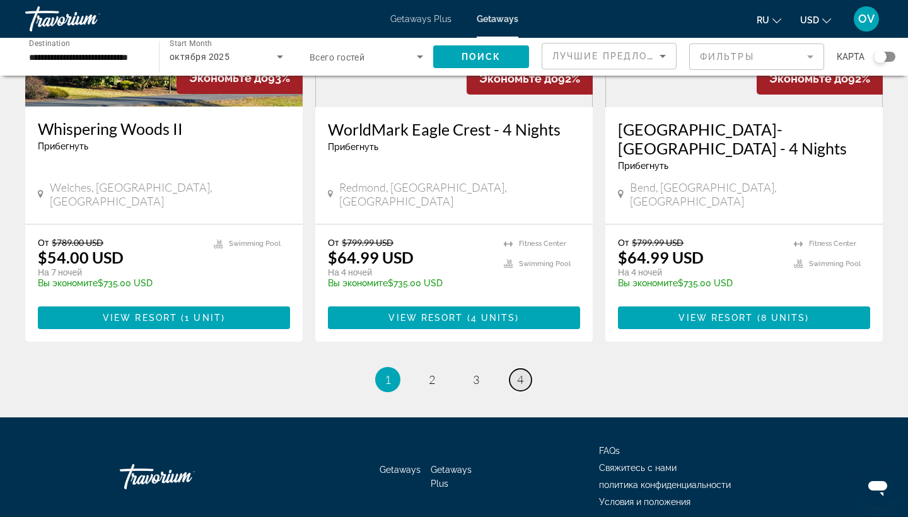
click at [521, 373] on span "4" at bounding box center [520, 380] width 6 height 14
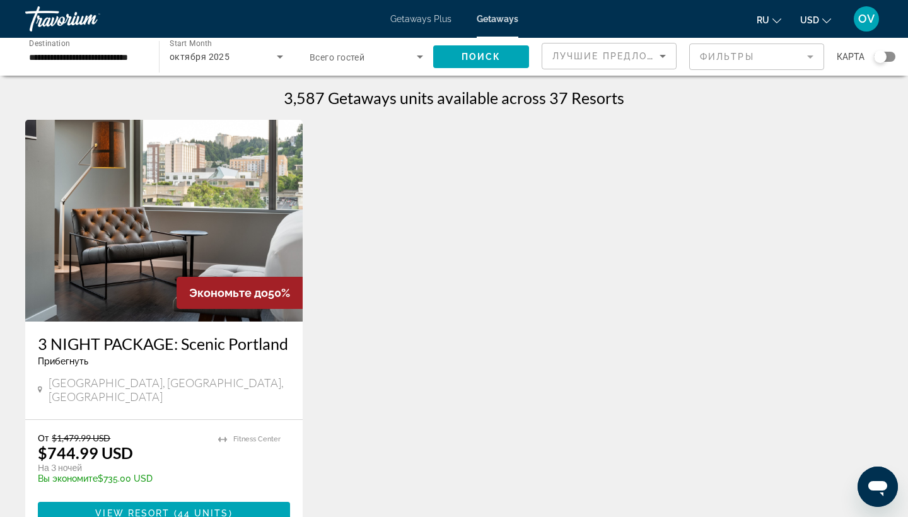
click at [216, 209] on img "Main content" at bounding box center [164, 221] width 278 height 202
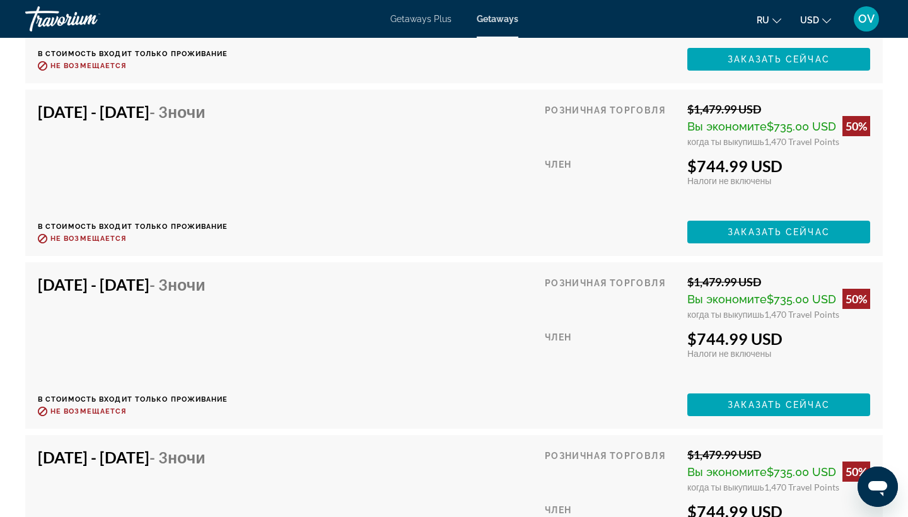
scroll to position [3690, 0]
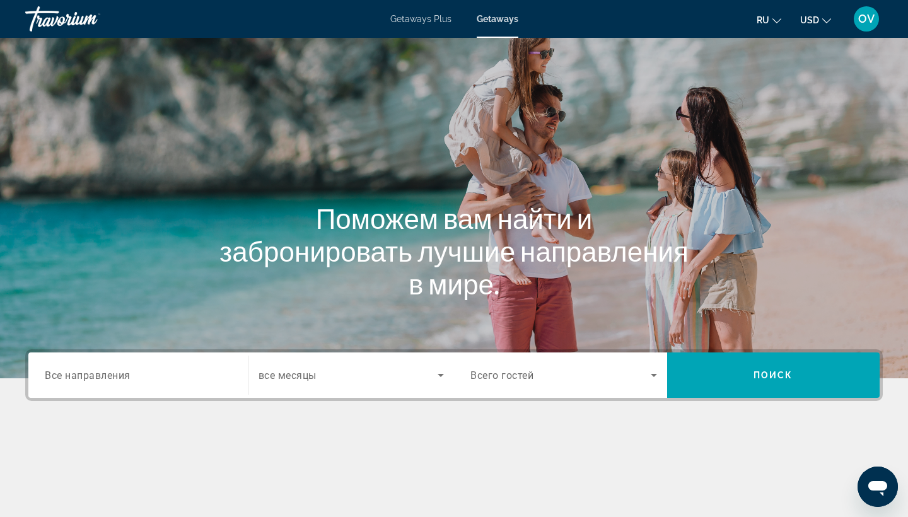
click at [120, 365] on div "Search widget" at bounding box center [138, 376] width 187 height 36
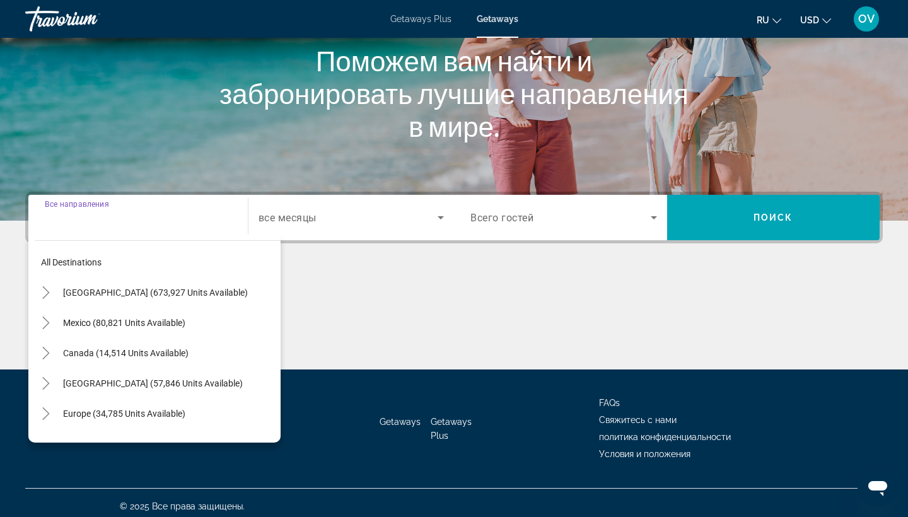
scroll to position [165, 0]
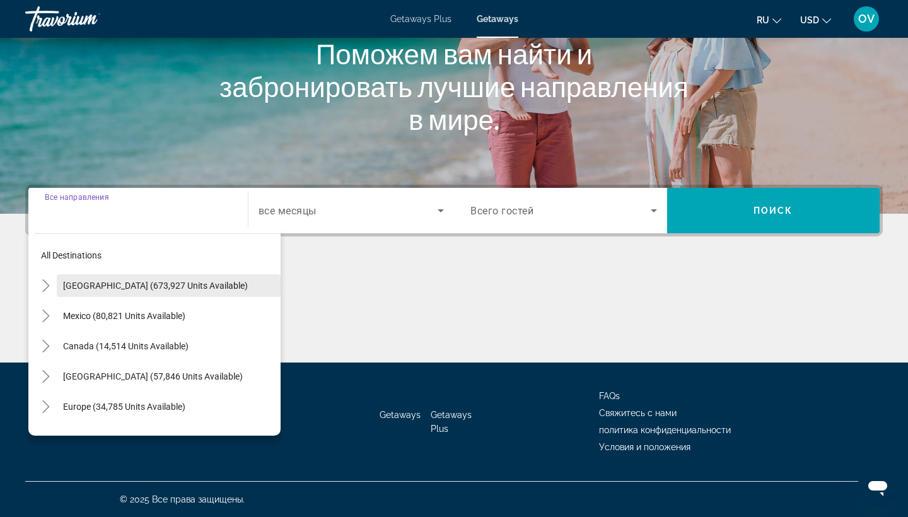
click at [165, 288] on span "[GEOGRAPHIC_DATA] (673,927 units available)" at bounding box center [155, 286] width 185 height 10
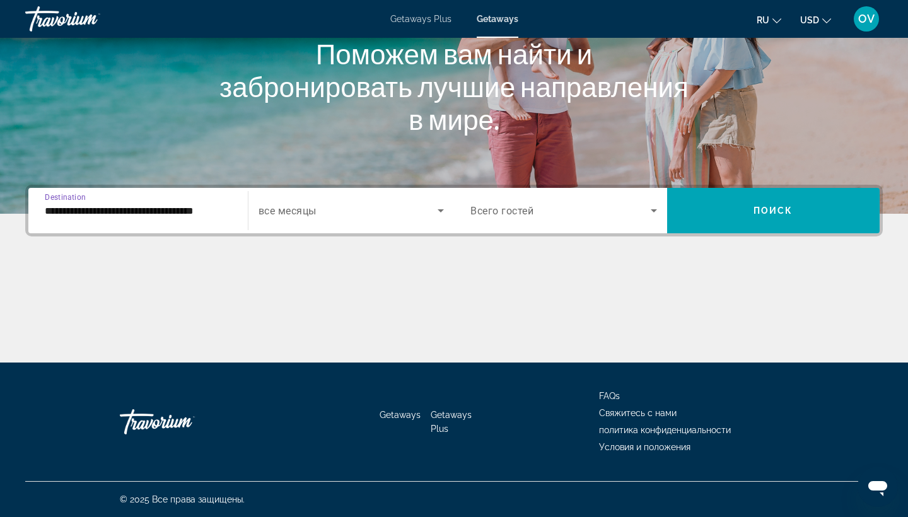
click at [203, 213] on input "**********" at bounding box center [138, 211] width 187 height 15
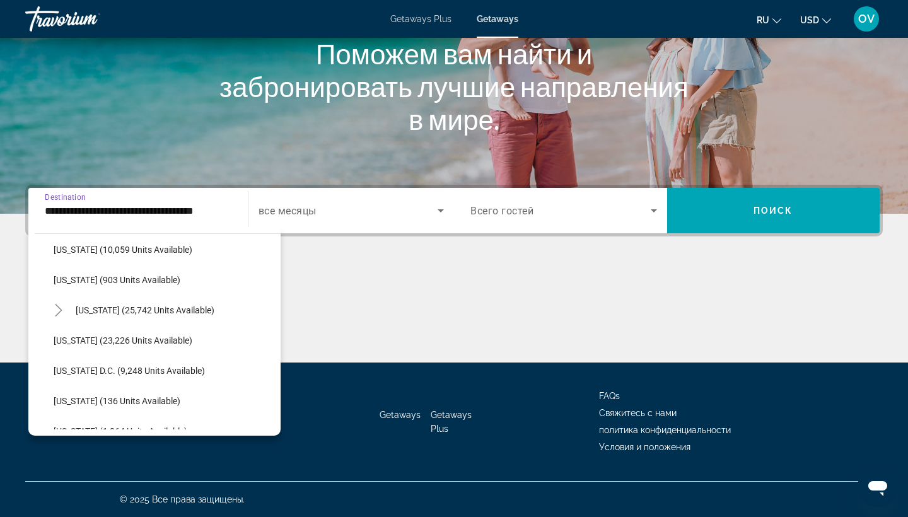
scroll to position [1187, 0]
click at [159, 339] on span "[US_STATE] (23,226 units available)" at bounding box center [123, 340] width 139 height 10
type input "**********"
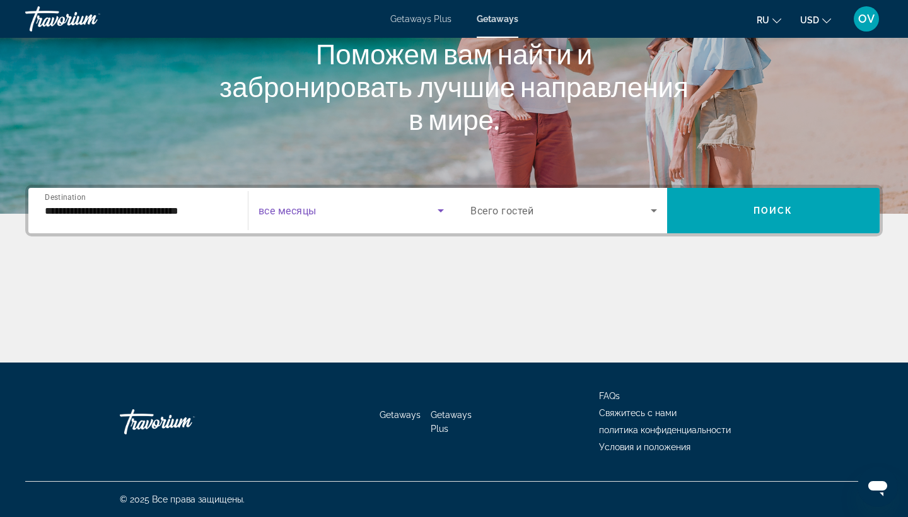
click at [440, 209] on icon "Search widget" at bounding box center [440, 210] width 15 height 15
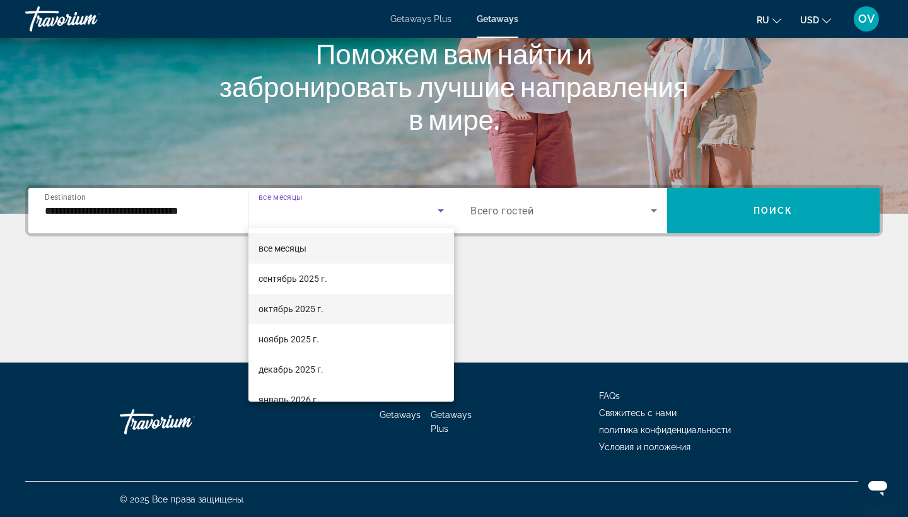
click at [387, 307] on mat-option "октябрь 2025 г." at bounding box center [352, 309] width 206 height 30
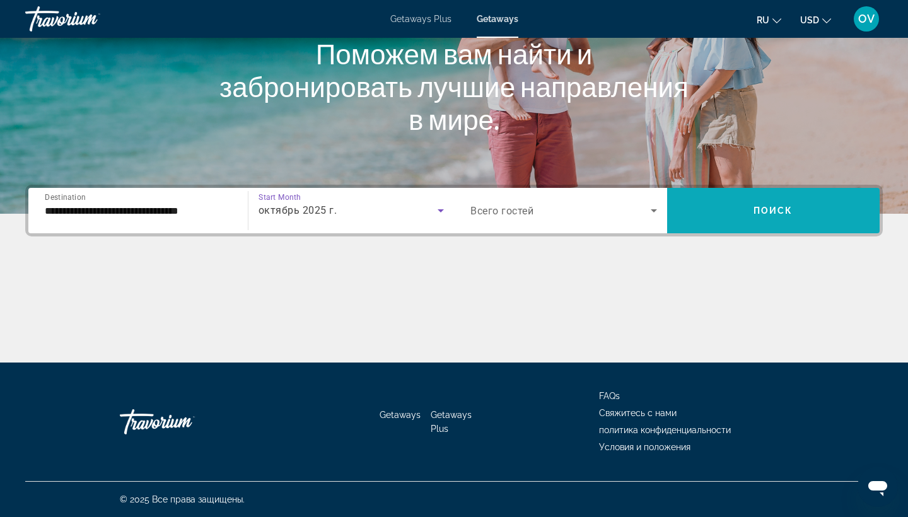
click at [832, 224] on span "Search widget" at bounding box center [773, 211] width 213 height 30
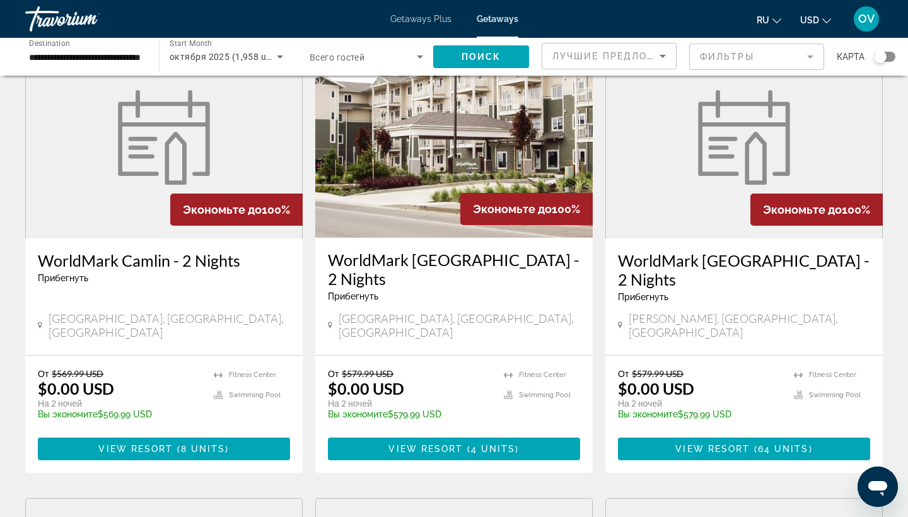
scroll to position [85, 0]
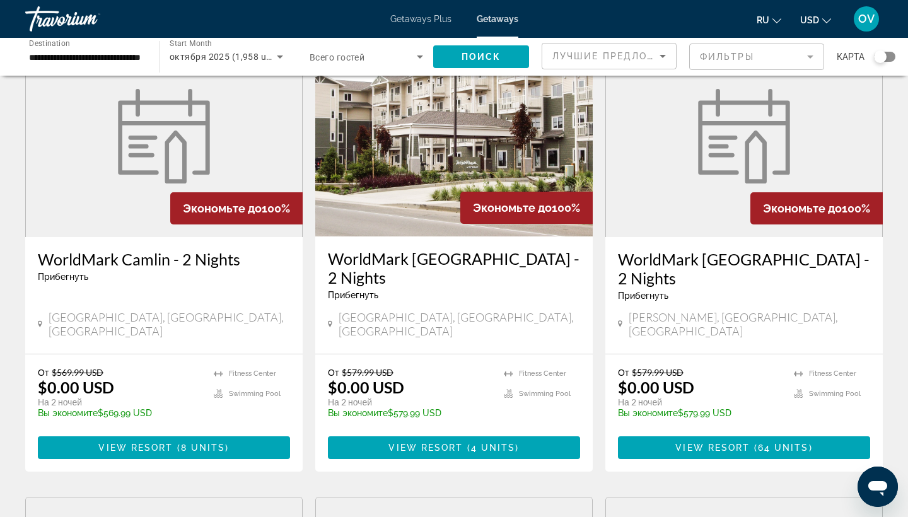
click at [462, 167] on img "Main content" at bounding box center [454, 136] width 278 height 202
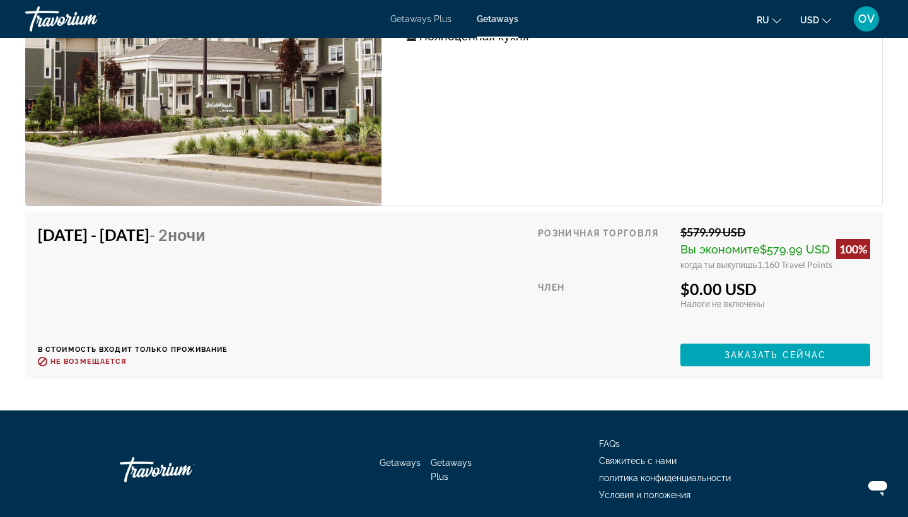
scroll to position [2377, 0]
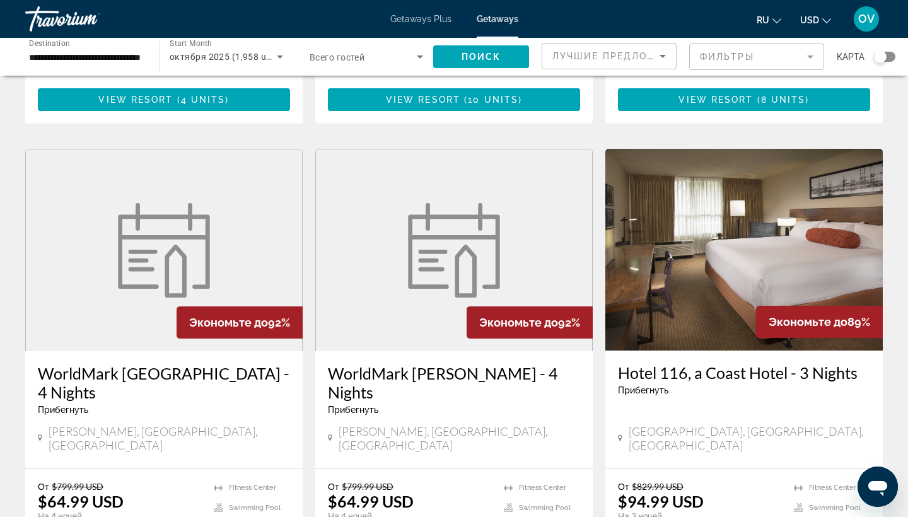
scroll to position [1359, 0]
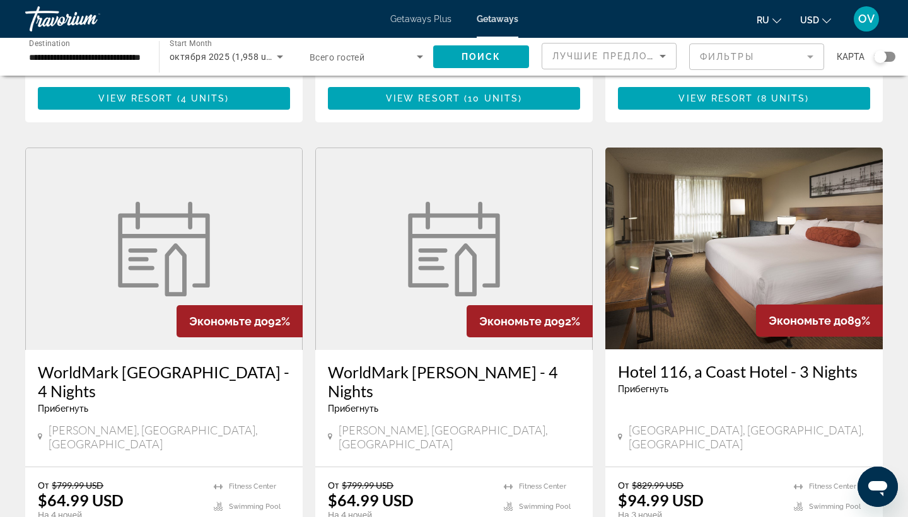
click at [747, 153] on img "Main content" at bounding box center [745, 249] width 278 height 202
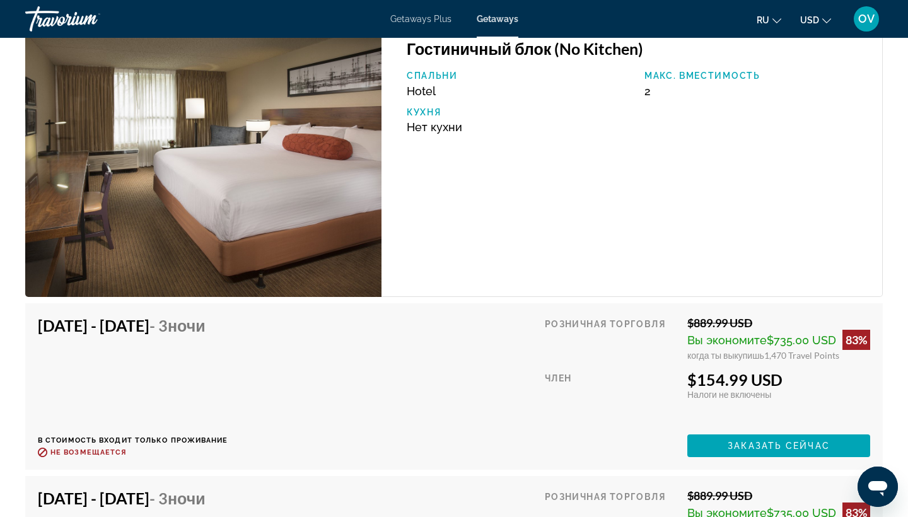
scroll to position [1957, 0]
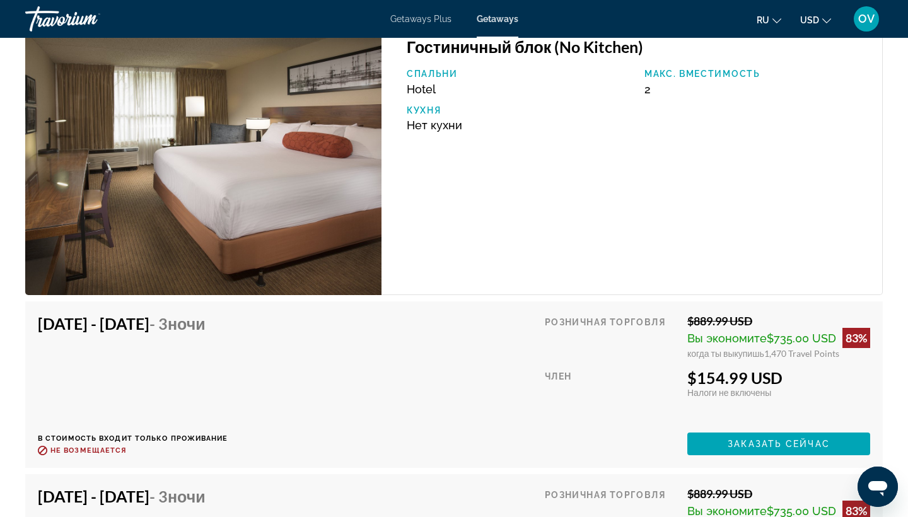
click at [290, 207] on img "Main content" at bounding box center [203, 159] width 356 height 271
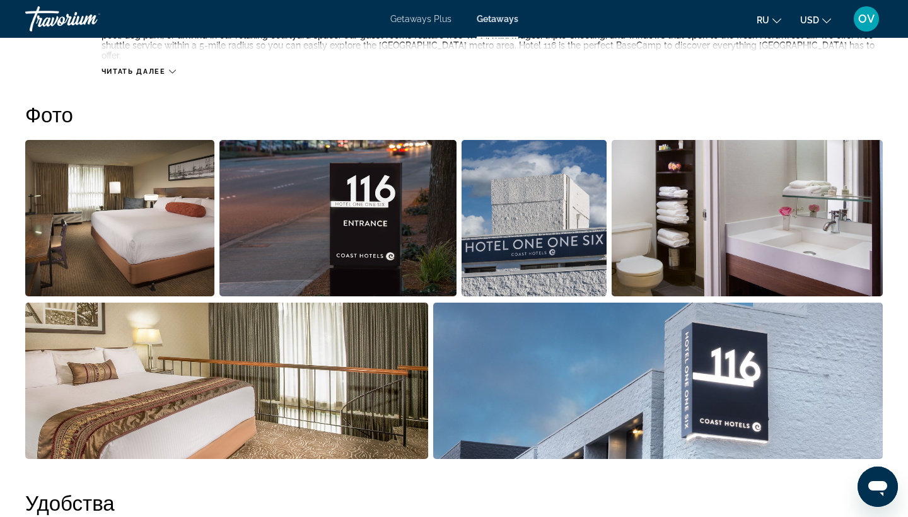
scroll to position [565, 0]
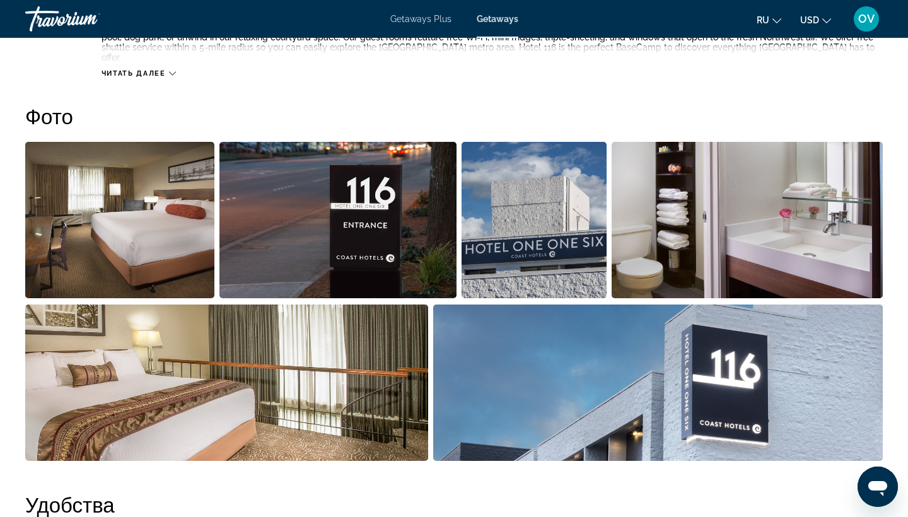
click at [165, 203] on img "Open full-screen image slider" at bounding box center [119, 220] width 189 height 156
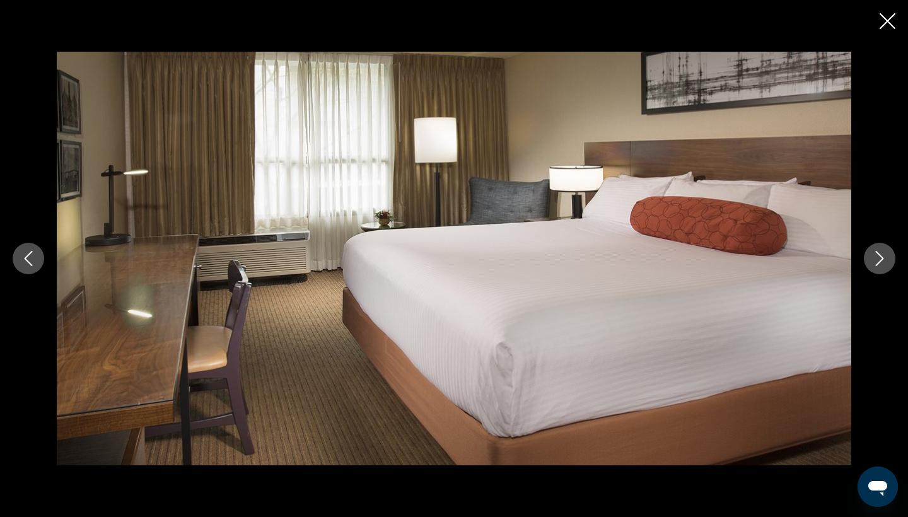
click at [878, 267] on button "Next image" at bounding box center [880, 259] width 32 height 32
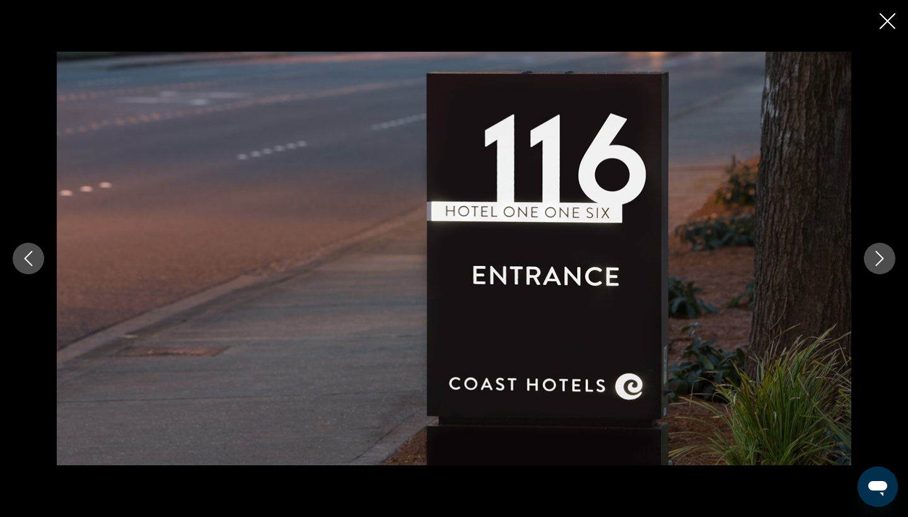
click at [878, 266] on button "Next image" at bounding box center [880, 259] width 32 height 32
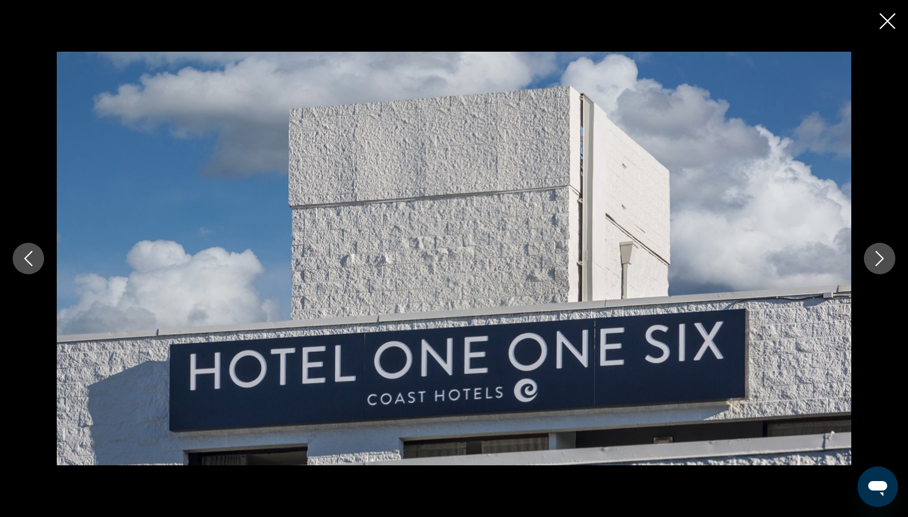
click at [878, 266] on button "Next image" at bounding box center [880, 259] width 32 height 32
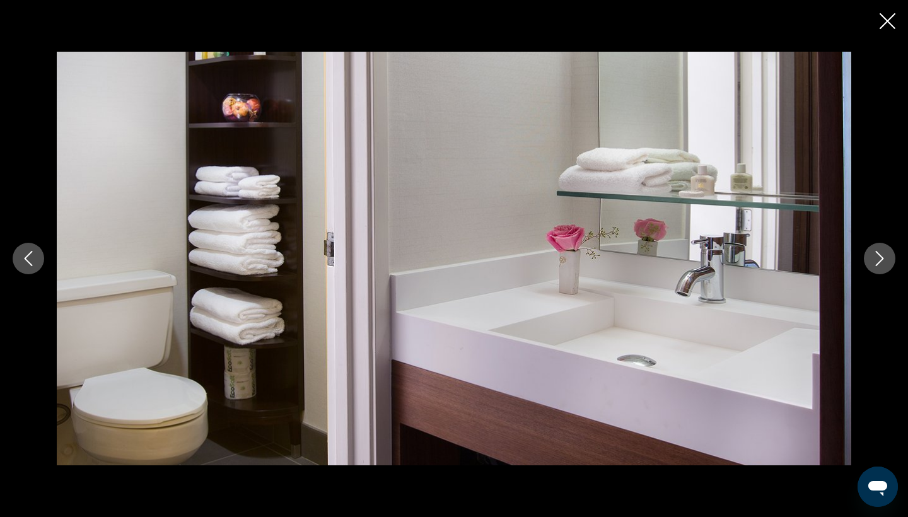
click at [878, 266] on button "Next image" at bounding box center [880, 259] width 32 height 32
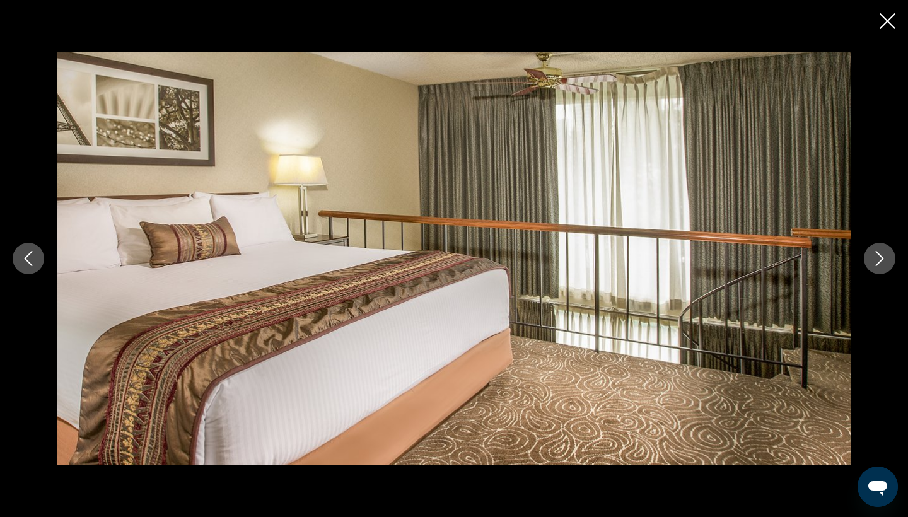
click at [878, 266] on button "Next image" at bounding box center [880, 259] width 32 height 32
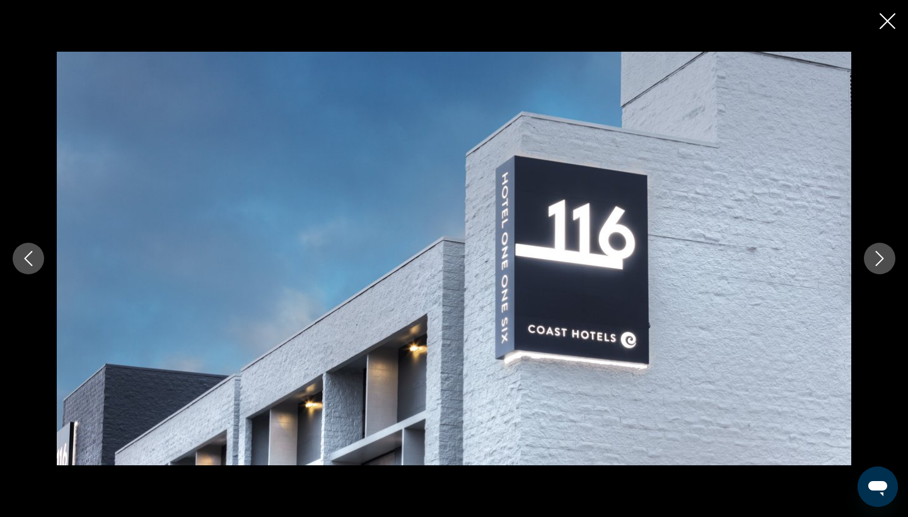
click at [878, 266] on button "Next image" at bounding box center [880, 259] width 32 height 32
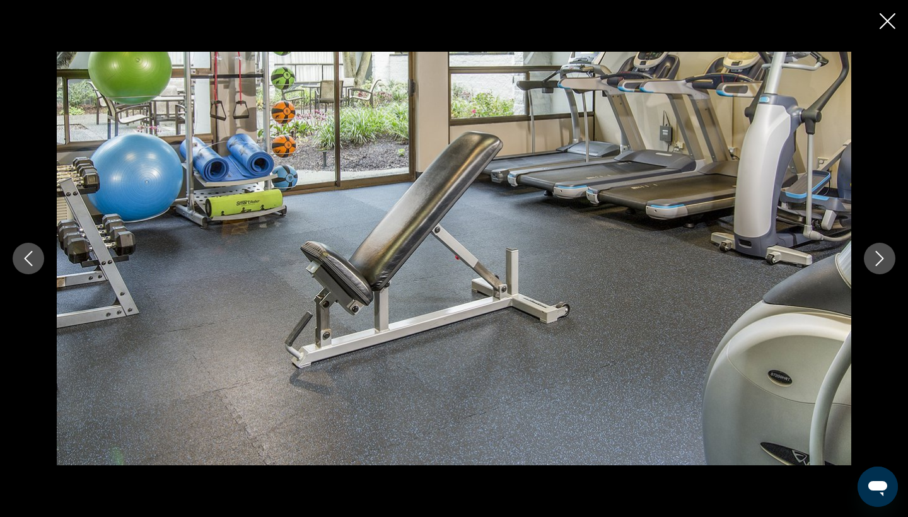
click at [878, 266] on button "Next image" at bounding box center [880, 259] width 32 height 32
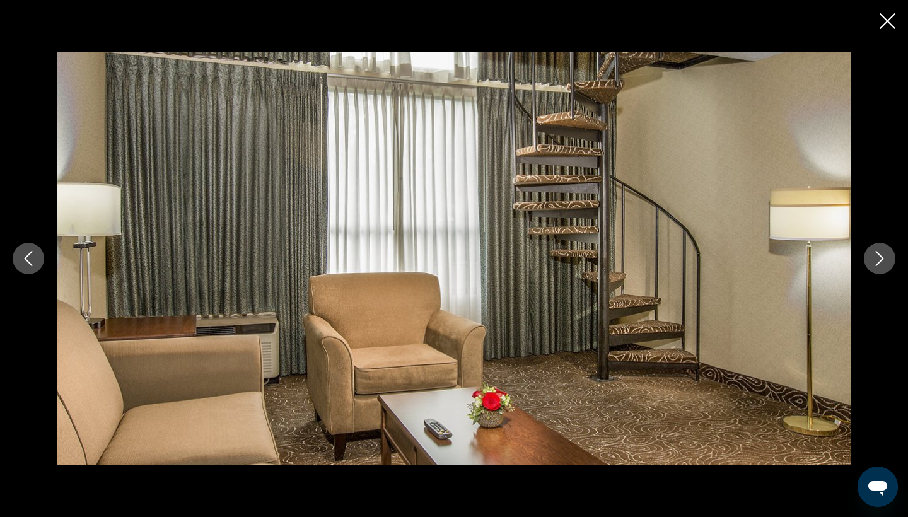
click at [878, 266] on button "Next image" at bounding box center [880, 259] width 32 height 32
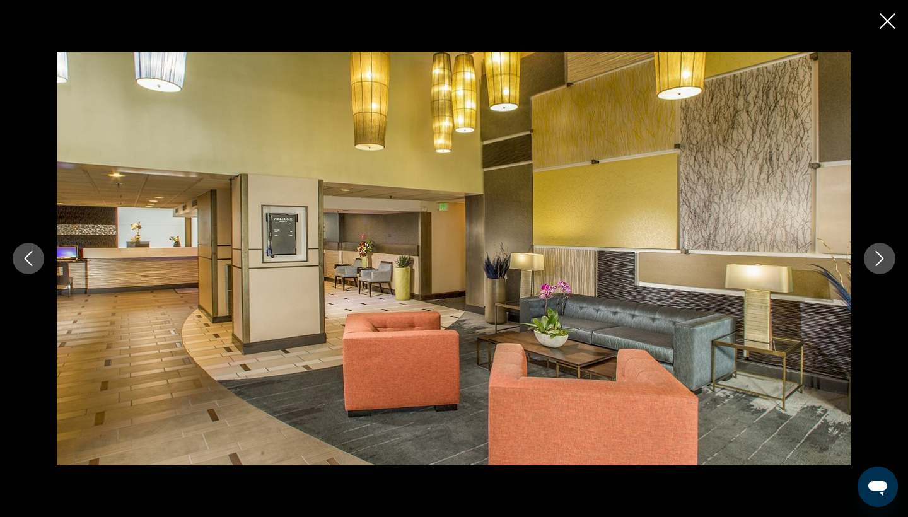
click at [878, 266] on button "Next image" at bounding box center [880, 259] width 32 height 32
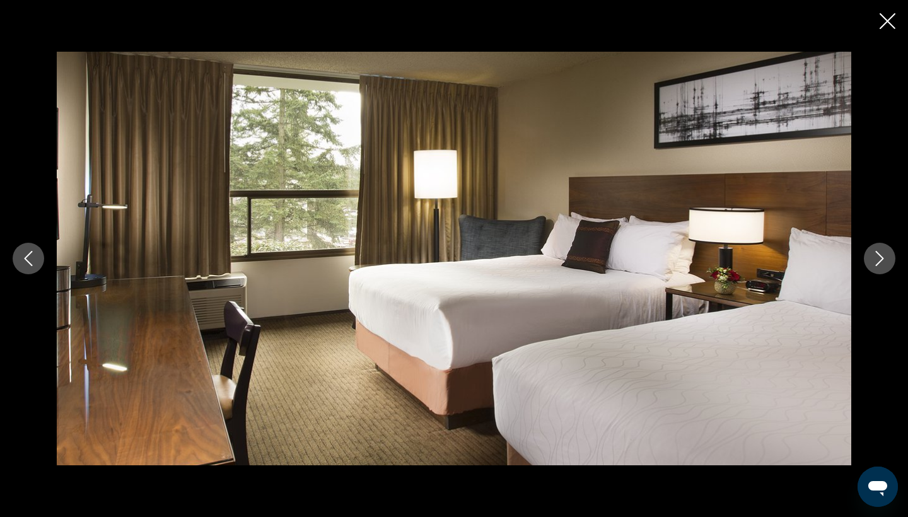
click at [878, 266] on button "Next image" at bounding box center [880, 259] width 32 height 32
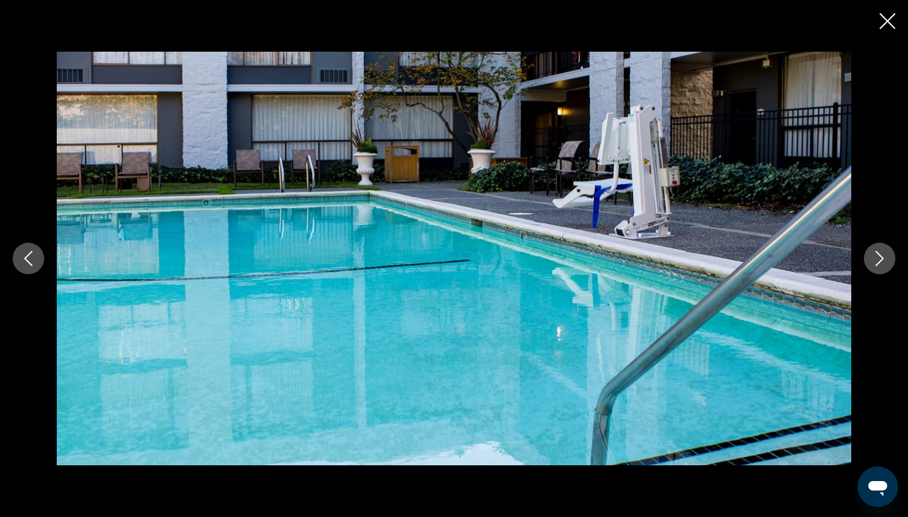
click at [878, 266] on button "Next image" at bounding box center [880, 259] width 32 height 32
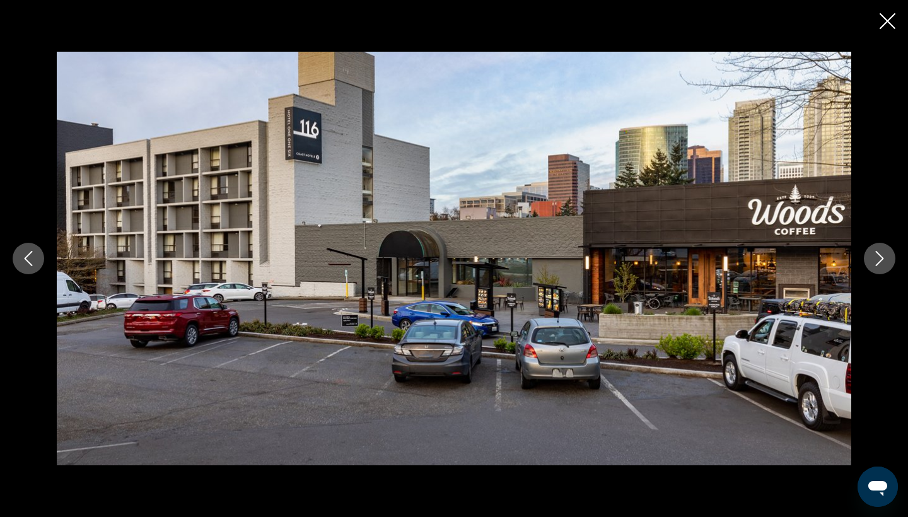
click at [878, 266] on button "Next image" at bounding box center [880, 259] width 32 height 32
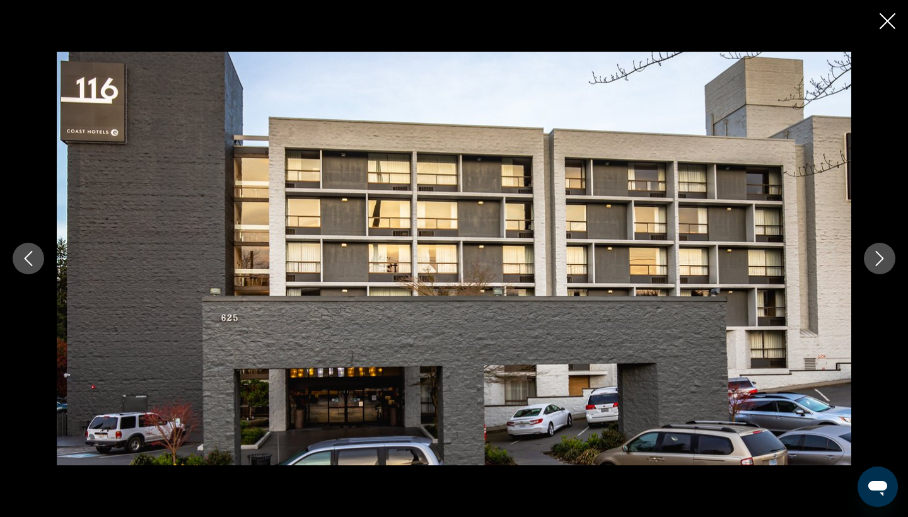
click at [878, 262] on icon "Next image" at bounding box center [879, 258] width 15 height 15
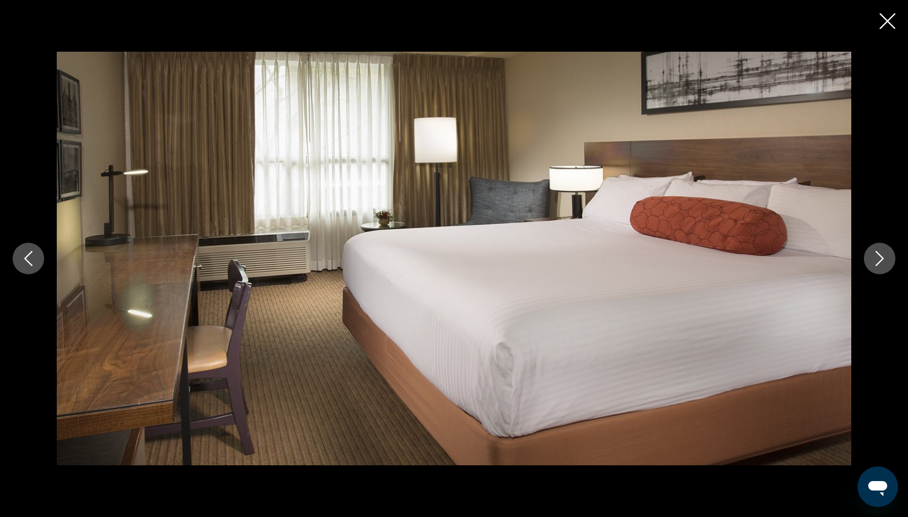
click at [878, 262] on icon "Next image" at bounding box center [879, 258] width 15 height 15
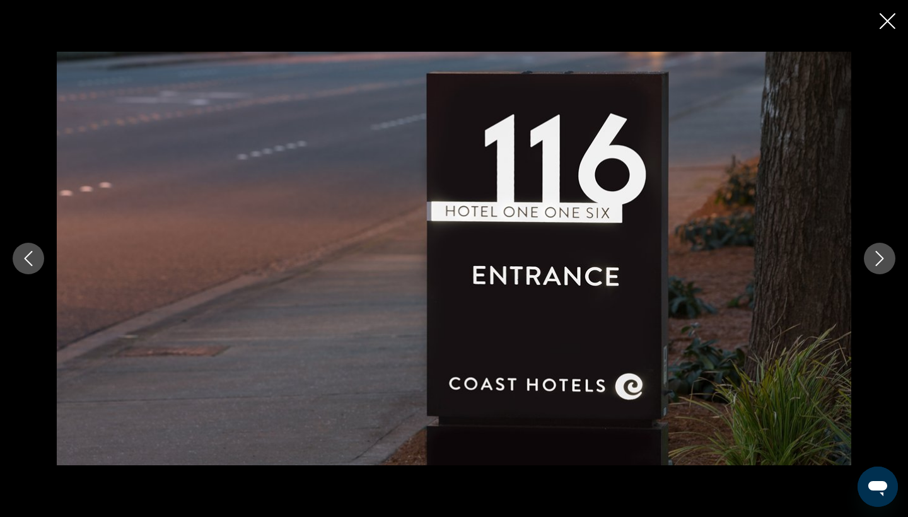
click at [883, 27] on icon "Close slideshow" at bounding box center [888, 21] width 16 height 16
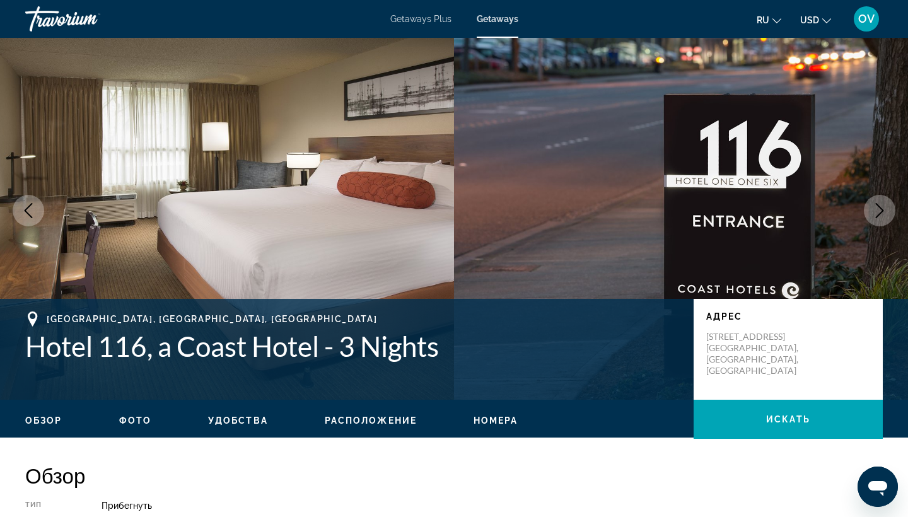
scroll to position [28, 0]
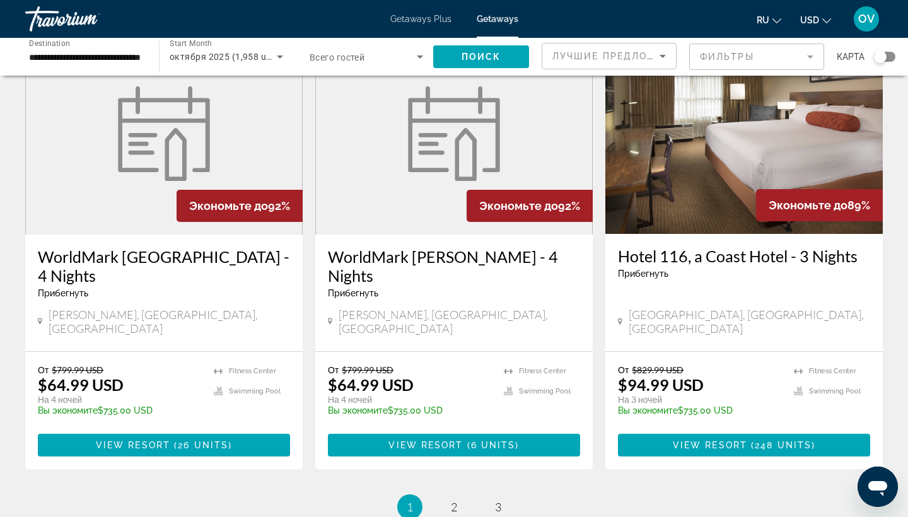
scroll to position [1483, 0]
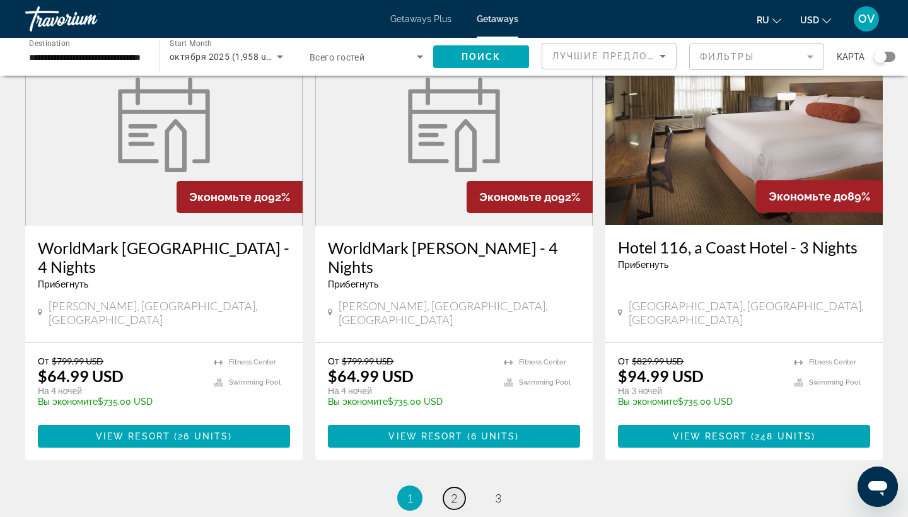
click at [454, 491] on span "2" at bounding box center [454, 498] width 6 height 14
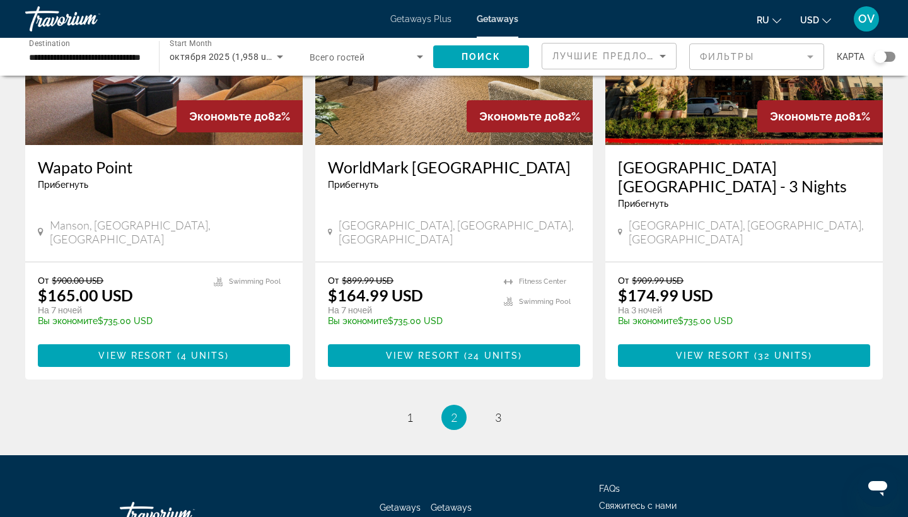
scroll to position [1562, 0]
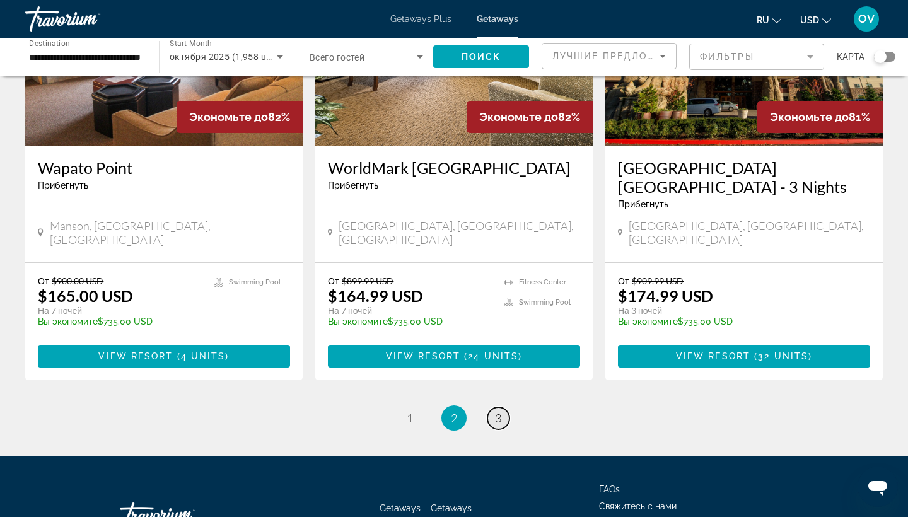
click at [500, 411] on span "3" at bounding box center [498, 418] width 6 height 14
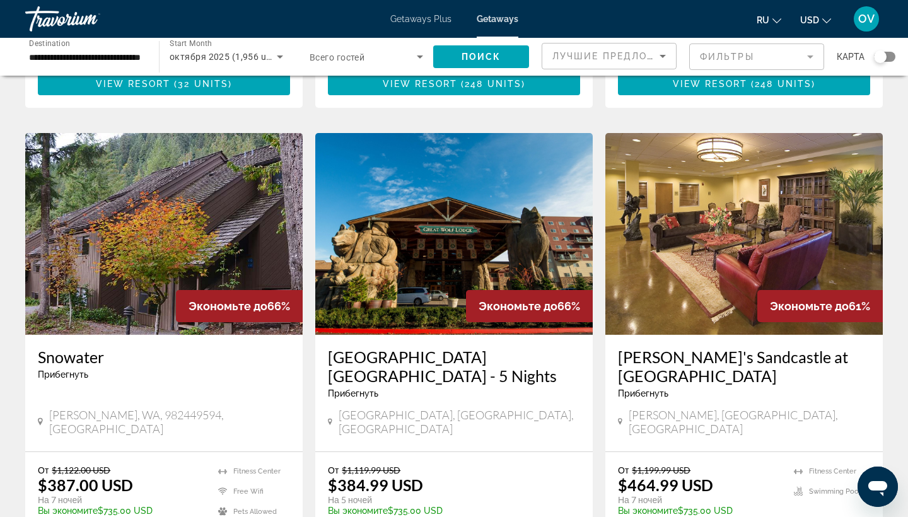
scroll to position [913, 0]
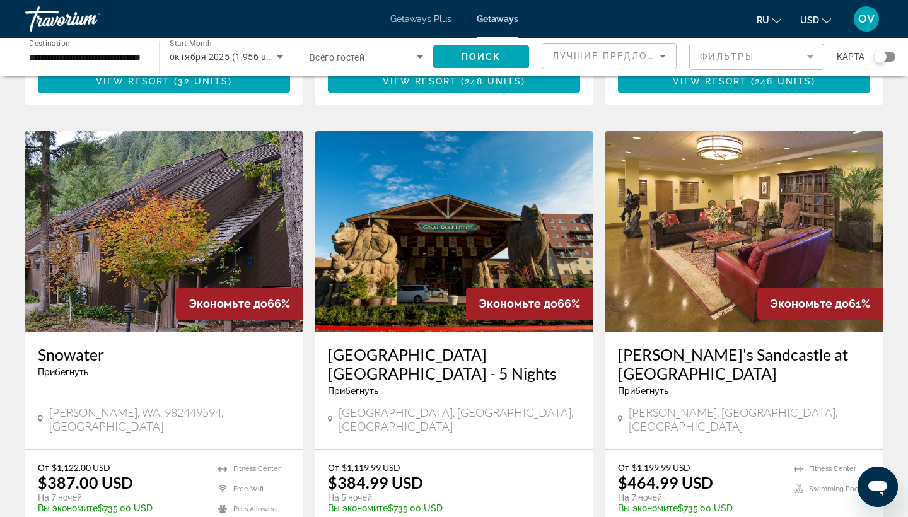
click at [455, 215] on img "Main content" at bounding box center [454, 232] width 278 height 202
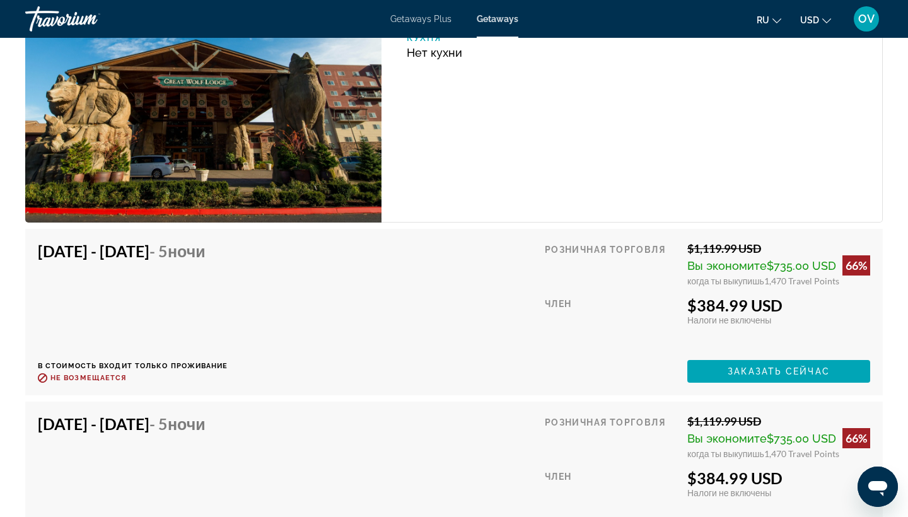
scroll to position [1942, 0]
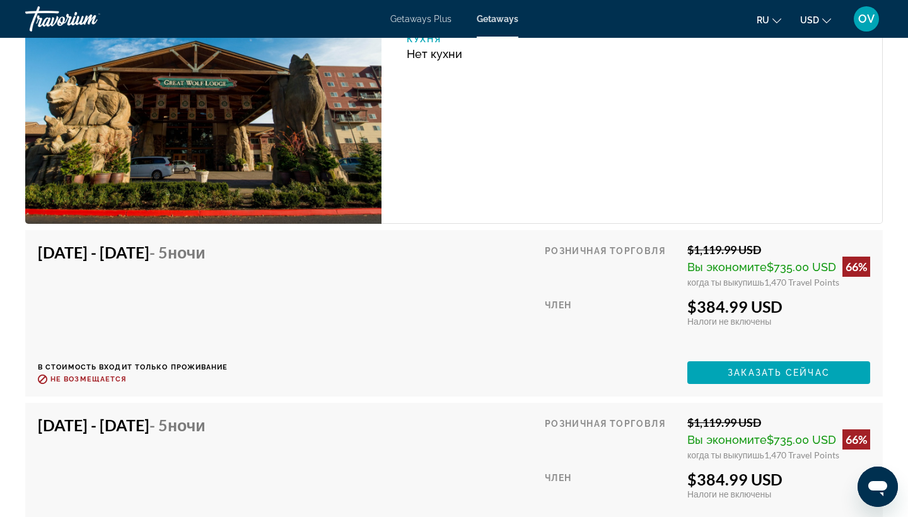
click at [290, 133] on img "Main content" at bounding box center [203, 88] width 356 height 271
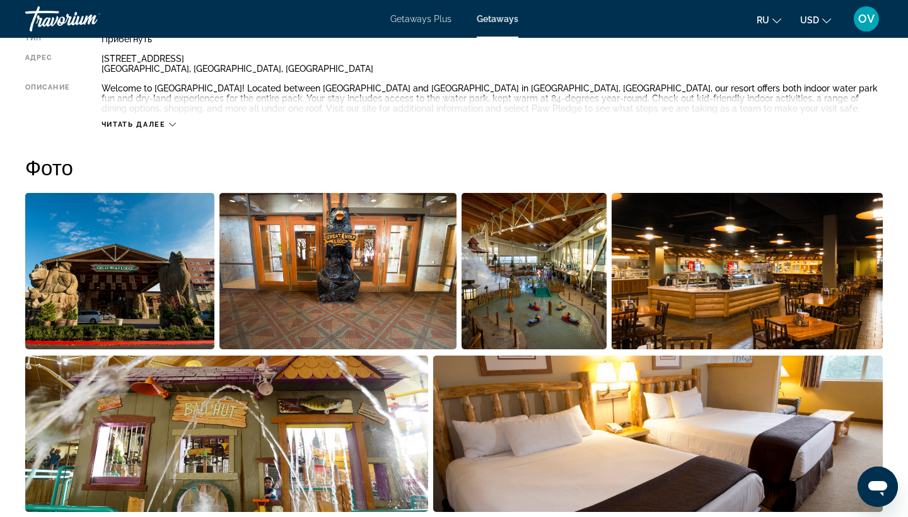
scroll to position [476, 0]
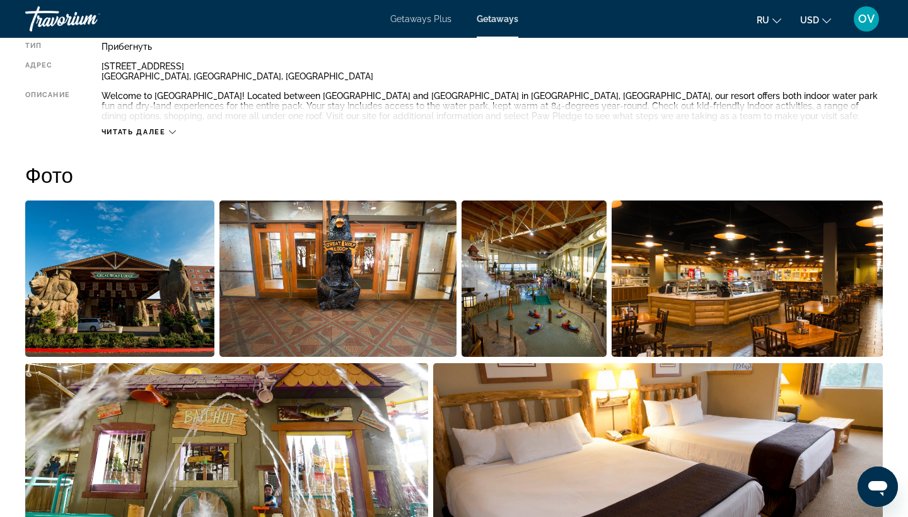
click at [164, 242] on img "Open full-screen image slider" at bounding box center [119, 279] width 189 height 156
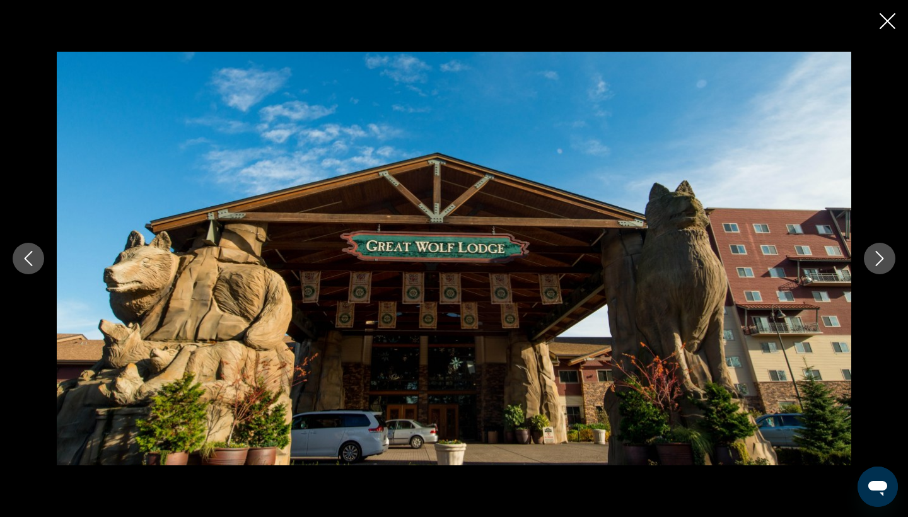
click at [883, 270] on button "Next image" at bounding box center [880, 259] width 32 height 32
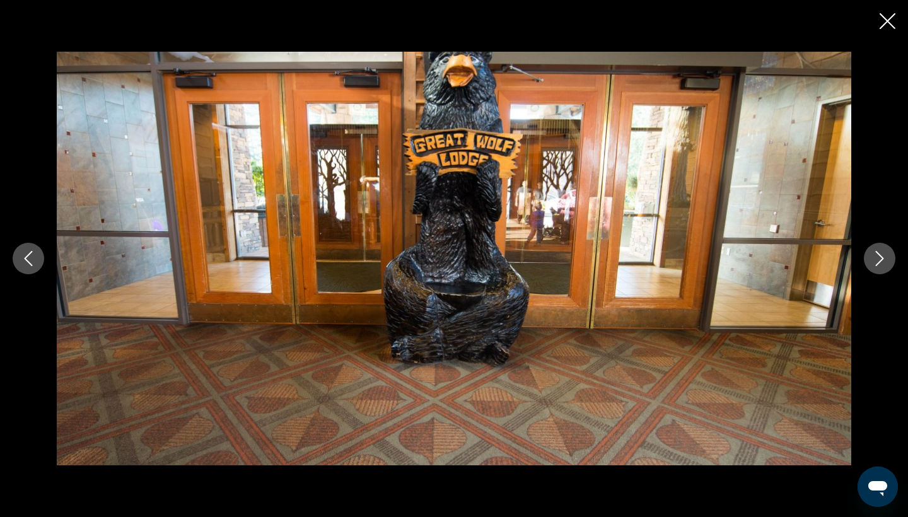
click at [883, 264] on icon "Next image" at bounding box center [879, 258] width 15 height 15
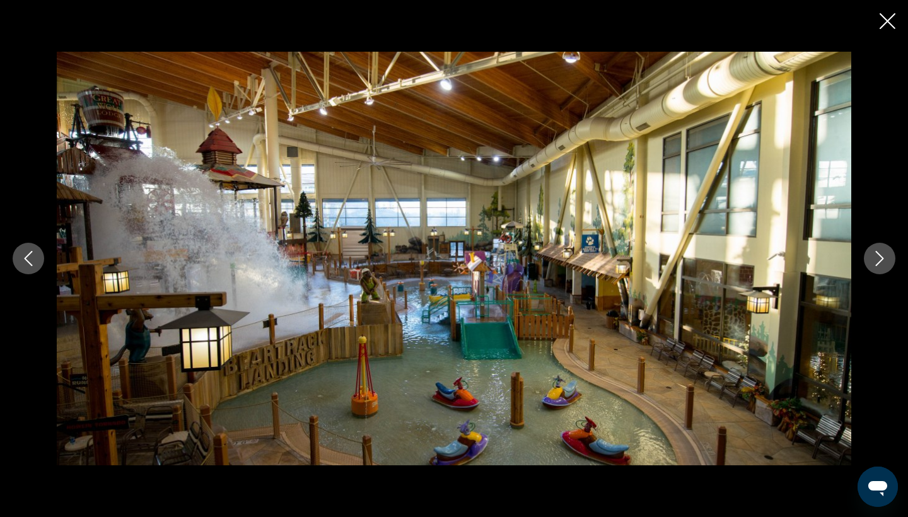
click at [883, 264] on icon "Next image" at bounding box center [879, 258] width 15 height 15
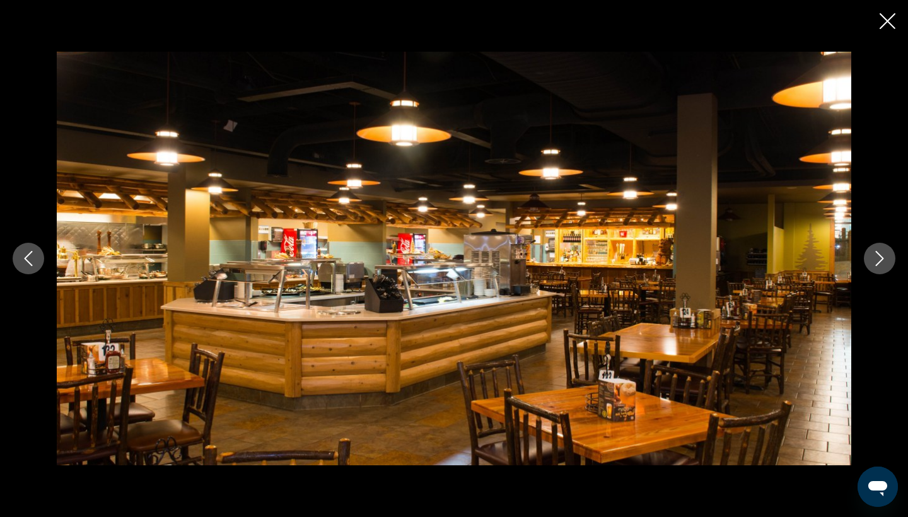
click at [883, 264] on icon "Next image" at bounding box center [879, 258] width 15 height 15
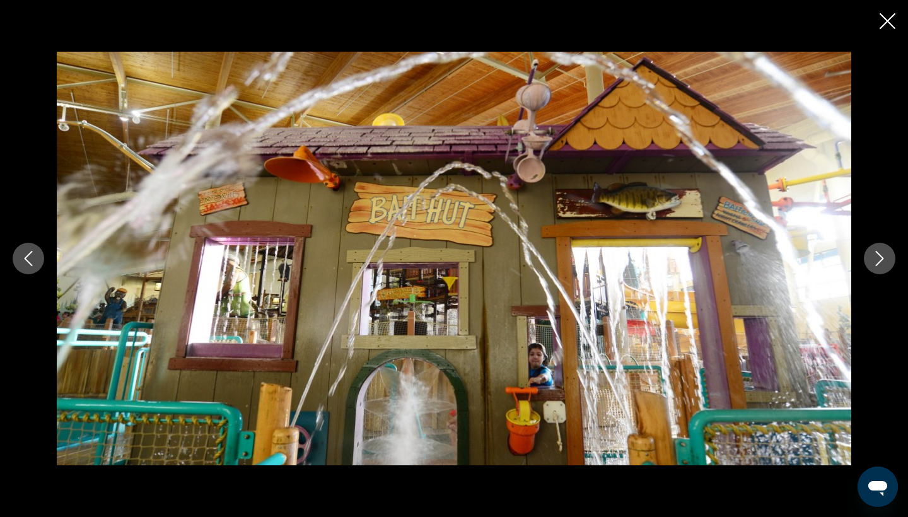
click at [883, 264] on icon "Next image" at bounding box center [879, 258] width 15 height 15
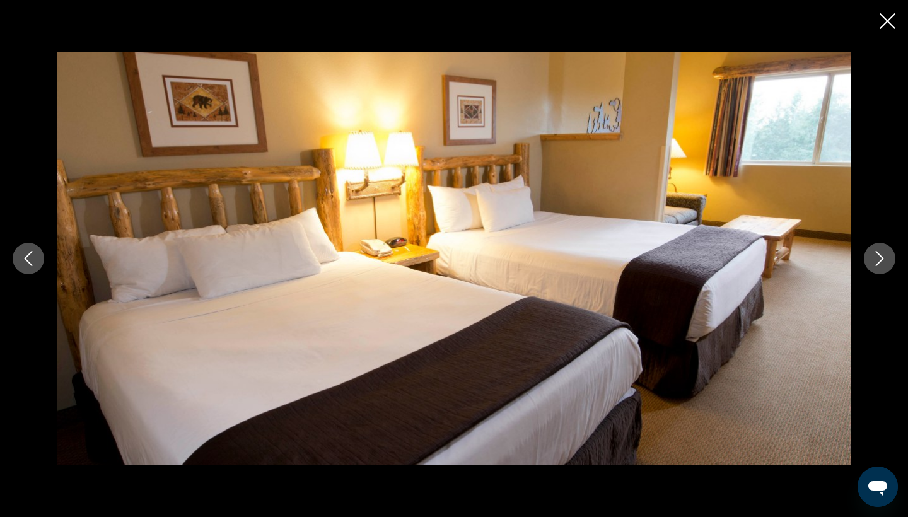
click at [883, 264] on icon "Next image" at bounding box center [879, 258] width 15 height 15
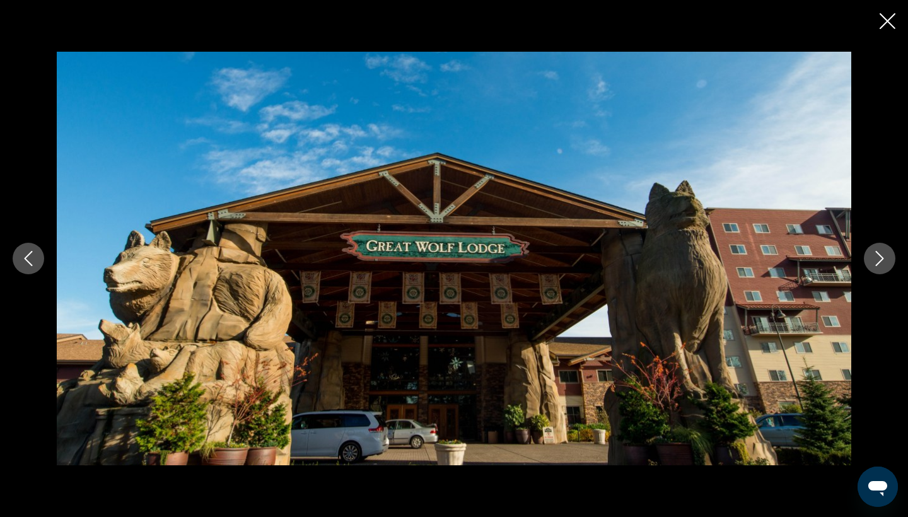
click at [883, 264] on icon "Next image" at bounding box center [879, 258] width 15 height 15
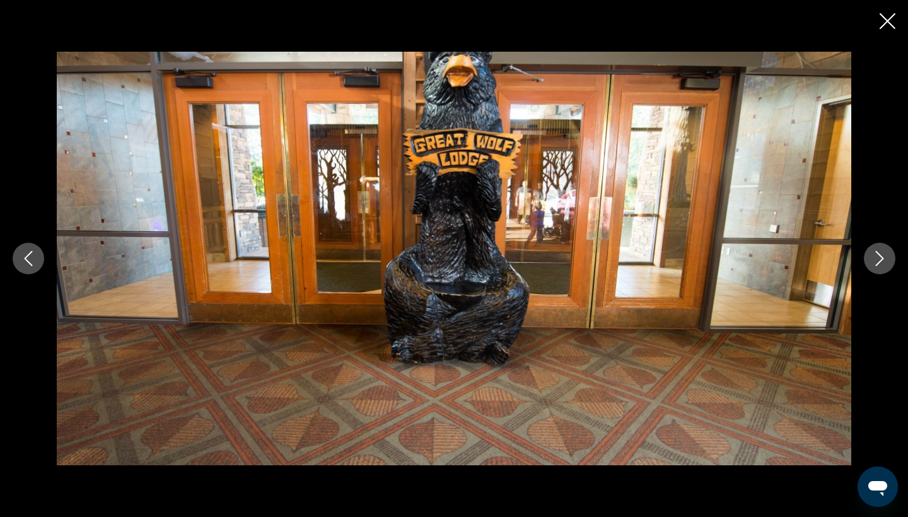
click at [883, 264] on icon "Next image" at bounding box center [879, 258] width 15 height 15
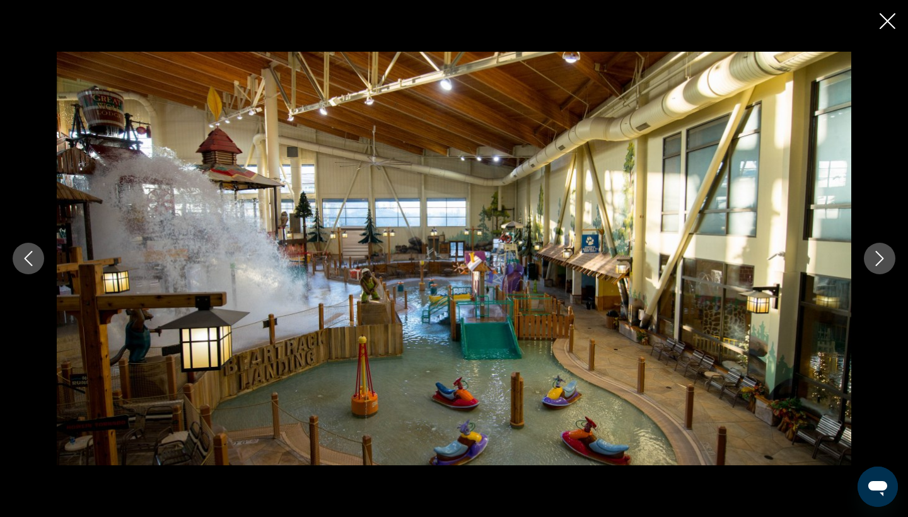
click at [883, 264] on icon "Next image" at bounding box center [879, 258] width 15 height 15
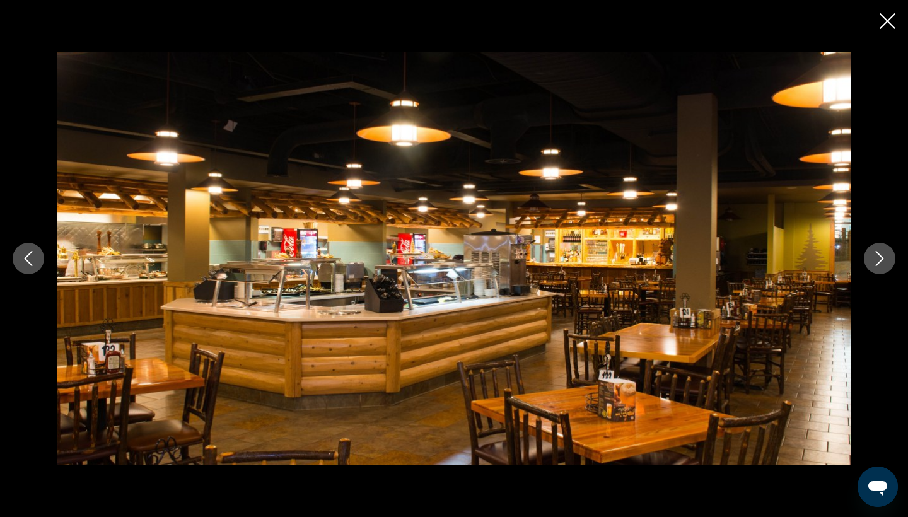
click at [896, 31] on div "prev next" at bounding box center [454, 258] width 908 height 517
click at [888, 28] on icon "Close slideshow" at bounding box center [888, 21] width 16 height 16
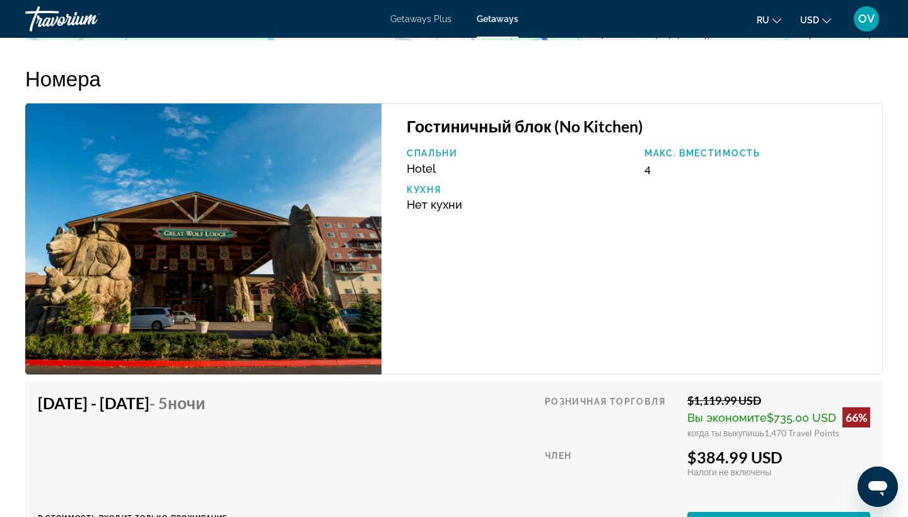
scroll to position [1787, 0]
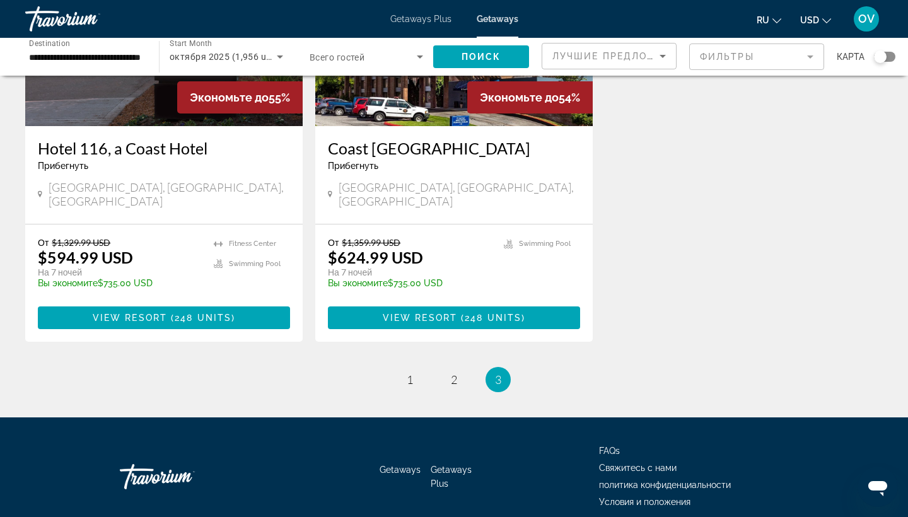
scroll to position [1581, 0]
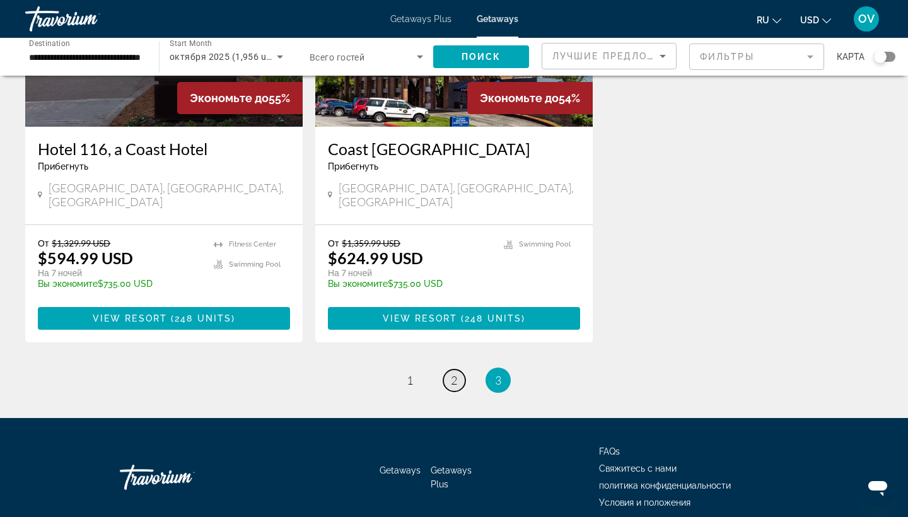
click at [455, 373] on span "2" at bounding box center [454, 380] width 6 height 14
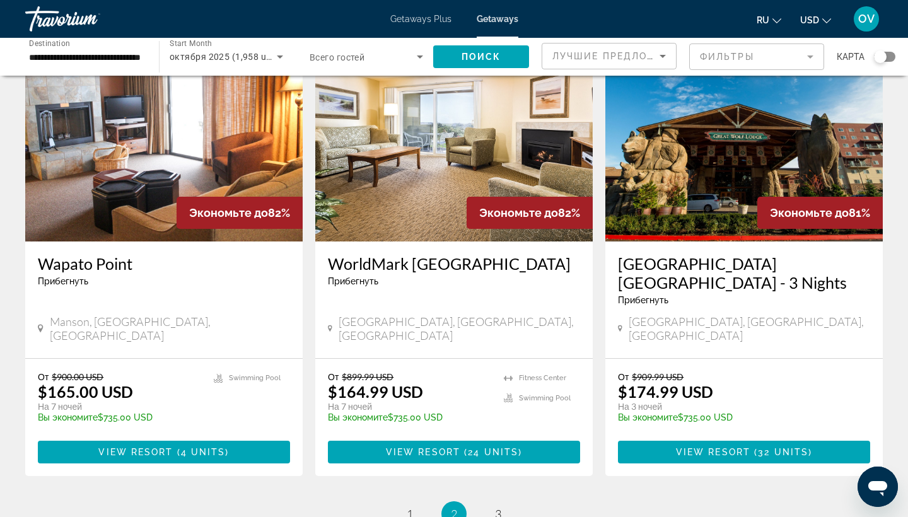
scroll to position [1476, 0]
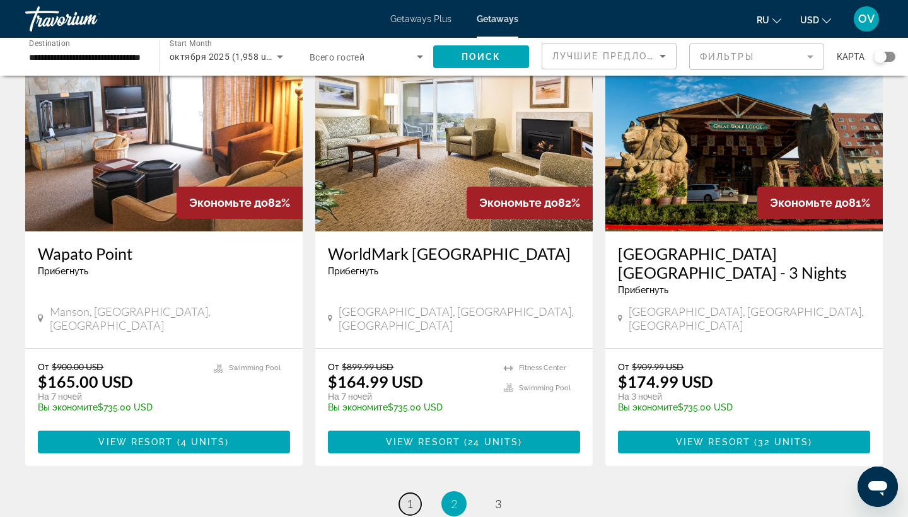
click at [408, 497] on span "1" at bounding box center [410, 504] width 6 height 14
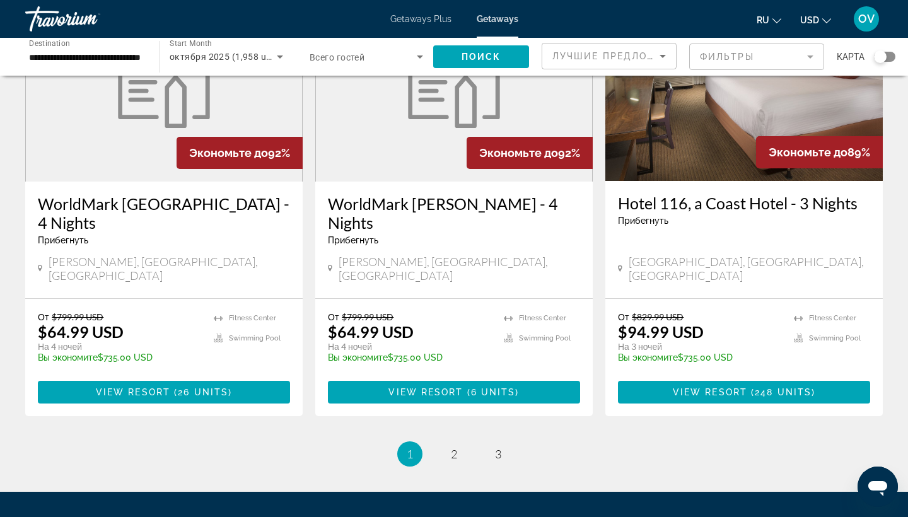
scroll to position [1527, 0]
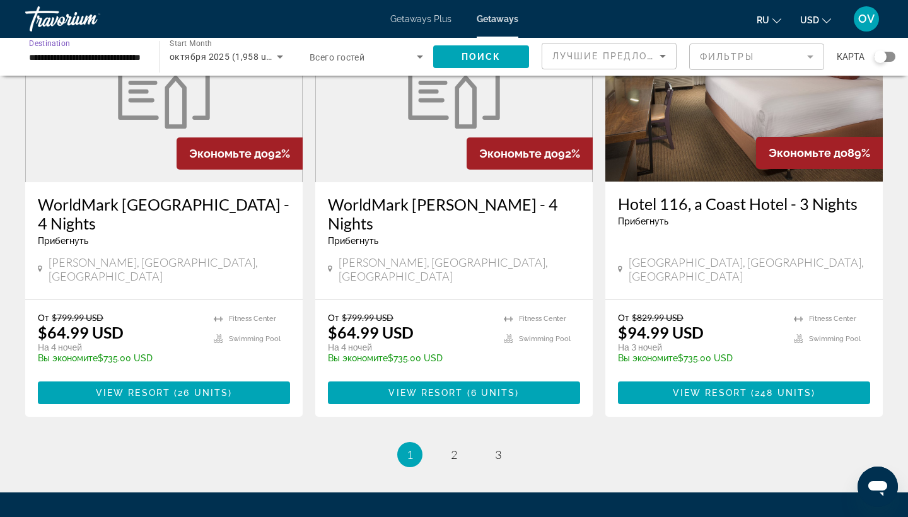
click at [131, 56] on input "**********" at bounding box center [86, 57] width 114 height 15
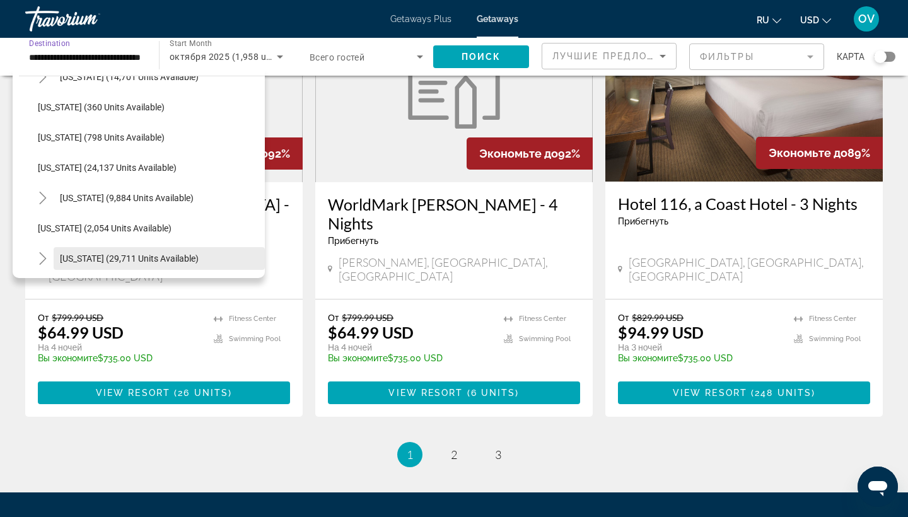
scroll to position [928, 0]
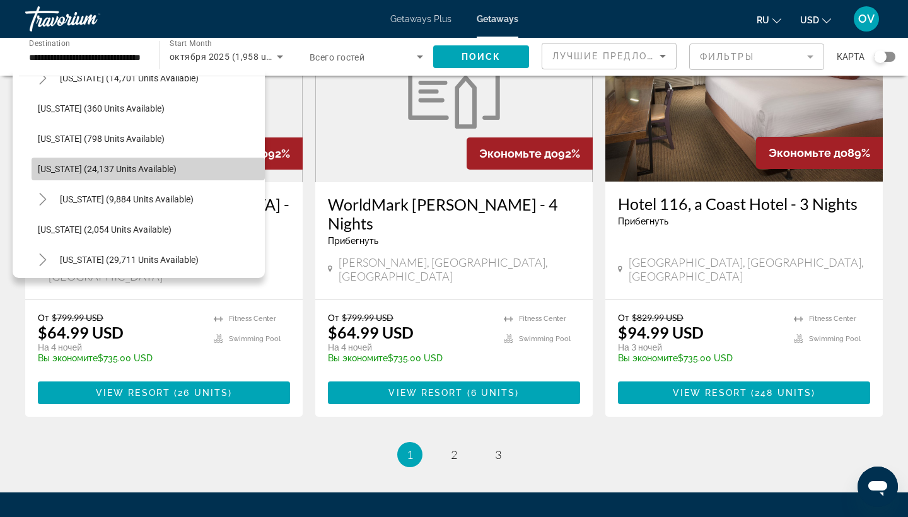
click at [122, 169] on span "[US_STATE] (24,137 units available)" at bounding box center [107, 169] width 139 height 10
type input "**********"
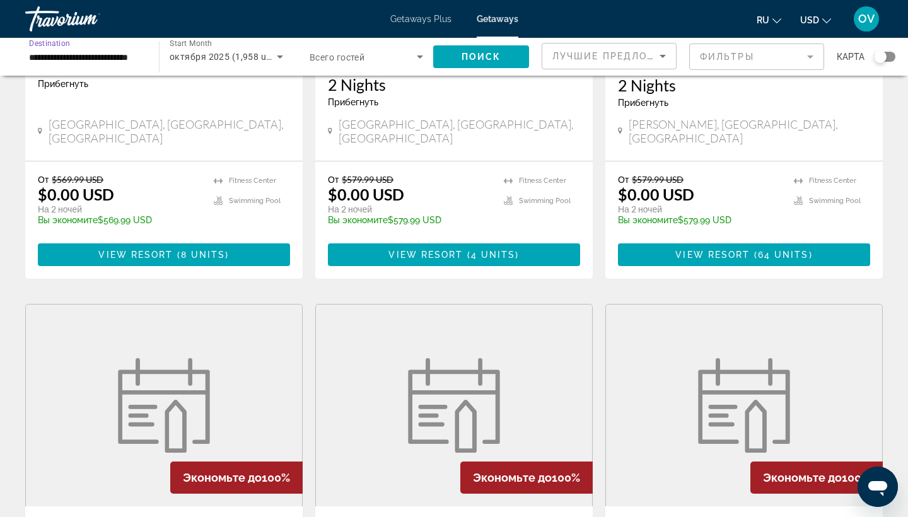
scroll to position [276, 0]
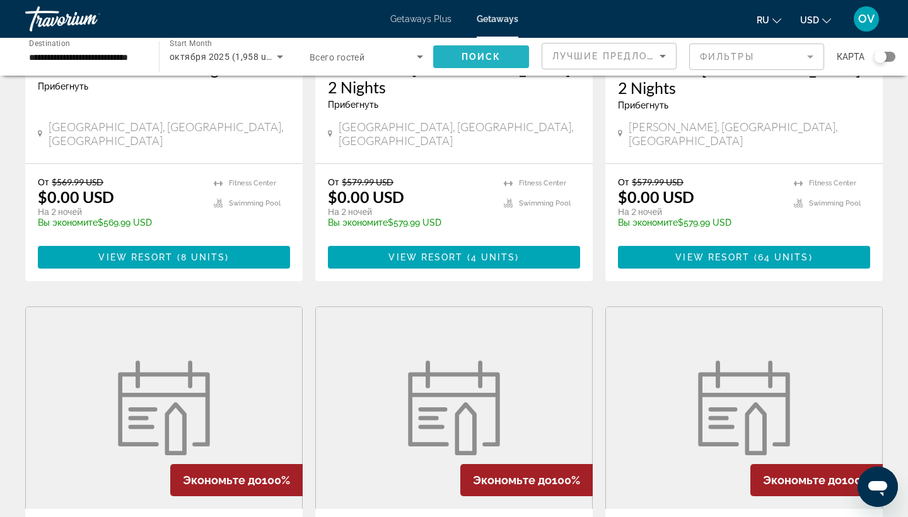
click at [492, 59] on span "Поиск" at bounding box center [482, 57] width 40 height 10
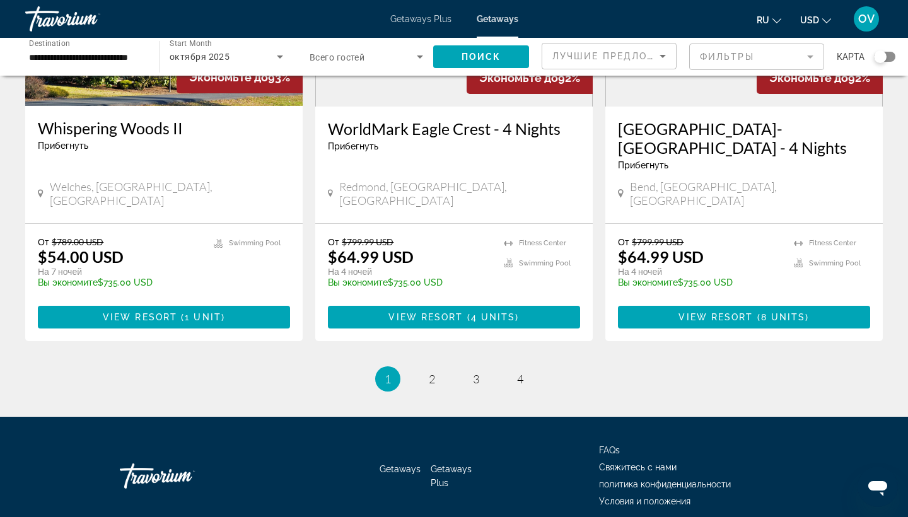
scroll to position [1602, 0]
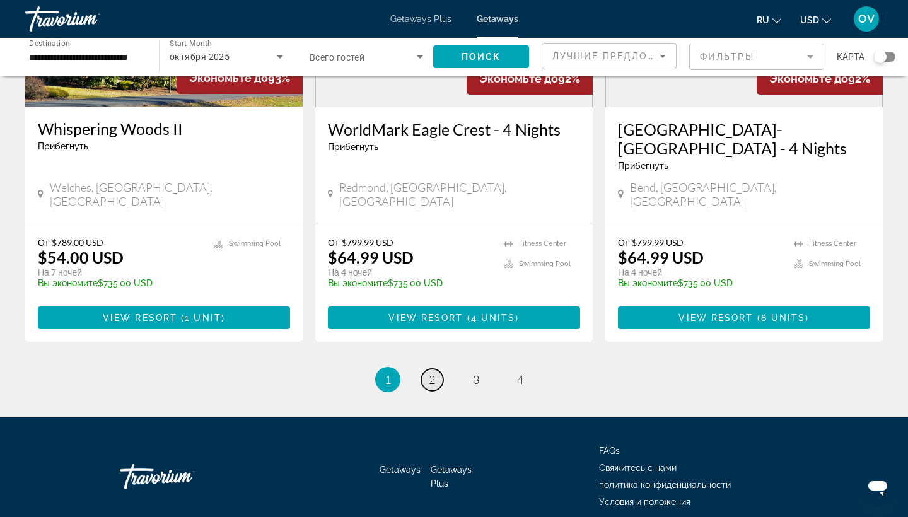
click at [431, 373] on span "2" at bounding box center [432, 380] width 6 height 14
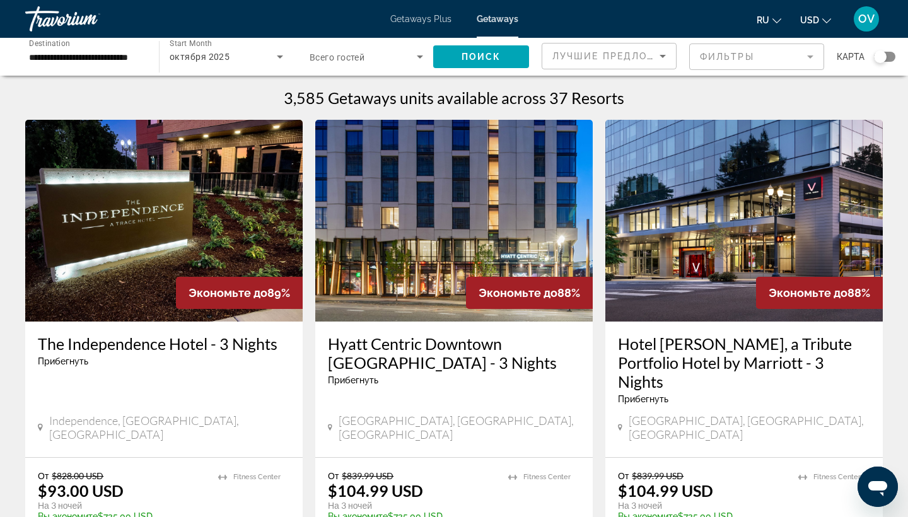
click at [481, 241] on img "Main content" at bounding box center [454, 221] width 278 height 202
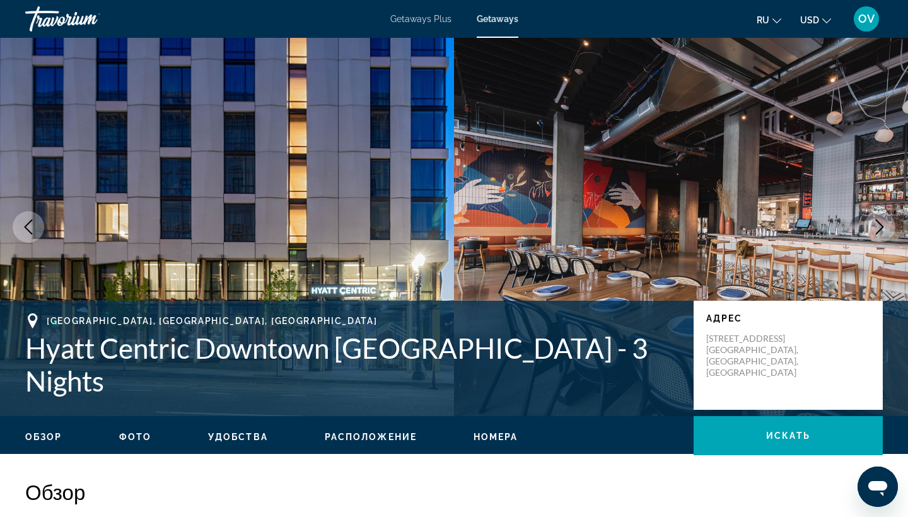
click at [536, 221] on img "Main content" at bounding box center [681, 227] width 454 height 379
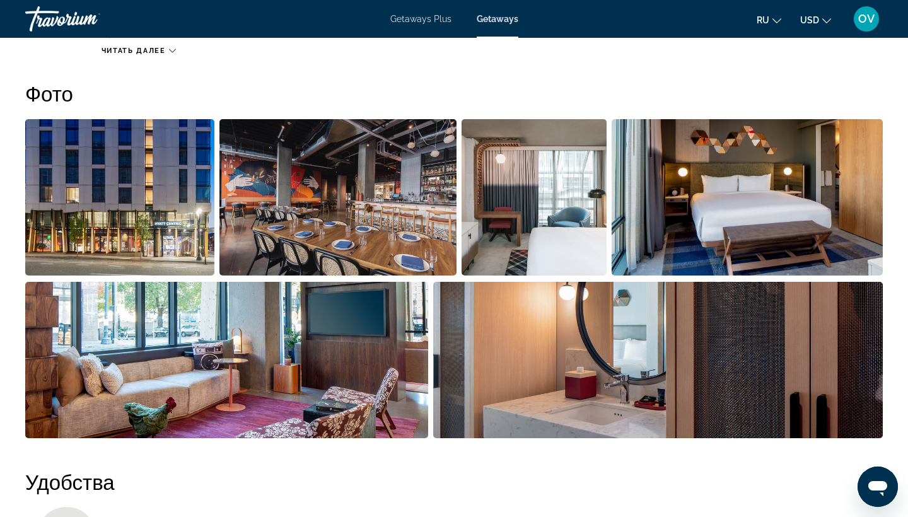
scroll to position [570, 0]
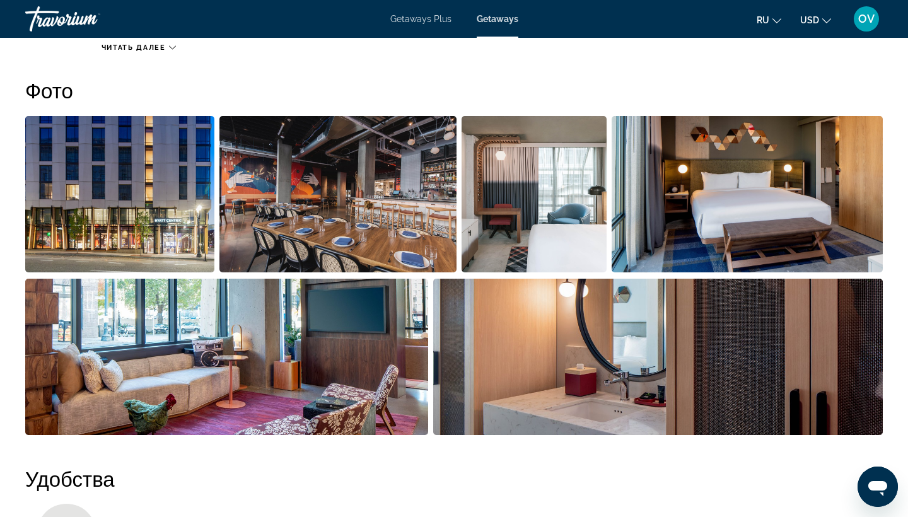
click at [135, 210] on img "Open full-screen image slider" at bounding box center [119, 194] width 189 height 156
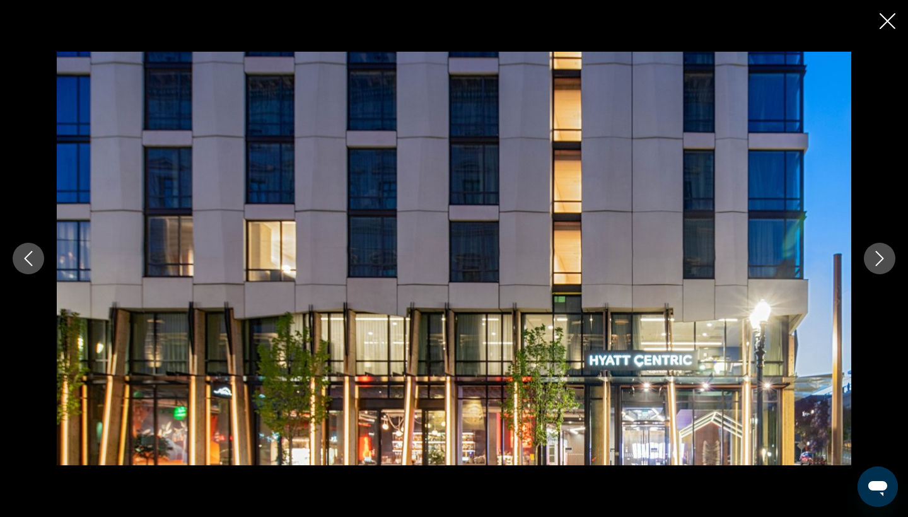
click at [885, 254] on icon "Next image" at bounding box center [879, 258] width 15 height 15
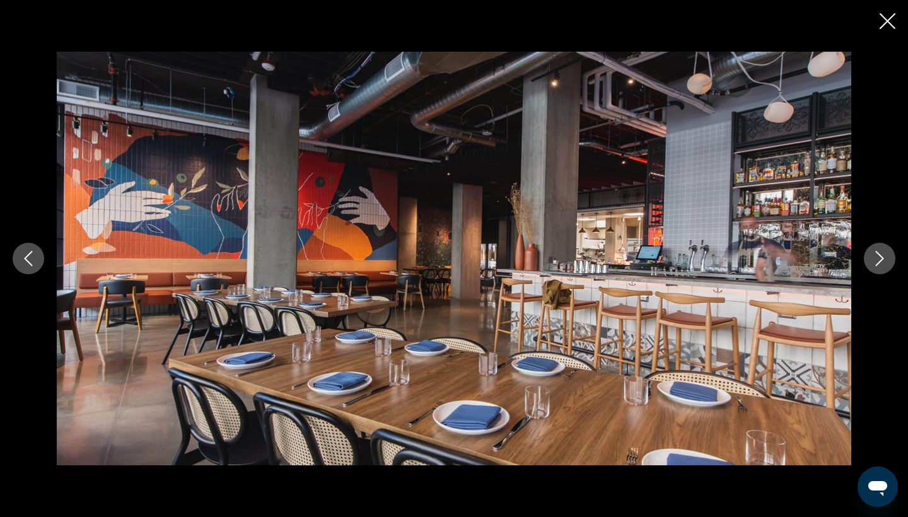
click at [885, 254] on icon "Next image" at bounding box center [879, 258] width 15 height 15
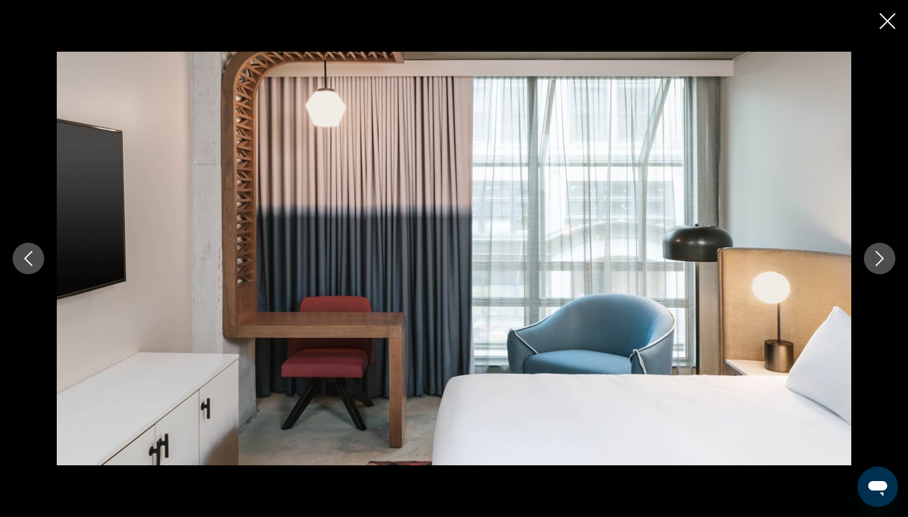
click at [885, 254] on icon "Next image" at bounding box center [879, 258] width 15 height 15
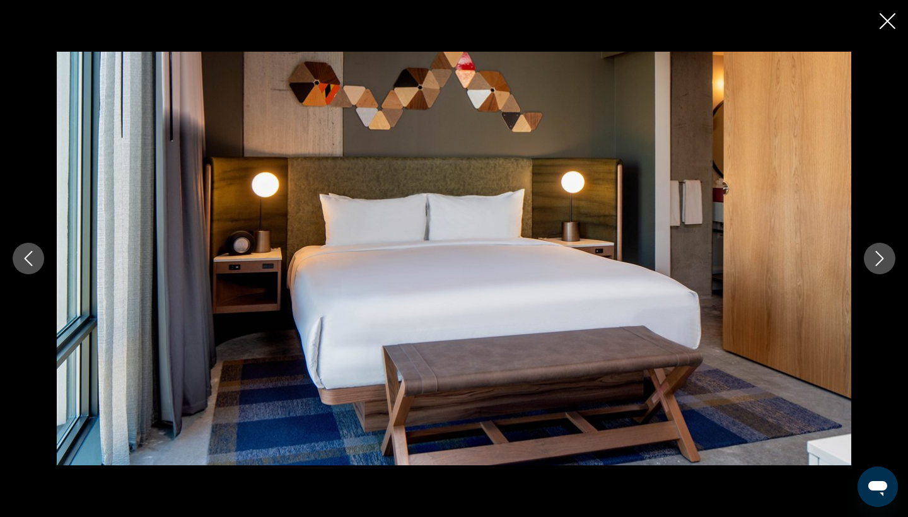
click at [885, 254] on icon "Next image" at bounding box center [879, 258] width 15 height 15
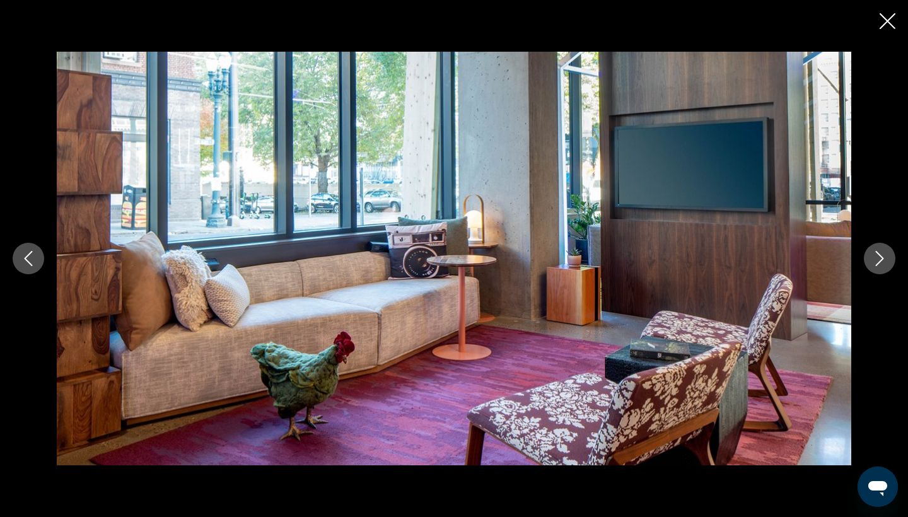
click at [885, 254] on icon "Next image" at bounding box center [879, 258] width 15 height 15
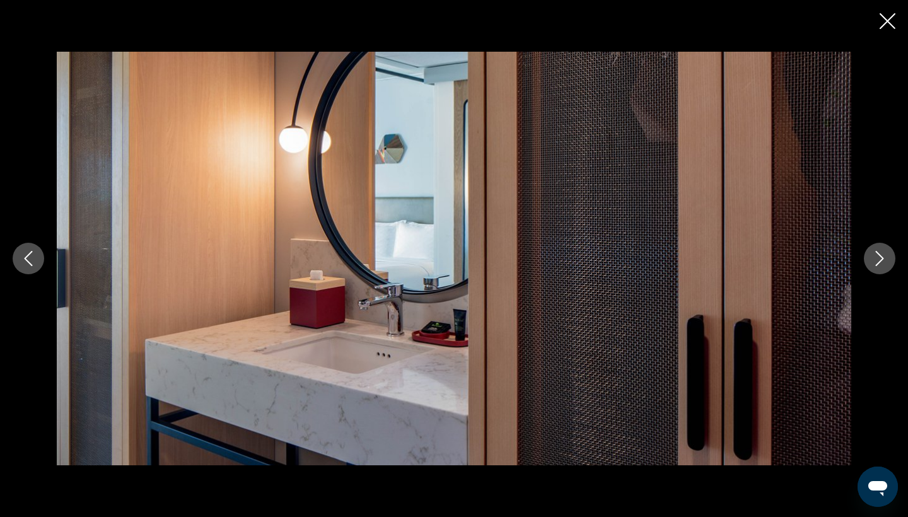
click at [885, 254] on icon "Next image" at bounding box center [879, 258] width 15 height 15
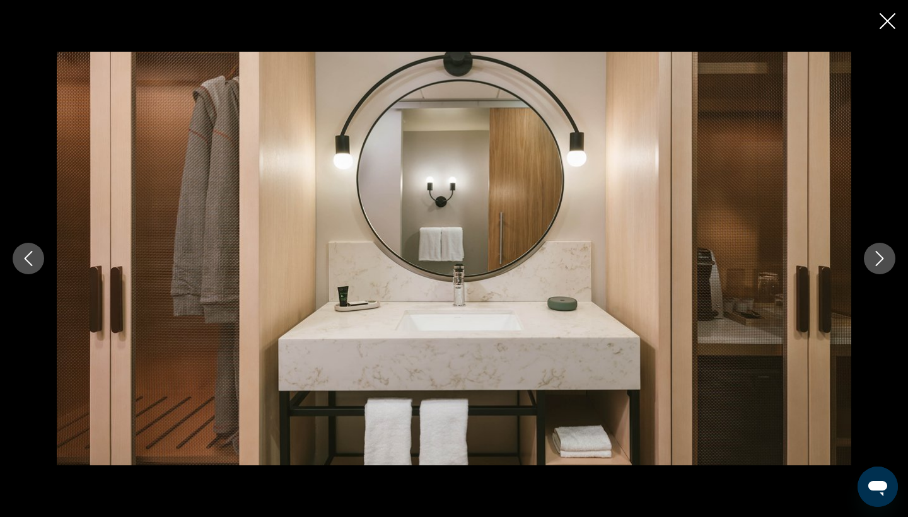
click at [885, 254] on icon "Next image" at bounding box center [879, 258] width 15 height 15
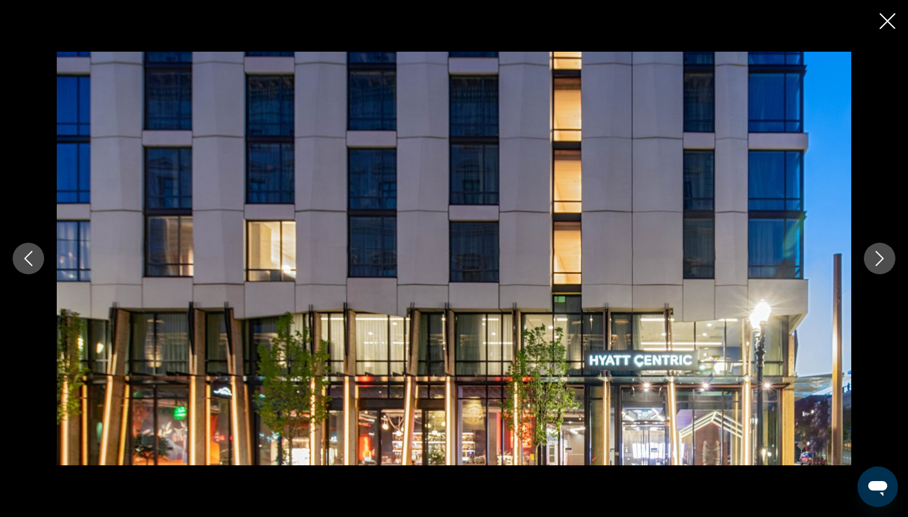
click at [885, 254] on icon "Next image" at bounding box center [879, 258] width 15 height 15
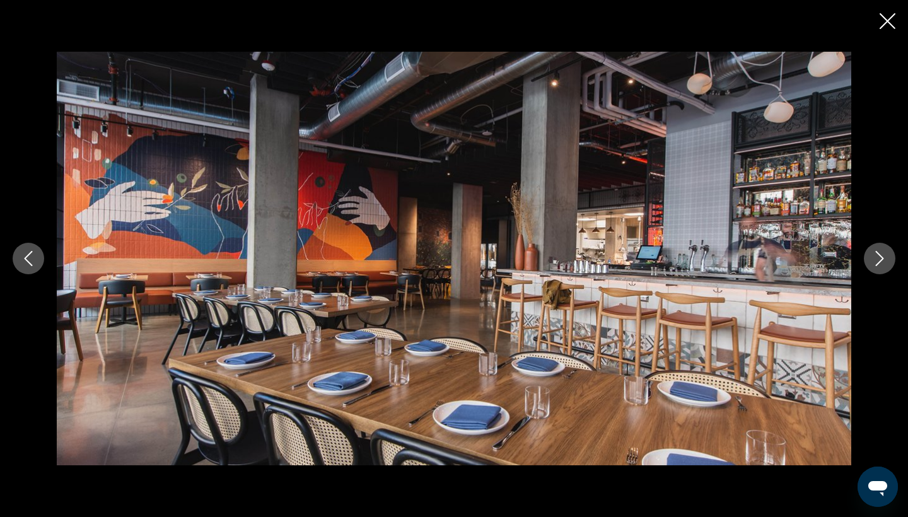
click at [885, 254] on icon "Next image" at bounding box center [879, 258] width 15 height 15
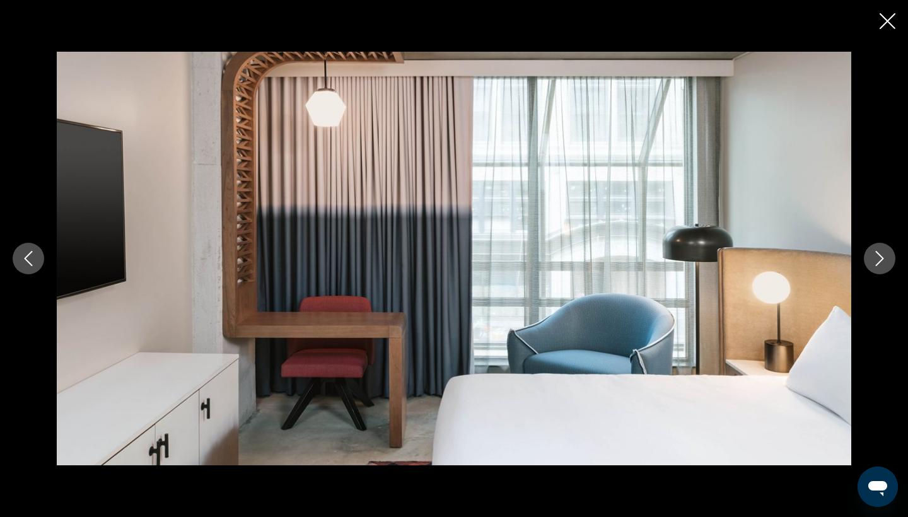
click at [885, 254] on icon "Next image" at bounding box center [879, 258] width 15 height 15
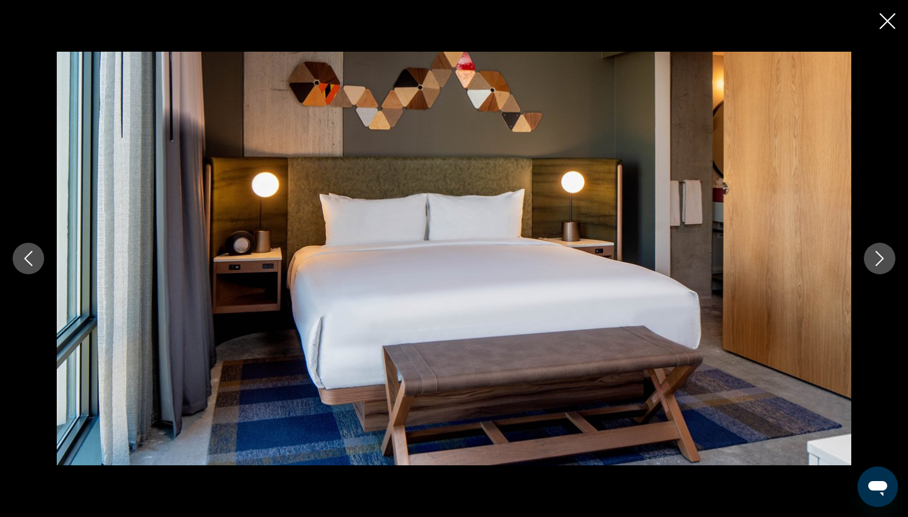
click at [886, 17] on icon "Close slideshow" at bounding box center [888, 21] width 16 height 16
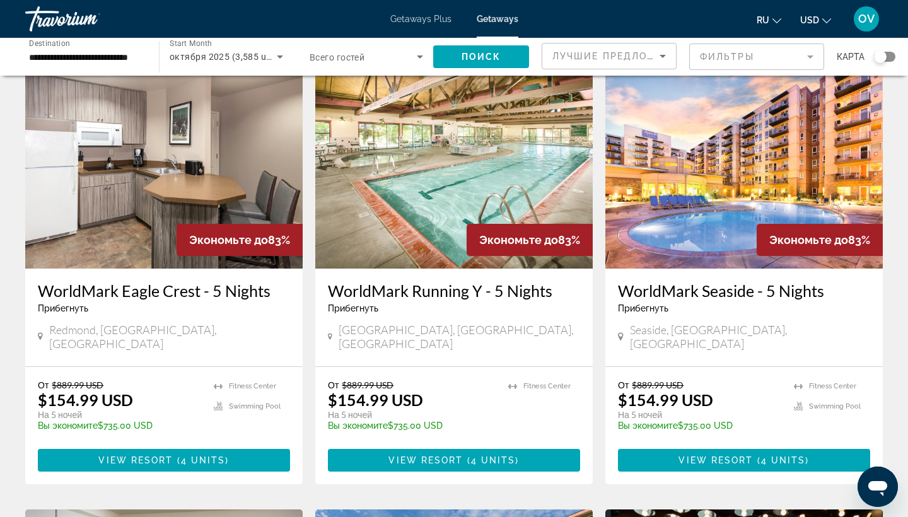
scroll to position [878, 0]
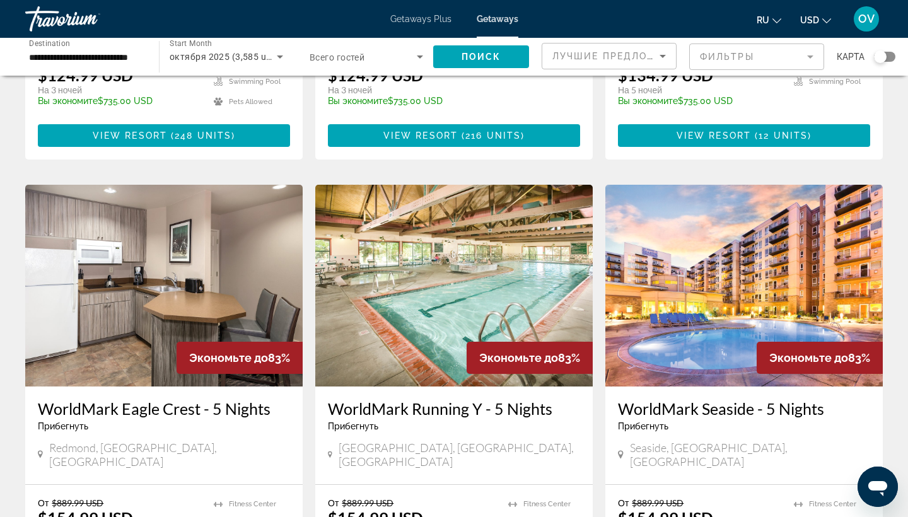
click at [141, 58] on input "**********" at bounding box center [86, 57] width 114 height 15
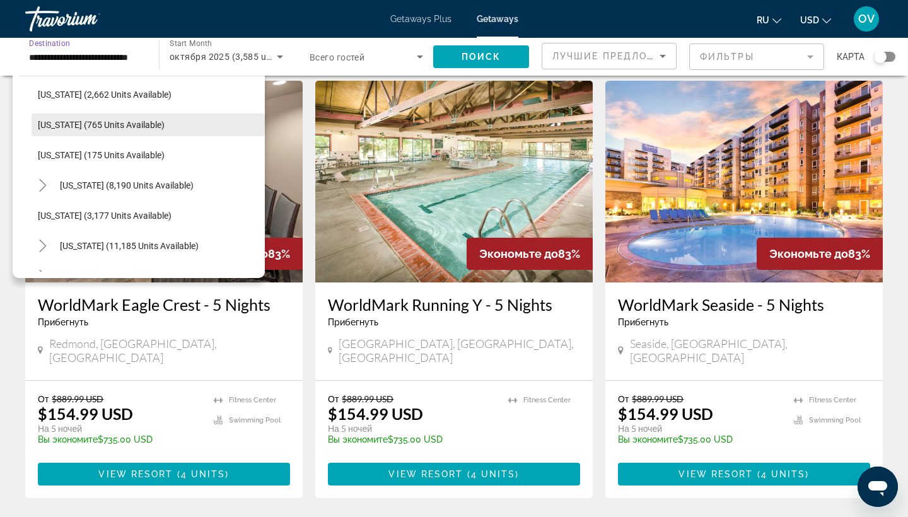
scroll to position [614, 0]
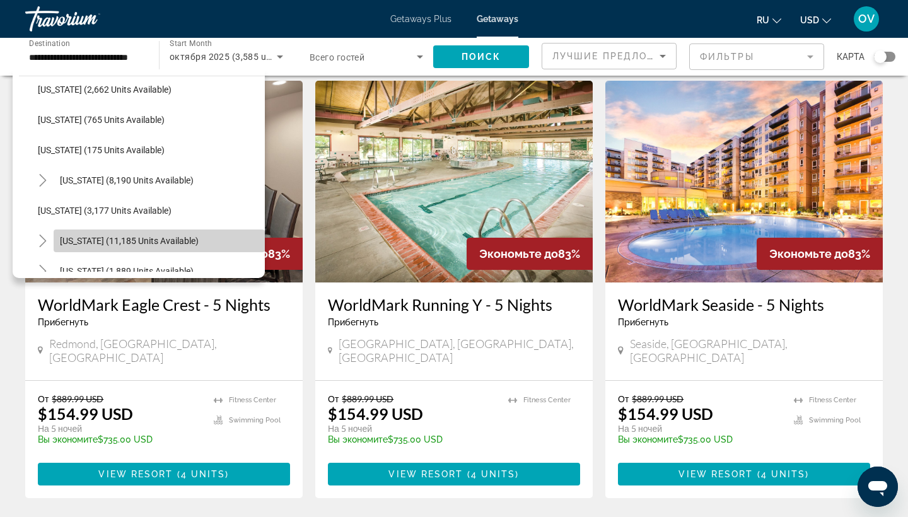
click at [149, 237] on span "[US_STATE] (11,185 units available)" at bounding box center [129, 241] width 139 height 10
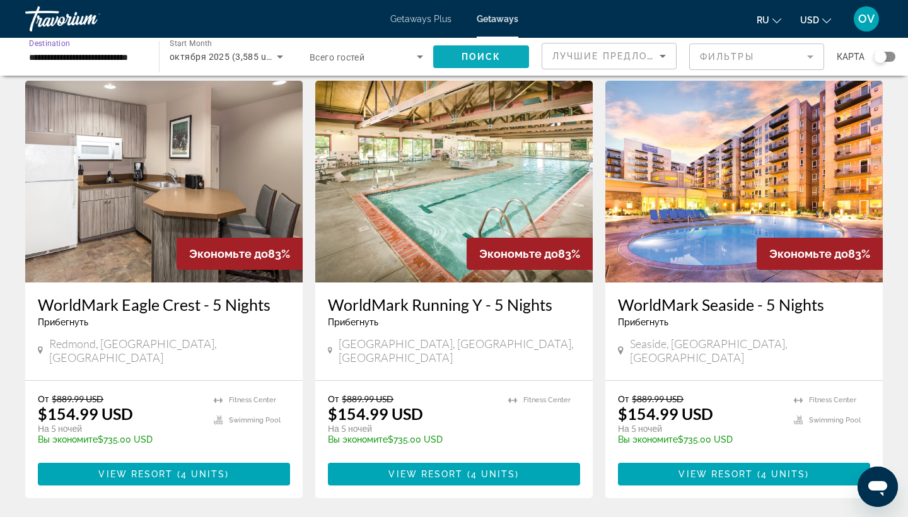
click at [507, 48] on span "Search widget" at bounding box center [481, 57] width 96 height 30
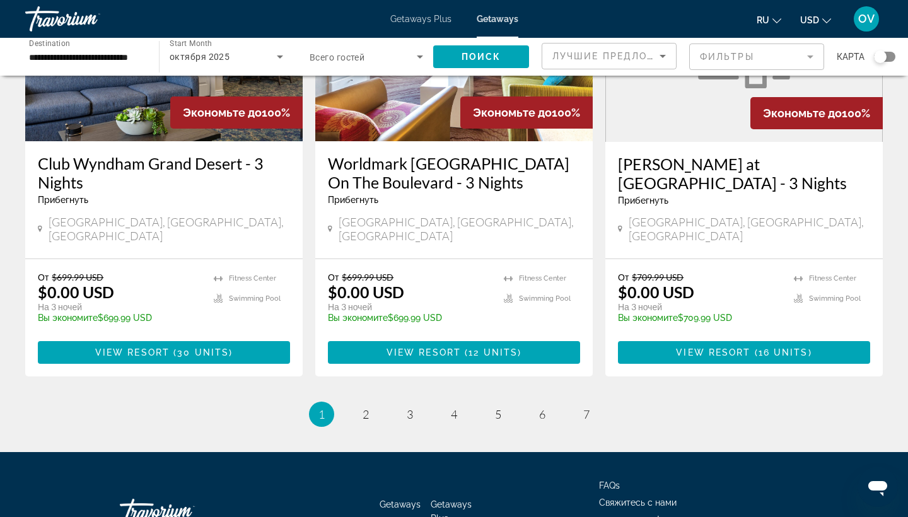
scroll to position [1580, 0]
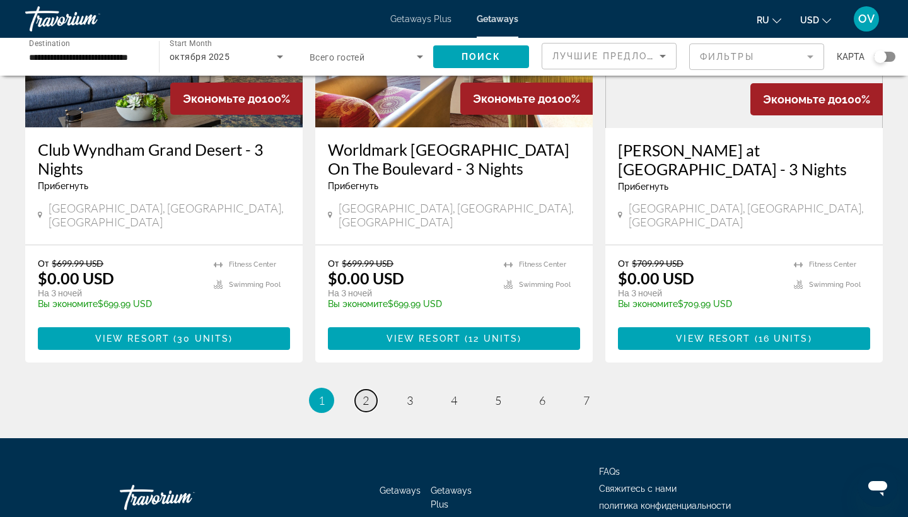
click at [370, 390] on link "page 2" at bounding box center [366, 401] width 22 height 22
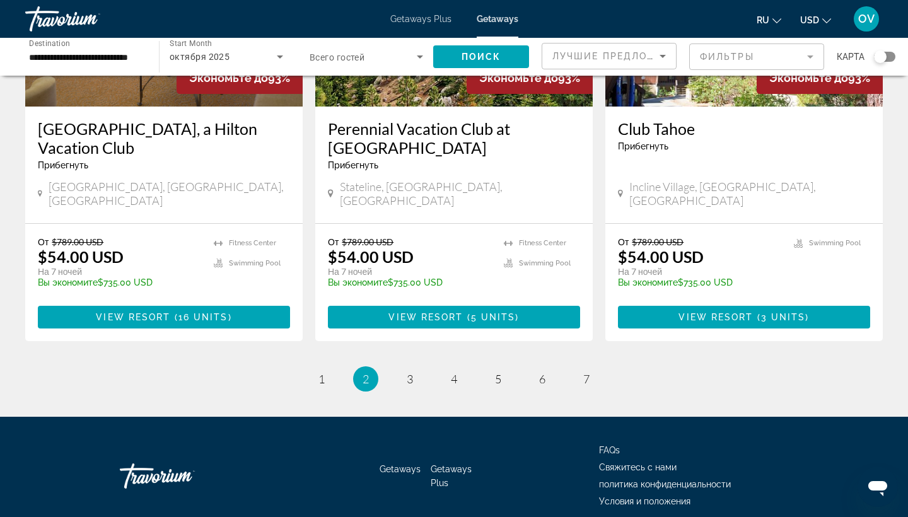
scroll to position [1600, 0]
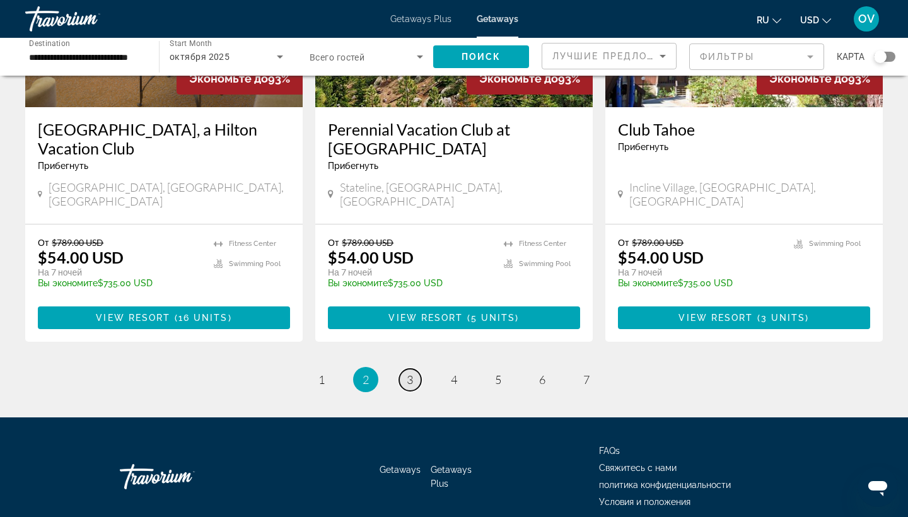
click at [414, 369] on link "page 3" at bounding box center [410, 380] width 22 height 22
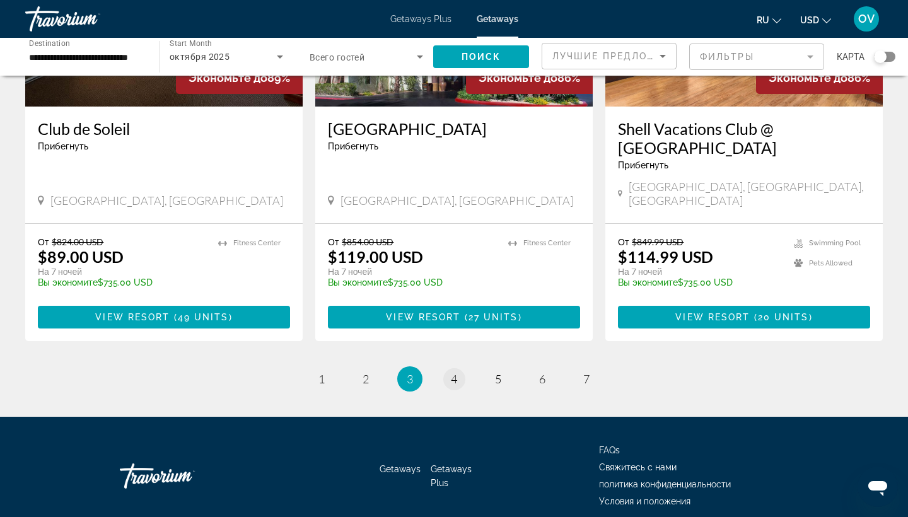
scroll to position [1601, 0]
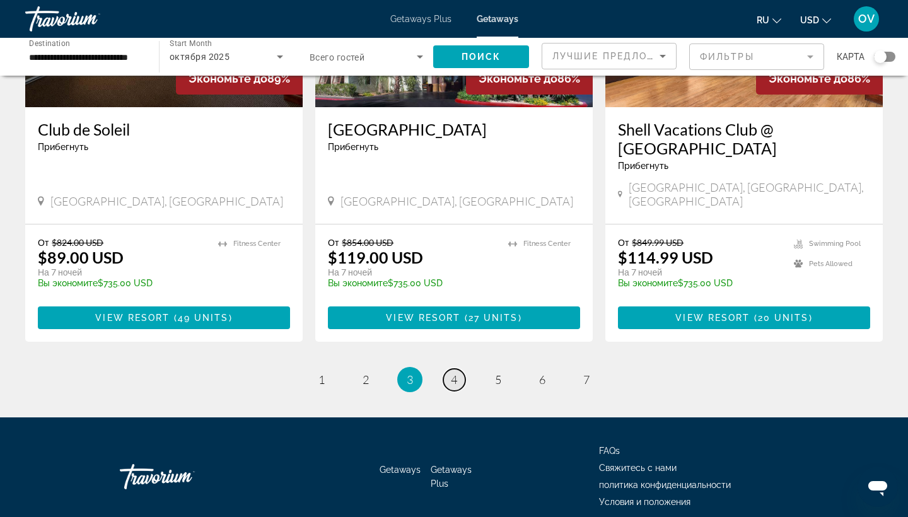
click at [457, 373] on span "4" at bounding box center [454, 380] width 6 height 14
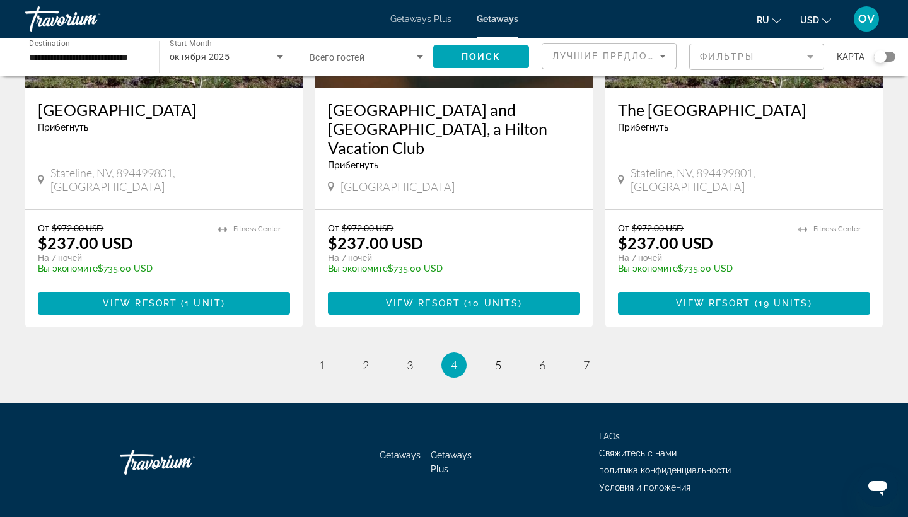
scroll to position [1562, 0]
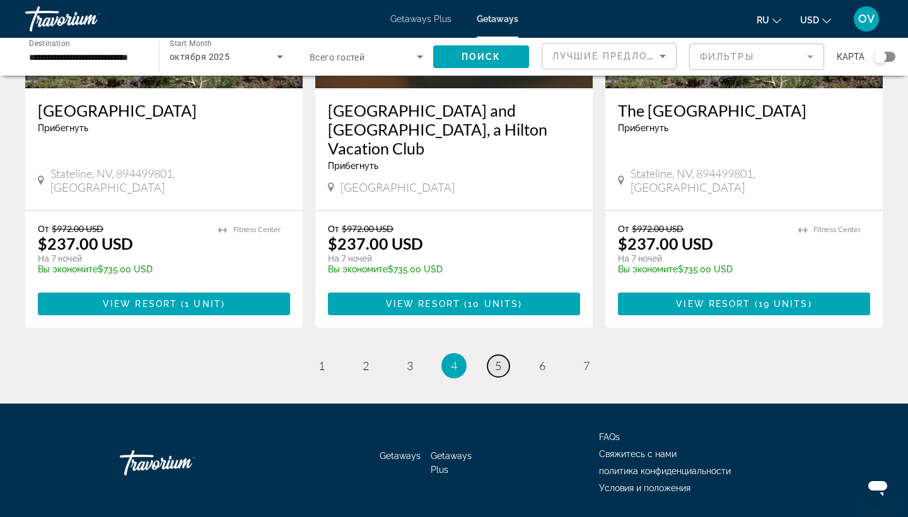
click at [502, 355] on link "page 5" at bounding box center [499, 366] width 22 height 22
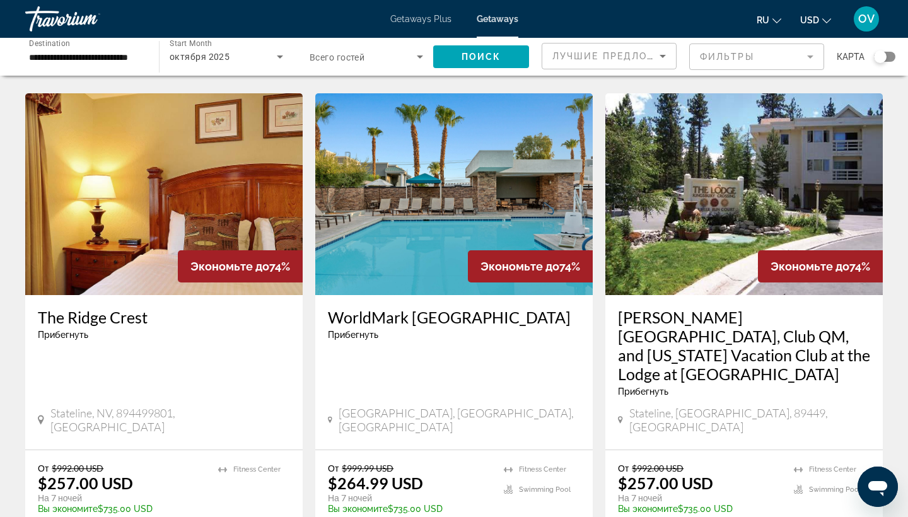
scroll to position [968, 0]
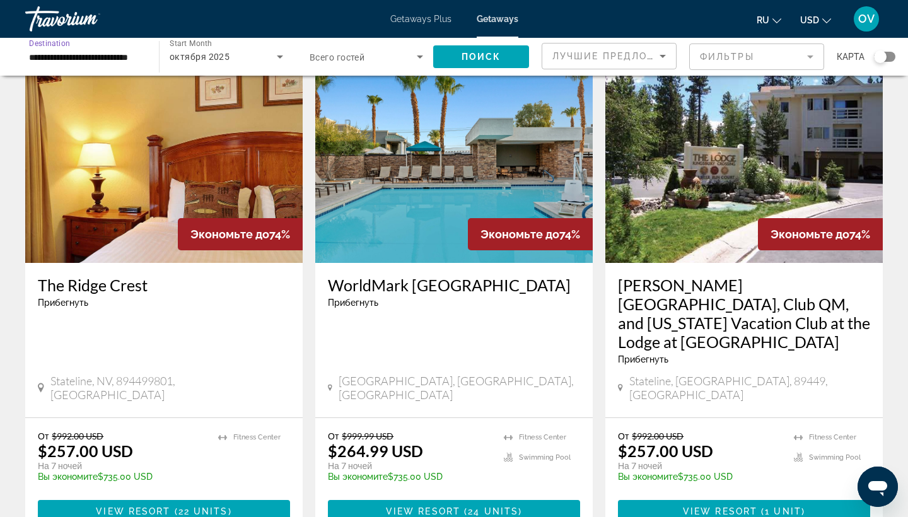
click at [136, 57] on input "**********" at bounding box center [86, 57] width 114 height 15
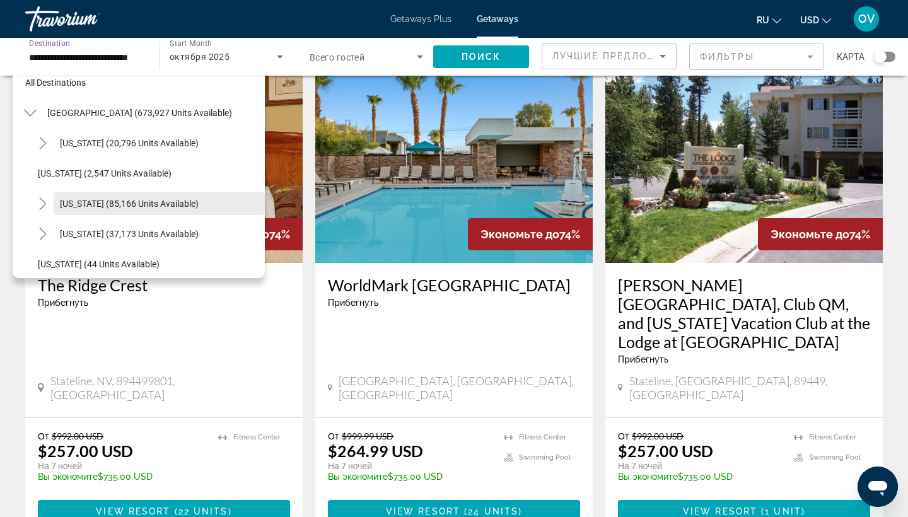
scroll to position [8, 0]
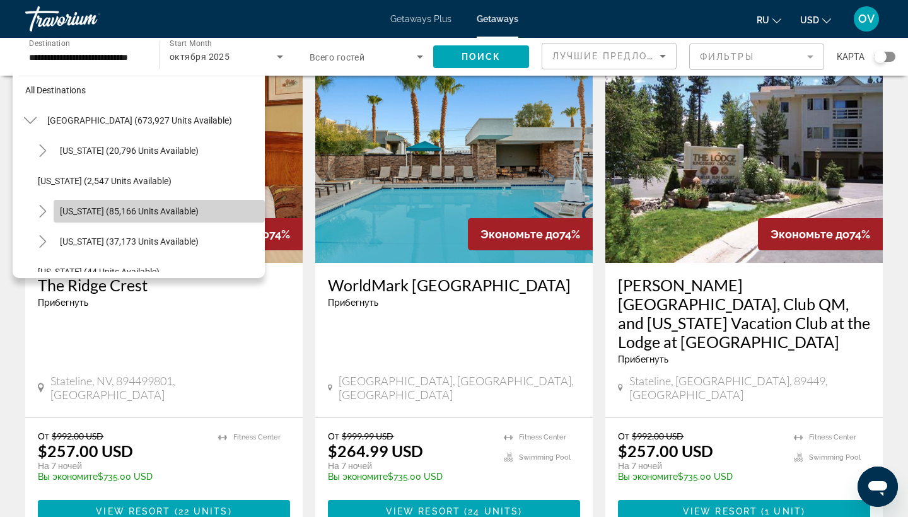
click at [114, 208] on span "[US_STATE] (85,166 units available)" at bounding box center [129, 211] width 139 height 10
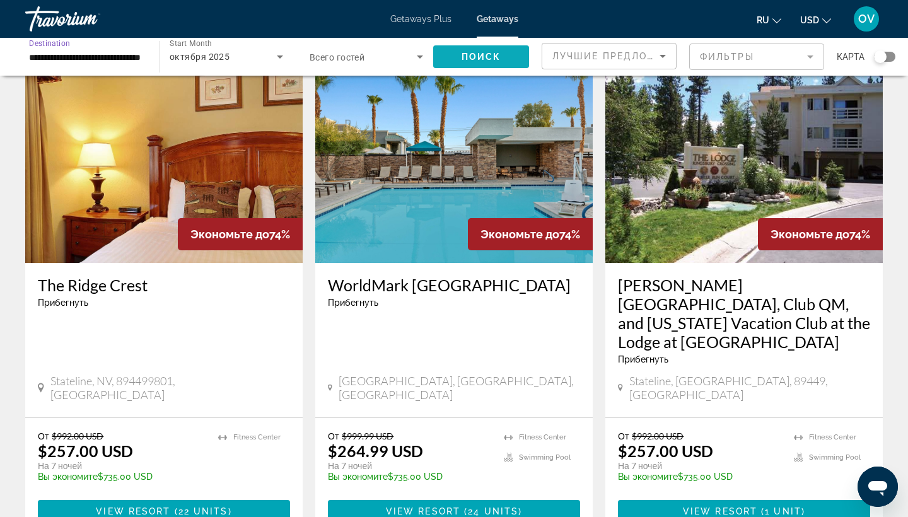
click at [471, 53] on span "Поиск" at bounding box center [482, 57] width 40 height 10
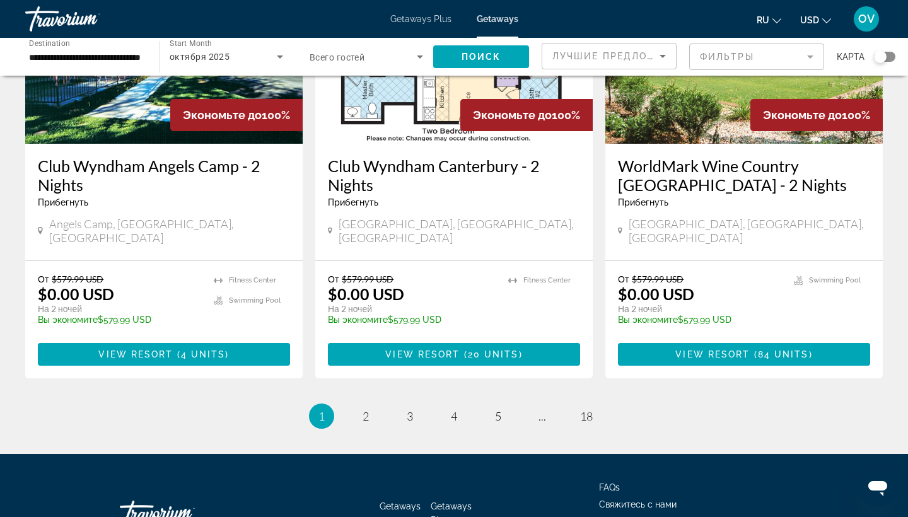
scroll to position [1582, 0]
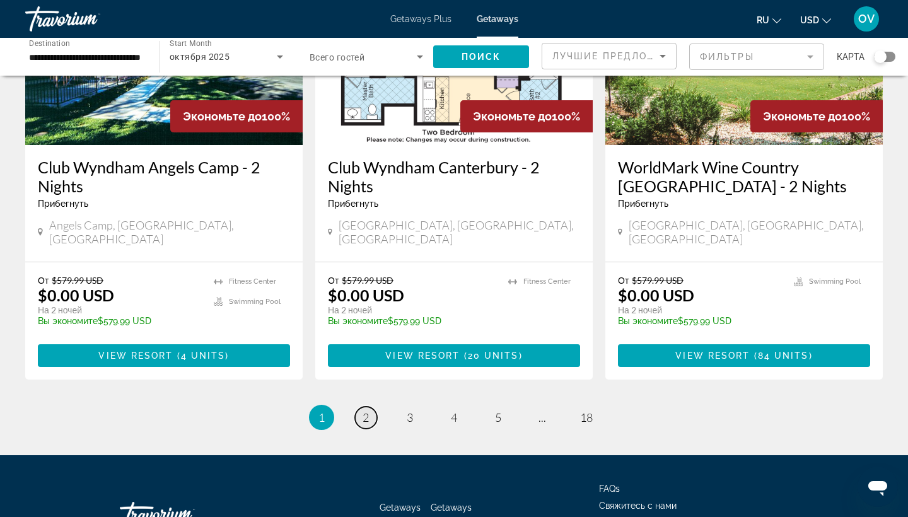
click at [363, 411] on span "2" at bounding box center [366, 418] width 6 height 14
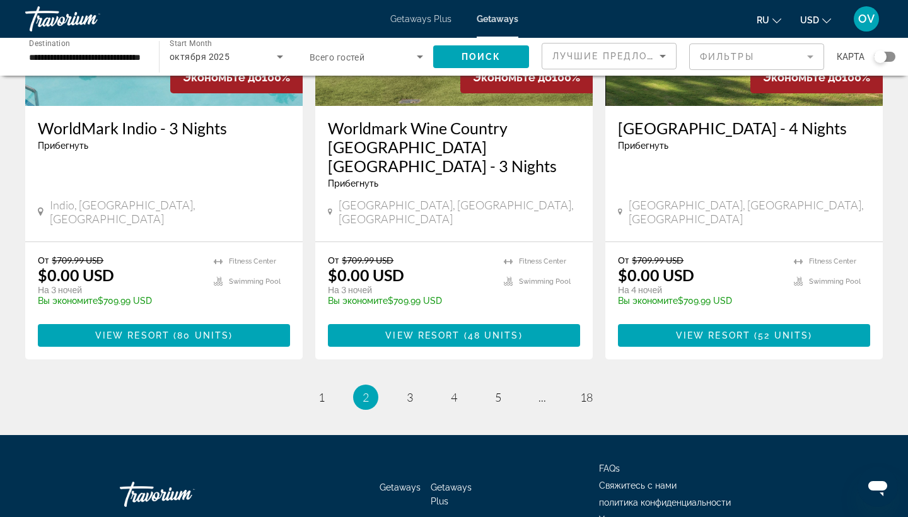
scroll to position [1600, 0]
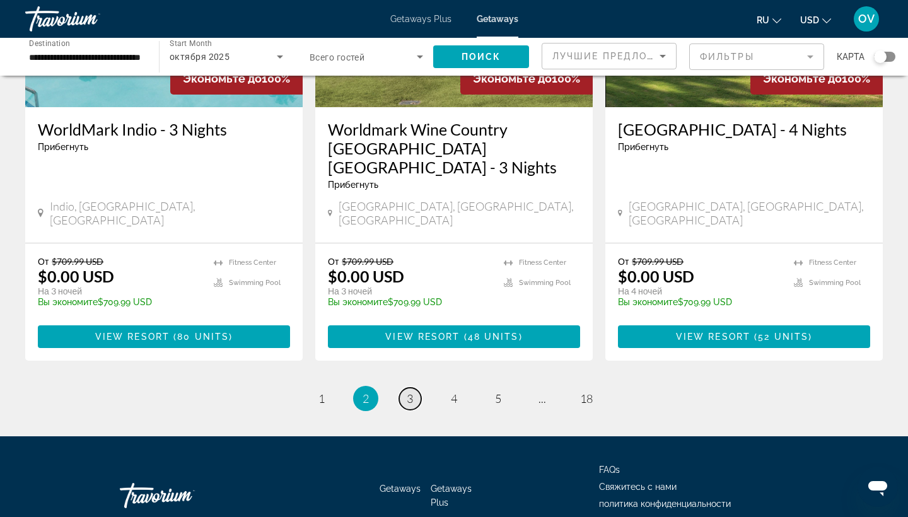
click at [409, 392] on span "3" at bounding box center [410, 399] width 6 height 14
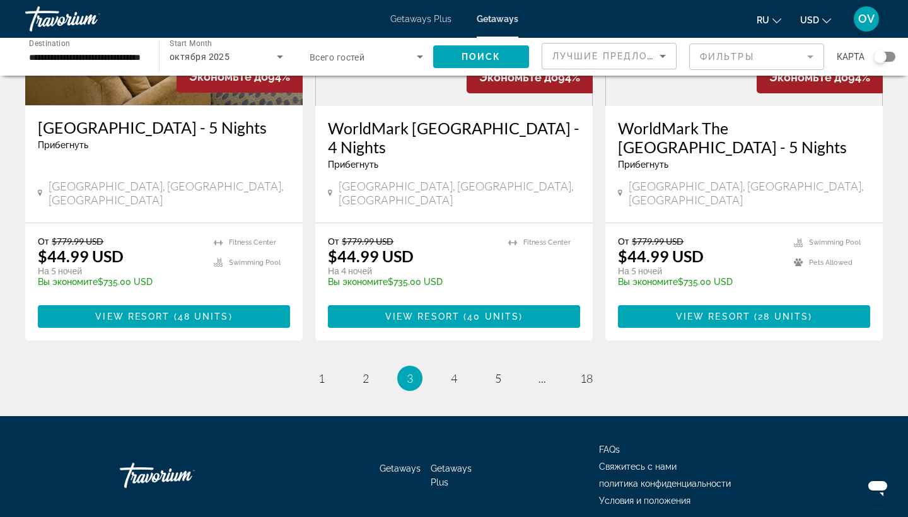
scroll to position [1600, 0]
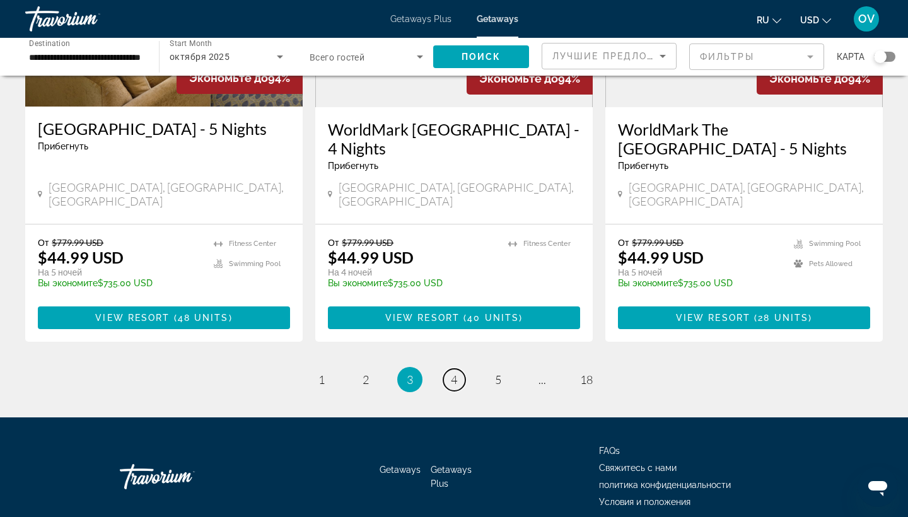
click at [457, 373] on span "4" at bounding box center [454, 380] width 6 height 14
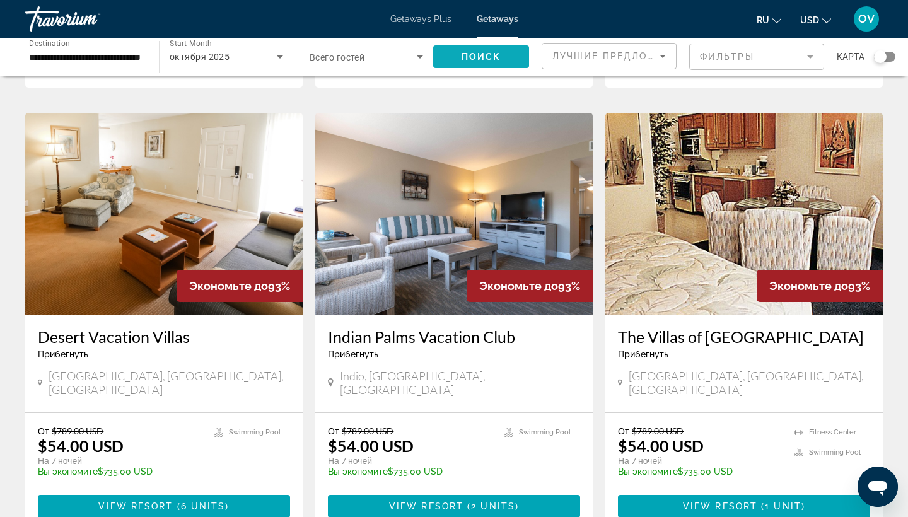
scroll to position [440, 0]
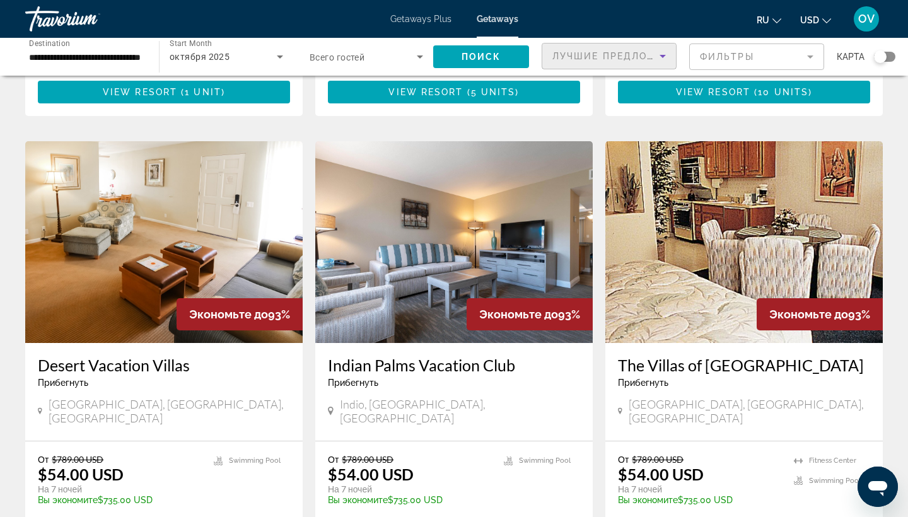
click at [597, 51] on span "Лучшие предложения" at bounding box center [620, 56] width 134 height 10
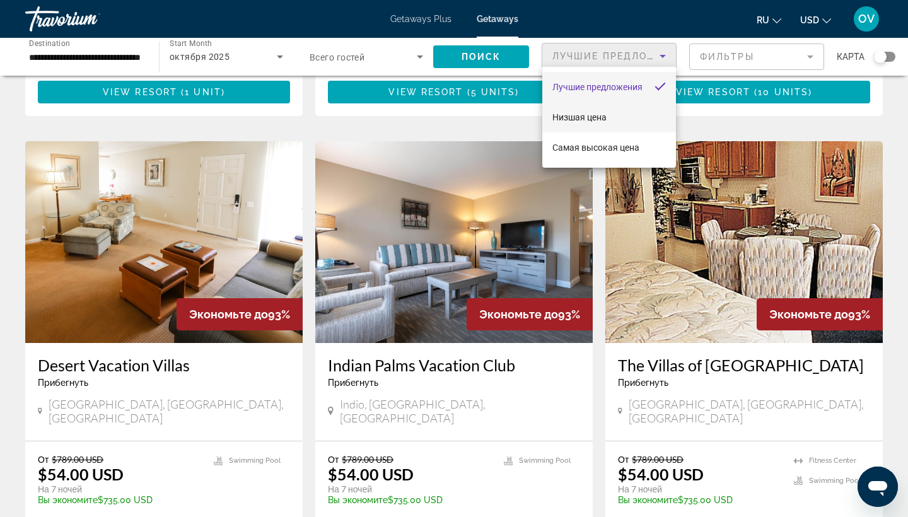
click at [601, 117] on span "Низшая цена" at bounding box center [580, 117] width 54 height 10
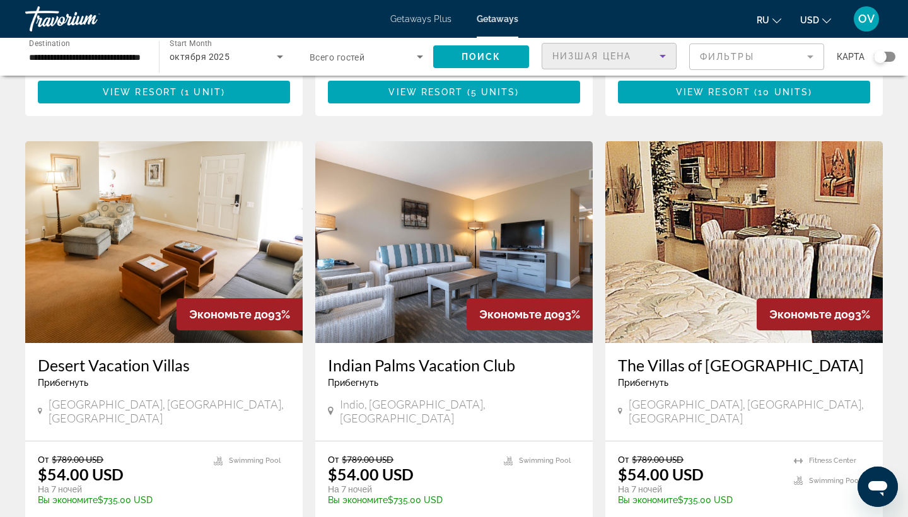
click at [131, 57] on input "**********" at bounding box center [86, 57] width 114 height 15
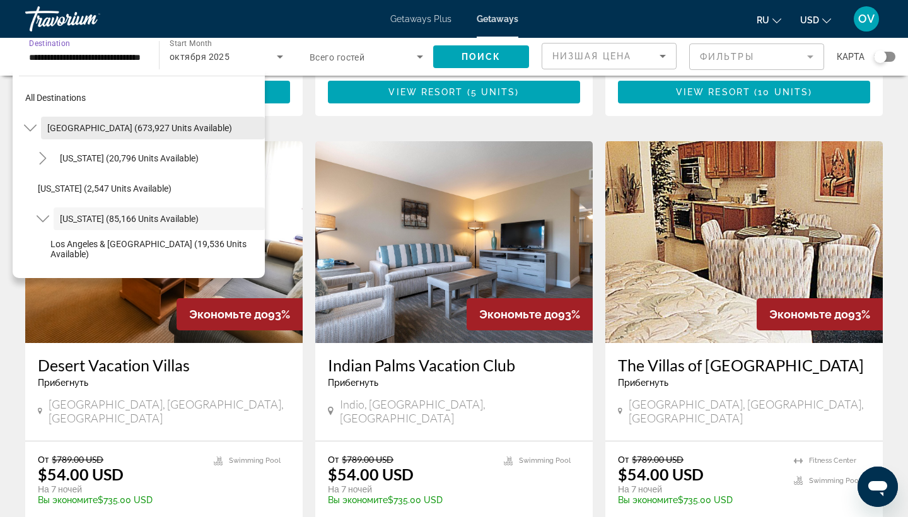
scroll to position [0, 0]
click at [138, 130] on span "[GEOGRAPHIC_DATA] (673,927 units available)" at bounding box center [139, 128] width 185 height 10
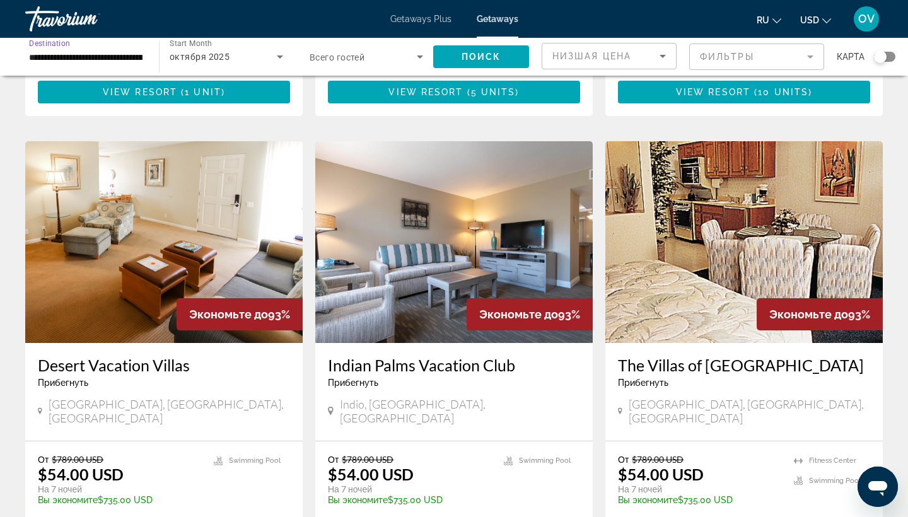
click at [131, 57] on input "**********" at bounding box center [86, 57] width 114 height 15
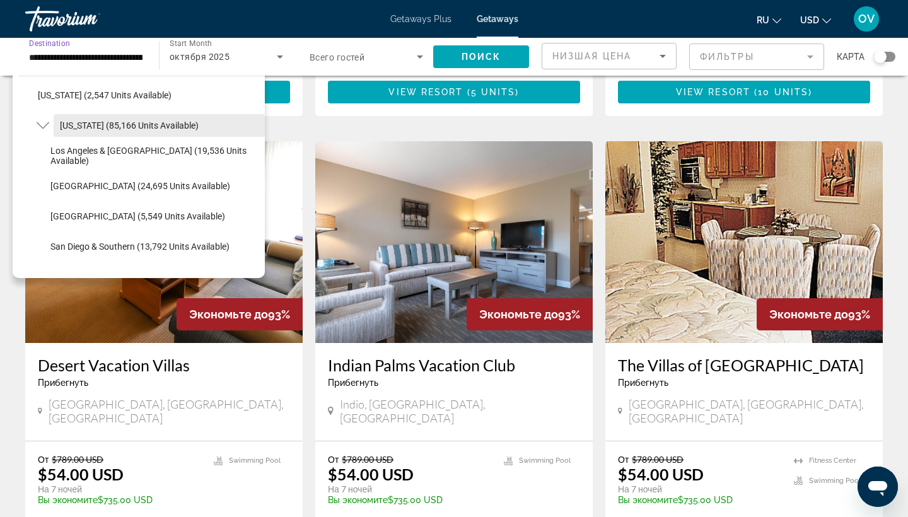
scroll to position [95, 0]
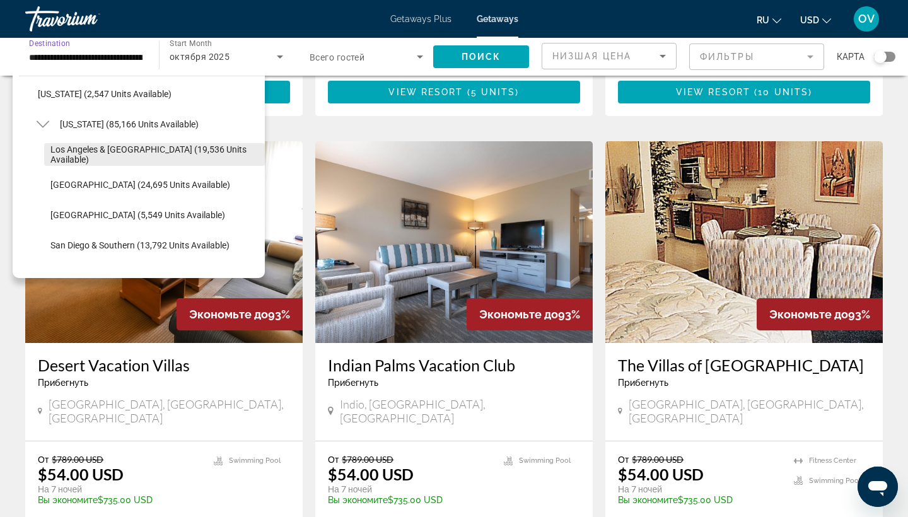
click at [130, 151] on span "Los Angeles & [GEOGRAPHIC_DATA] (19,536 units available)" at bounding box center [154, 154] width 208 height 20
type input "**********"
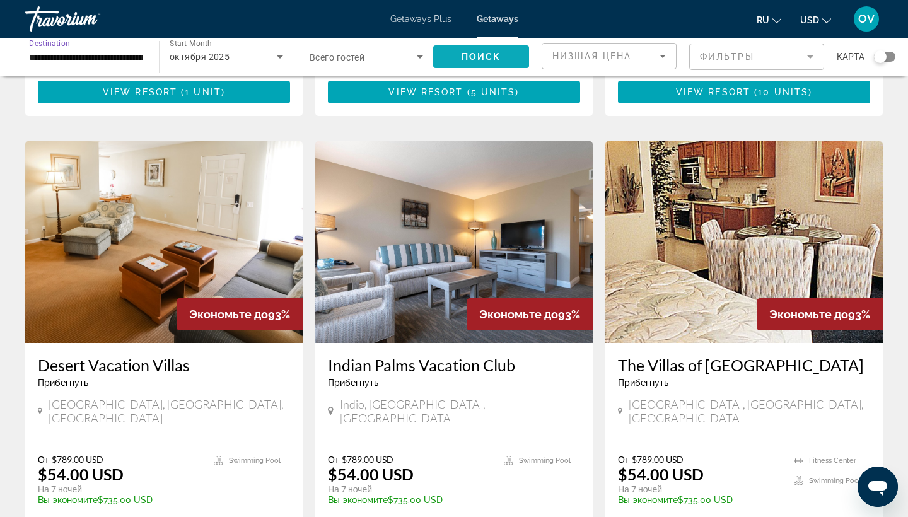
click at [459, 50] on span "Search widget" at bounding box center [481, 57] width 96 height 30
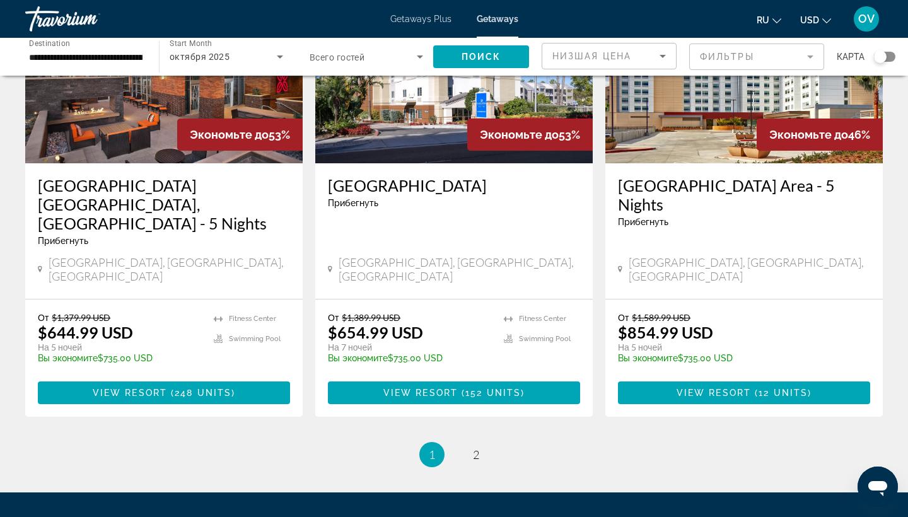
scroll to position [1600, 0]
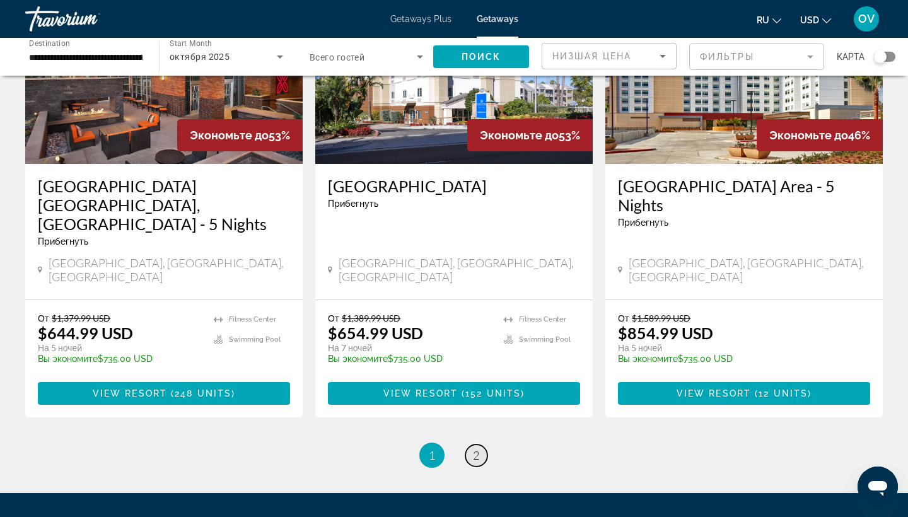
click at [474, 449] on span "2" at bounding box center [476, 456] width 6 height 14
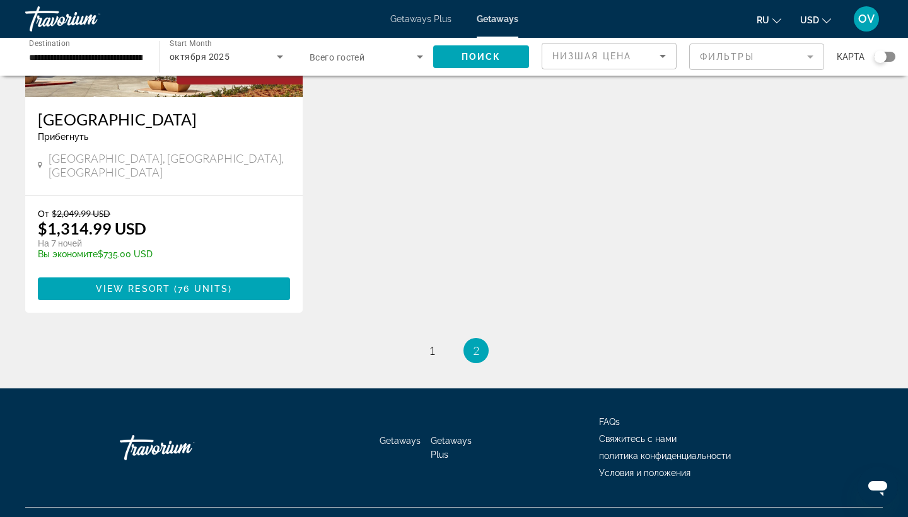
scroll to position [704, 0]
